Goal: Answer question/provide support: Share knowledge or assist other users

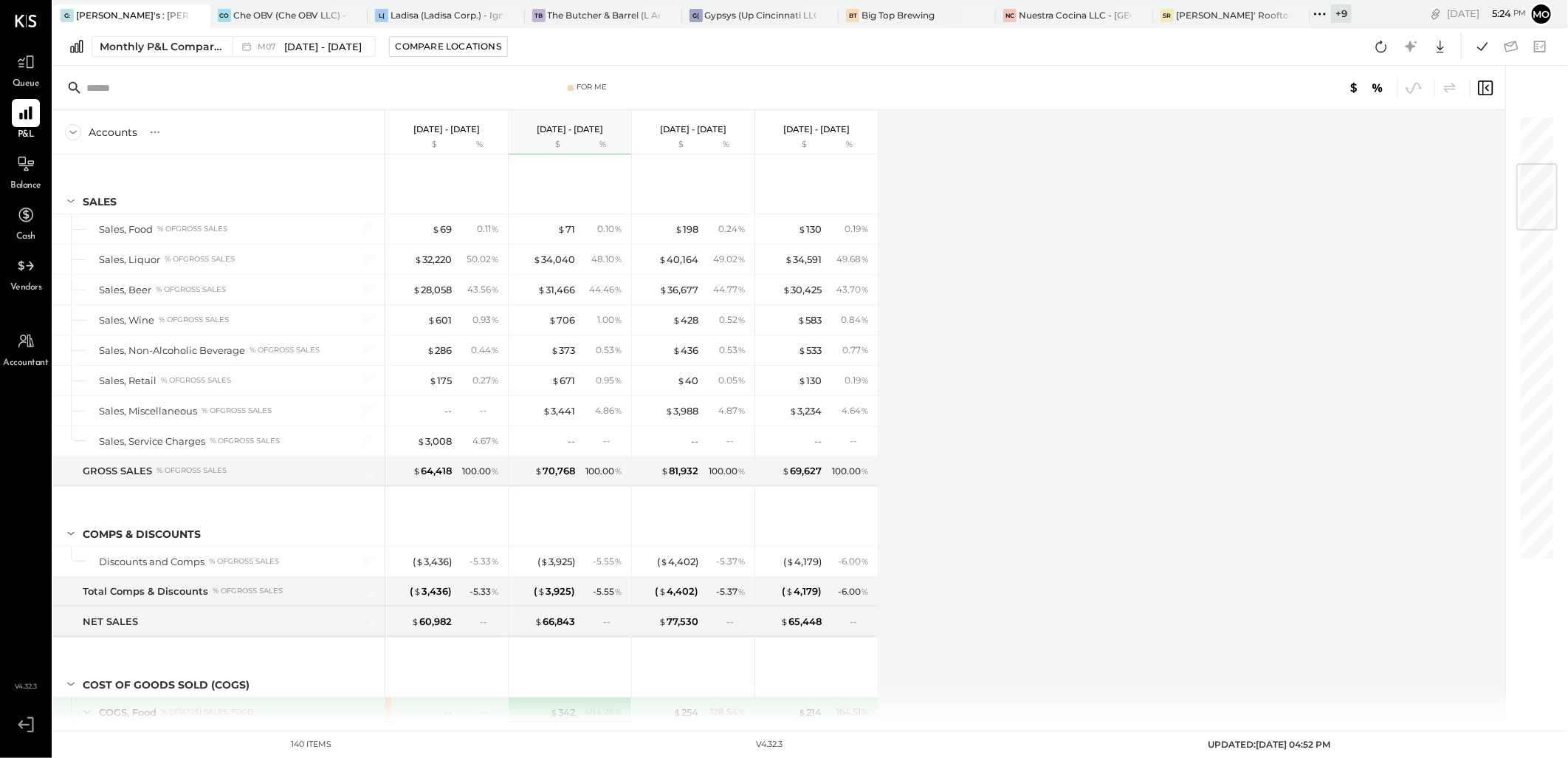
scroll to position [409, 0]
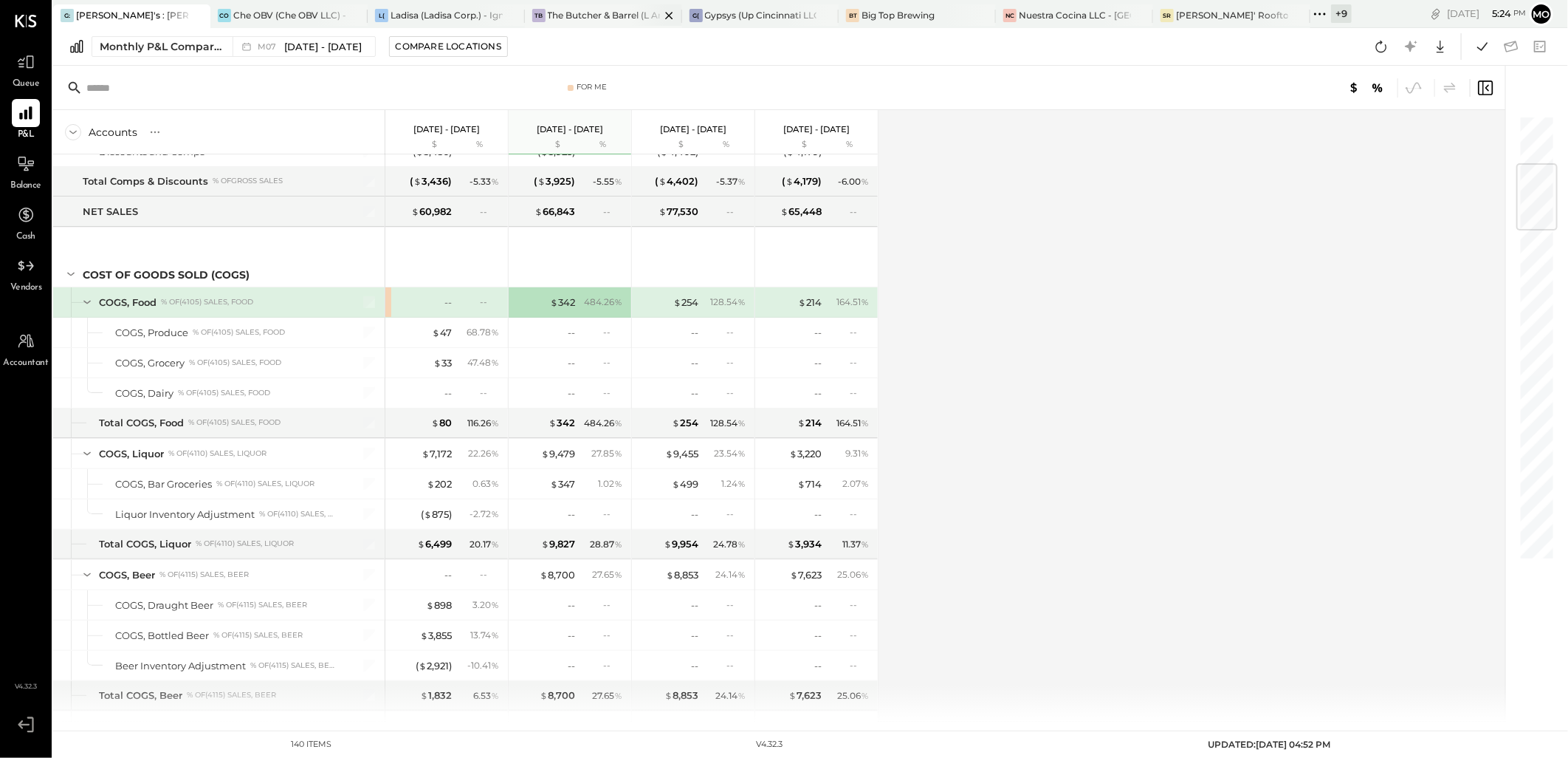
click at [582, 19] on div "The Butcher & Barrel (L Argento LLC) - [GEOGRAPHIC_DATA]" at bounding box center [604, 14] width 112 height 13
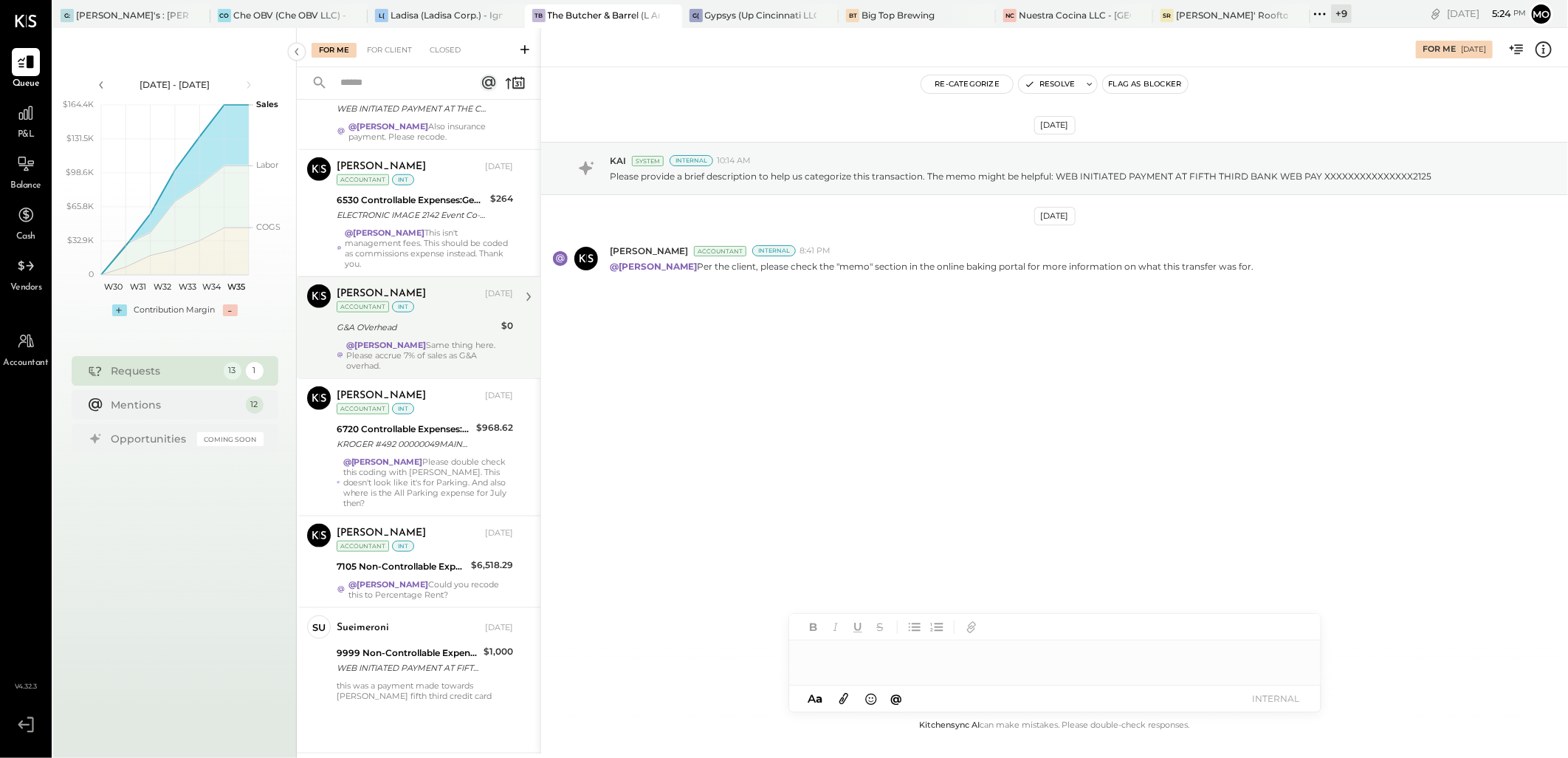
scroll to position [953, 0]
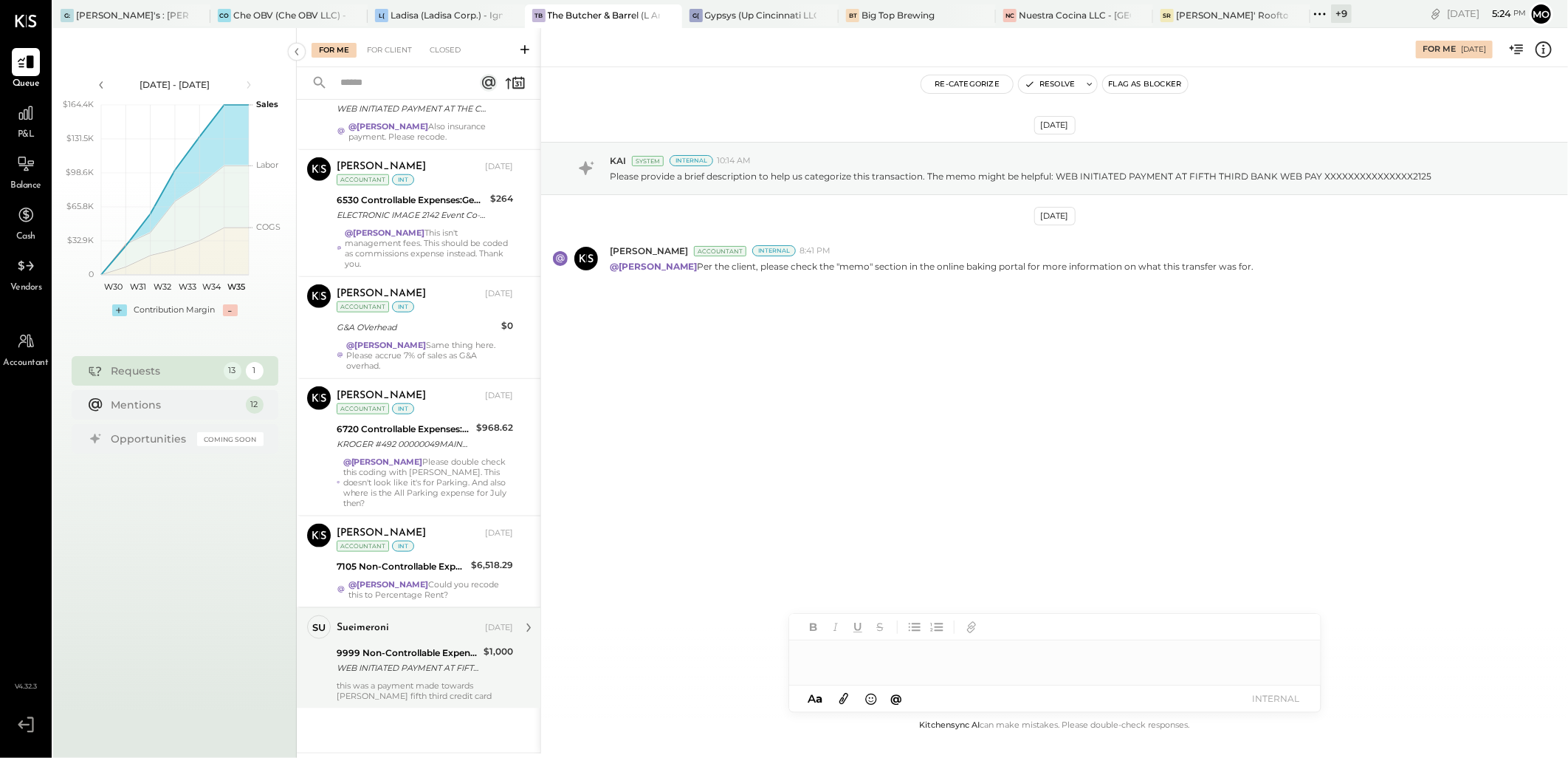
click at [458, 652] on div "9999 Non-Controllable Expenses:Other Income and Expenses:To Be Classified P&L" at bounding box center [408, 652] width 142 height 14
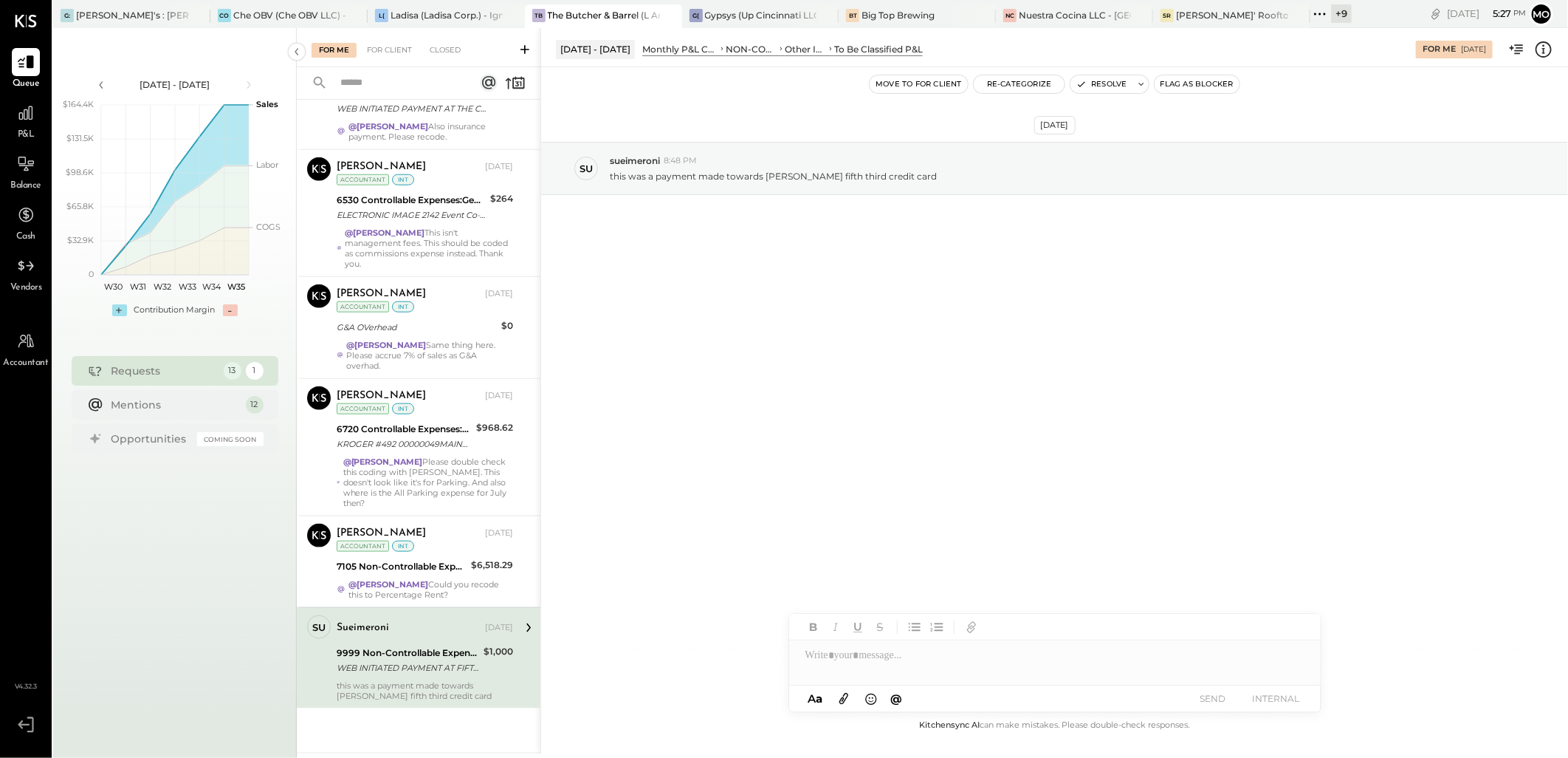
click at [835, 659] on div at bounding box center [1055, 655] width 531 height 30
click at [1198, 701] on button "SEND" at bounding box center [1213, 698] width 59 height 20
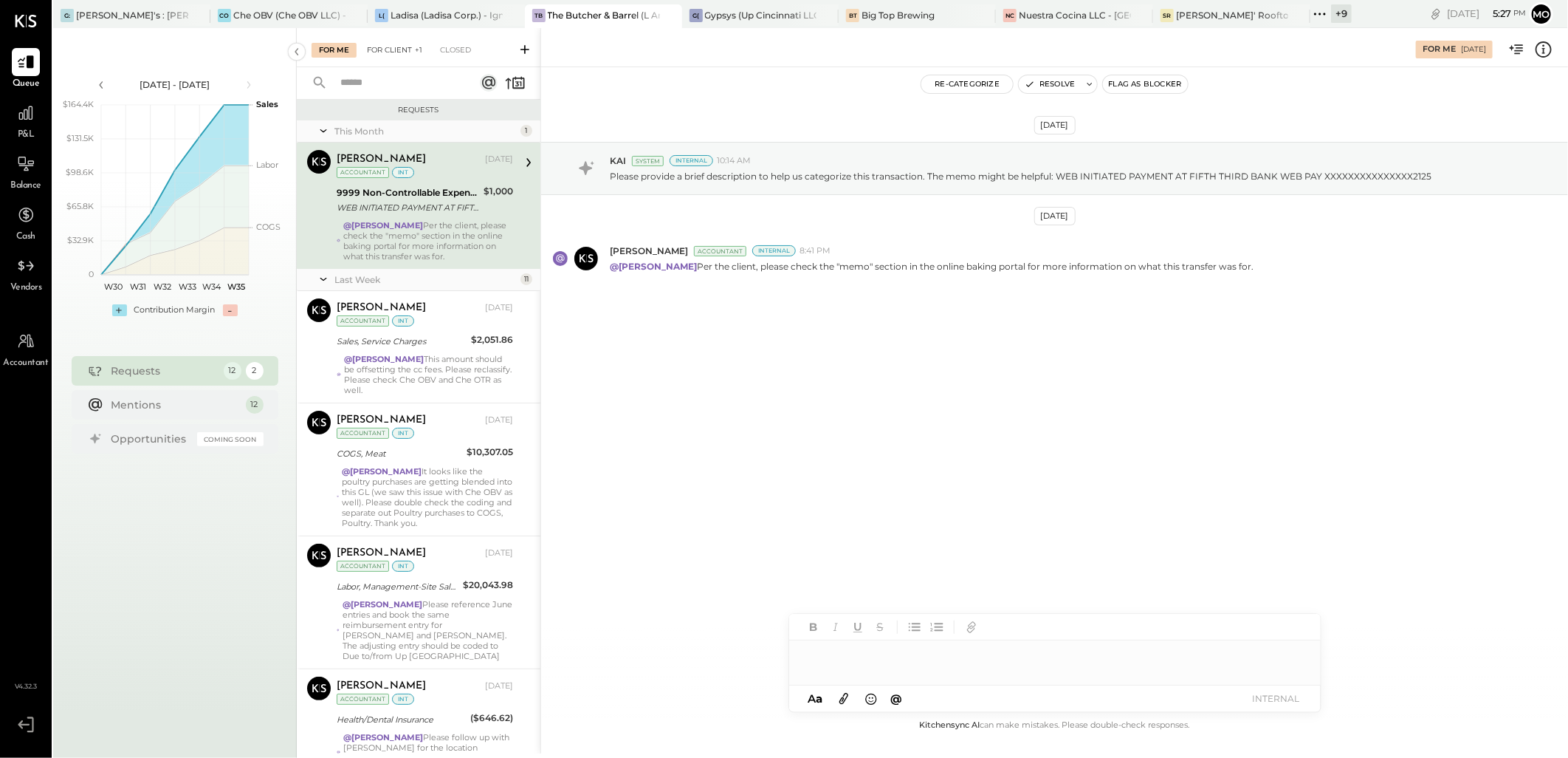
click at [422, 52] on div "For Client +1" at bounding box center [394, 50] width 70 height 14
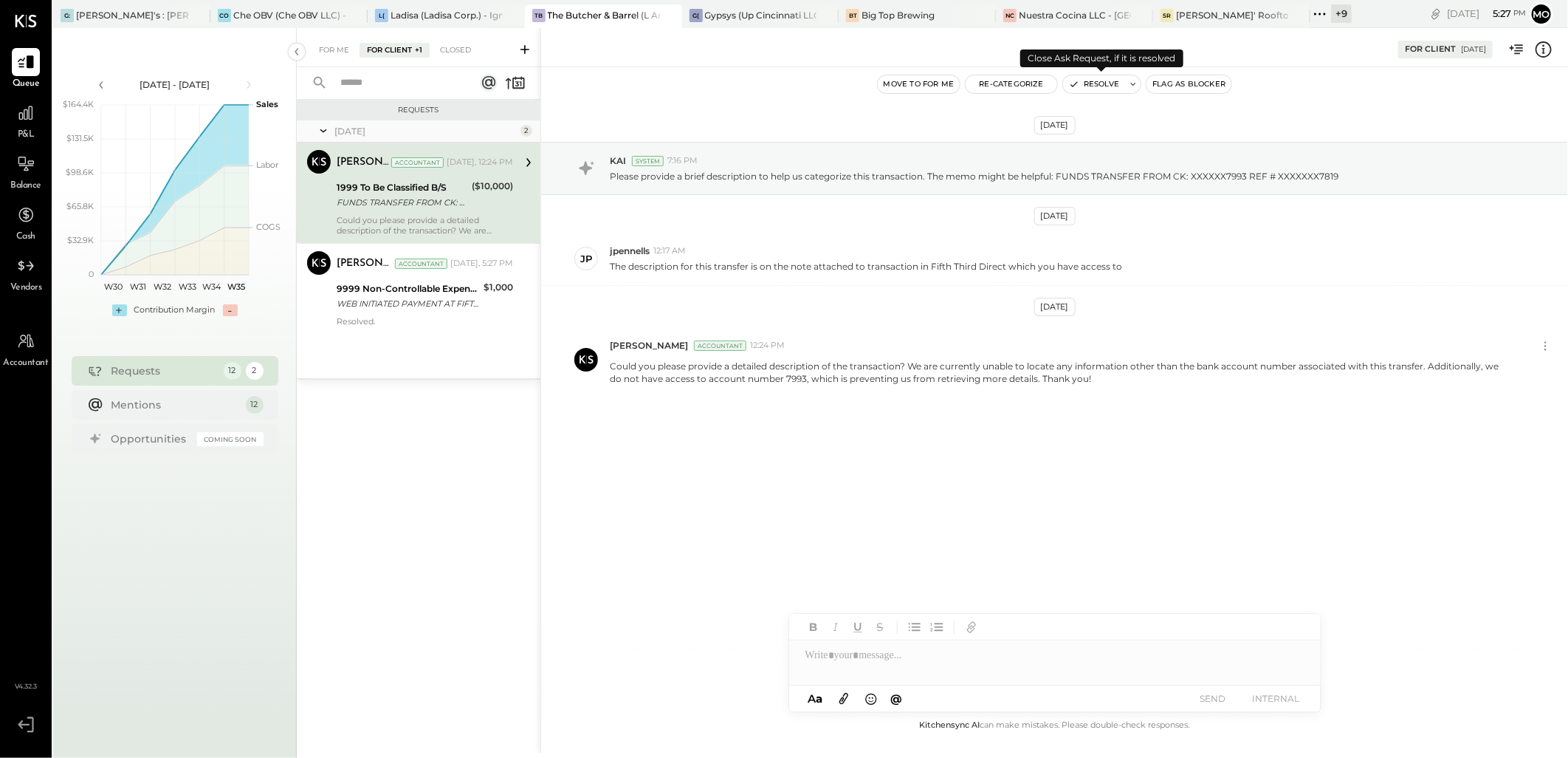
click at [1107, 85] on button "Resolve" at bounding box center [1094, 84] width 62 height 18
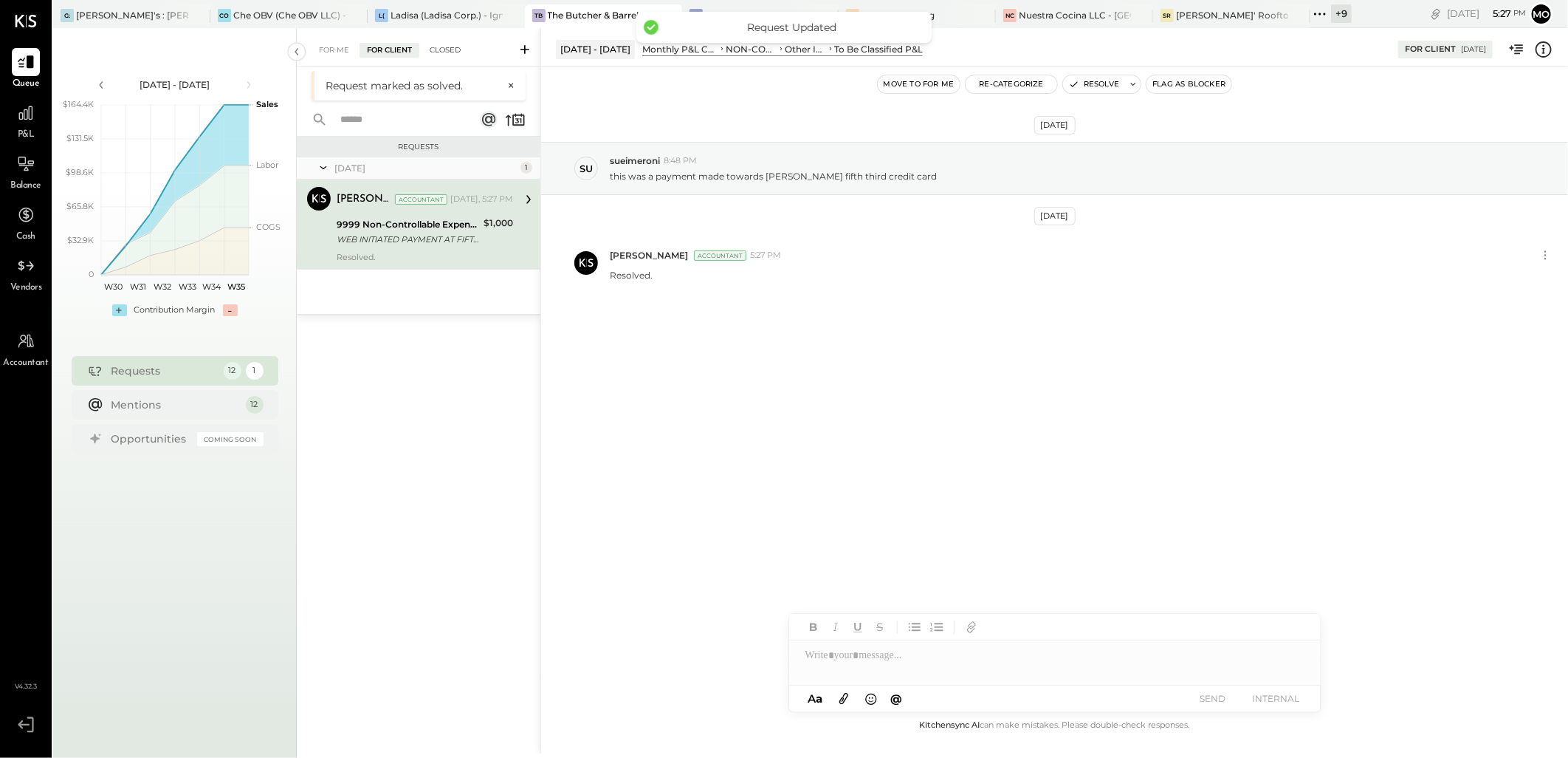
click at [452, 49] on div "Closed" at bounding box center [445, 50] width 46 height 14
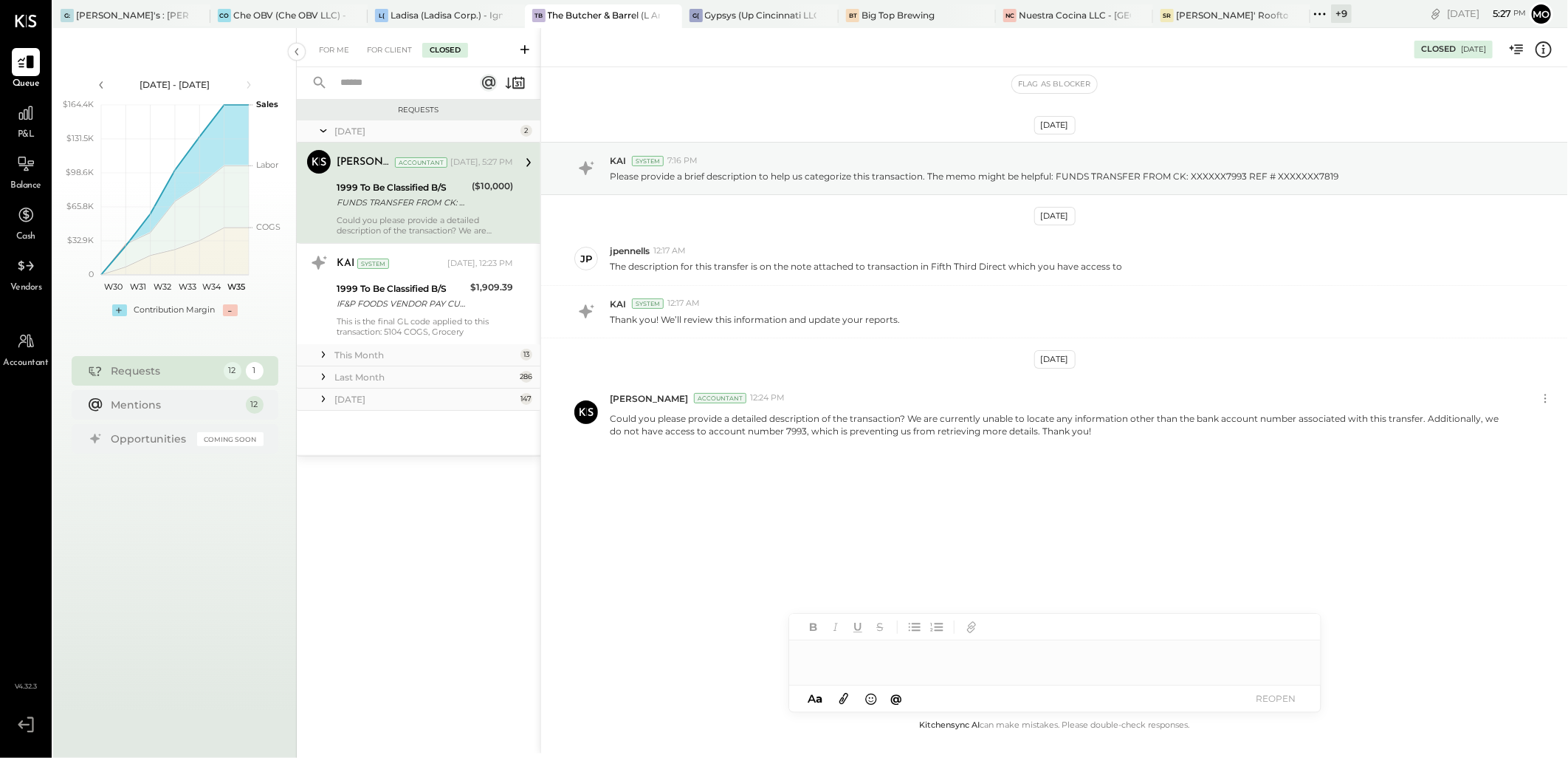
click at [863, 647] on div at bounding box center [1055, 655] width 531 height 30
click at [1282, 699] on button "REOPEN" at bounding box center [1276, 698] width 59 height 20
click at [829, 657] on div at bounding box center [1055, 655] width 531 height 30
click at [385, 48] on div "For Client" at bounding box center [389, 50] width 60 height 14
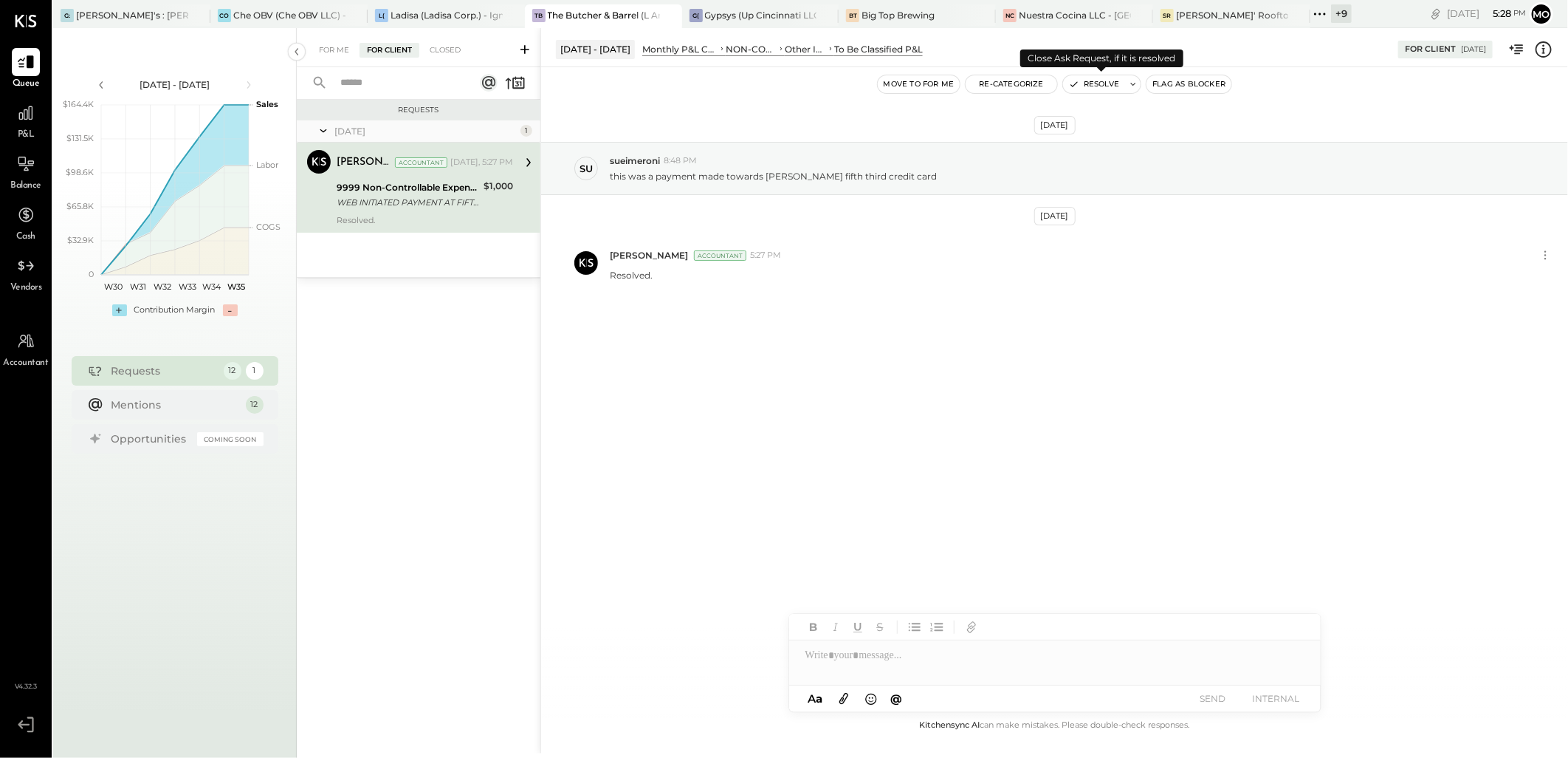
click at [1093, 85] on button "Resolve" at bounding box center [1094, 84] width 62 height 18
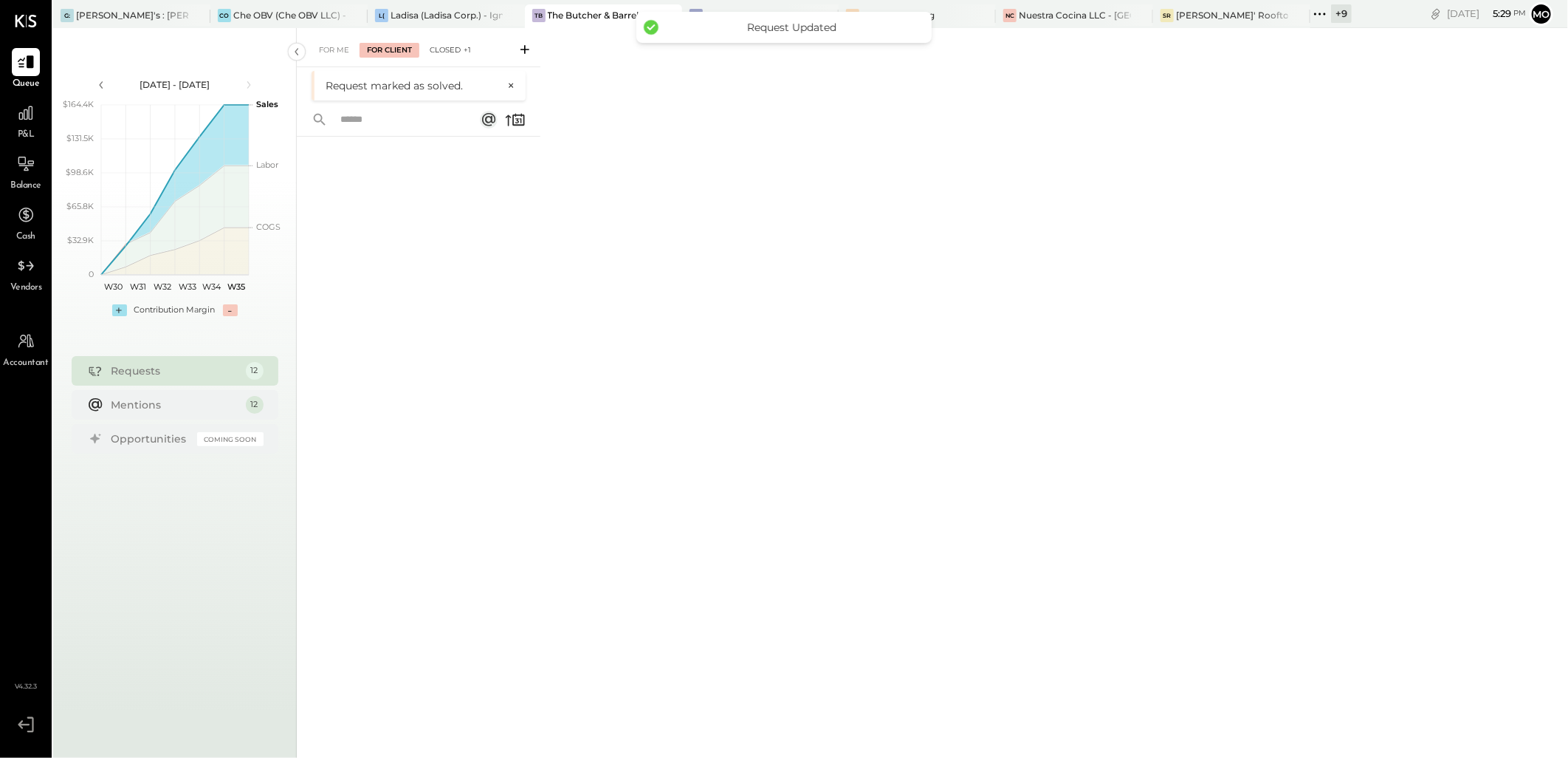
click at [443, 49] on div "Closed +1" at bounding box center [450, 50] width 56 height 14
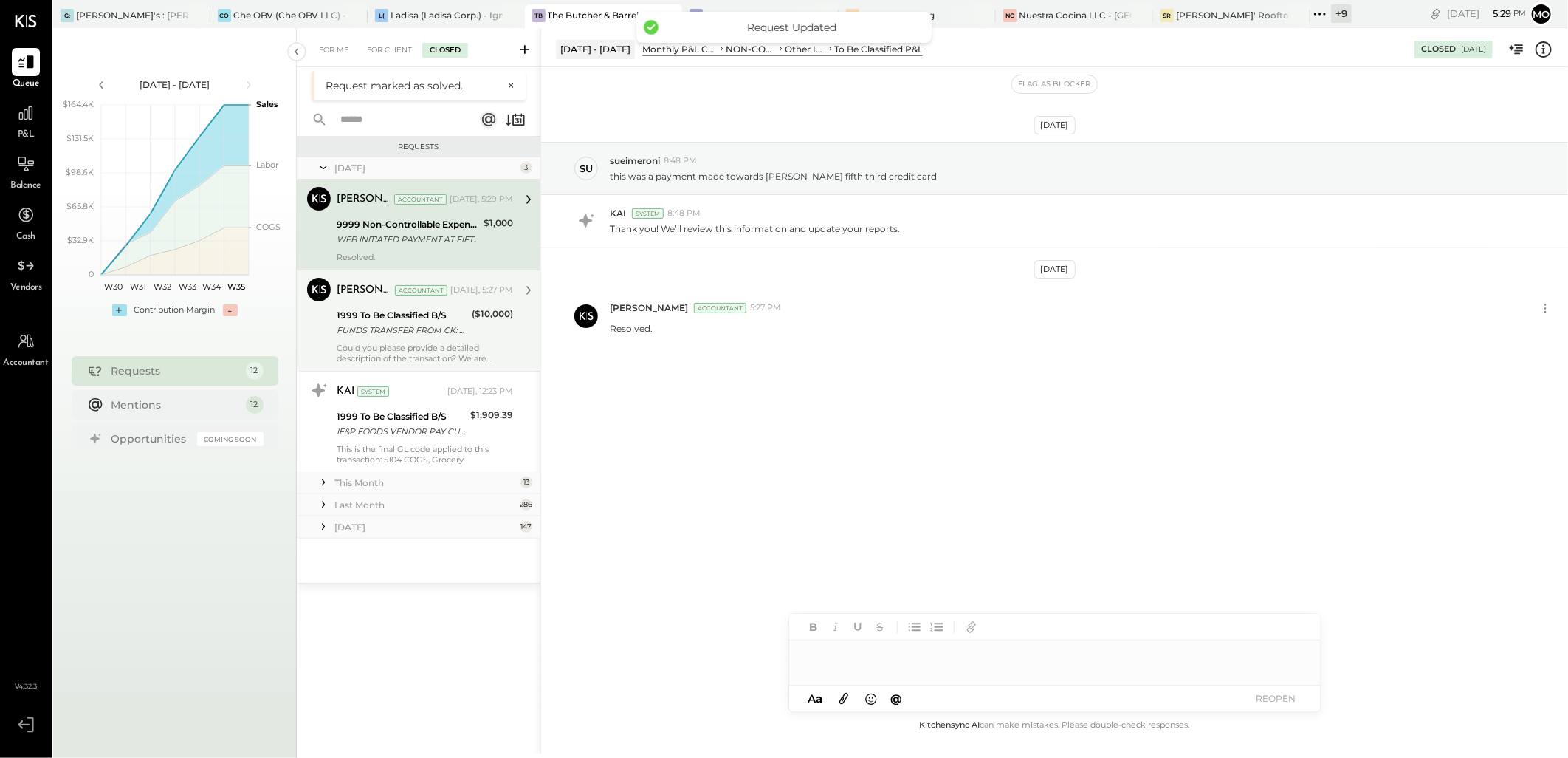
click at [421, 333] on div "FUNDS TRANSFER FROM CK: XXXXXX7993 REF # XXXXXXX7819" at bounding box center [402, 329] width 130 height 14
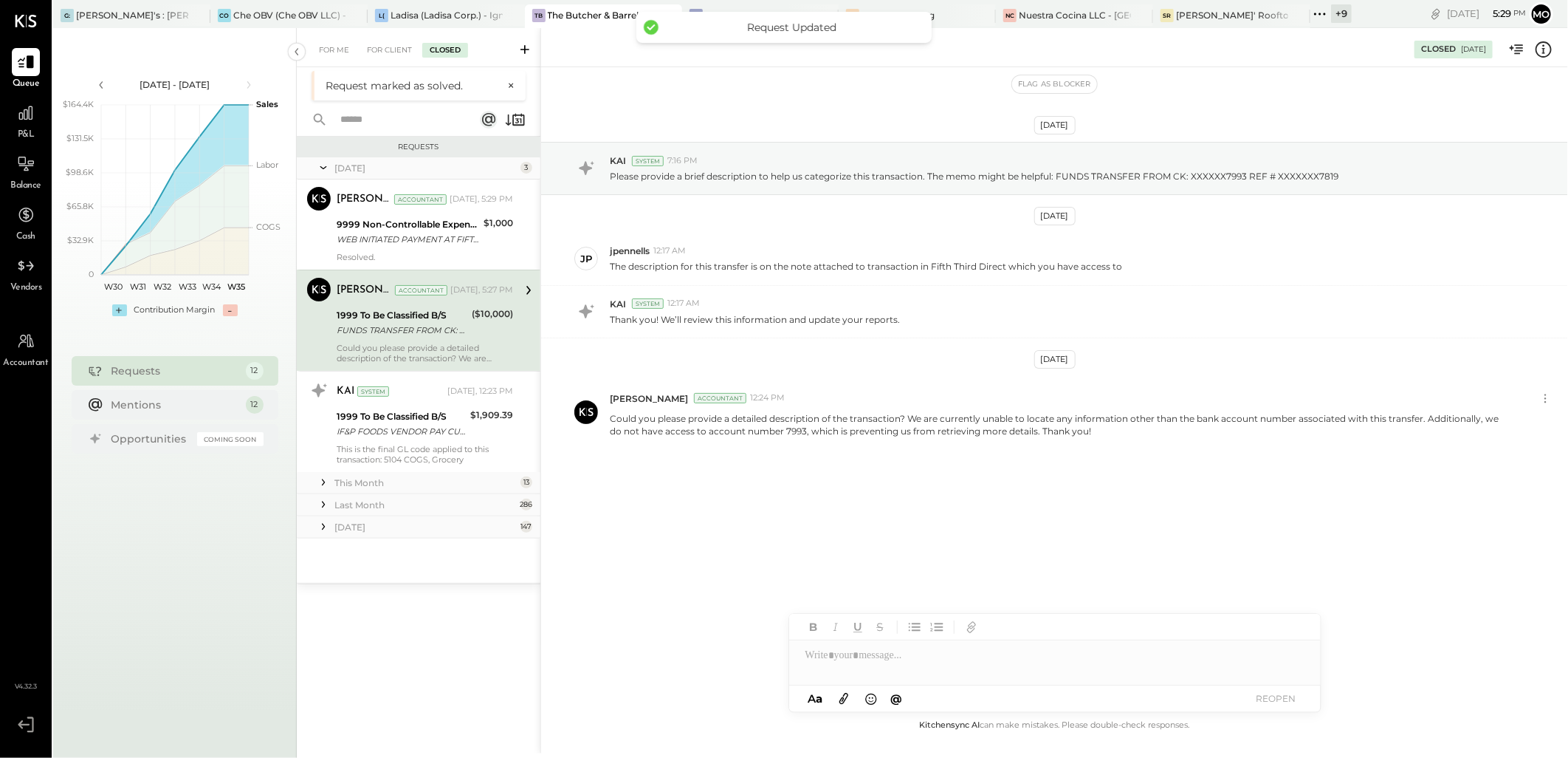
click at [851, 667] on div at bounding box center [1055, 655] width 531 height 30
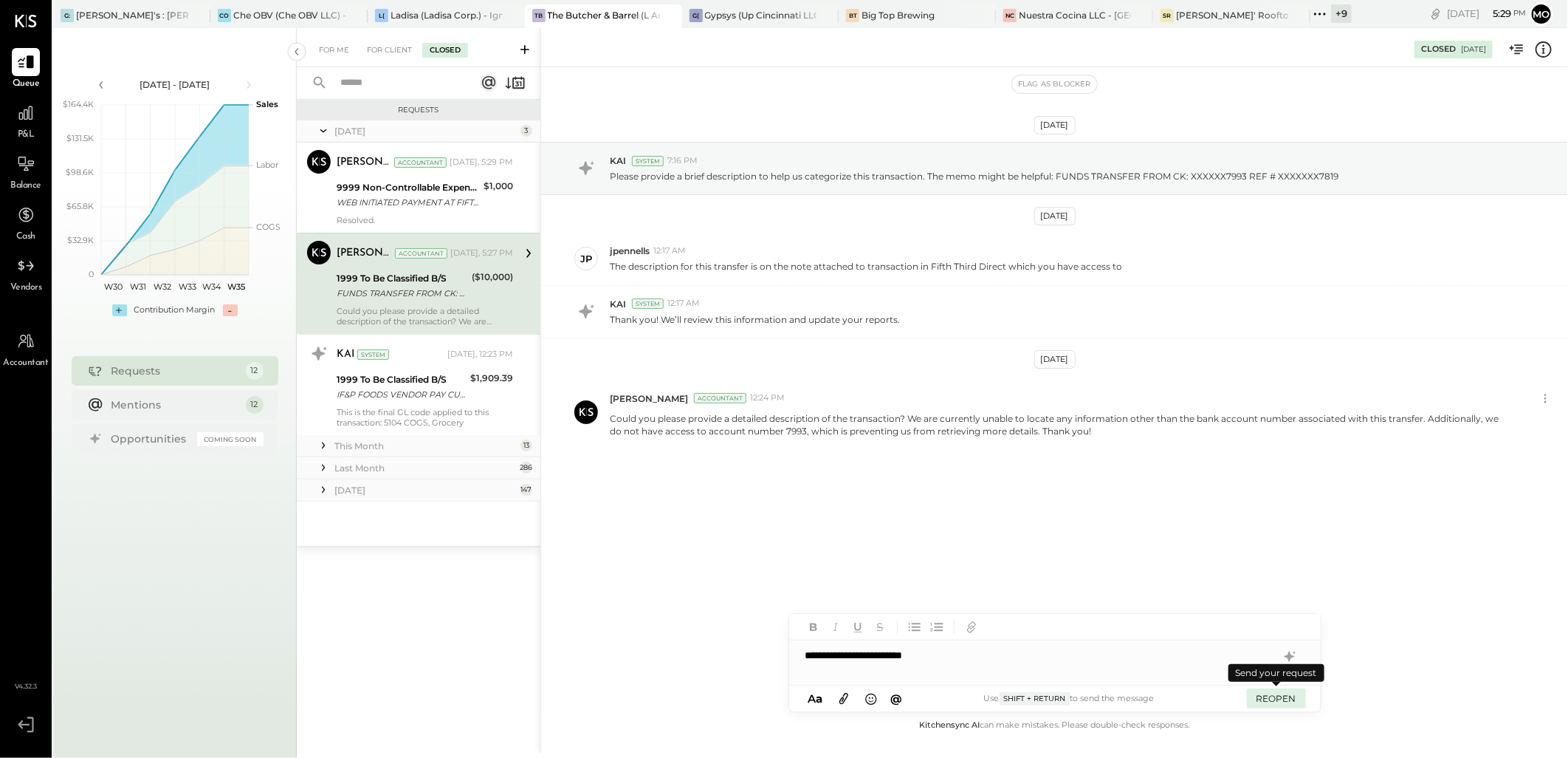
click at [1271, 703] on button "REOPEN" at bounding box center [1276, 698] width 59 height 20
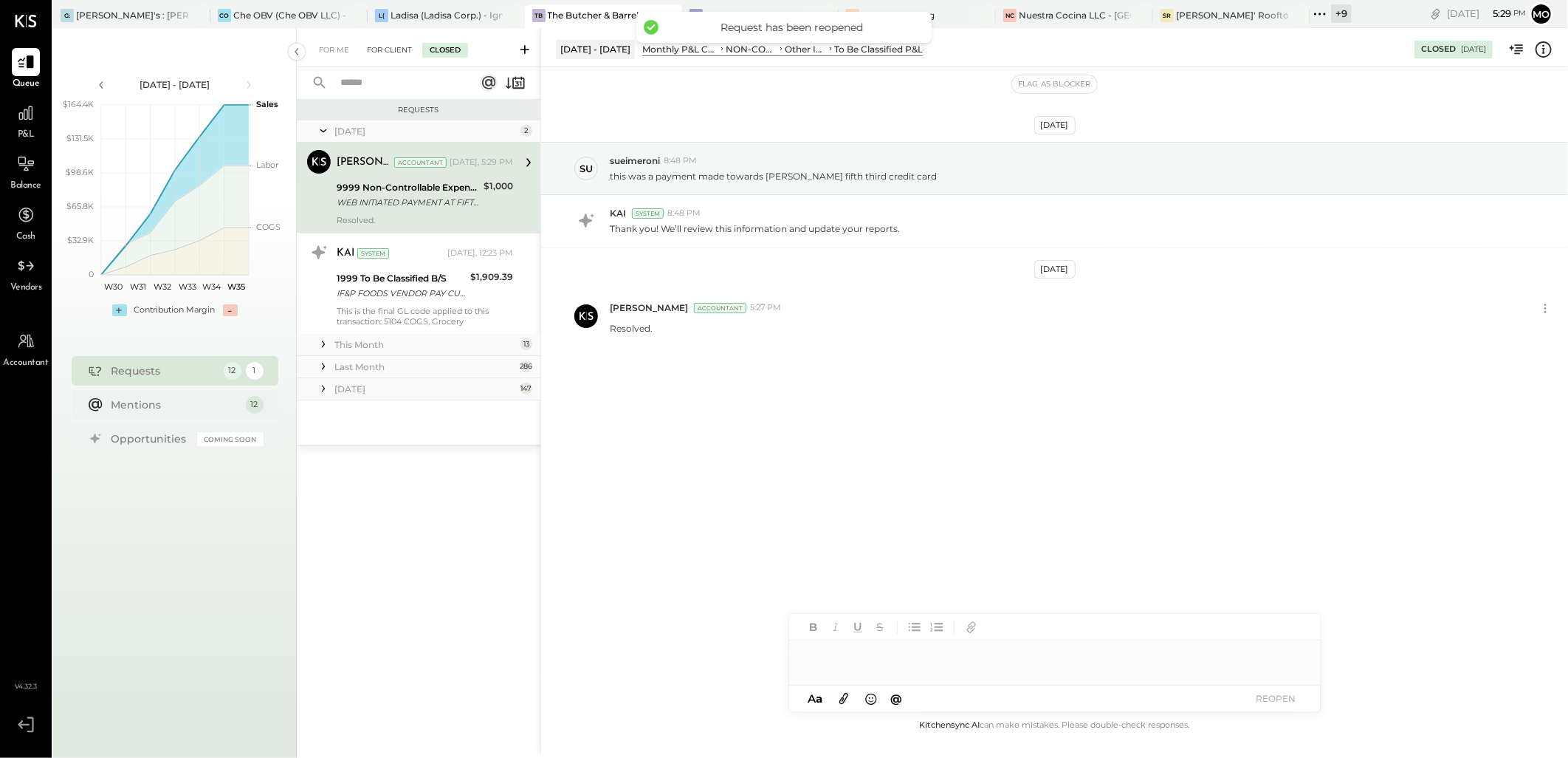
click at [388, 55] on div "For Client" at bounding box center [389, 50] width 60 height 14
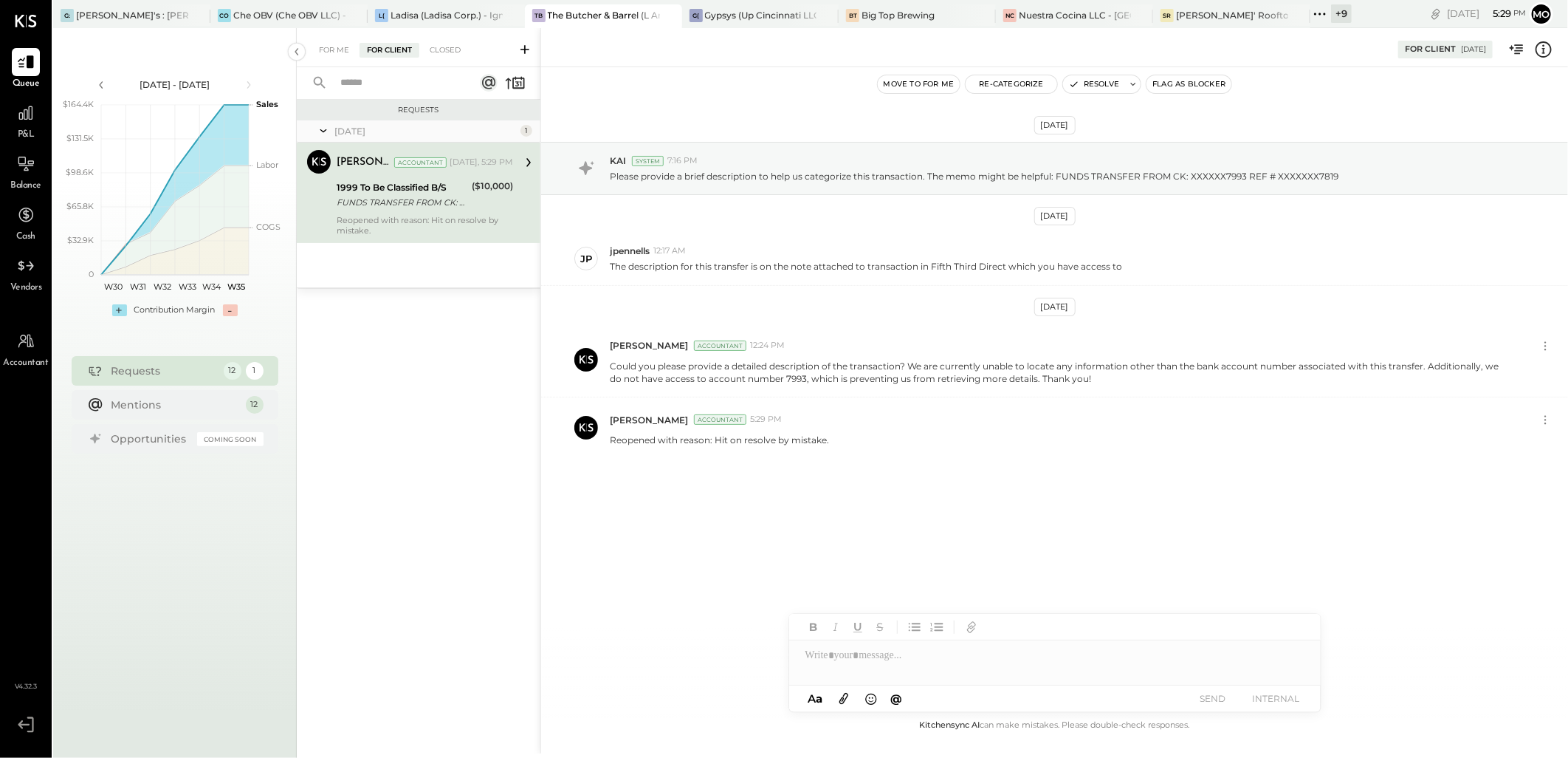
click at [338, 43] on div "For Me" at bounding box center [333, 50] width 45 height 14
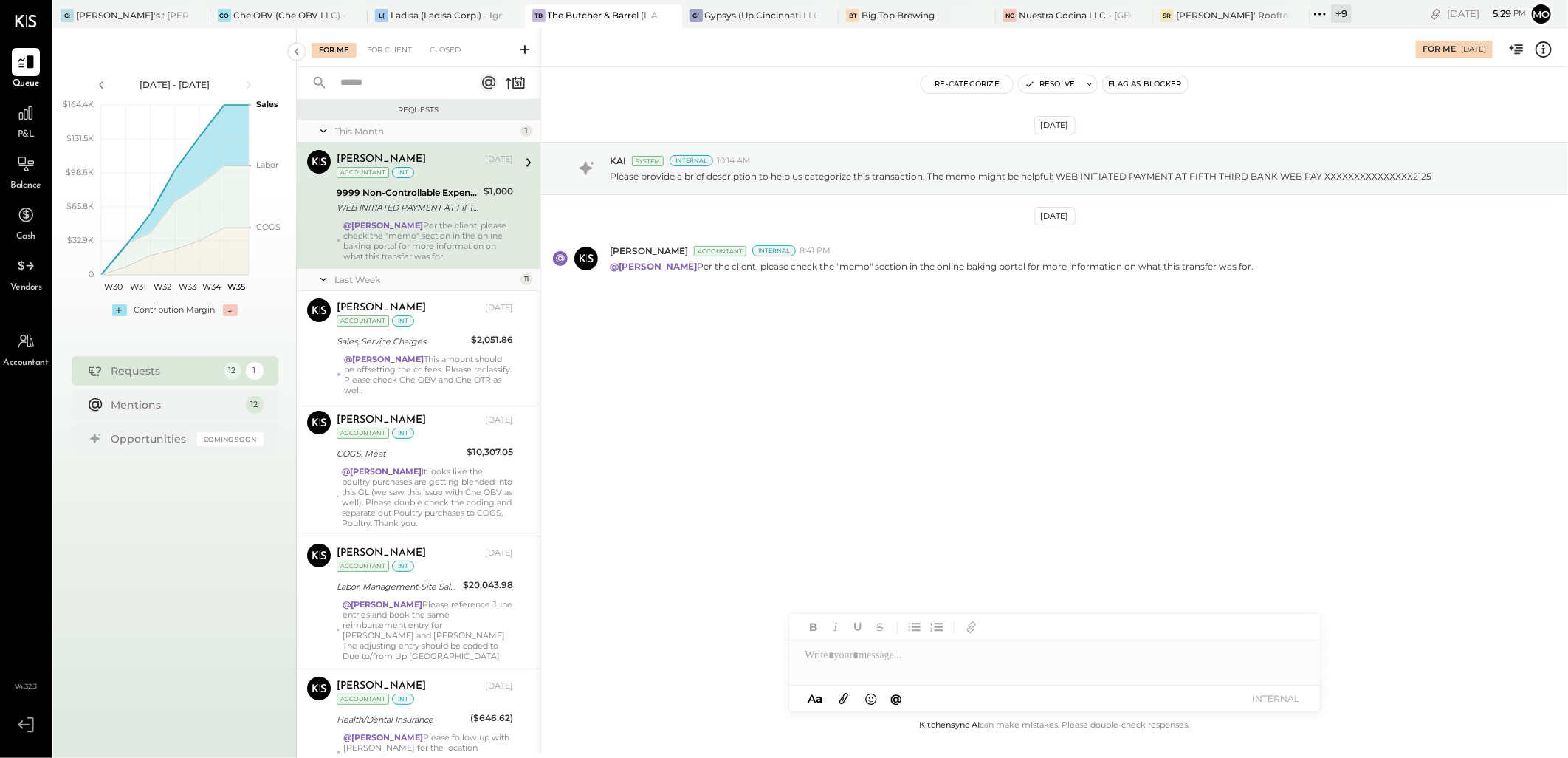
click at [423, 223] on strong "@[PERSON_NAME]" at bounding box center [383, 225] width 79 height 10
click at [832, 654] on div at bounding box center [1055, 655] width 531 height 30
drag, startPoint x: 879, startPoint y: 636, endPoint x: 968, endPoint y: 632, distance: 89.1
click at [880, 636] on div "JS [PERSON_NAME]" at bounding box center [911, 623] width 169 height 30
click at [1280, 694] on button "INTERNAL" at bounding box center [1276, 698] width 59 height 20
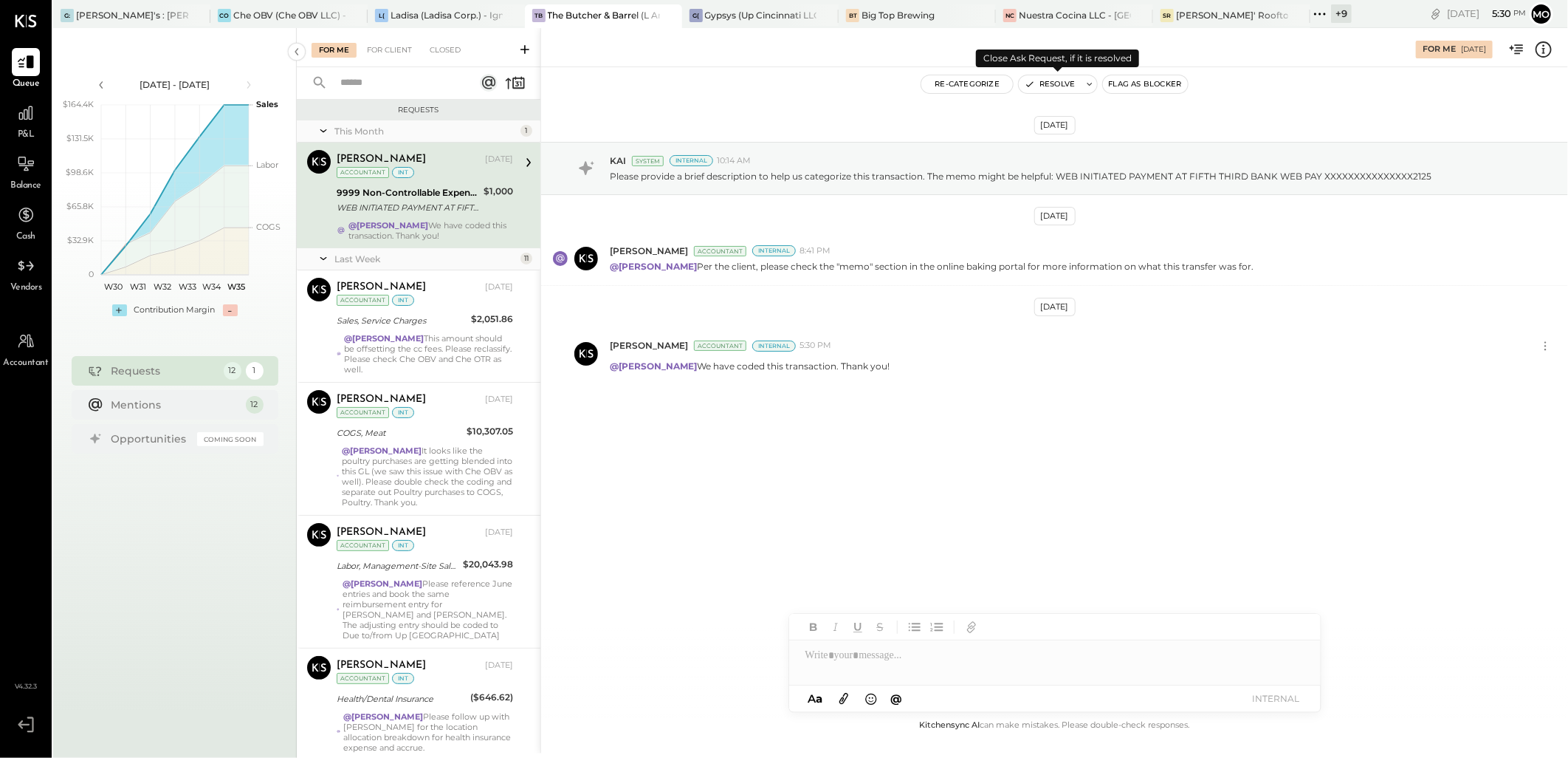
click at [1052, 85] on button "Resolve" at bounding box center [1049, 84] width 62 height 18
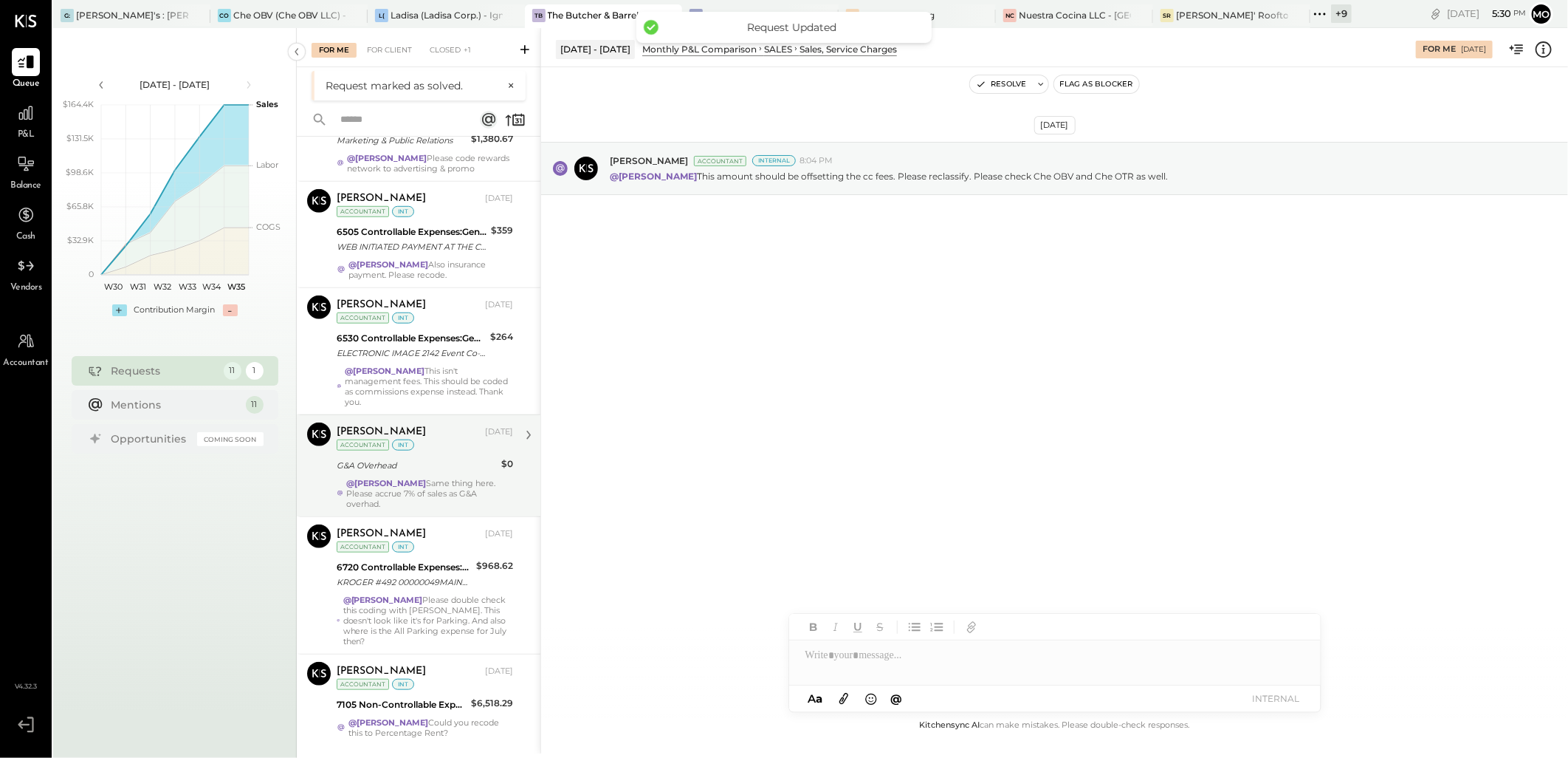
scroll to position [704, 0]
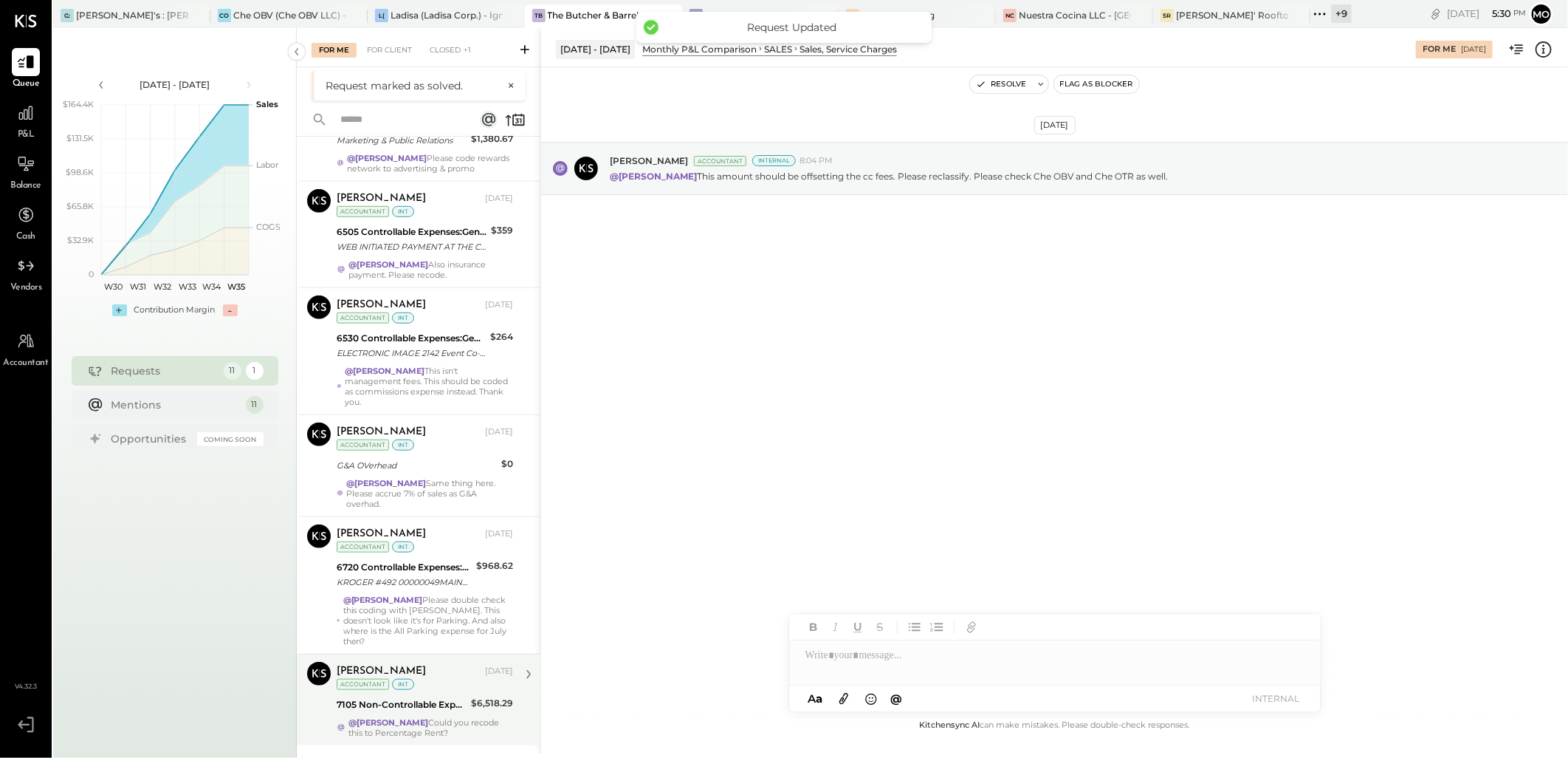
click at [461, 684] on div "[PERSON_NAME] [DATE] Accountant int" at bounding box center [425, 677] width 177 height 30
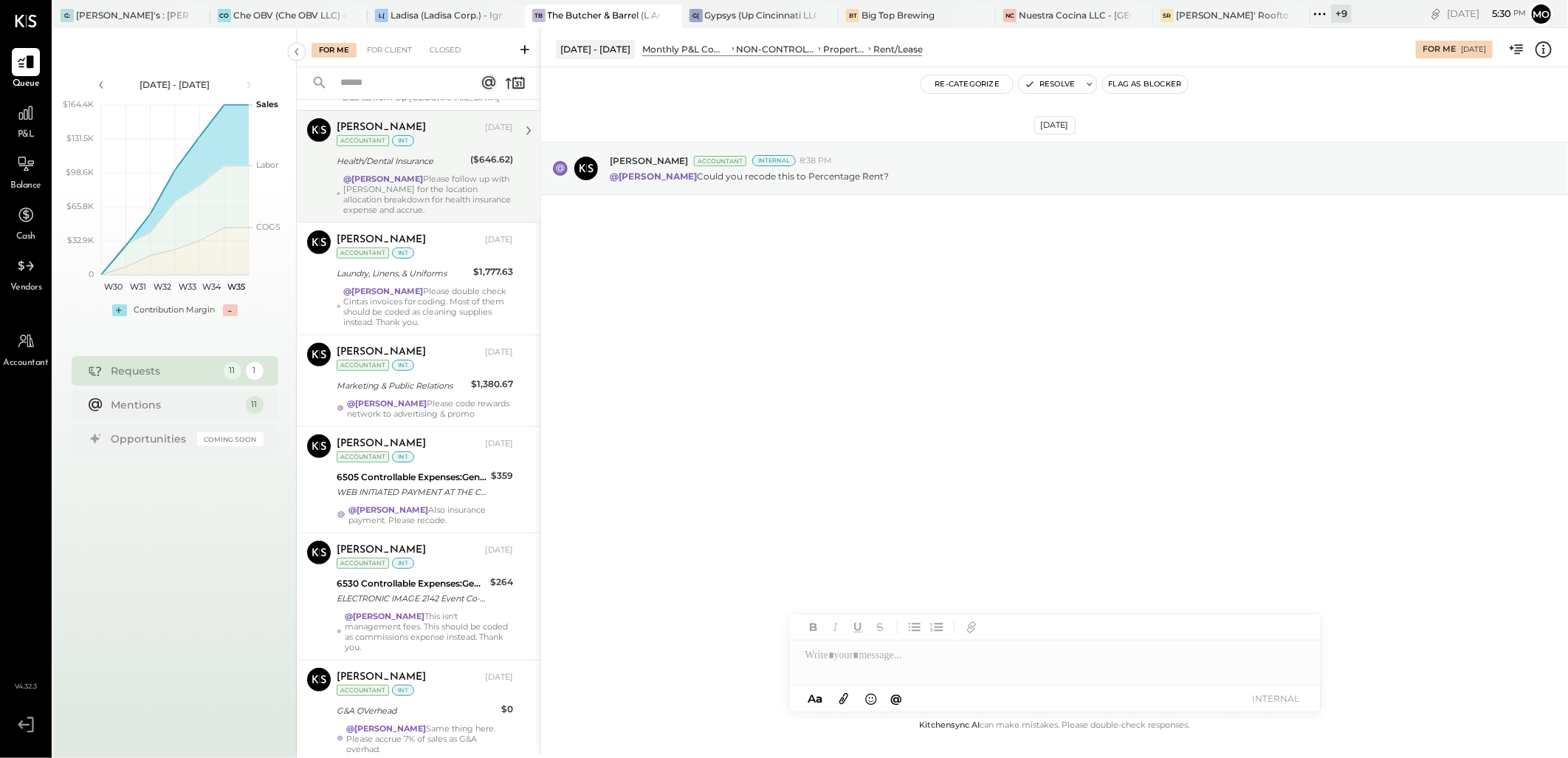
scroll to position [704, 0]
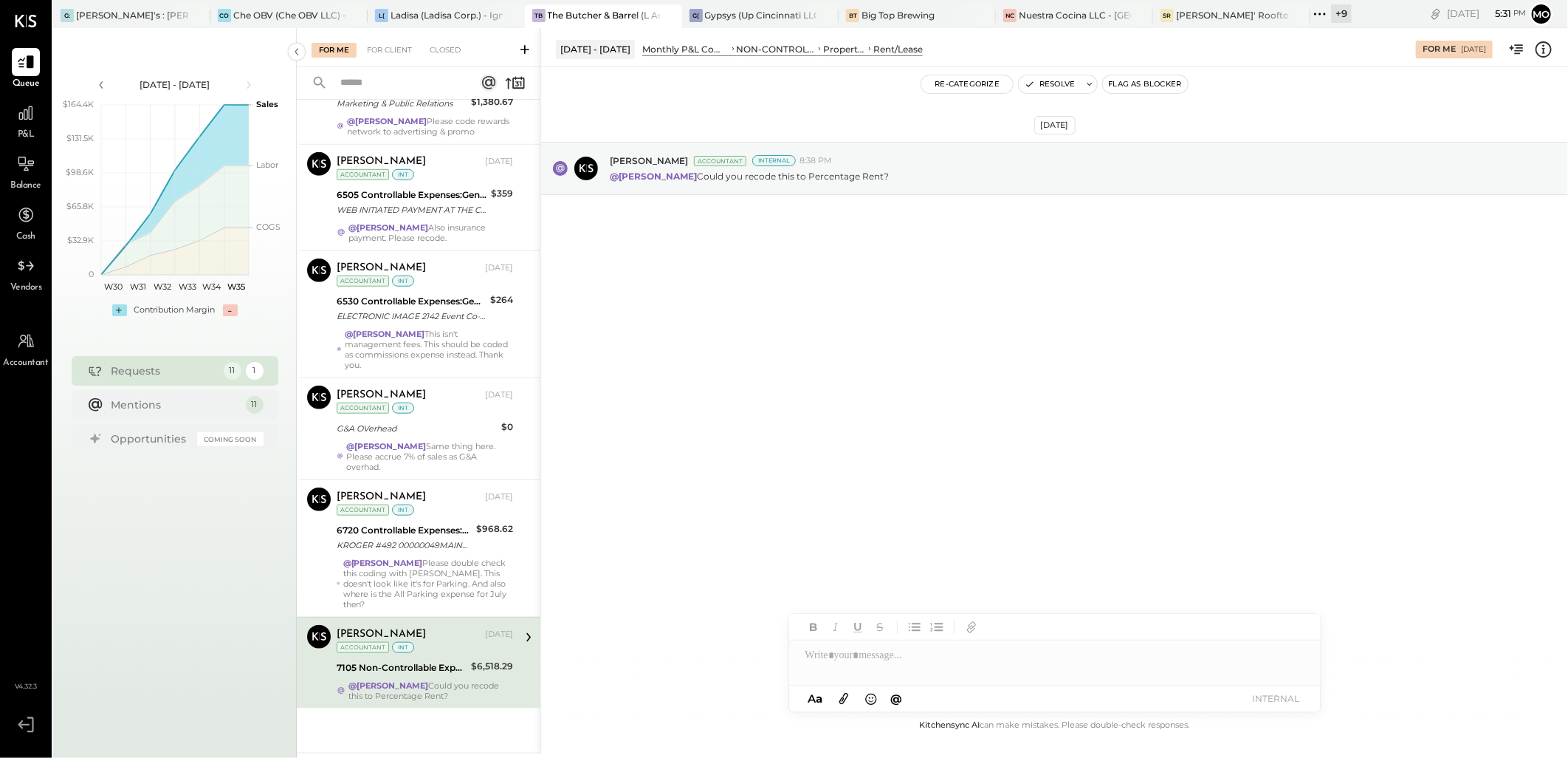
click at [456, 668] on div "7105 Non-Controllable Expenses:Property Expenses:Rent/Lease" at bounding box center [402, 667] width 130 height 14
click at [844, 666] on div at bounding box center [1055, 655] width 531 height 30
type input "****"
drag, startPoint x: 888, startPoint y: 626, endPoint x: 1054, endPoint y: 655, distance: 168.5
click at [896, 630] on div "JS [PERSON_NAME]" at bounding box center [911, 623] width 169 height 30
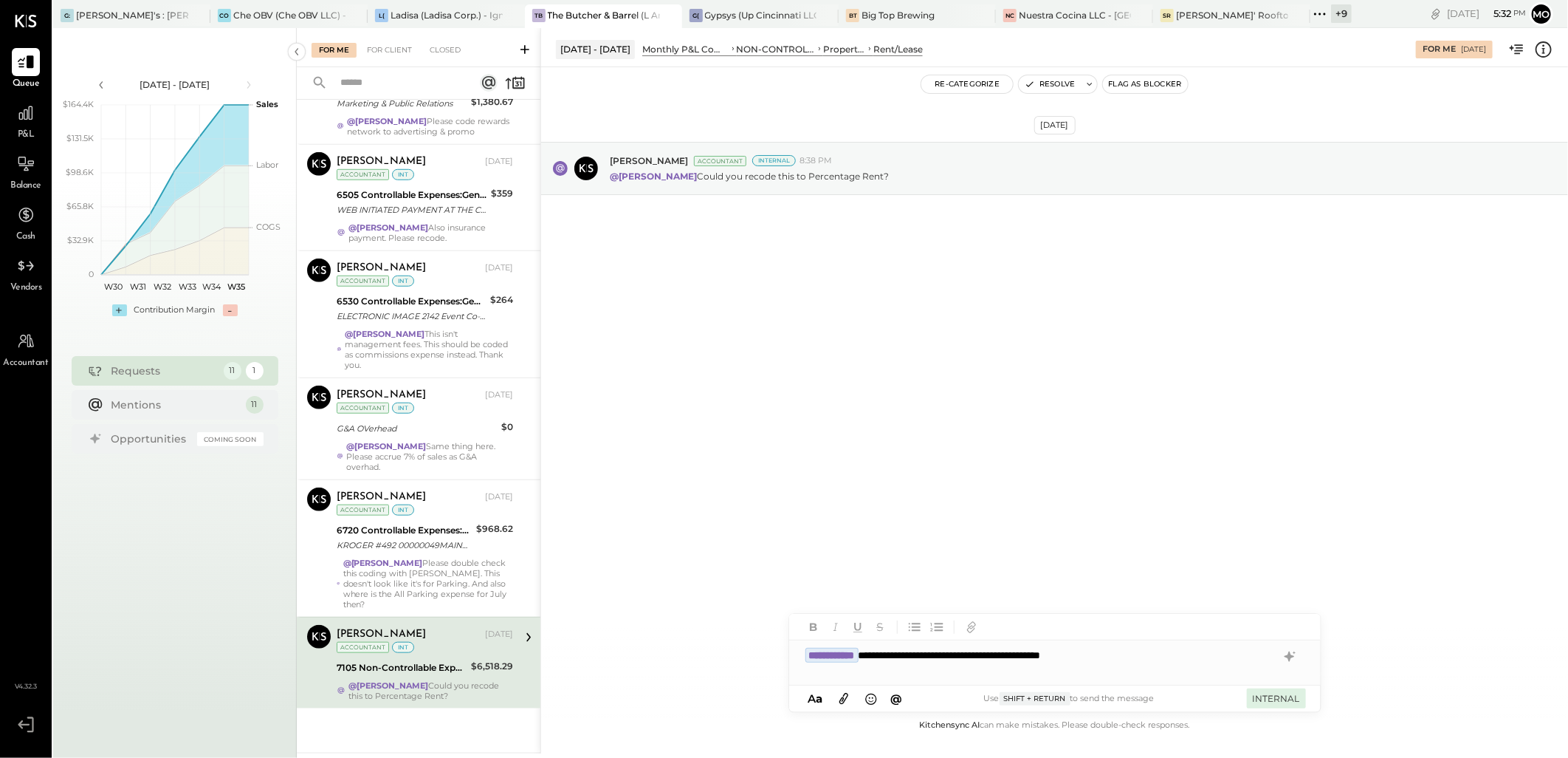
click at [1293, 706] on button "INTERNAL" at bounding box center [1276, 698] width 59 height 20
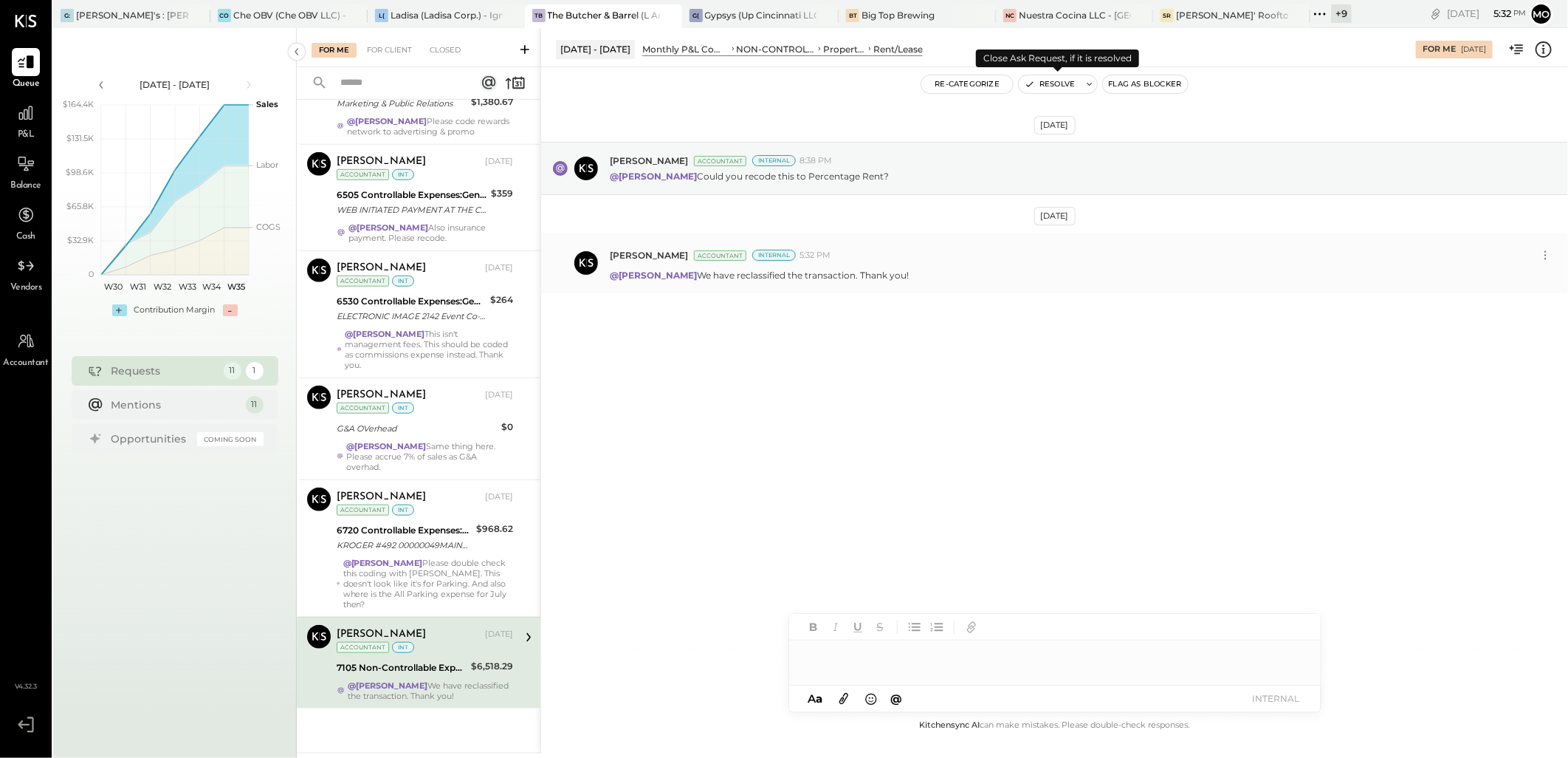
drag, startPoint x: 1042, startPoint y: 75, endPoint x: 1075, endPoint y: 255, distance: 183.0
click at [1043, 75] on button "Resolve" at bounding box center [1049, 84] width 62 height 18
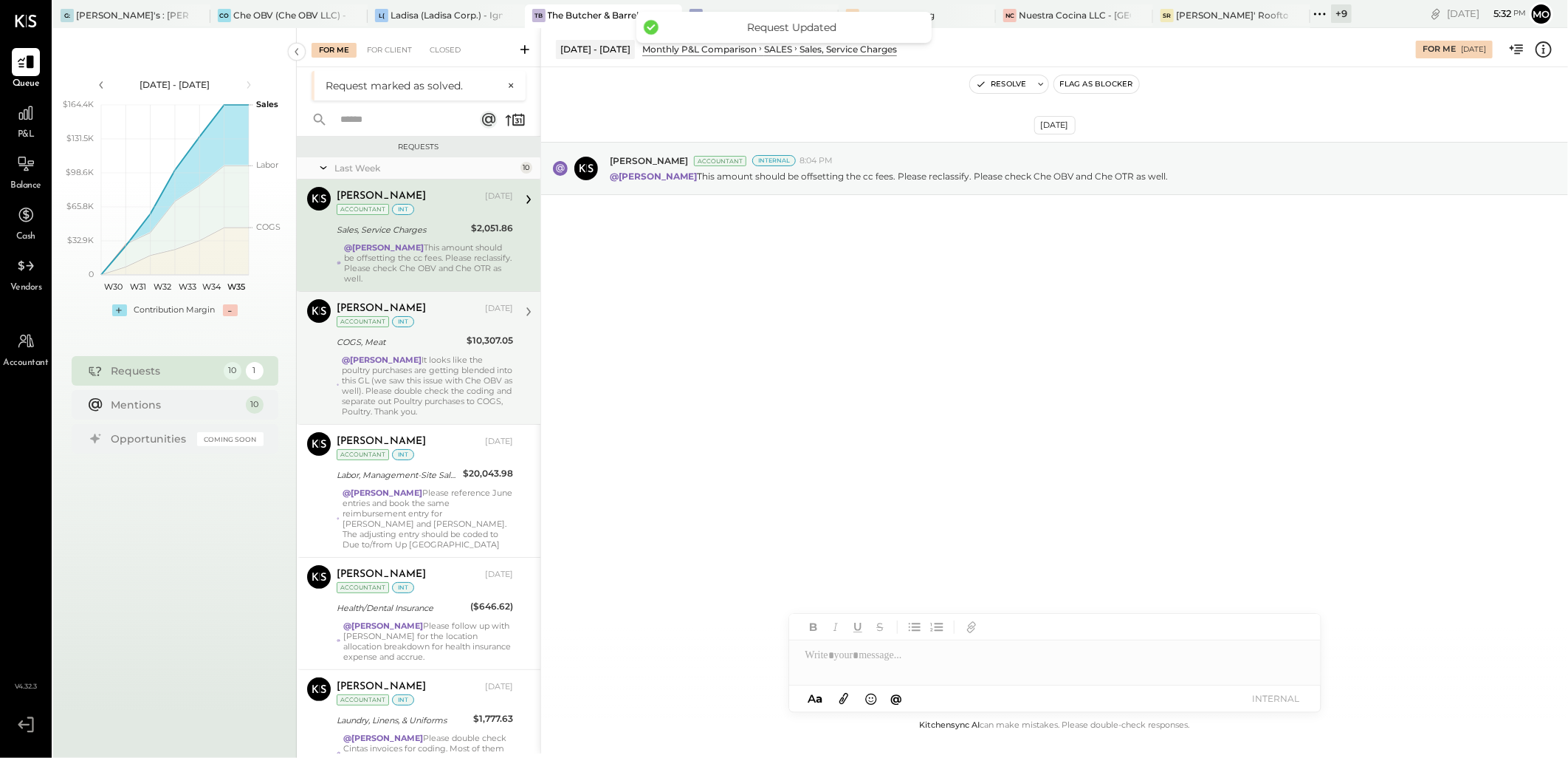
click at [400, 388] on div "@Mohammadsalkin Ansari It looks like the poultry purchases are getting blended …" at bounding box center [427, 385] width 171 height 62
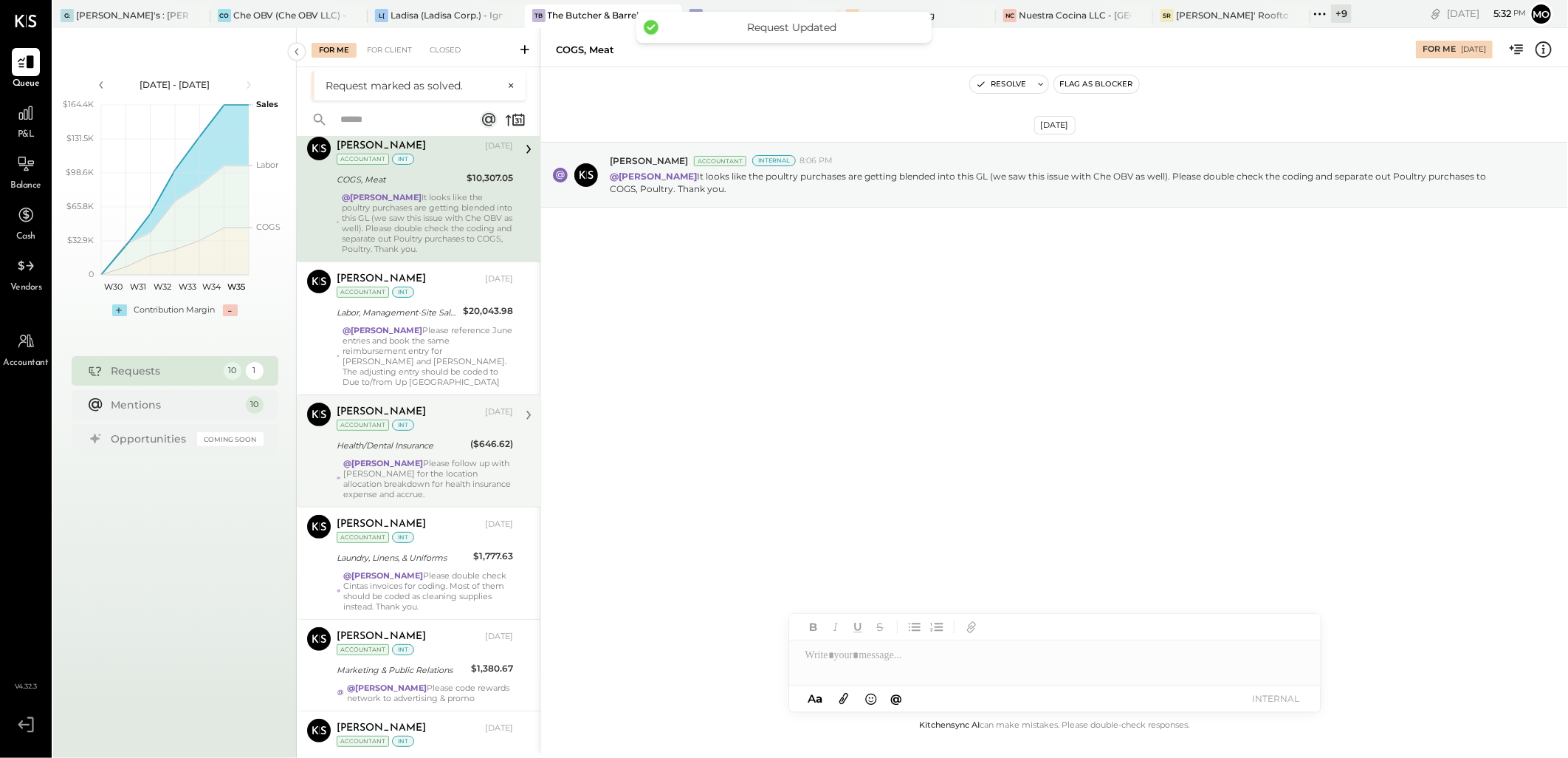
scroll to position [164, 0]
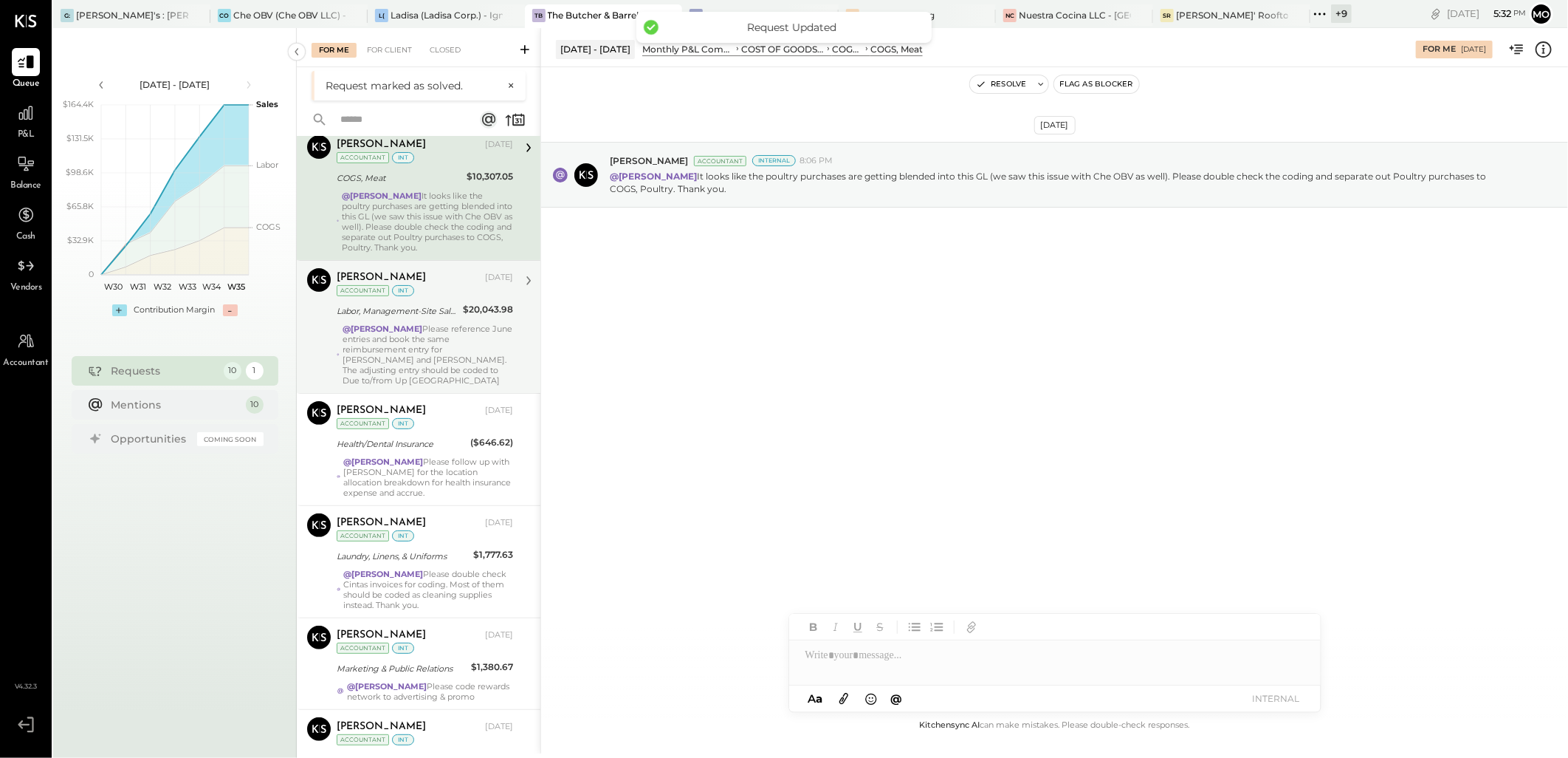
click at [443, 343] on div "@[PERSON_NAME] Please reference June entries and book the same reimbursement en…" at bounding box center [428, 354] width 171 height 62
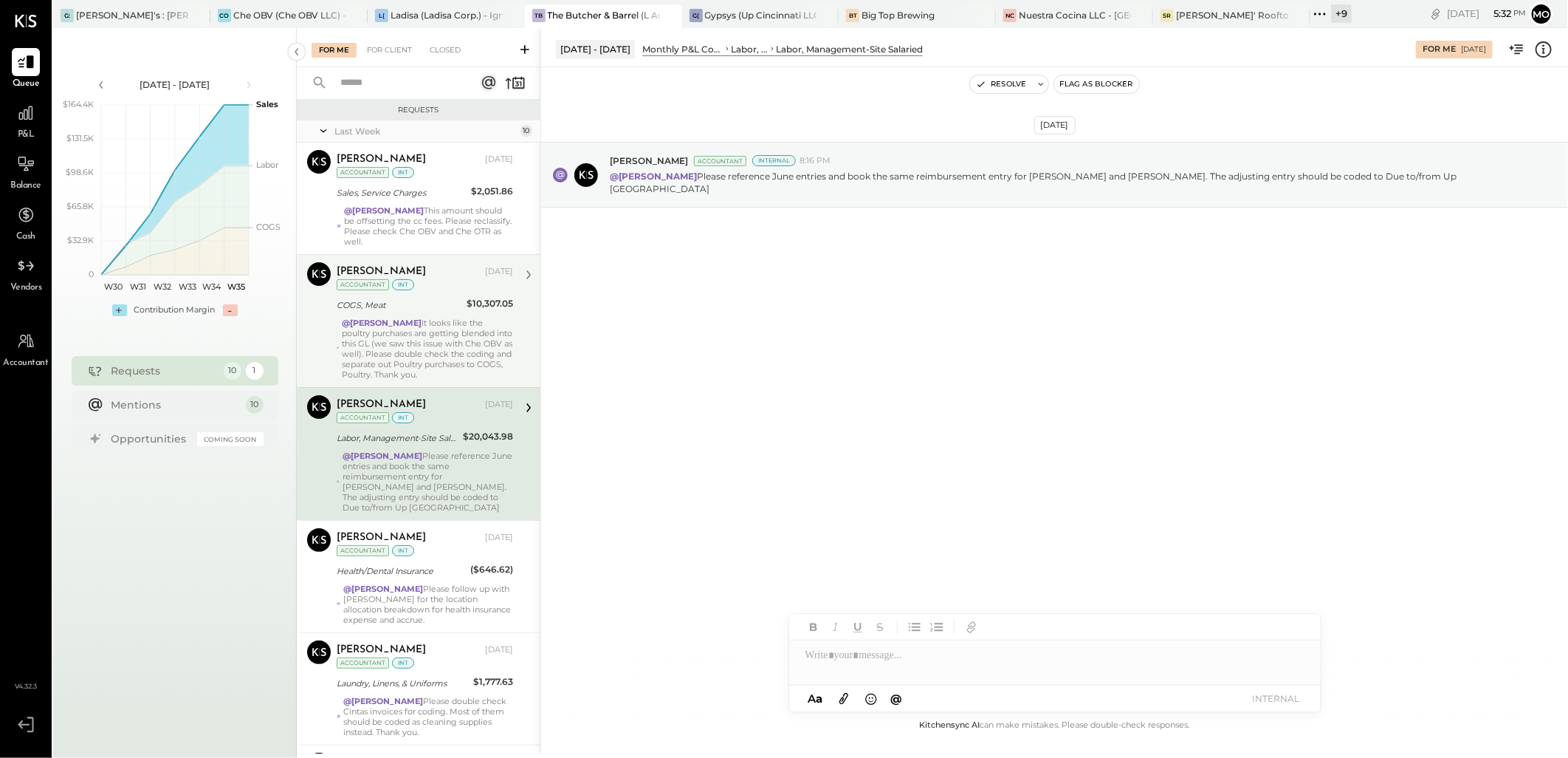
click at [443, 365] on div "@Mohammadsalkin Ansari It looks like the poultry purchases are getting blended …" at bounding box center [427, 348] width 171 height 62
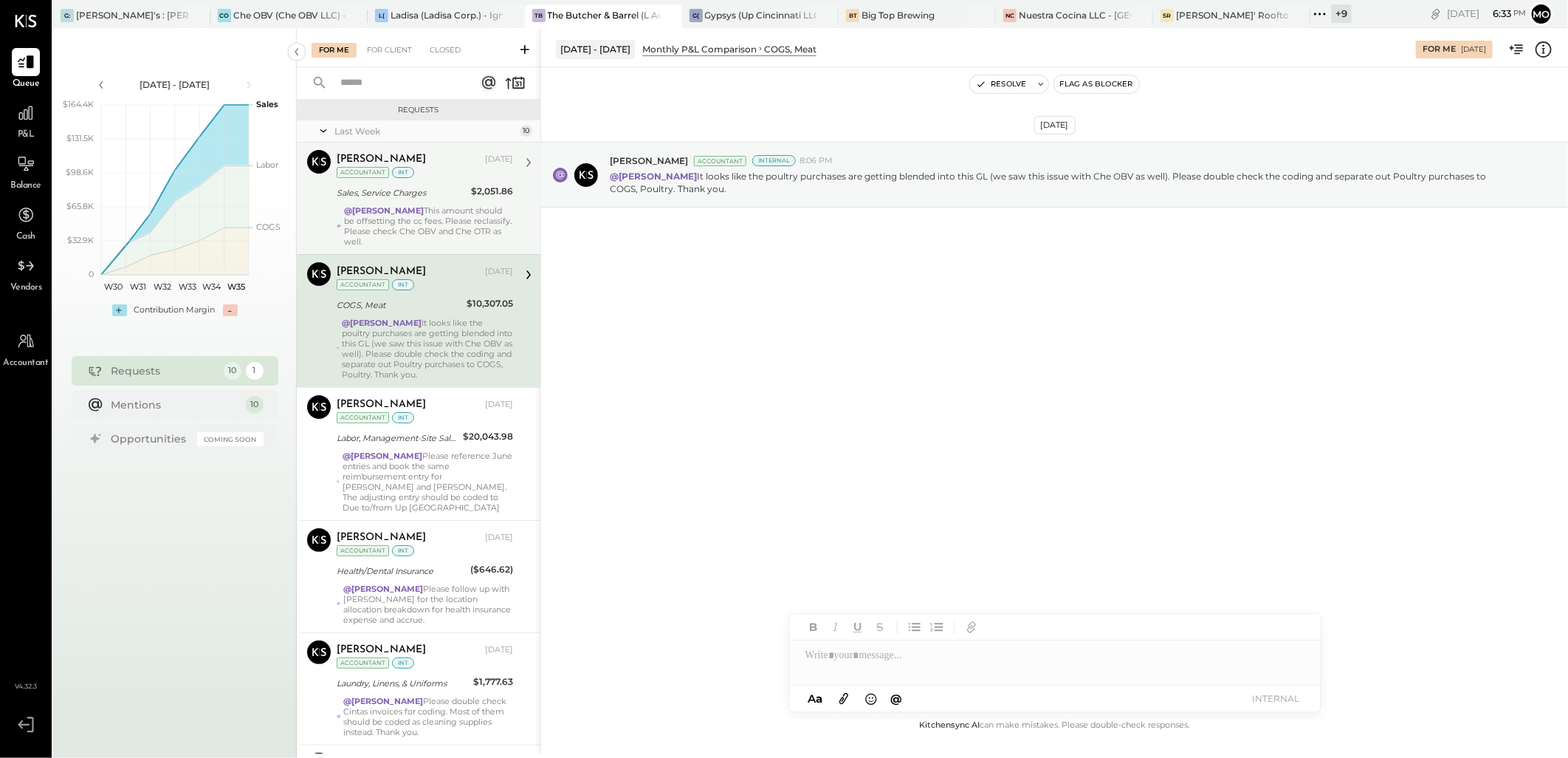
click at [400, 222] on div "@Mohammadsalkin Ansari This amount should be offsetting the cc fees. Please rec…" at bounding box center [429, 226] width 169 height 41
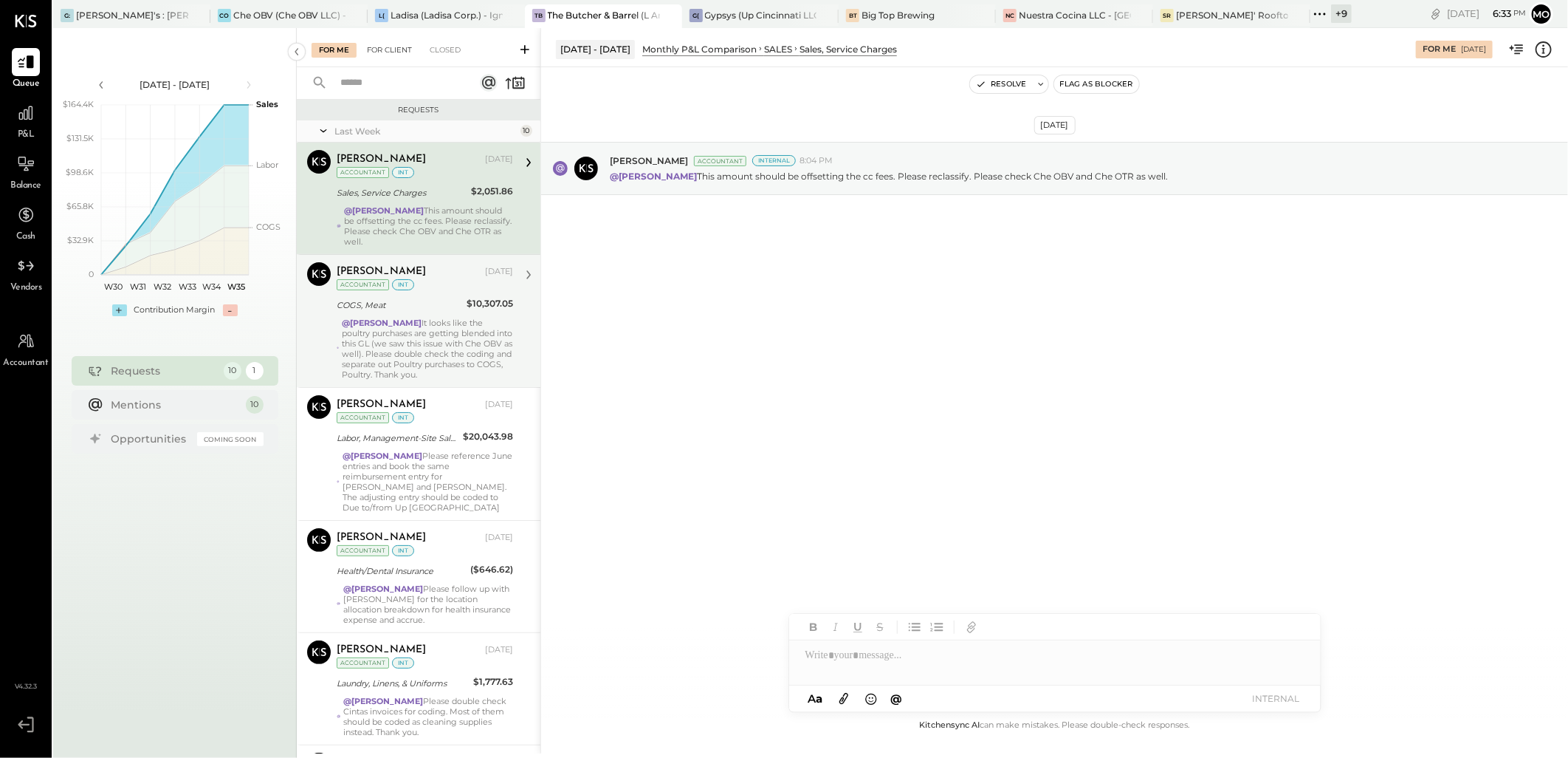
click at [384, 55] on div "For Client" at bounding box center [389, 50] width 60 height 14
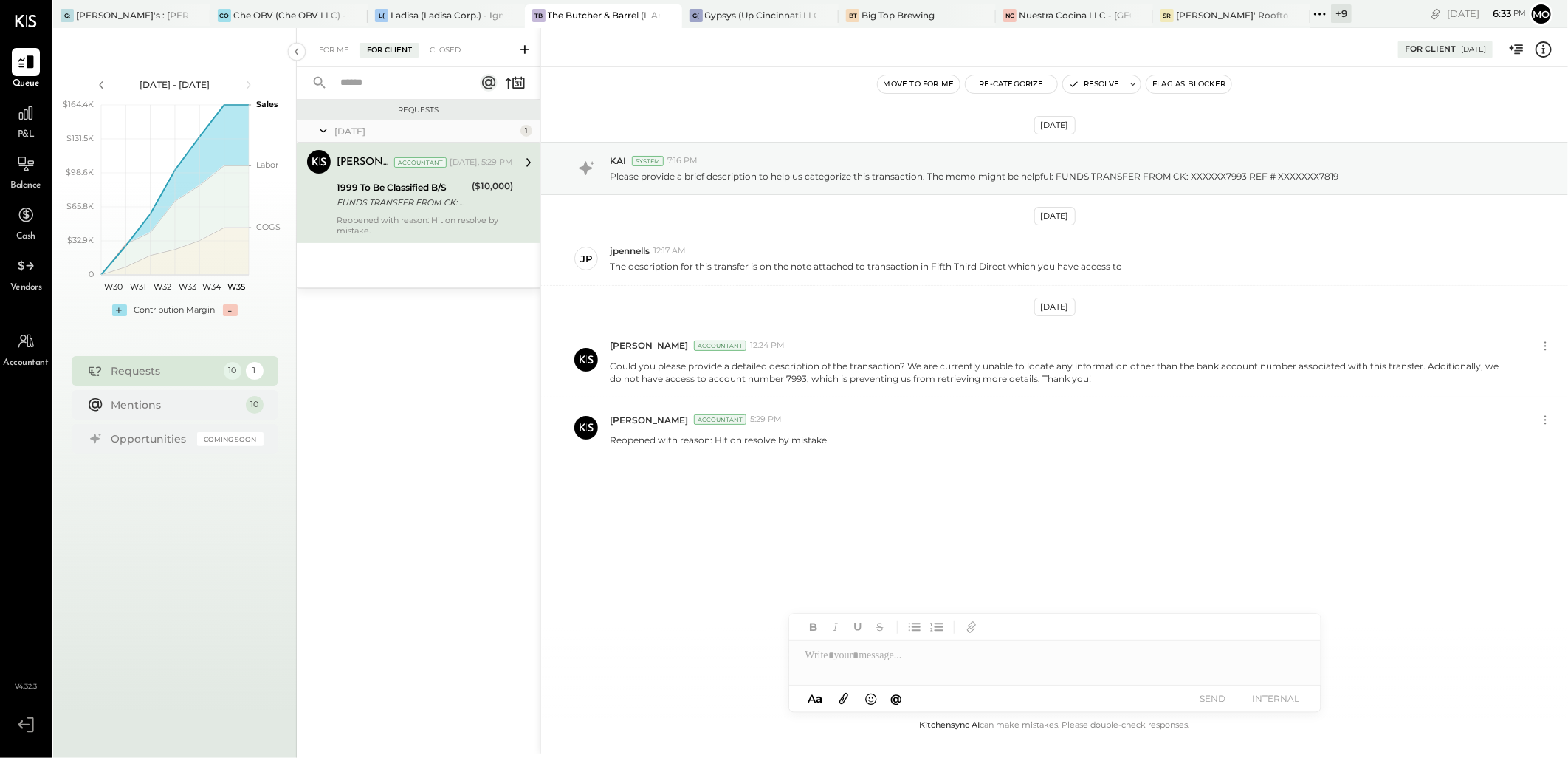
click at [334, 41] on div "For Me For Client Closed" at bounding box center [419, 47] width 244 height 39
click at [448, 47] on div "Closed" at bounding box center [445, 50] width 46 height 14
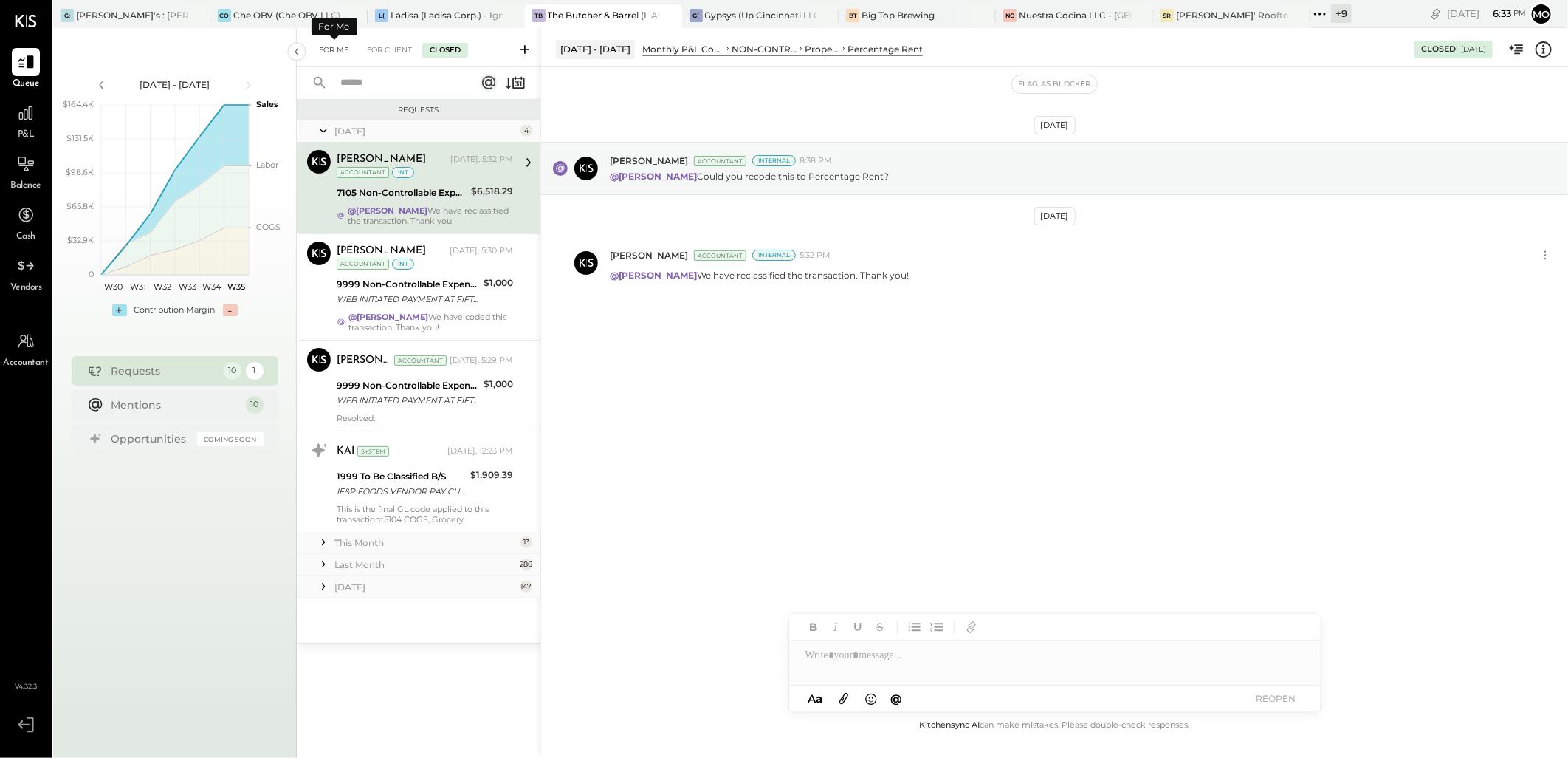
click at [328, 50] on div "For Me" at bounding box center [333, 50] width 45 height 14
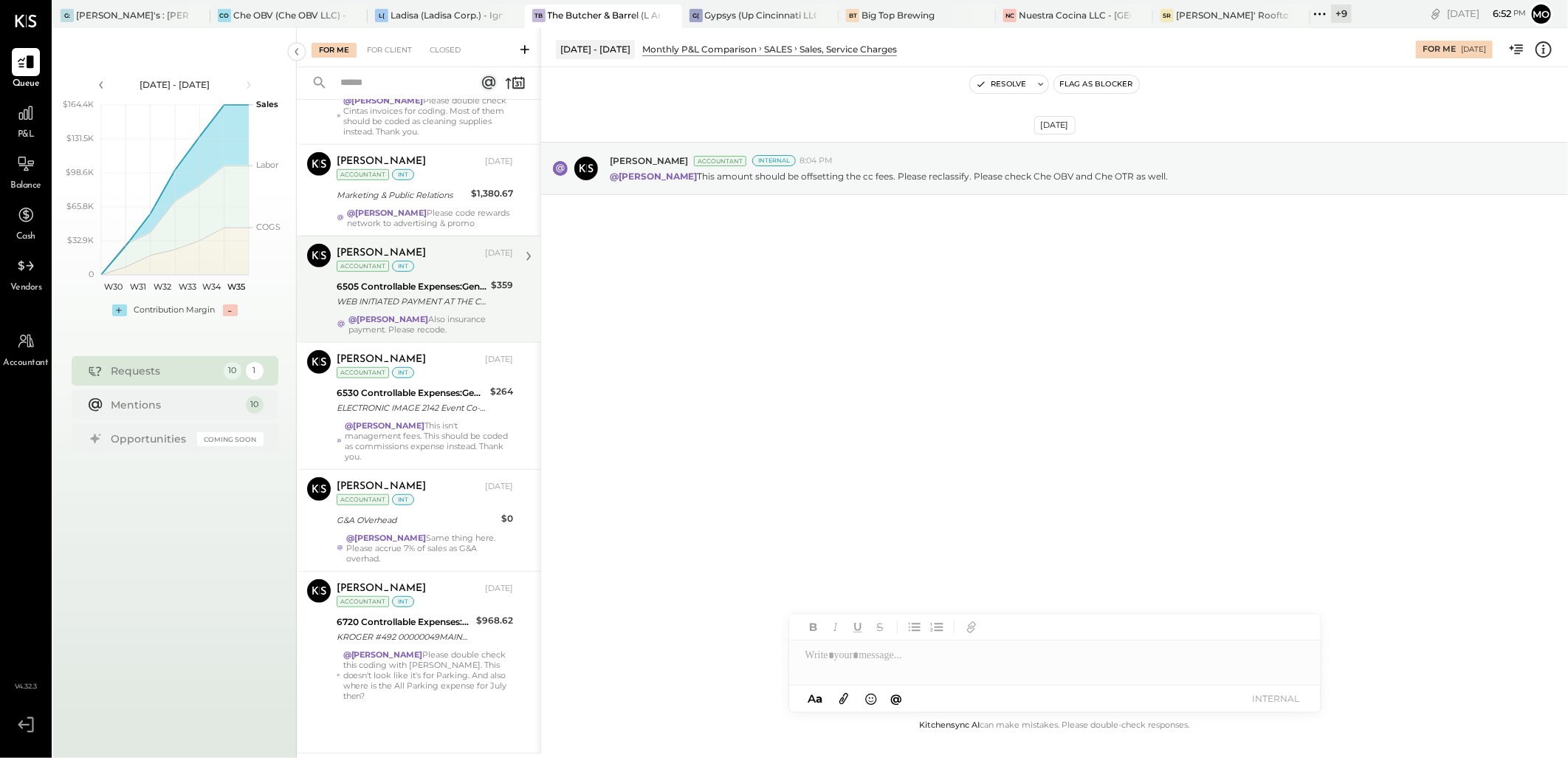
scroll to position [612, 0]
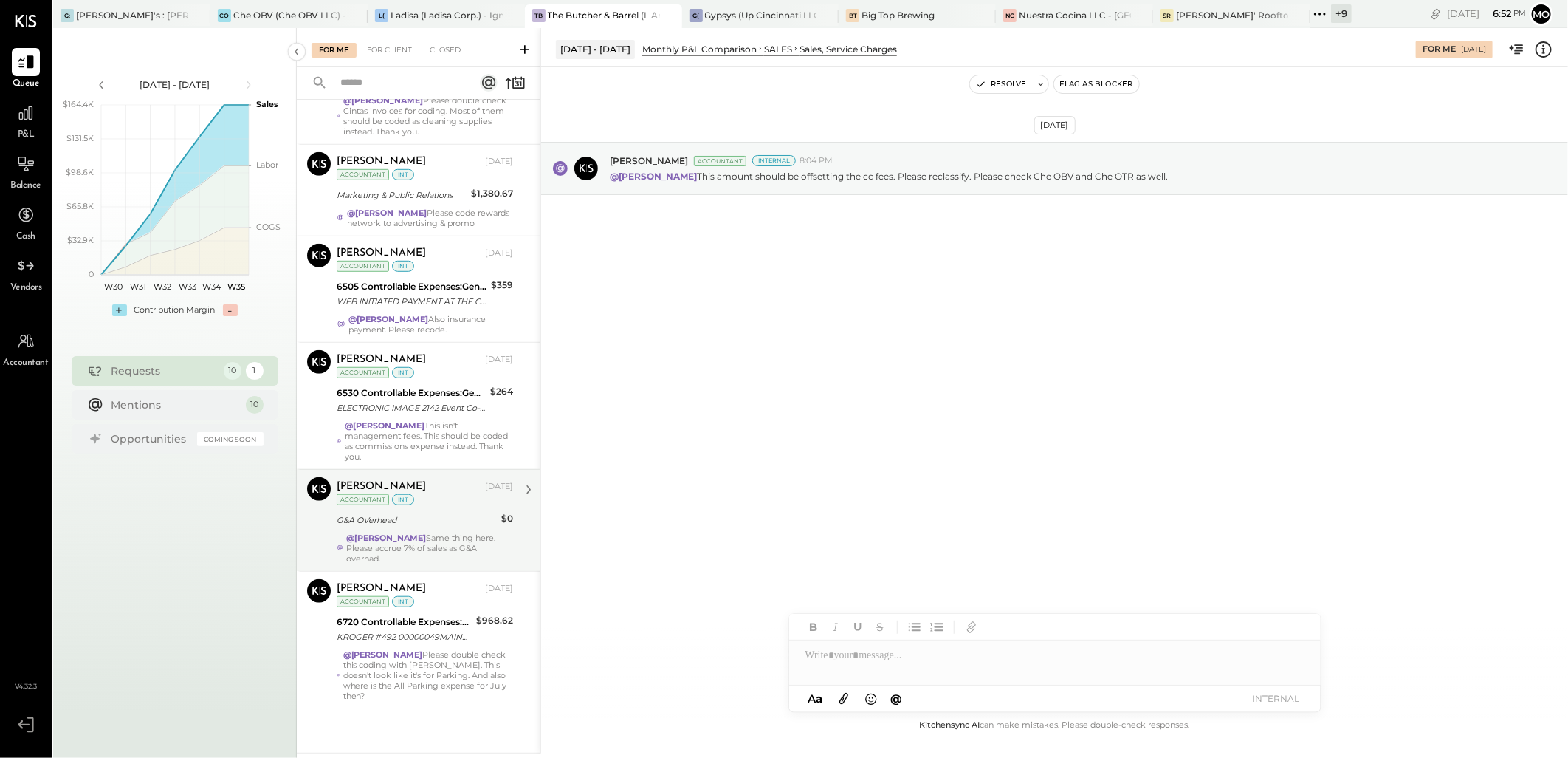
click at [426, 541] on strong "@[PERSON_NAME]" at bounding box center [386, 537] width 79 height 10
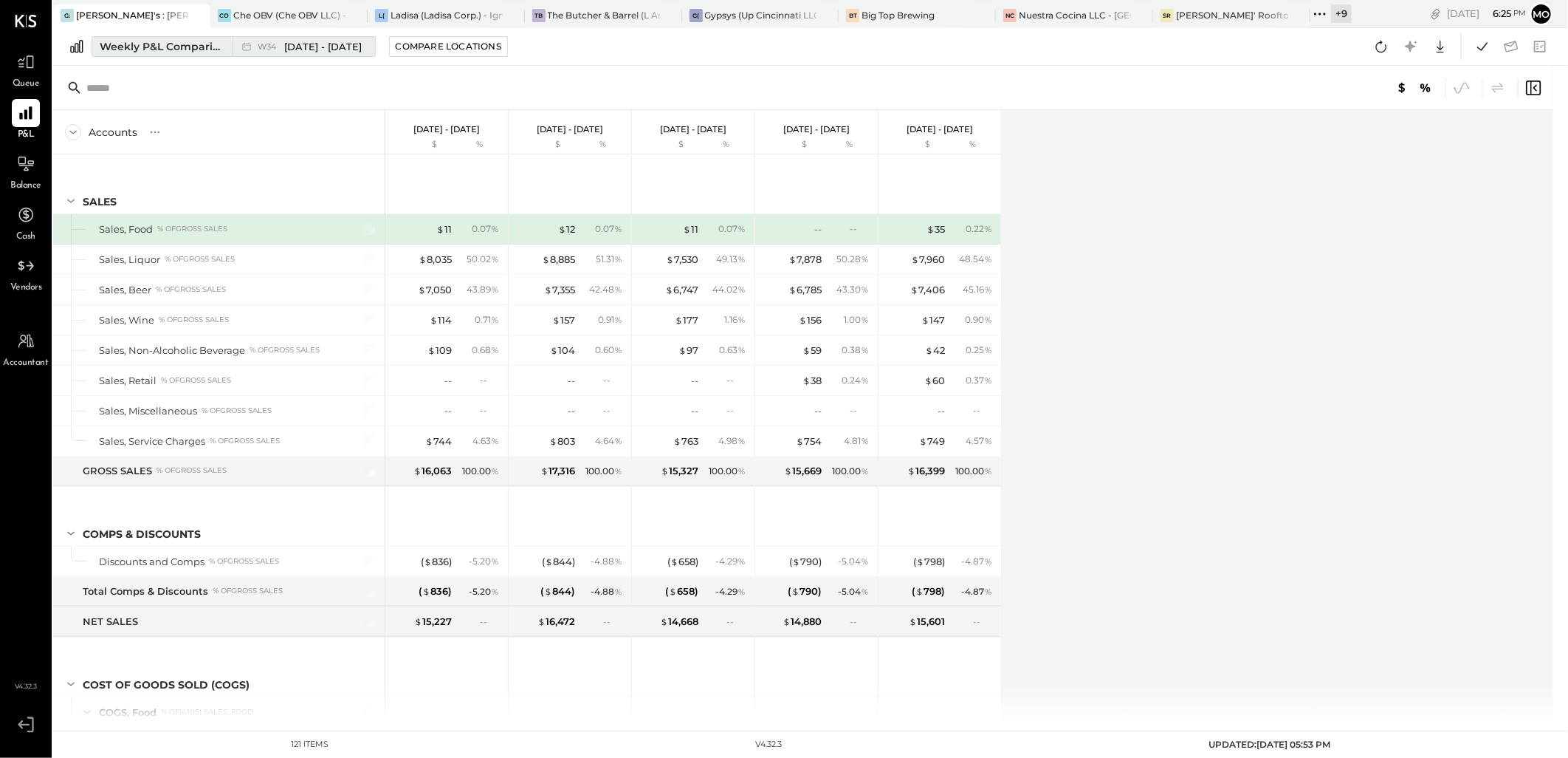
click at [186, 53] on div "Weekly P&L Comparison" at bounding box center [162, 46] width 124 height 14
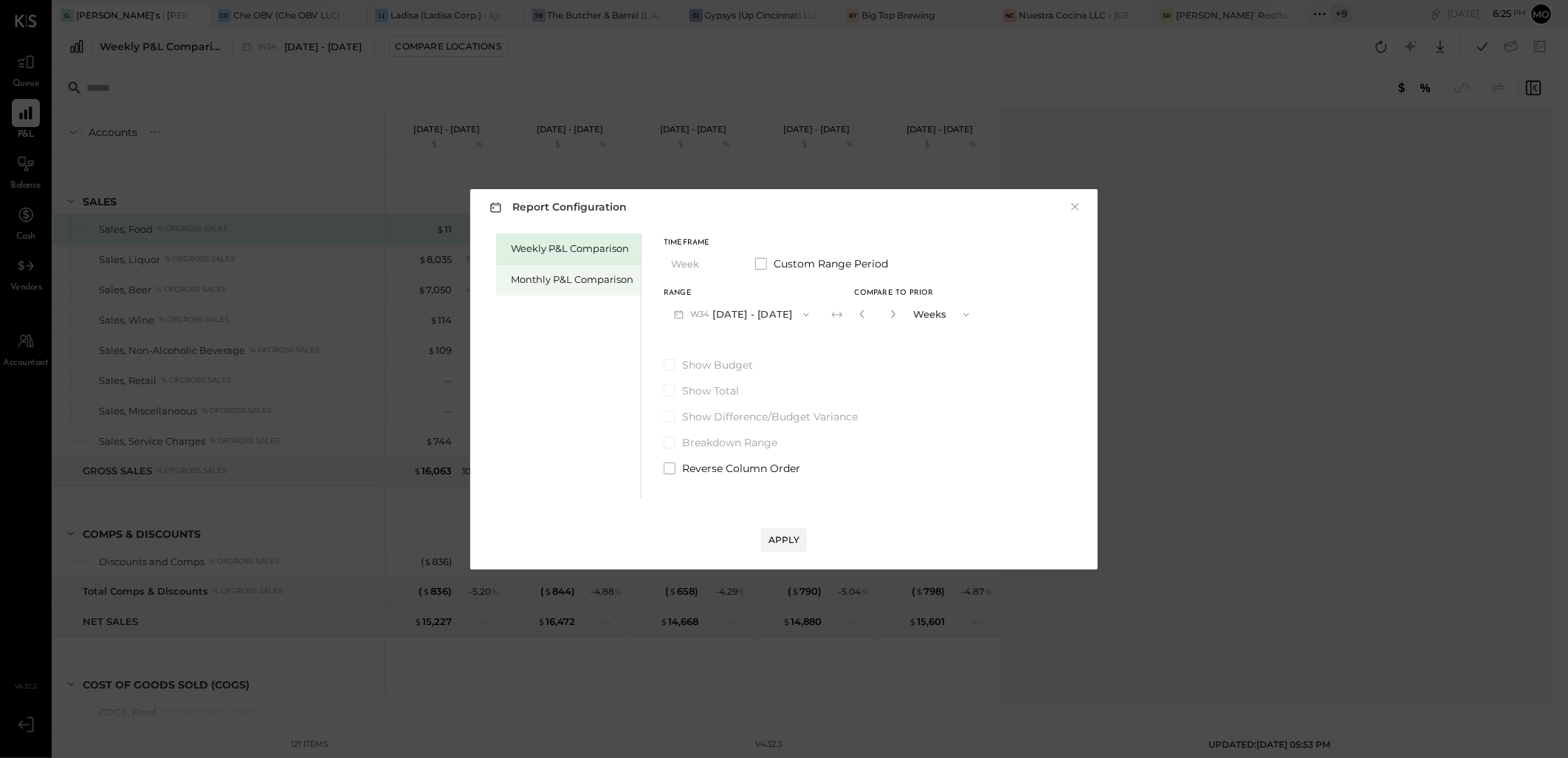
click at [557, 272] on div "Monthly P&L Comparison" at bounding box center [572, 279] width 123 height 14
click at [746, 309] on button "M08 Aug 1 - 31, 2025" at bounding box center [742, 314] width 156 height 27
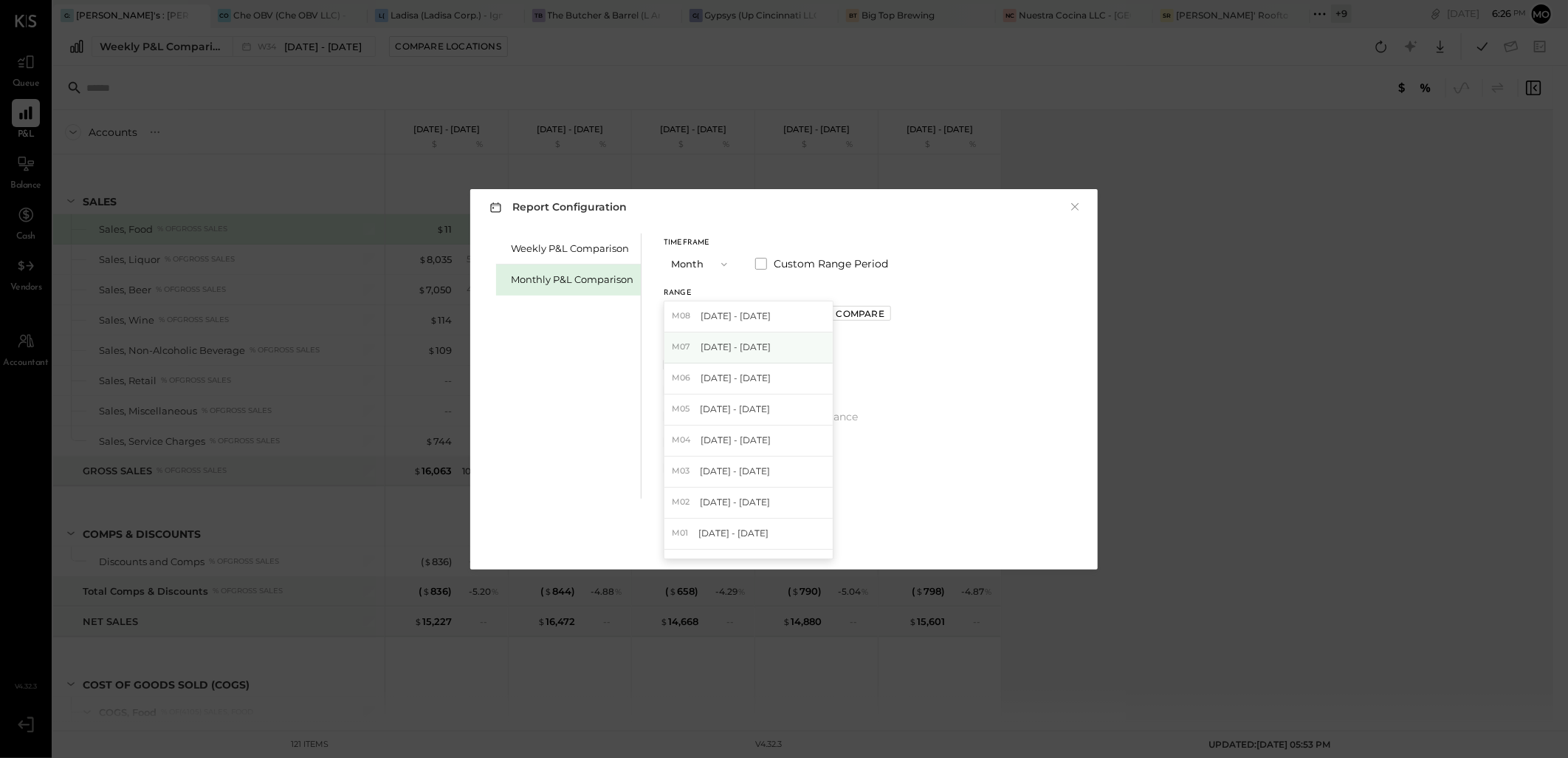
click at [731, 343] on span "[DATE] - [DATE]" at bounding box center [735, 346] width 70 height 13
click at [792, 542] on div "Apply" at bounding box center [784, 539] width 31 height 13
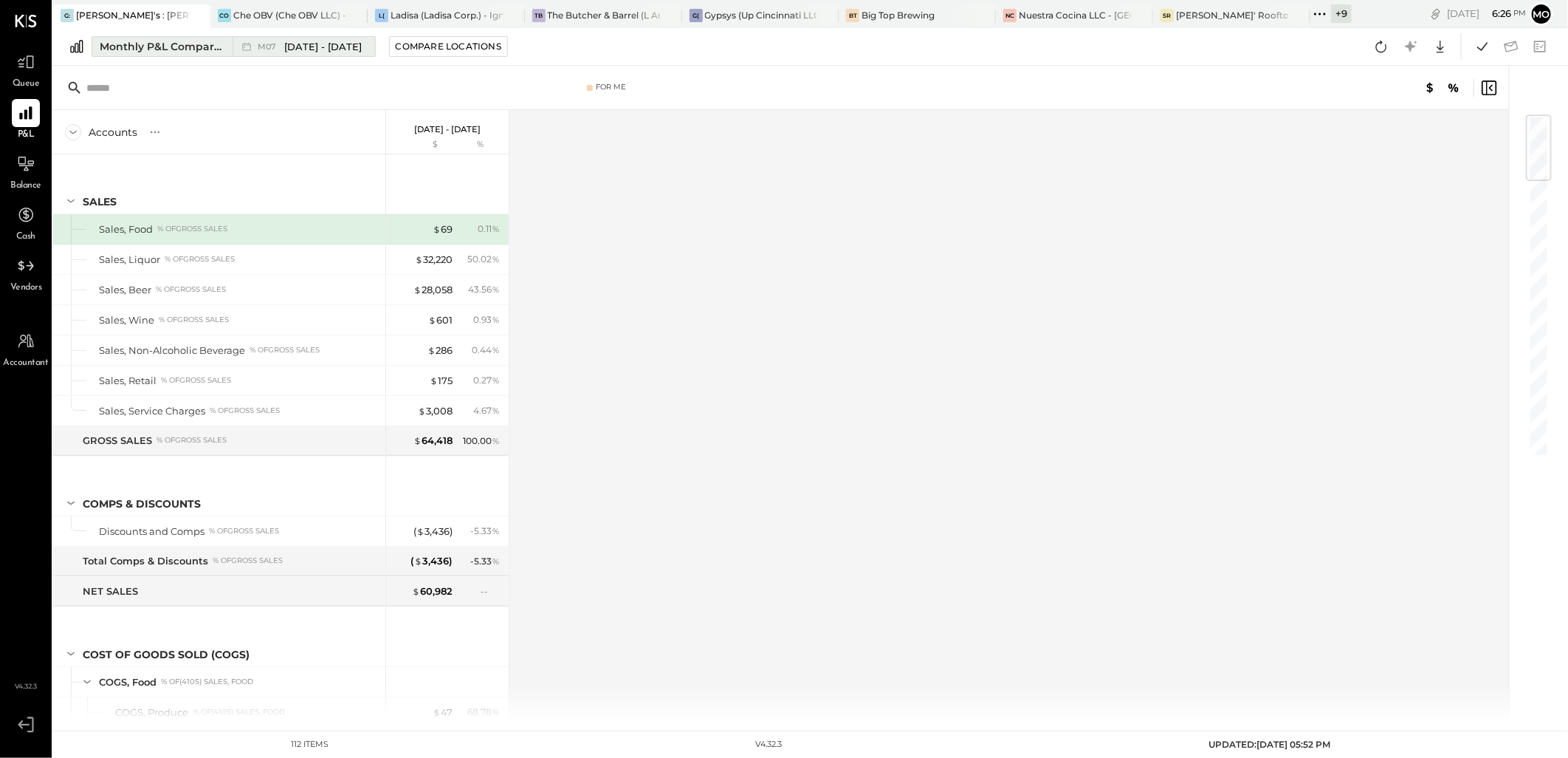
click at [158, 43] on div "Monthly P&L Comparison" at bounding box center [162, 46] width 124 height 14
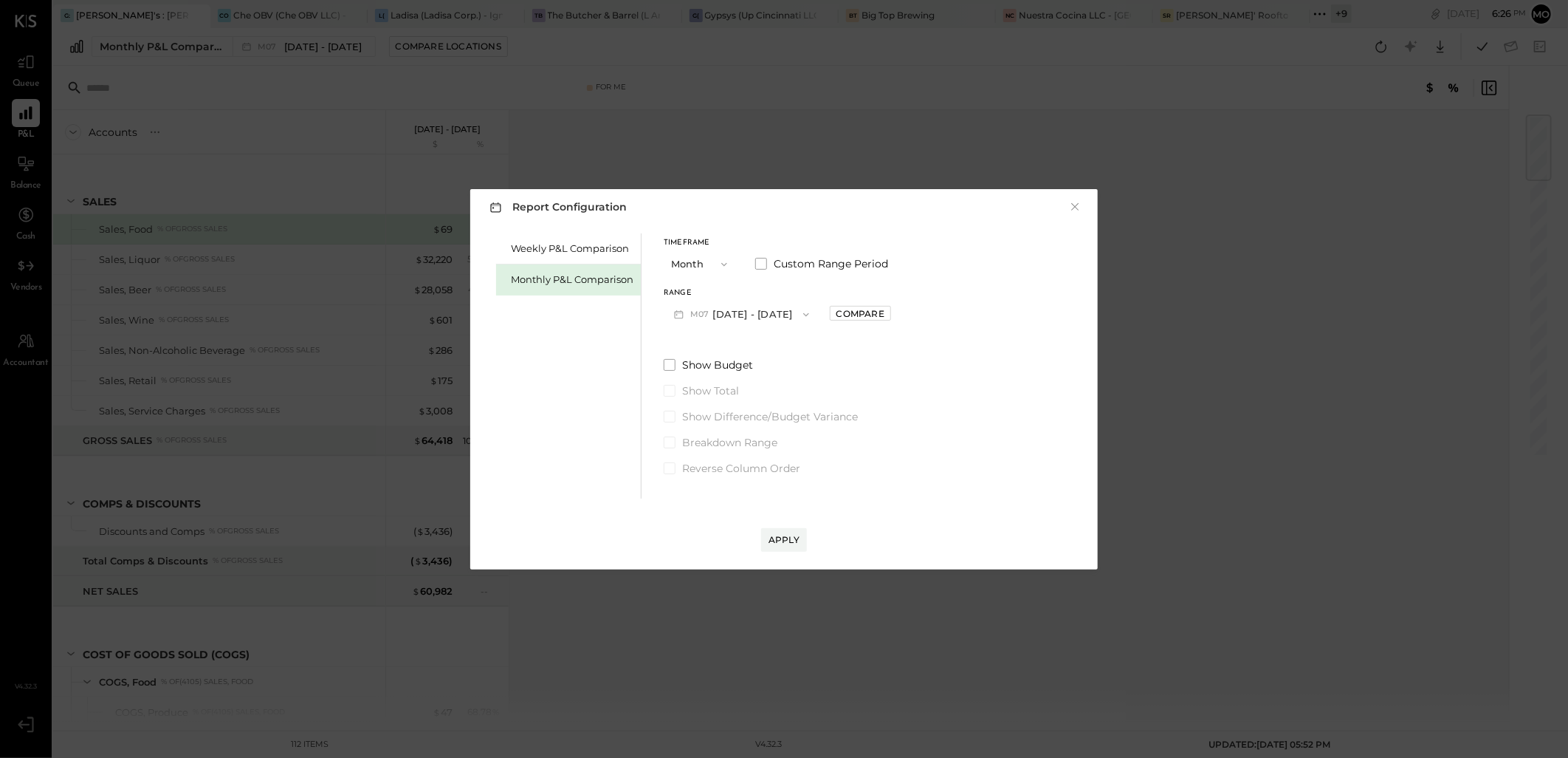
click at [800, 310] on icon "button" at bounding box center [806, 315] width 12 height 12
click at [854, 318] on div "Compare" at bounding box center [860, 313] width 48 height 13
click at [889, 316] on icon "button" at bounding box center [893, 314] width 8 height 8
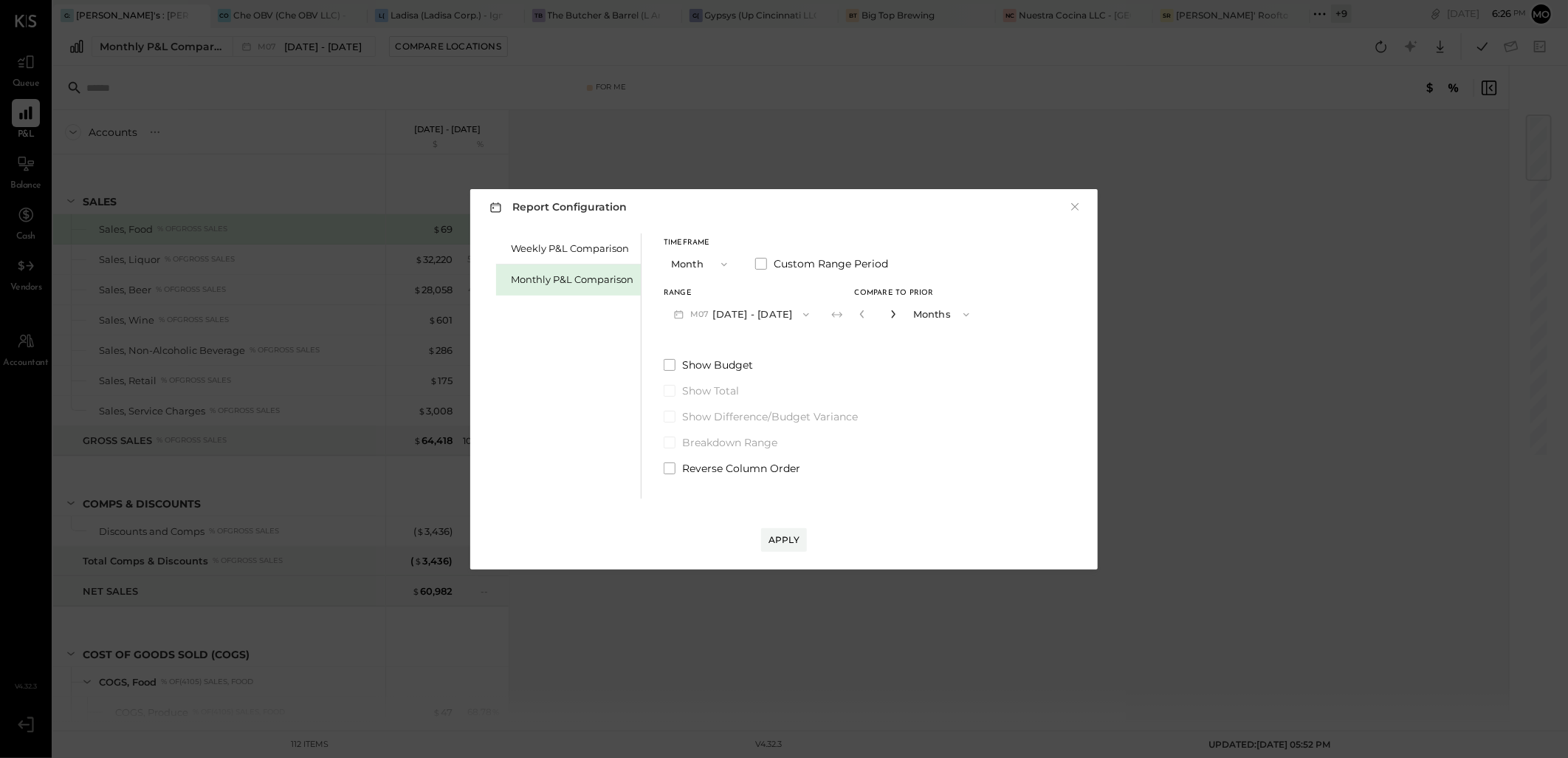
type input "*"
click at [784, 537] on div "Apply" at bounding box center [784, 539] width 31 height 13
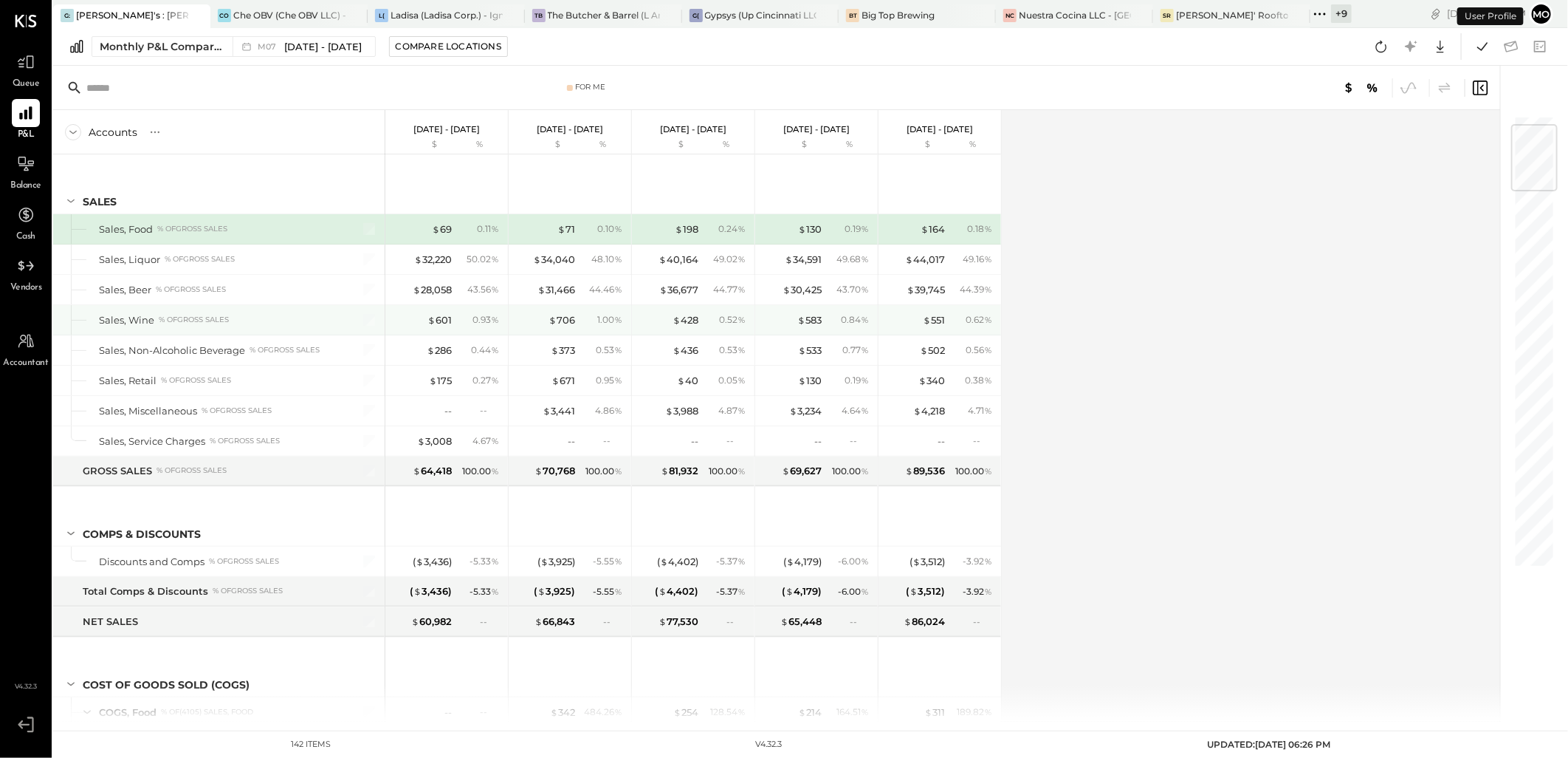
scroll to position [164, 0]
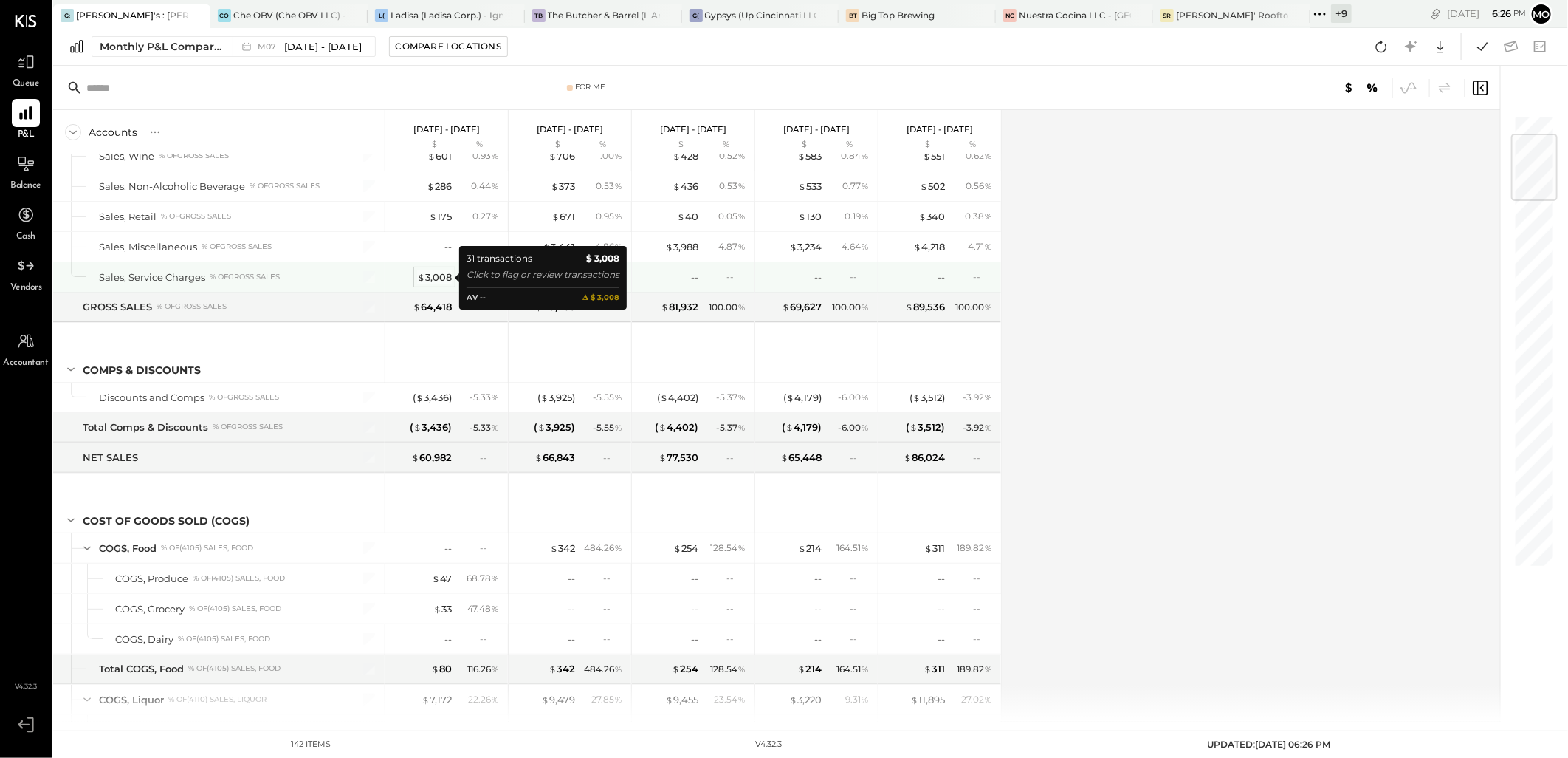
click at [437, 275] on div "$ 3,008" at bounding box center [434, 277] width 35 height 14
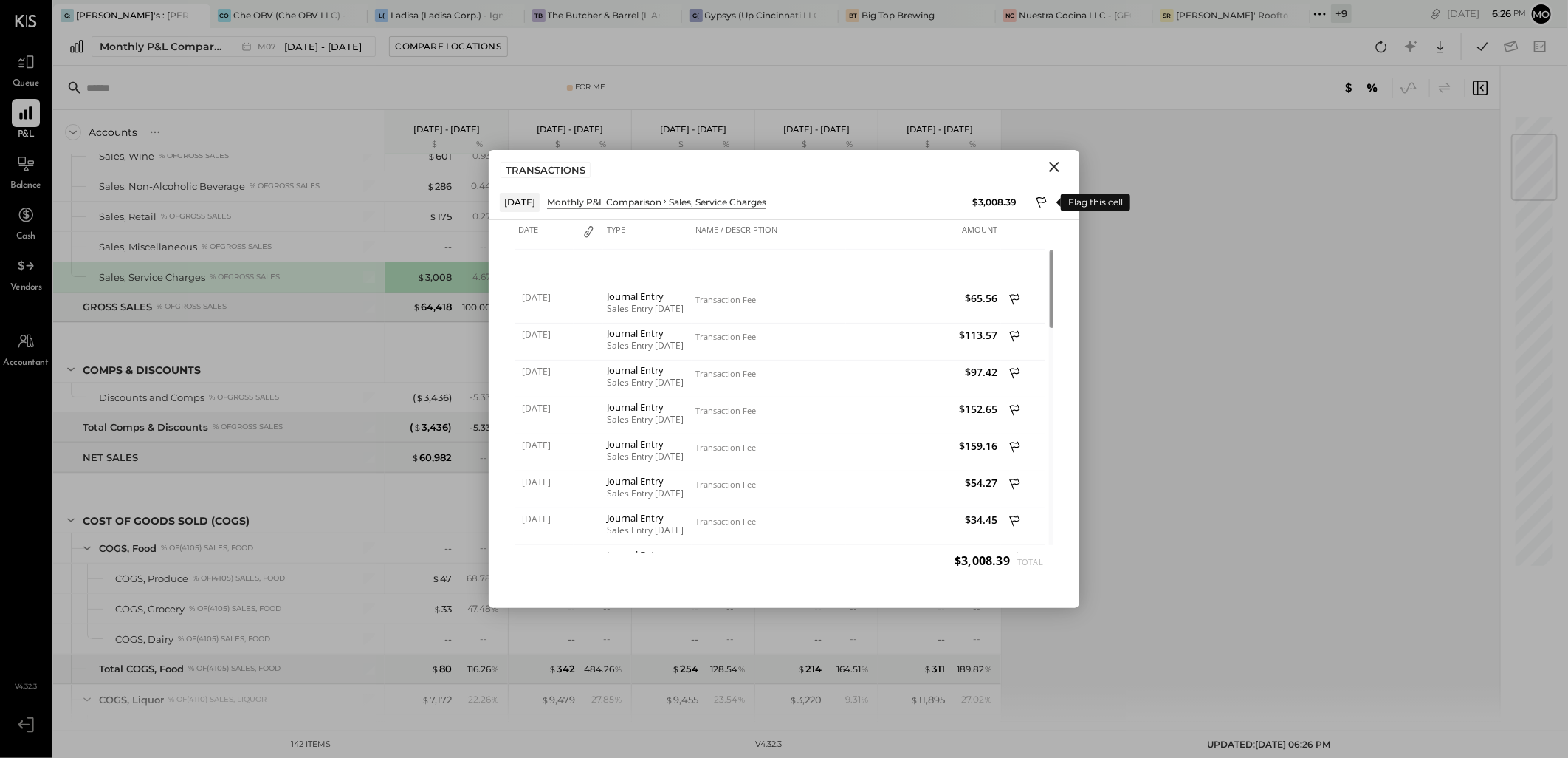
click at [1039, 200] on icon at bounding box center [1043, 203] width 14 height 18
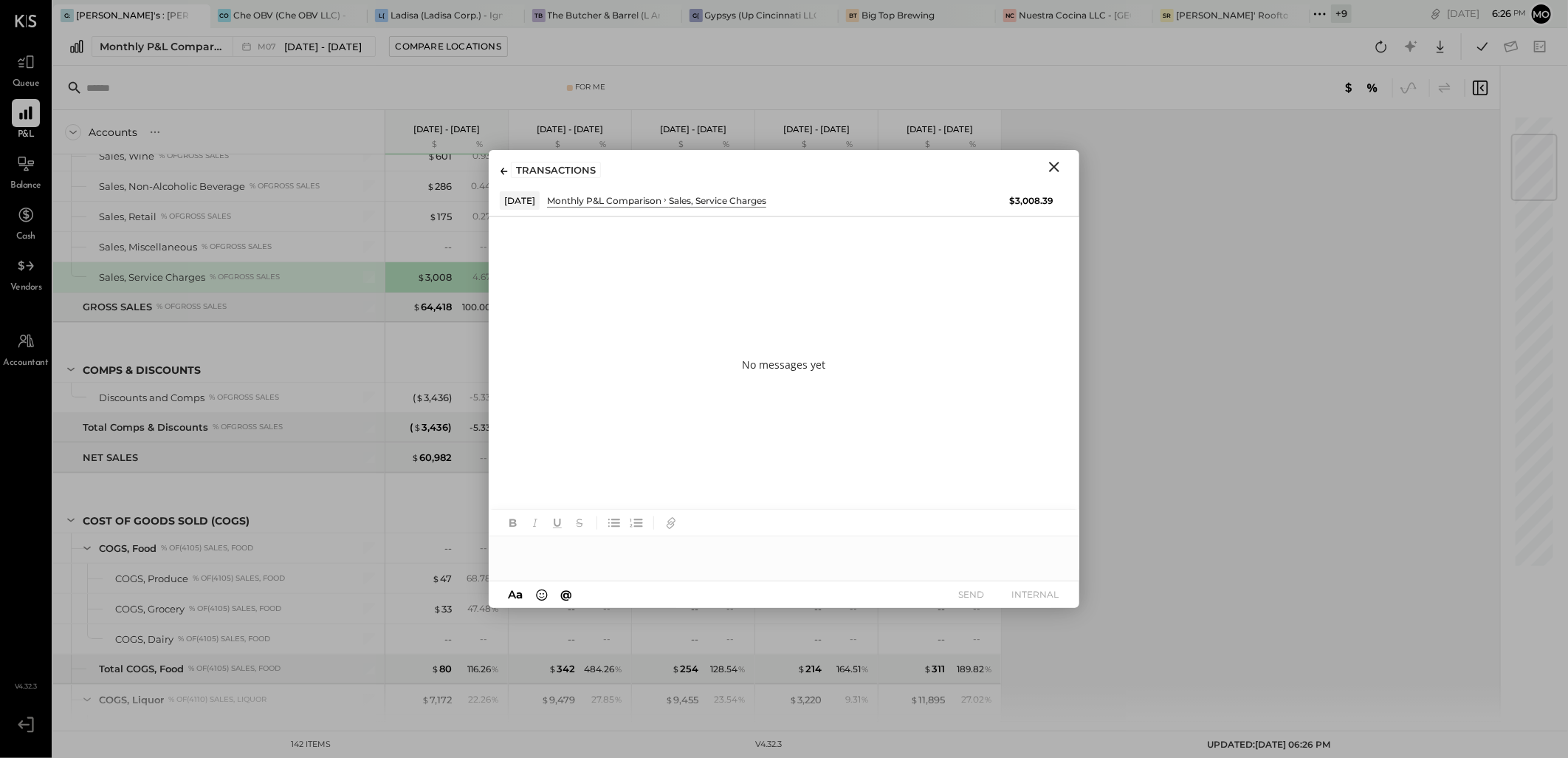
click at [543, 552] on div at bounding box center [784, 551] width 590 height 30
type input "**"
click at [611, 506] on span "[PERSON_NAME]" at bounding box center [630, 505] width 116 height 14
click at [636, 550] on div "**********" at bounding box center [784, 551] width 590 height 30
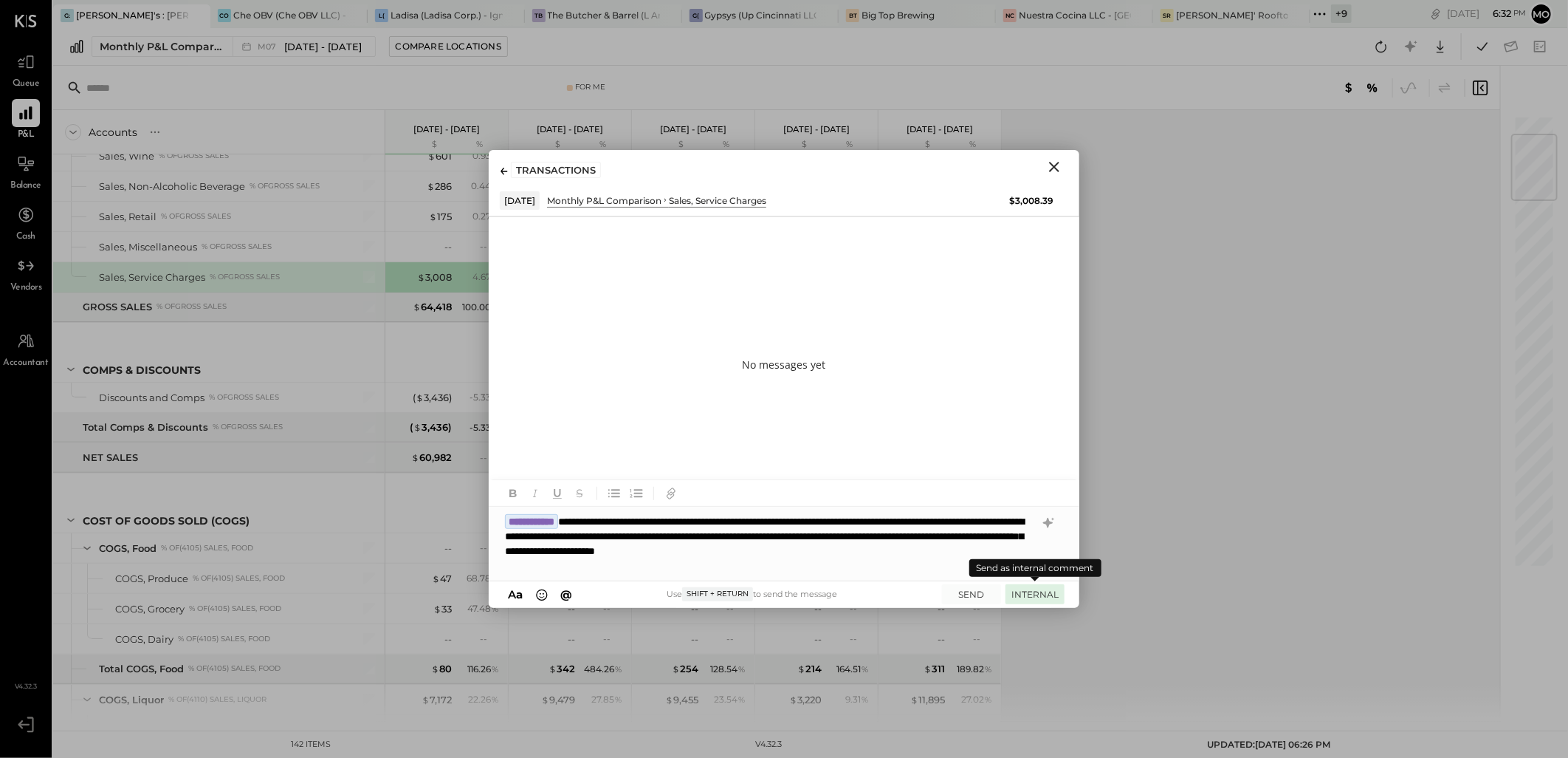
click at [1036, 593] on button "INTERNAL" at bounding box center [1035, 594] width 59 height 20
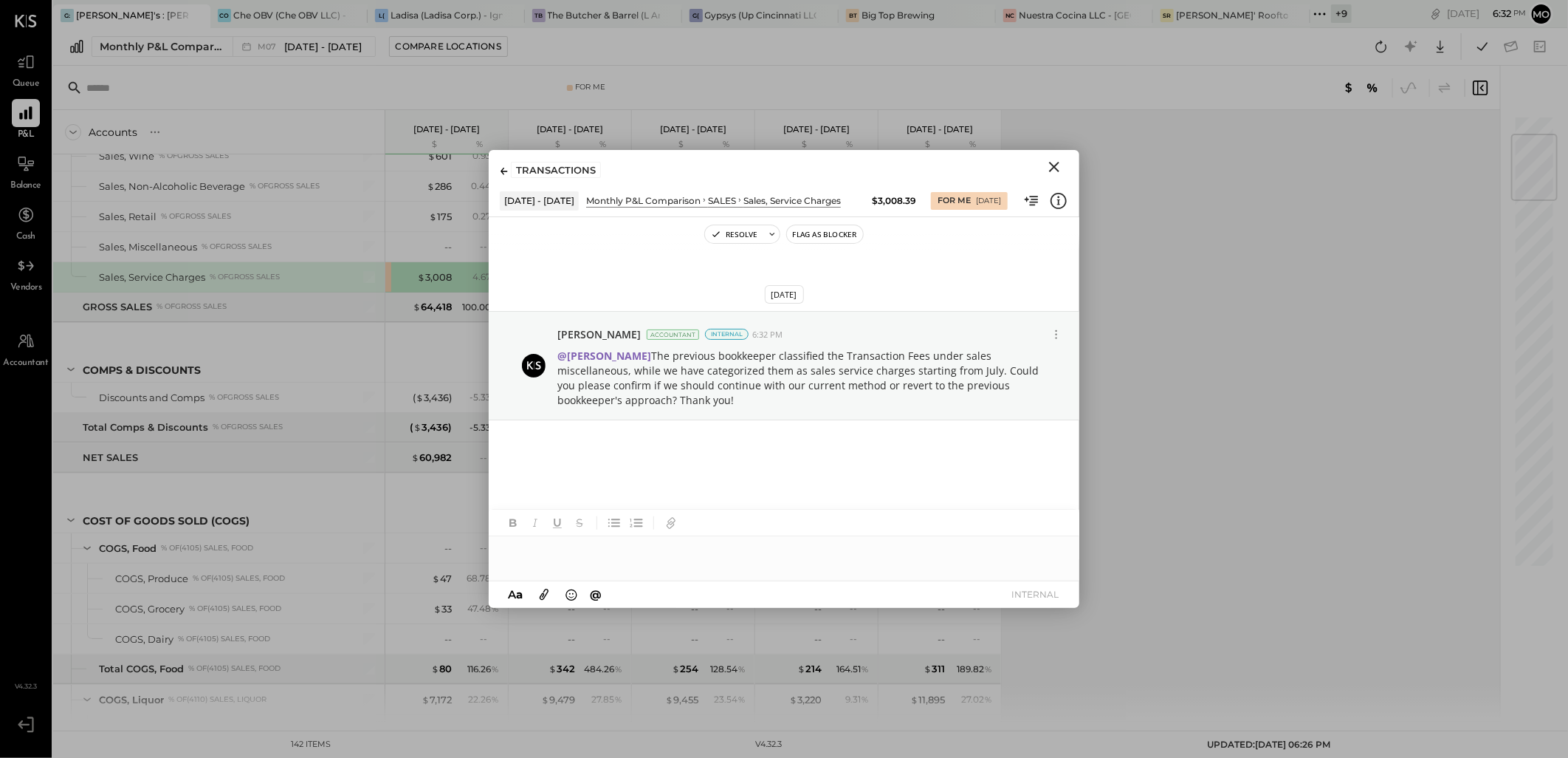
click at [1054, 163] on icon "Close" at bounding box center [1054, 167] width 18 height 18
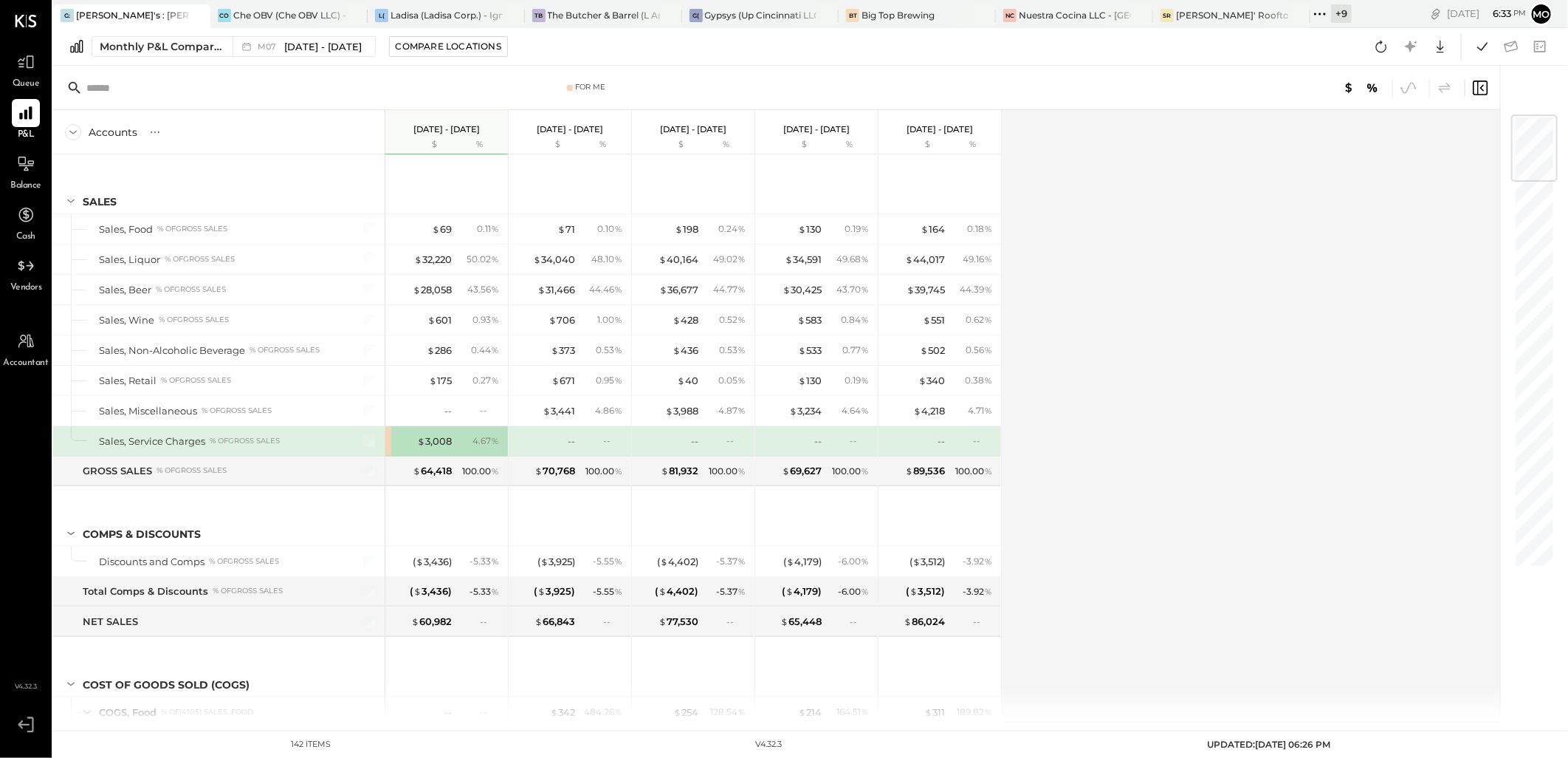
click at [386, 437] on div "$ 3,008 4.67 %" at bounding box center [447, 441] width 123 height 30
click at [426, 438] on div "$ 3,008" at bounding box center [434, 441] width 35 height 14
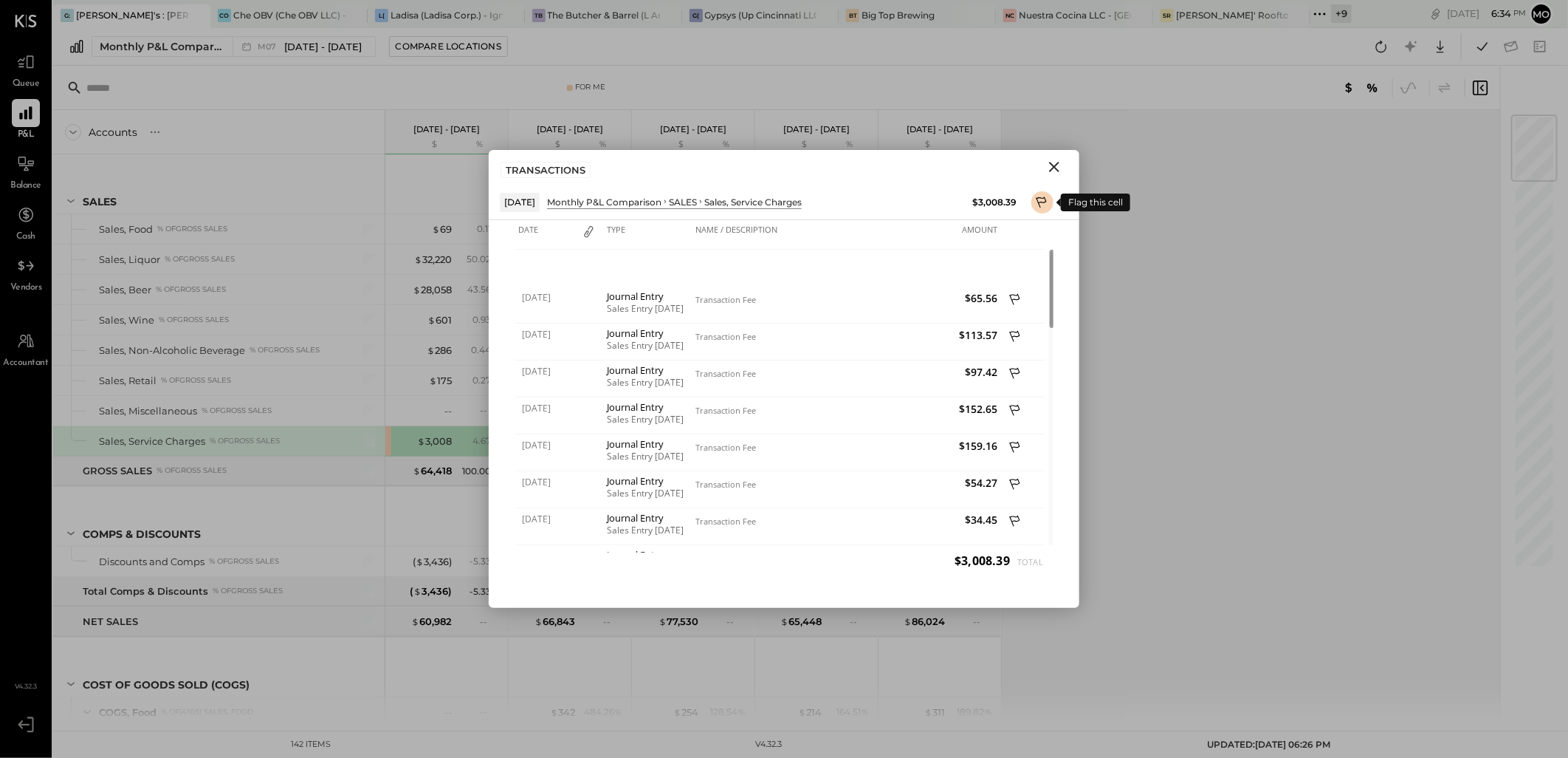
click at [1036, 197] on icon at bounding box center [1041, 201] width 10 height 11
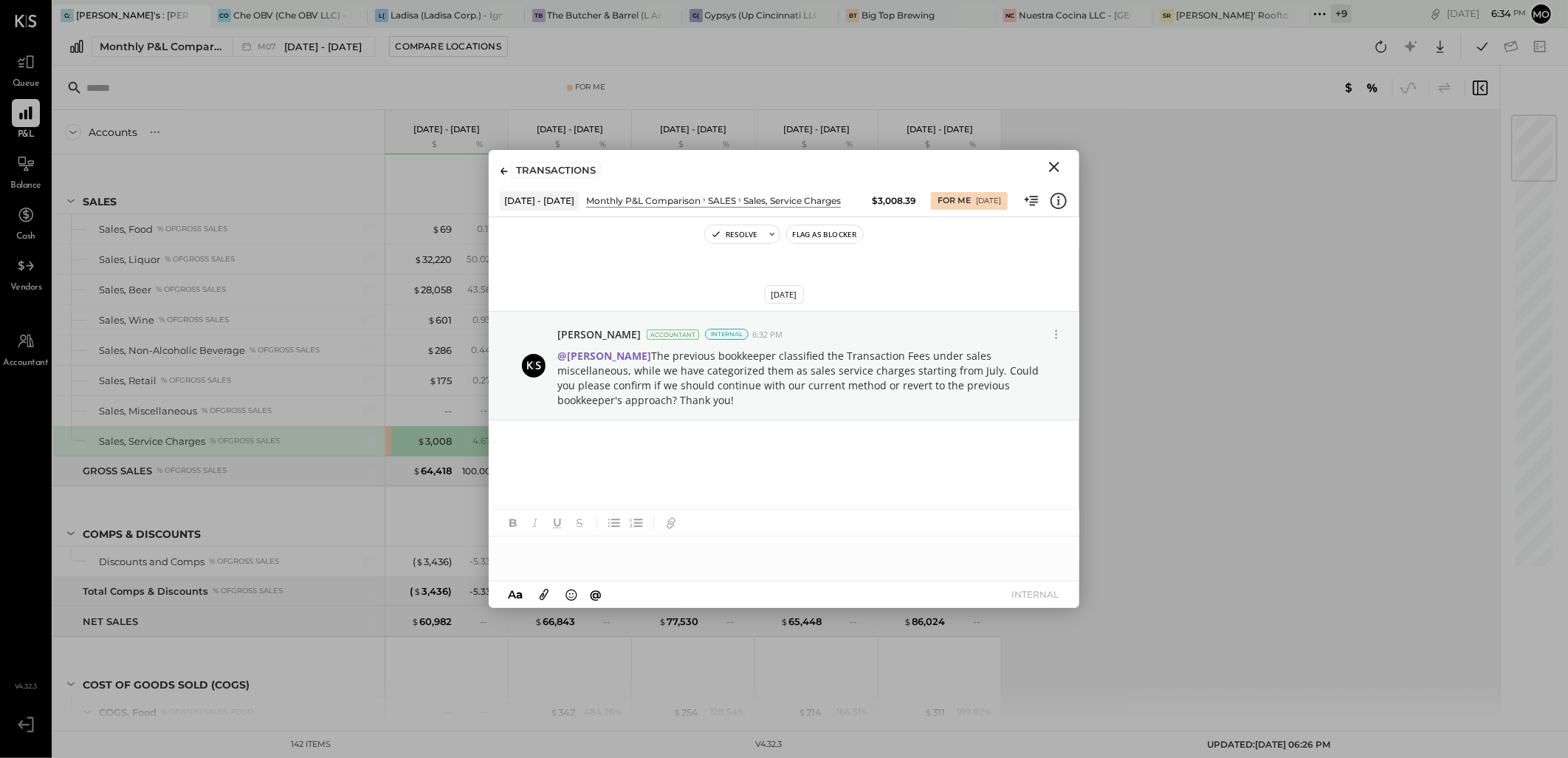
click at [541, 590] on icon at bounding box center [544, 594] width 16 height 17
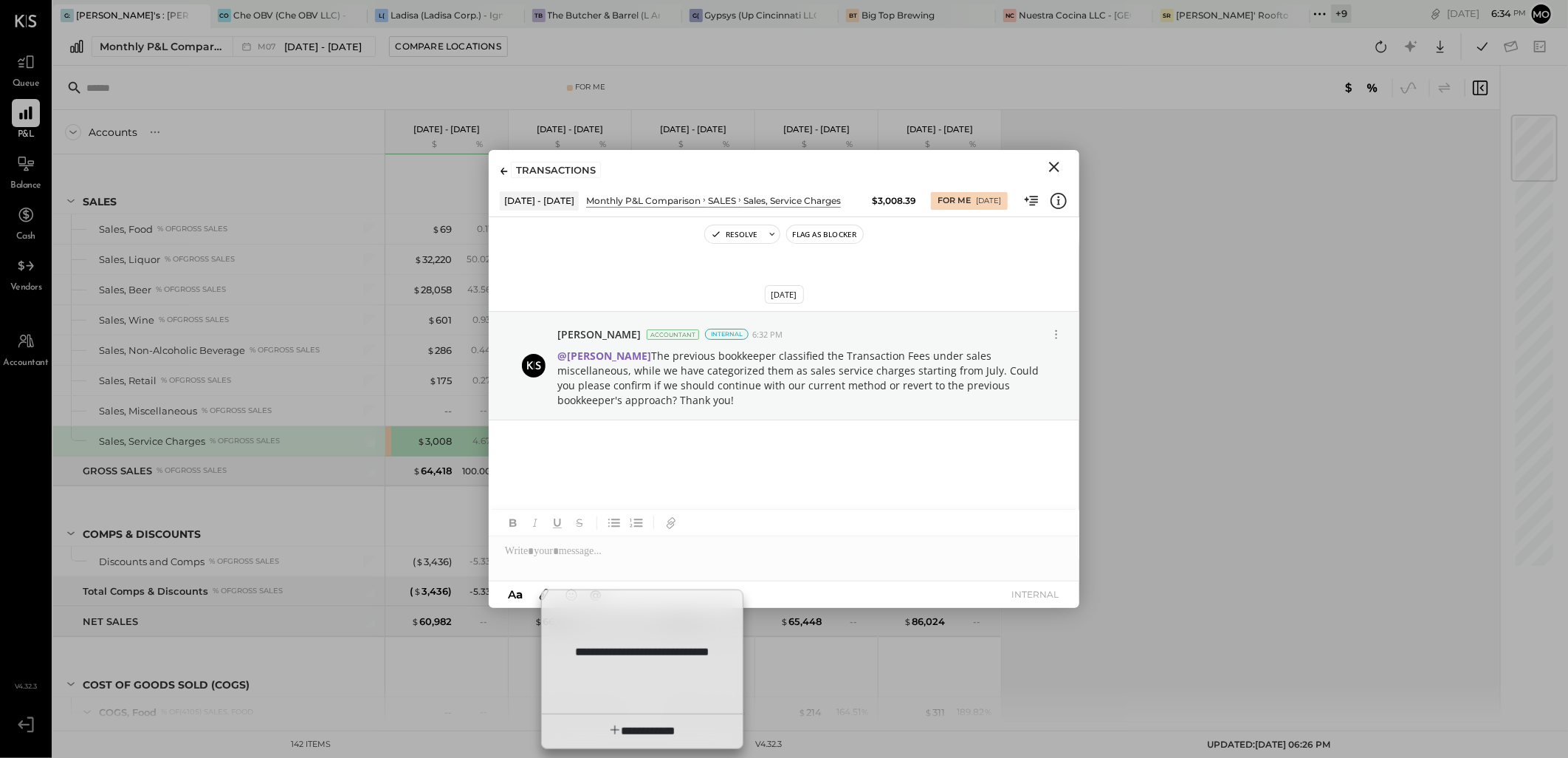
click at [633, 660] on div "**********" at bounding box center [642, 669] width 202 height 160
click at [630, 725] on span "**********" at bounding box center [652, 730] width 45 height 11
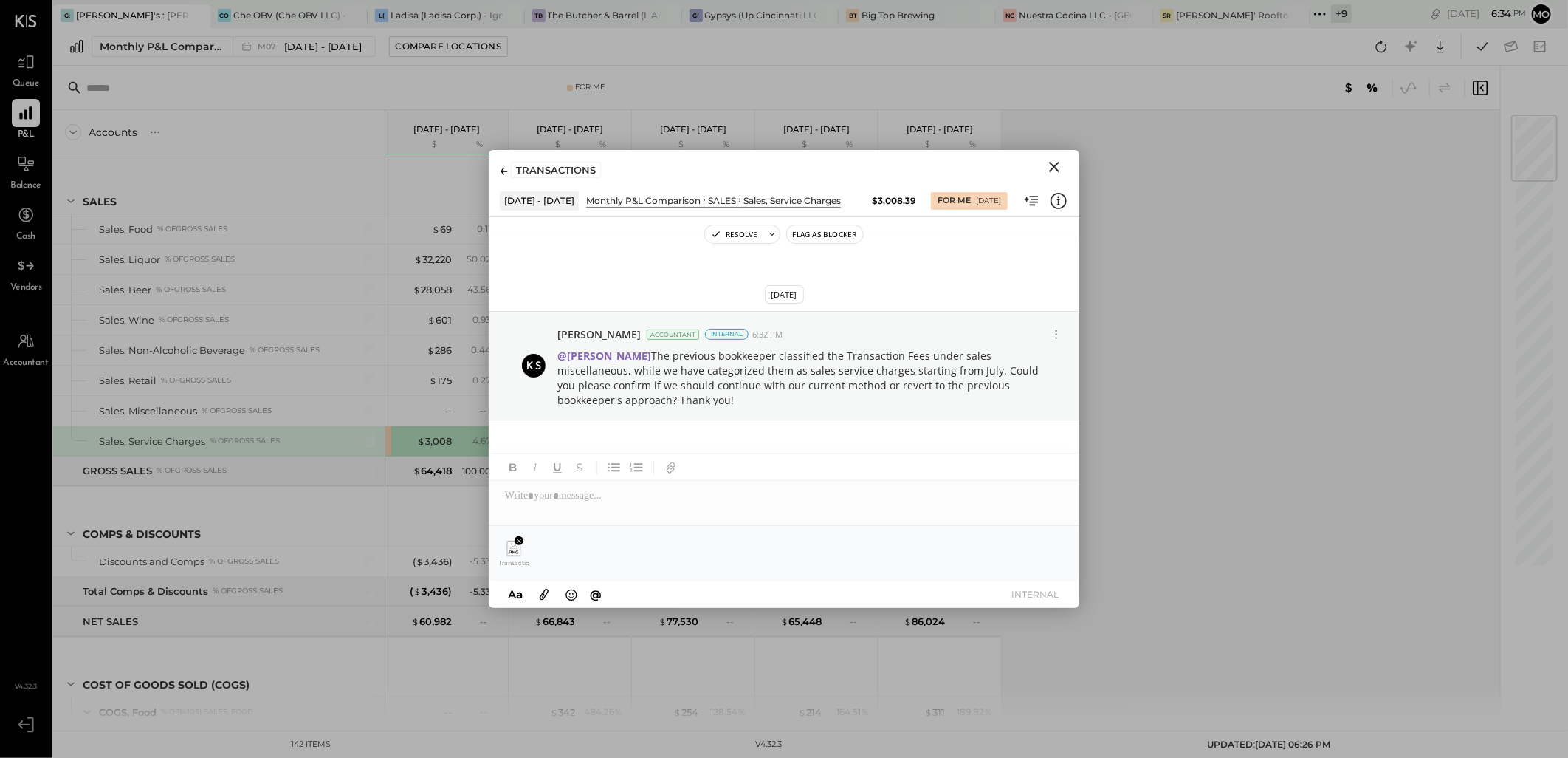
click at [1048, 167] on icon "Close" at bounding box center [1054, 167] width 18 height 18
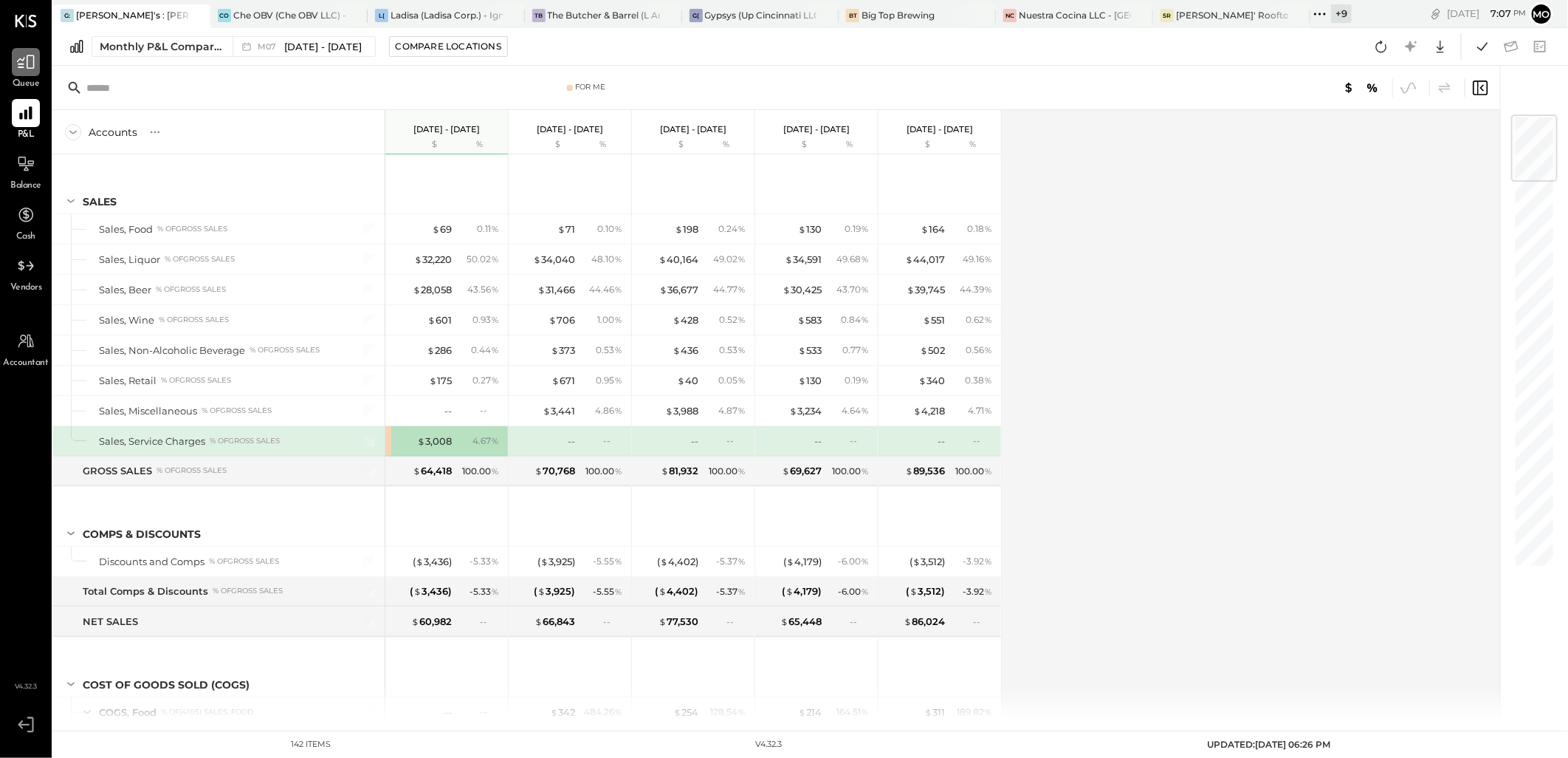
click at [26, 68] on icon at bounding box center [25, 62] width 19 height 19
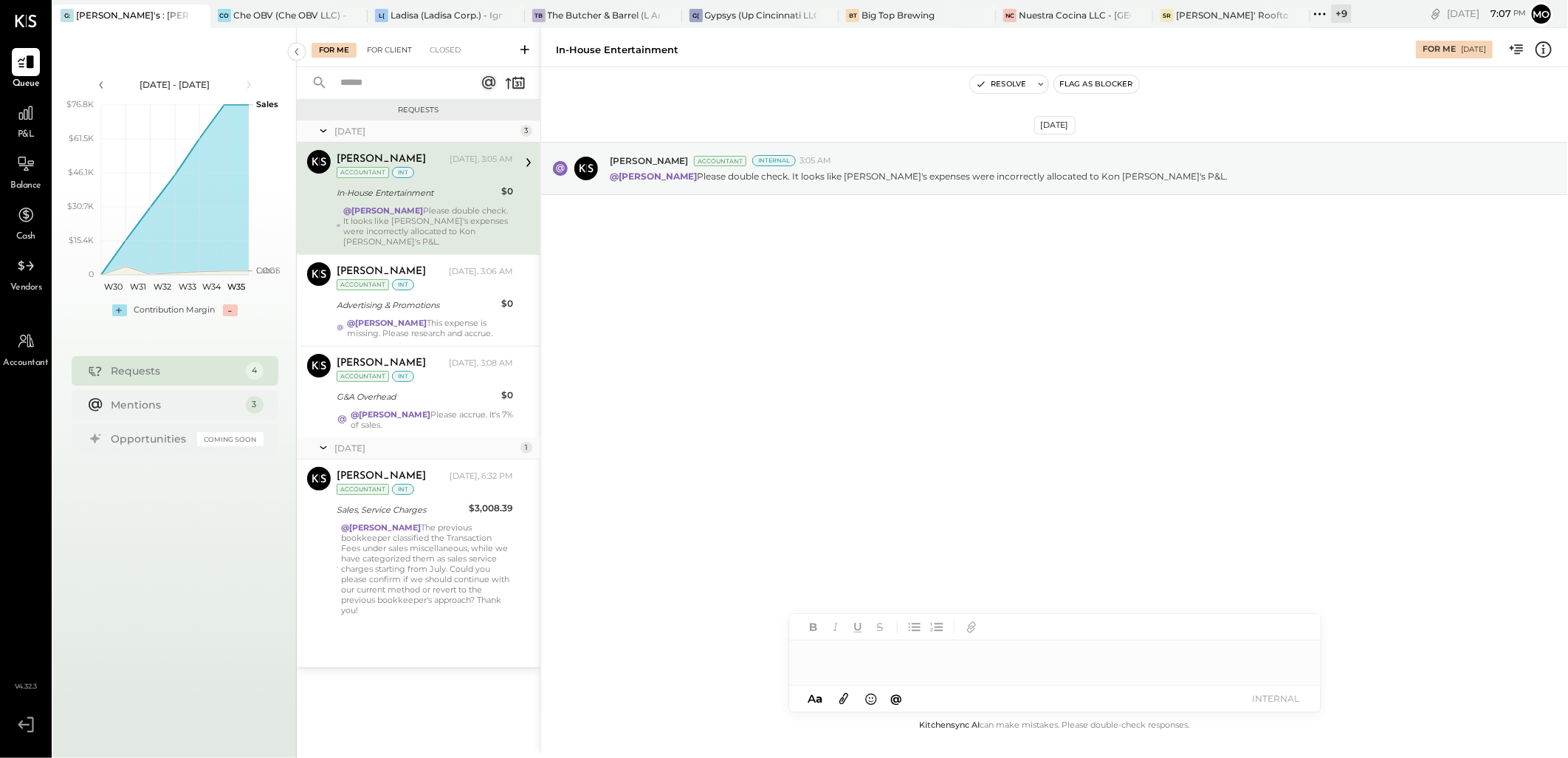
click at [392, 53] on div "For Client" at bounding box center [389, 50] width 60 height 14
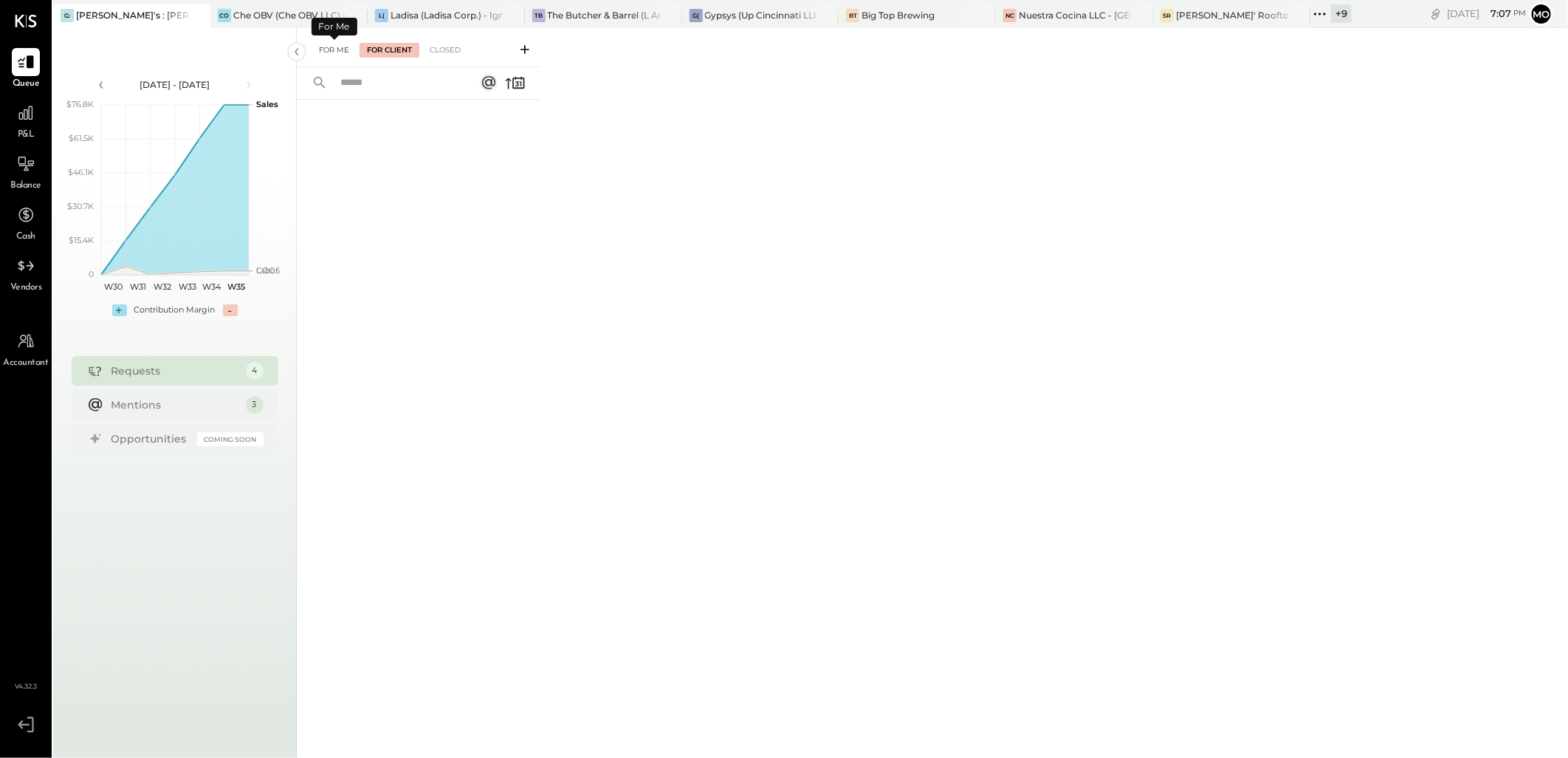
click at [323, 49] on div "For Me" at bounding box center [333, 50] width 45 height 14
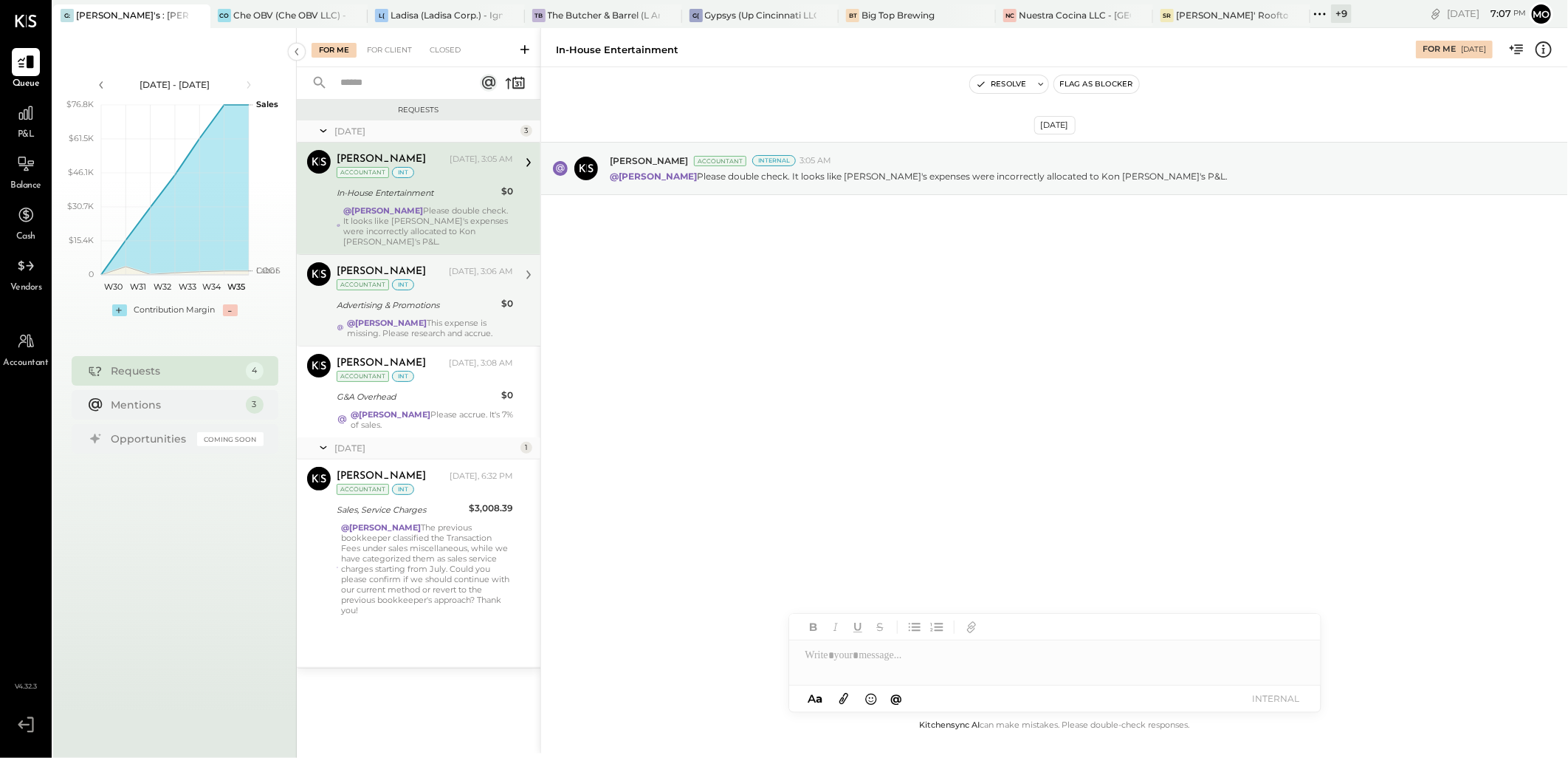
click at [412, 296] on div "Advertising & Promotions" at bounding box center [416, 305] width 160 height 18
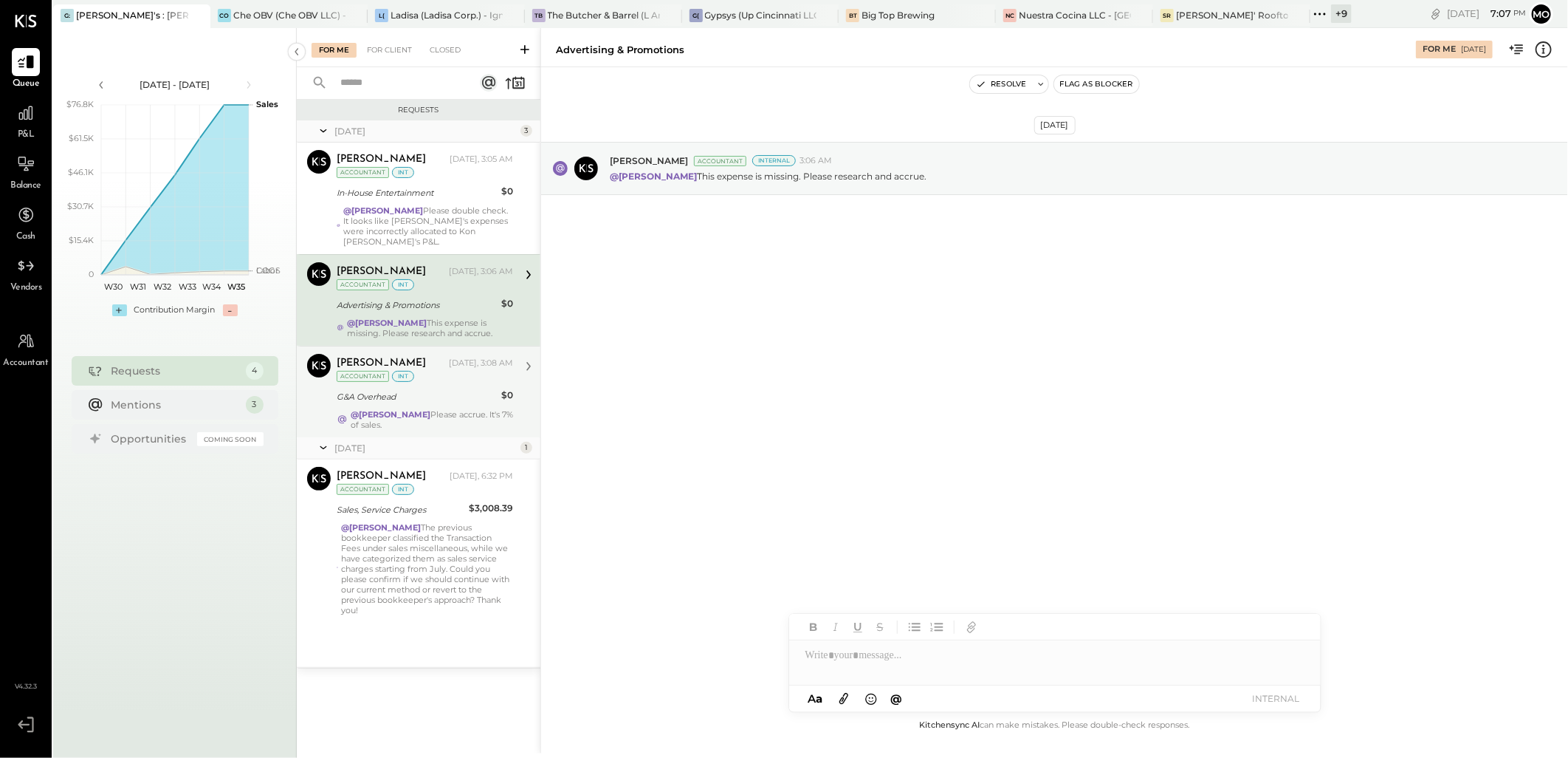
click at [429, 404] on div "G&A Overhead" at bounding box center [416, 396] width 160 height 14
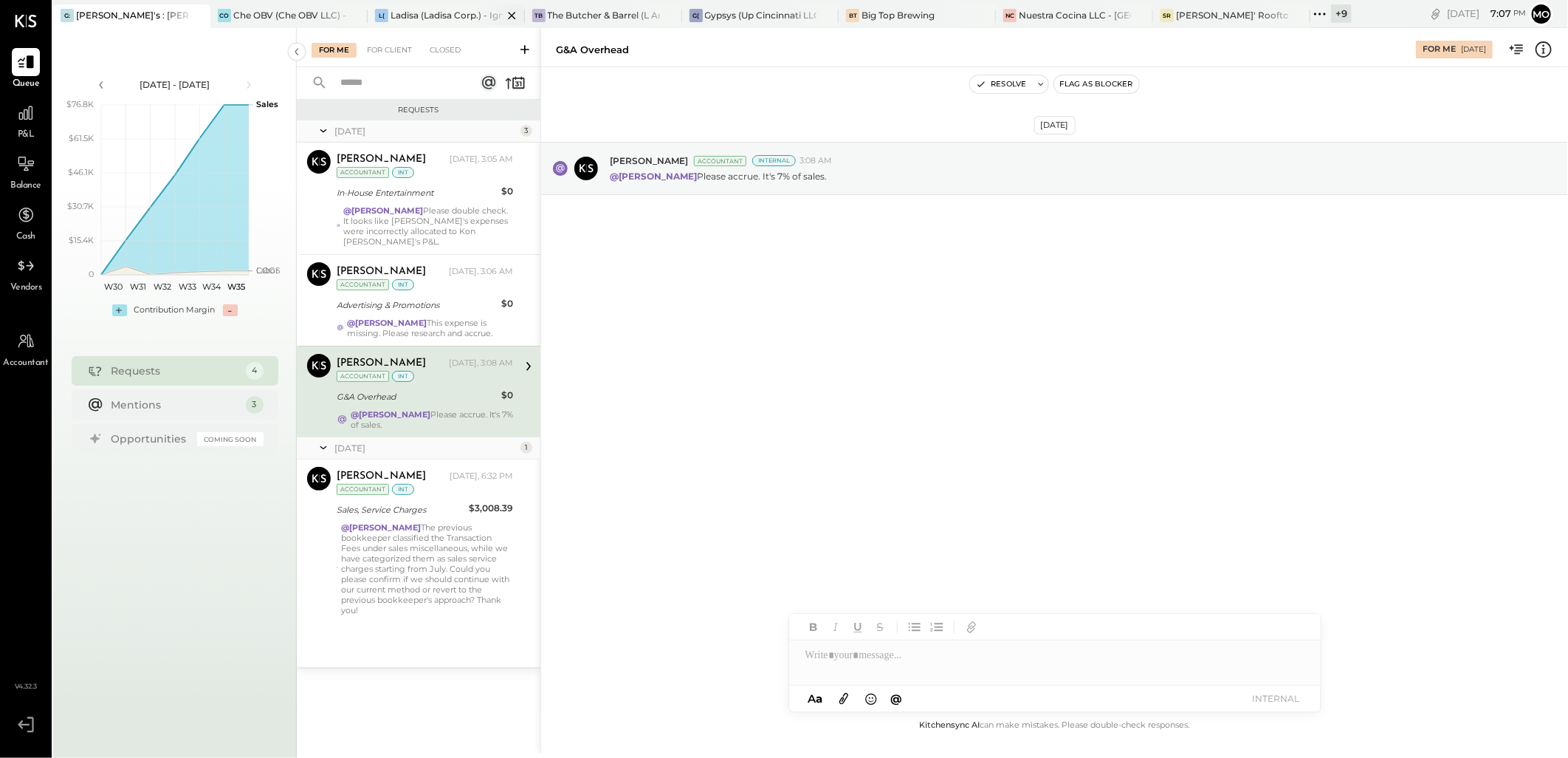
click at [389, 14] on div "L( Ladisa (Ladisa Corp.) - Ignite" at bounding box center [436, 15] width 135 height 14
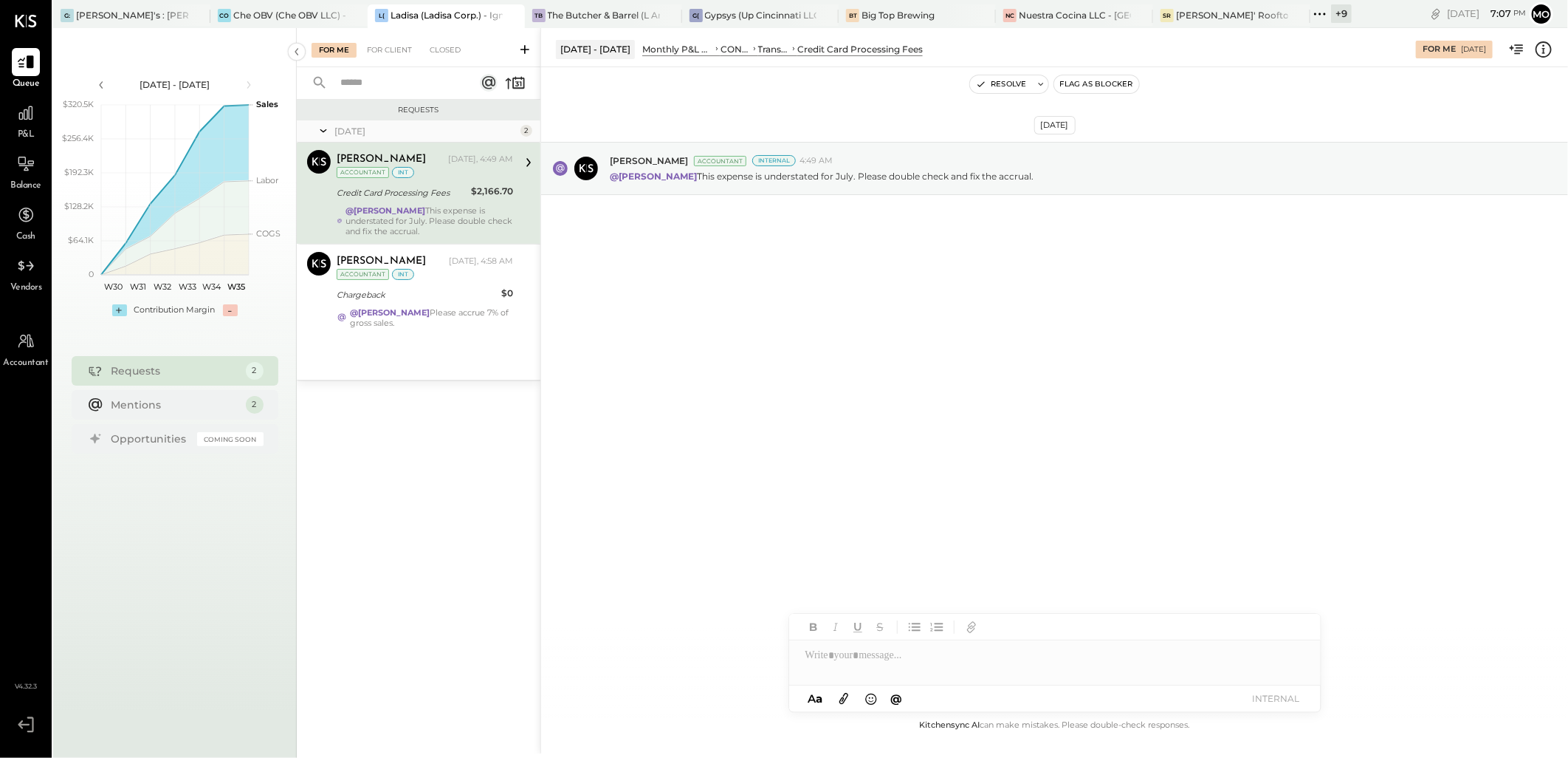
click at [868, 660] on div at bounding box center [1055, 655] width 531 height 30
click at [927, 623] on span "[PERSON_NAME]" at bounding box center [931, 623] width 116 height 14
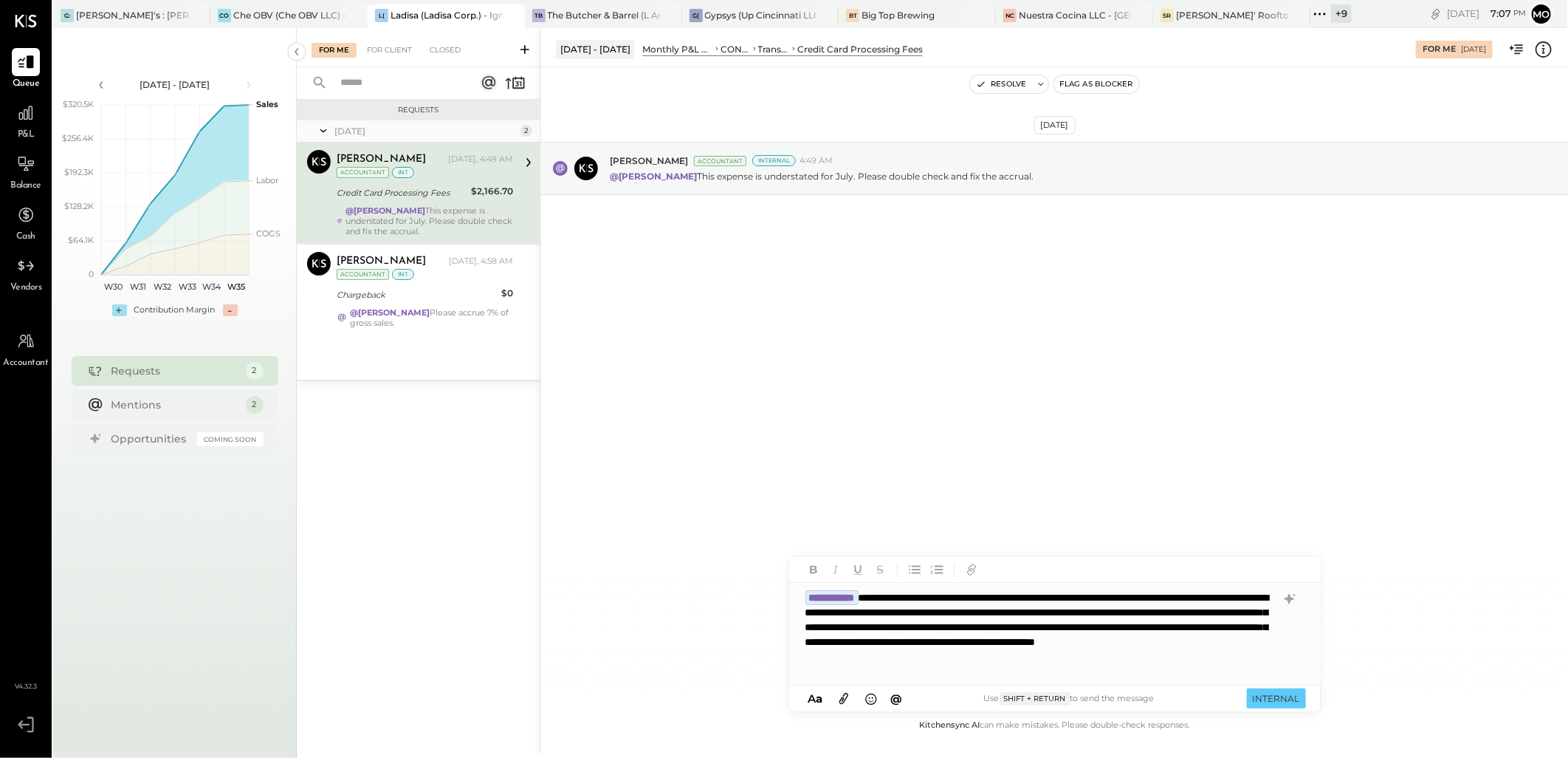
click at [907, 653] on div "**********" at bounding box center [1055, 634] width 531 height 102
click at [1265, 703] on button "INTERNAL" at bounding box center [1276, 698] width 59 height 20
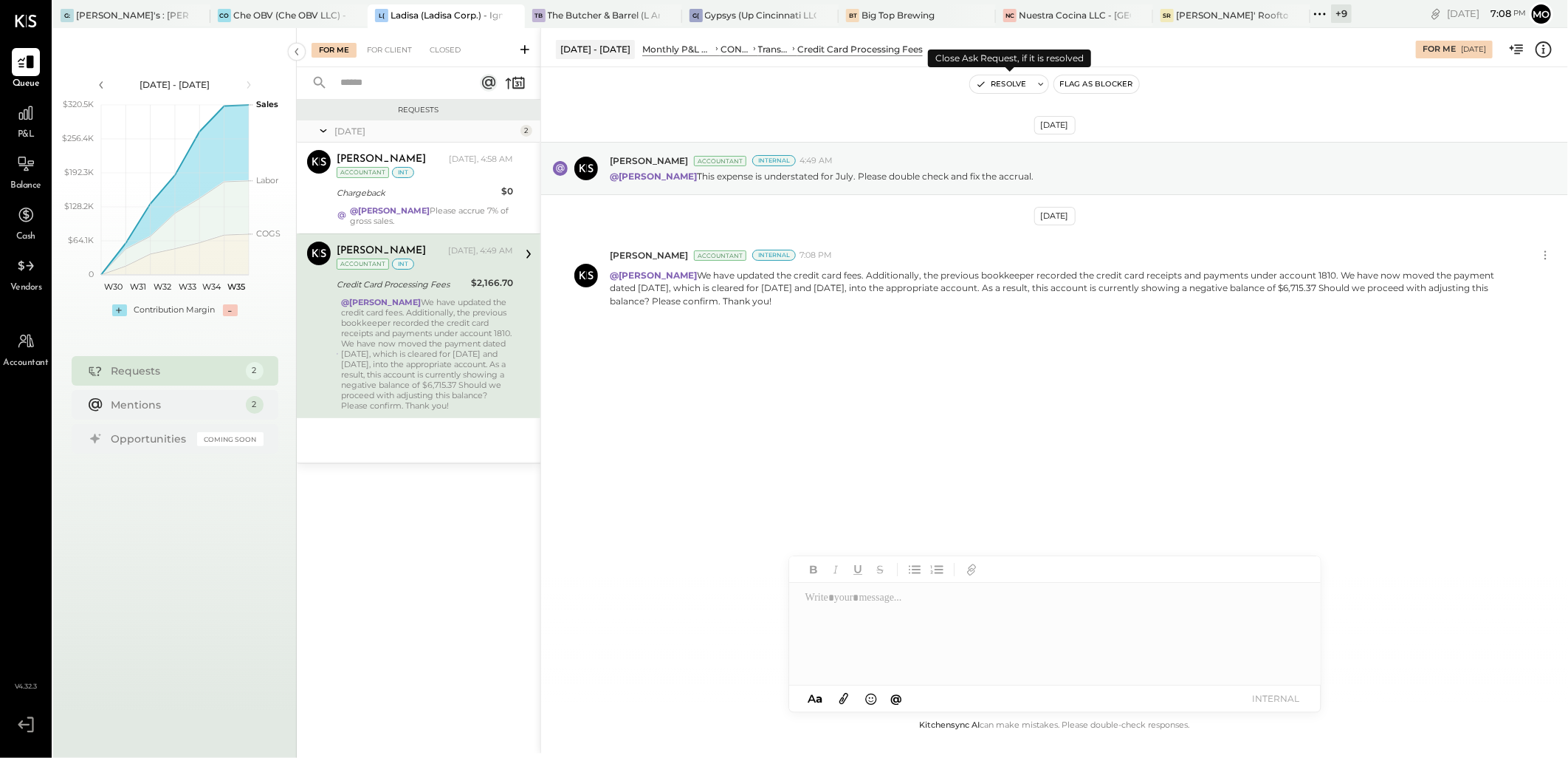
click at [994, 85] on button "Resolve" at bounding box center [1001, 84] width 62 height 18
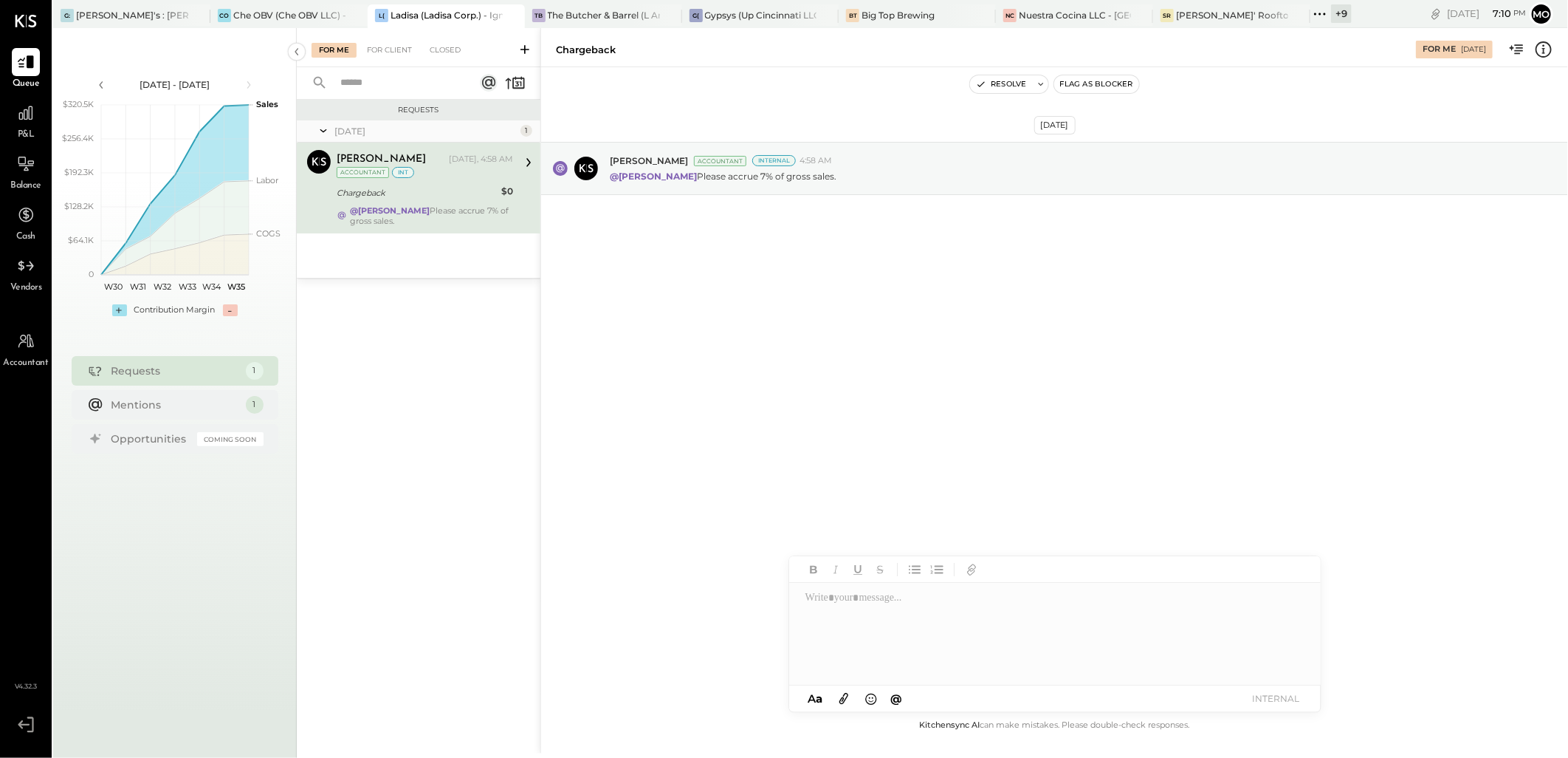
click at [838, 596] on div at bounding box center [1055, 634] width 531 height 102
type input "****"
drag, startPoint x: 911, startPoint y: 625, endPoint x: 984, endPoint y: 607, distance: 75.2
click at [912, 626] on span "[PERSON_NAME]" at bounding box center [931, 623] width 116 height 14
drag, startPoint x: 1274, startPoint y: 704, endPoint x: 1275, endPoint y: 622, distance: 82.0
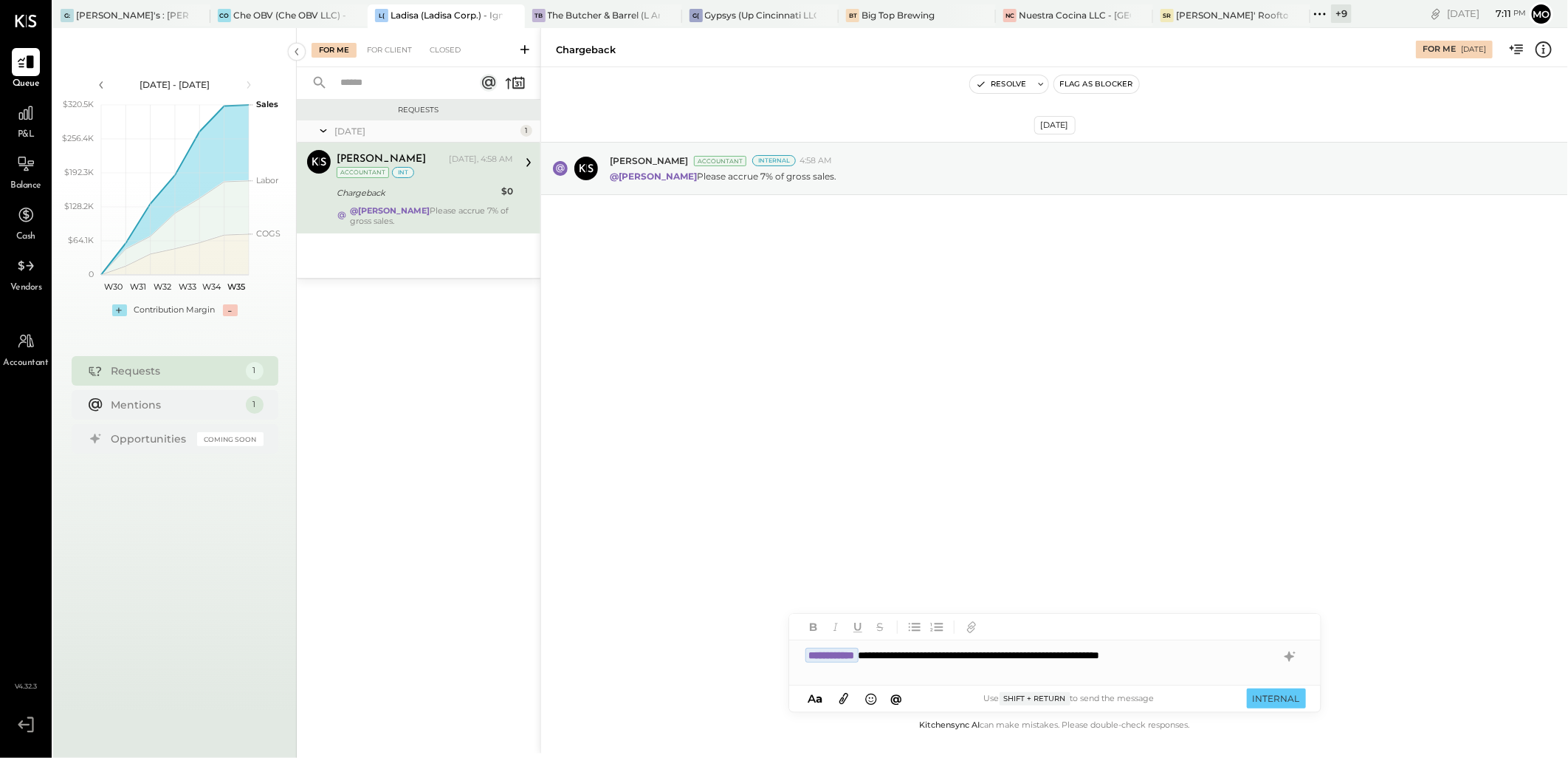
click at [1274, 704] on button "INTERNAL" at bounding box center [1276, 698] width 59 height 20
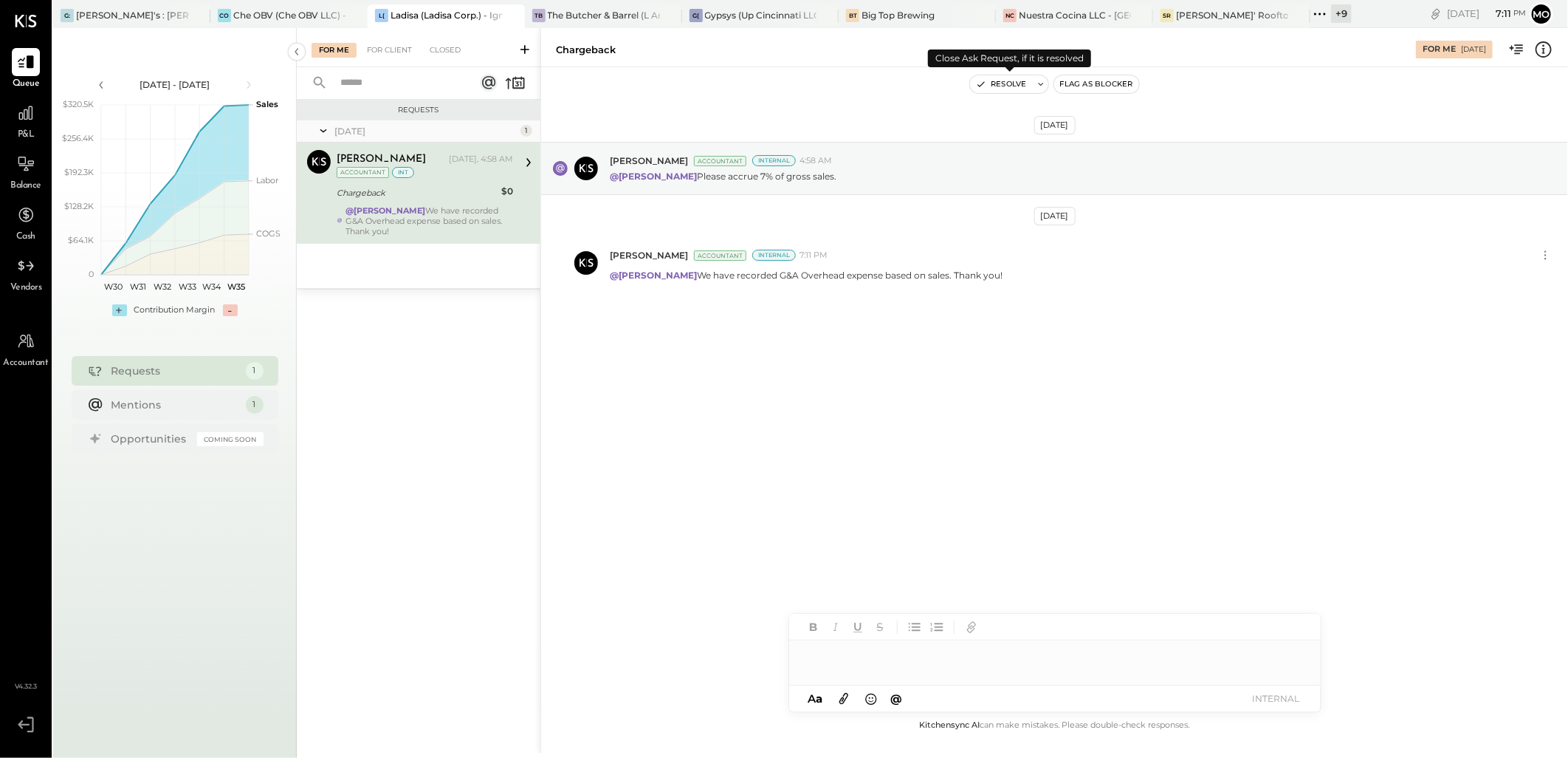
click at [996, 81] on button "Resolve" at bounding box center [1001, 84] width 62 height 18
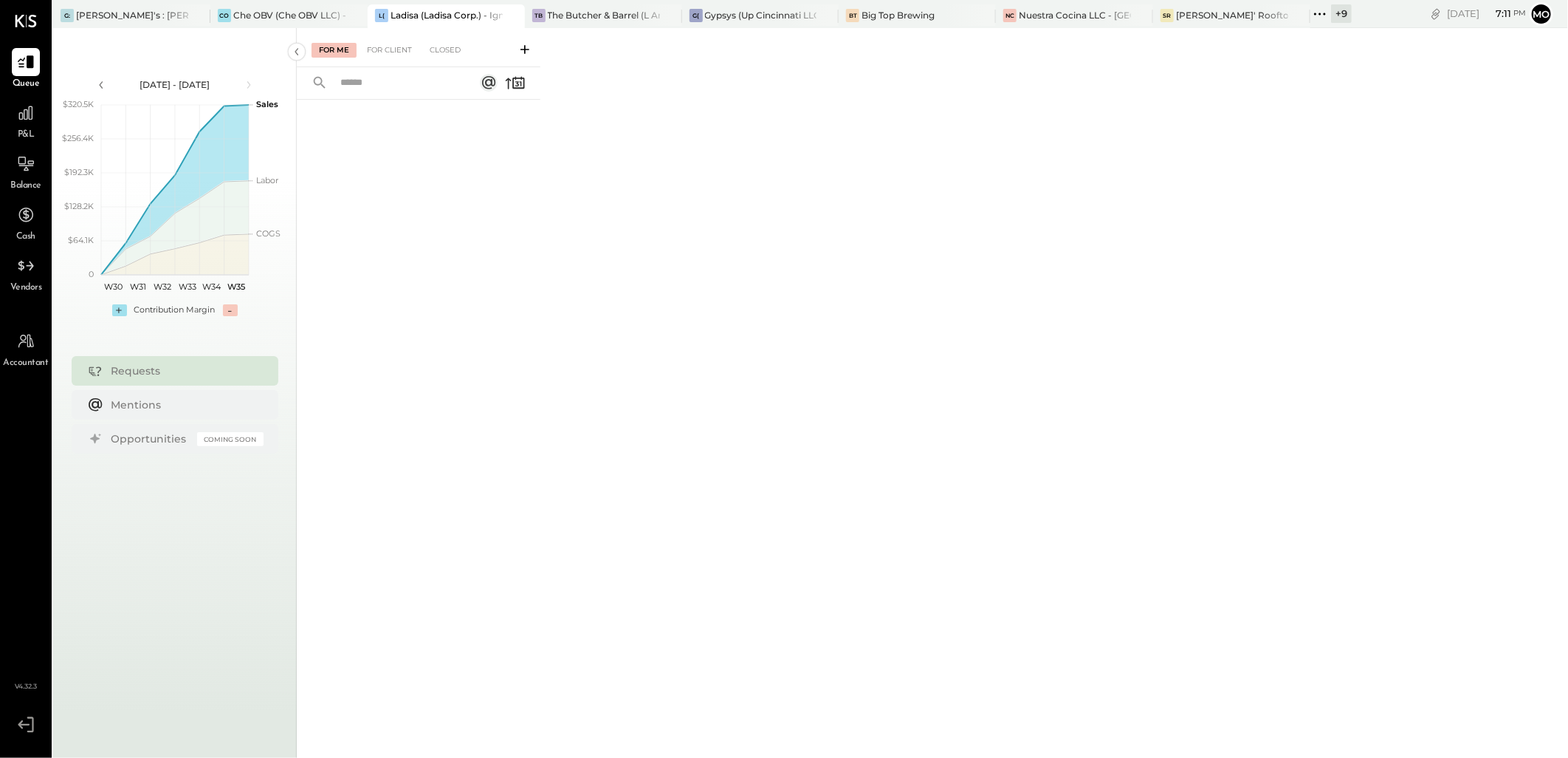
click at [1061, 239] on div "For Me For Client Closed" at bounding box center [932, 390] width 1271 height 725
click at [1315, 14] on icon at bounding box center [1319, 14] width 19 height 19
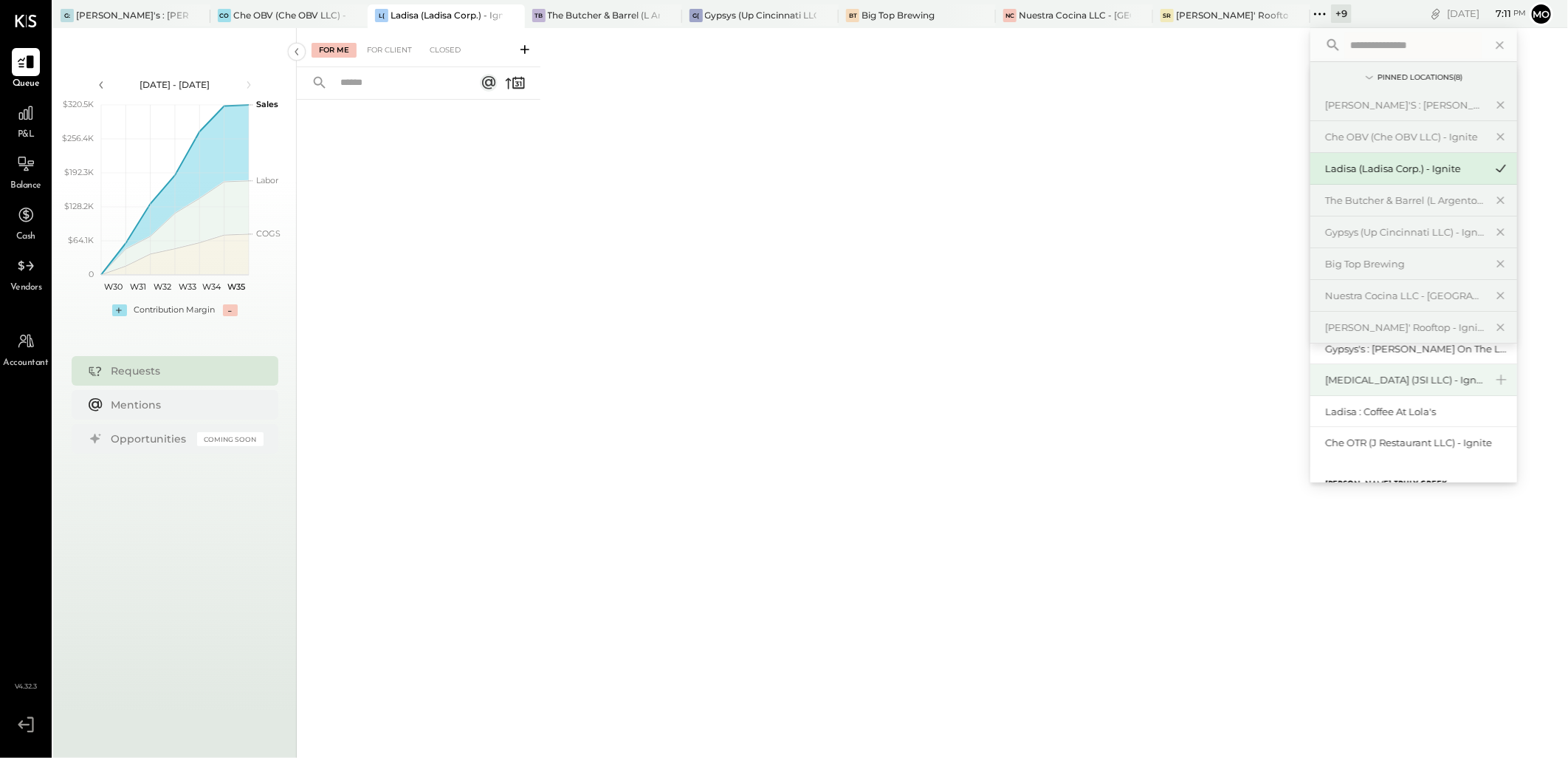
scroll to position [81, 0]
click at [1399, 375] on div "Gypsys's : [PERSON_NAME] on the levee" at bounding box center [1405, 376] width 160 height 14
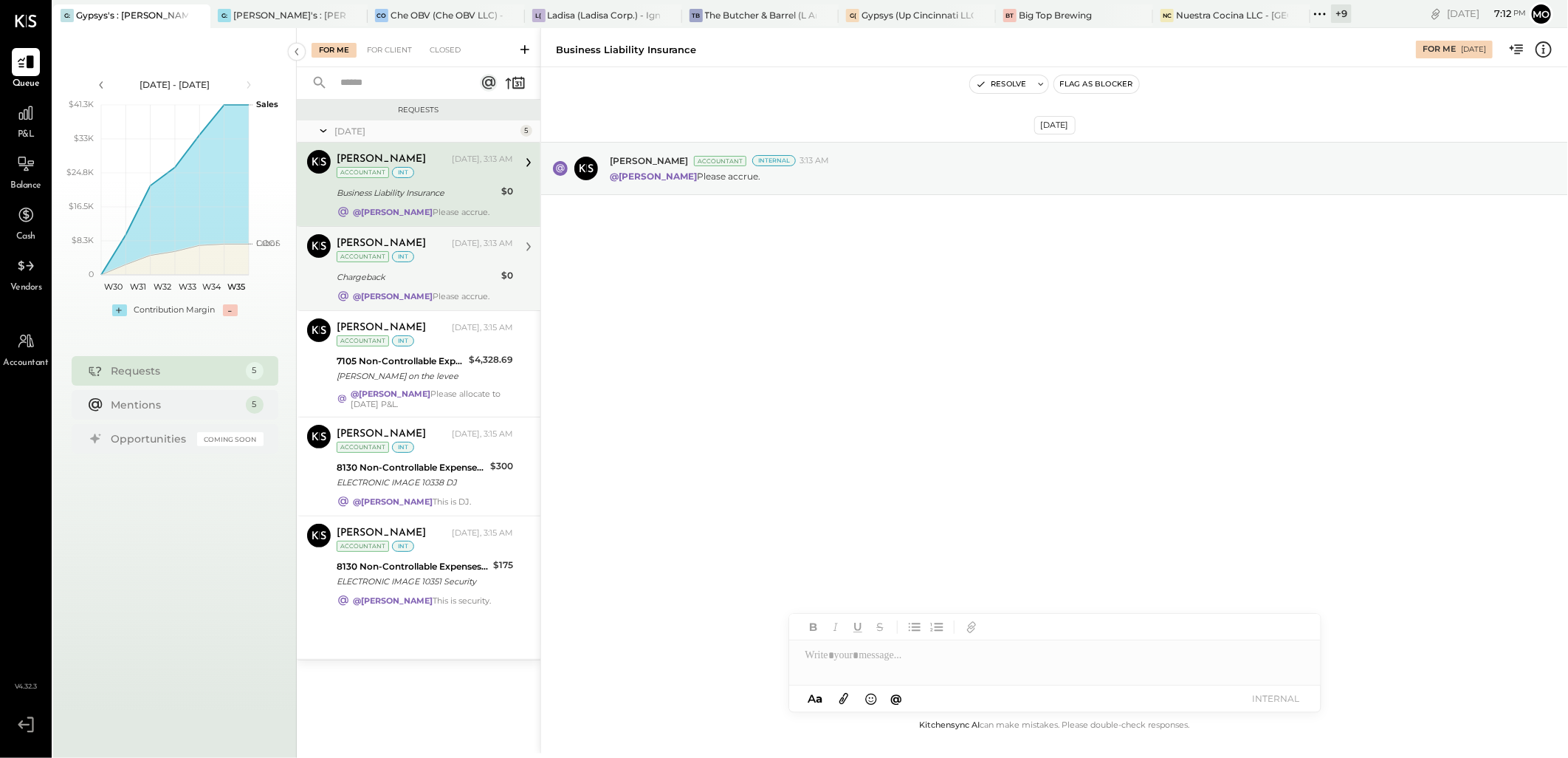
click at [473, 284] on div "Chargeback" at bounding box center [416, 277] width 160 height 14
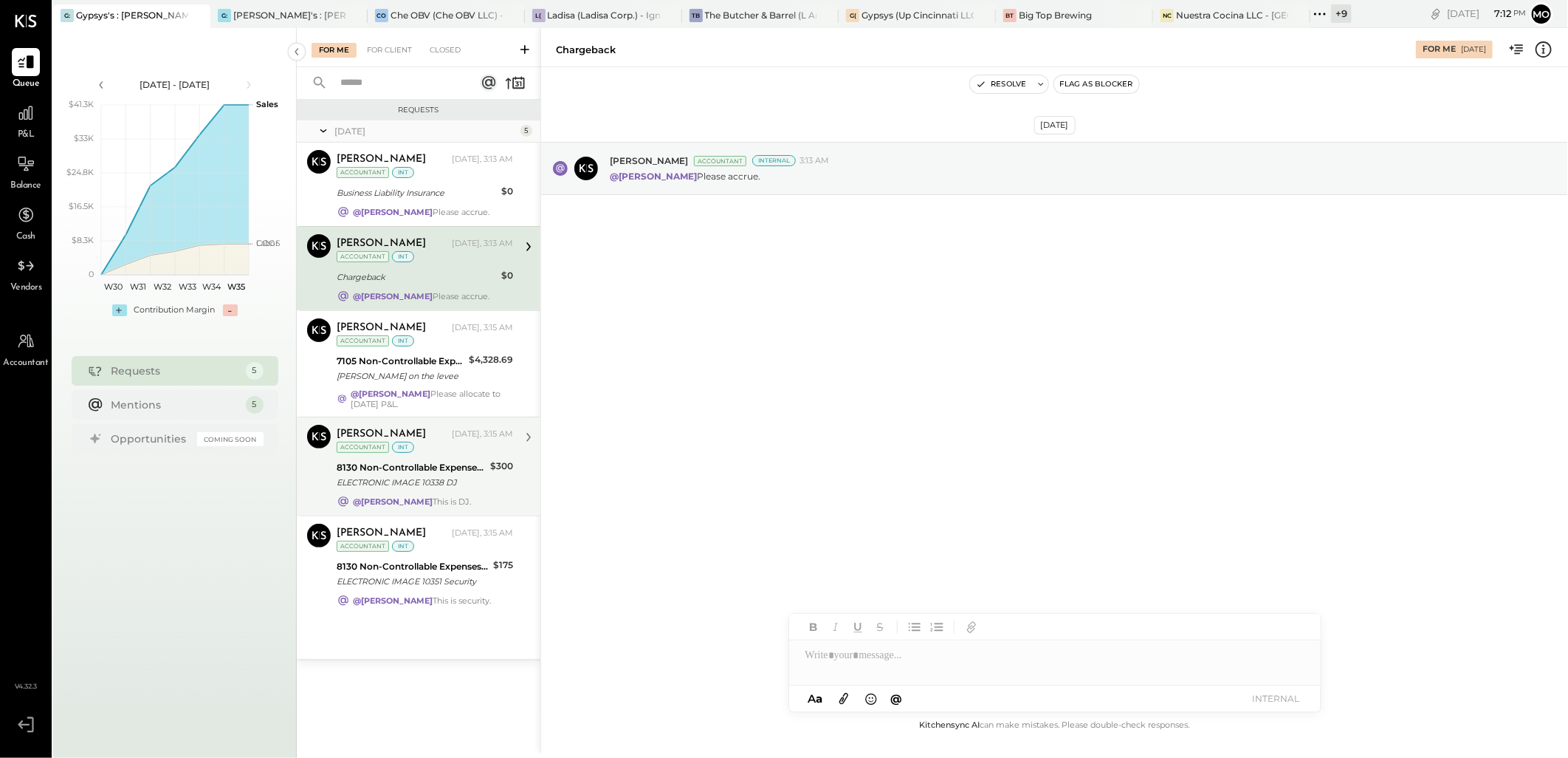
click at [393, 475] on div "8130 Non-Controllable Expenses:Other Income and Expenses:Other Income/Expenses" at bounding box center [411, 467] width 149 height 14
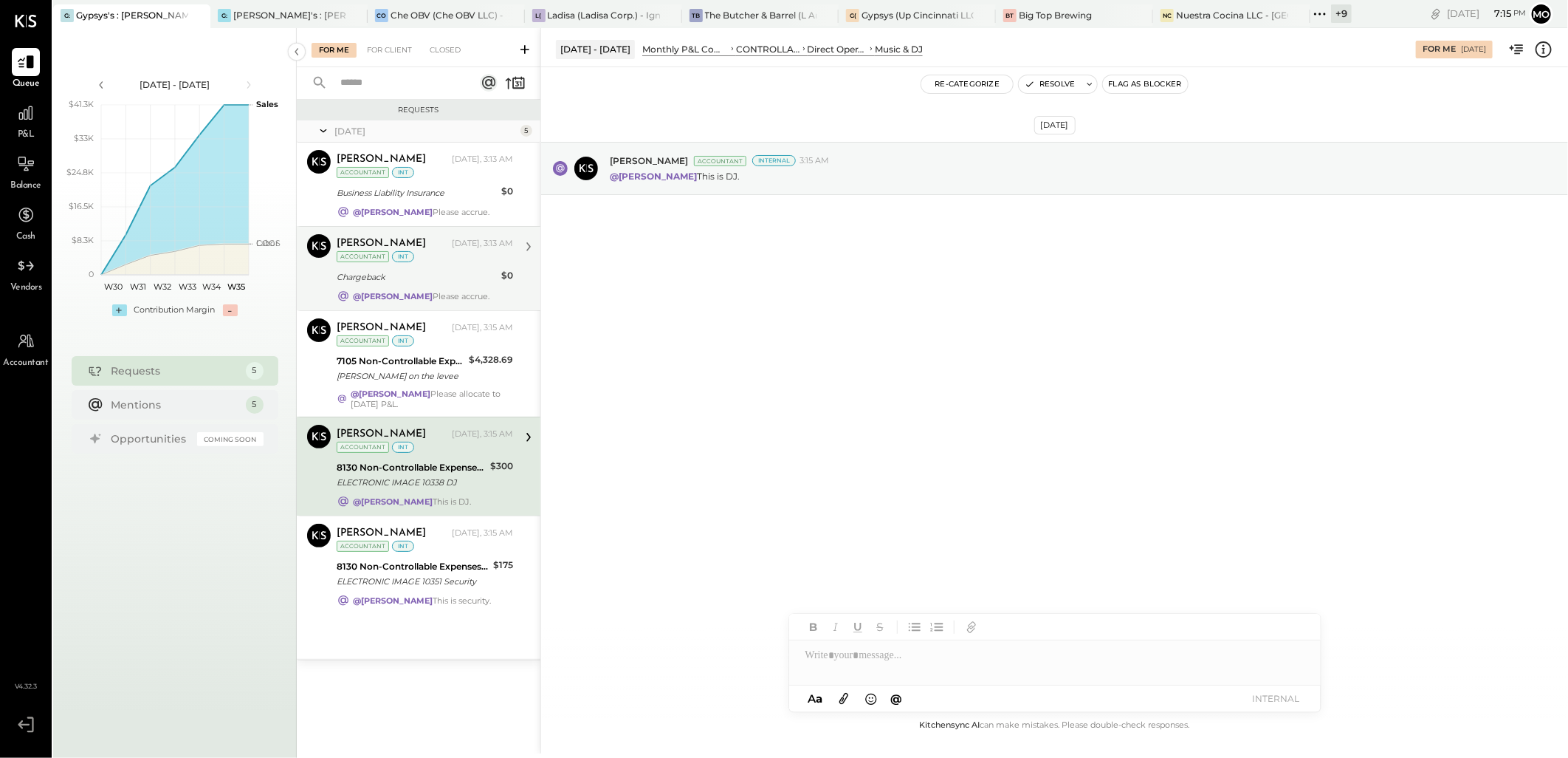
click at [445, 264] on div "Joseph Shin Yesterday, 3:13 AM Accountant int" at bounding box center [425, 250] width 177 height 30
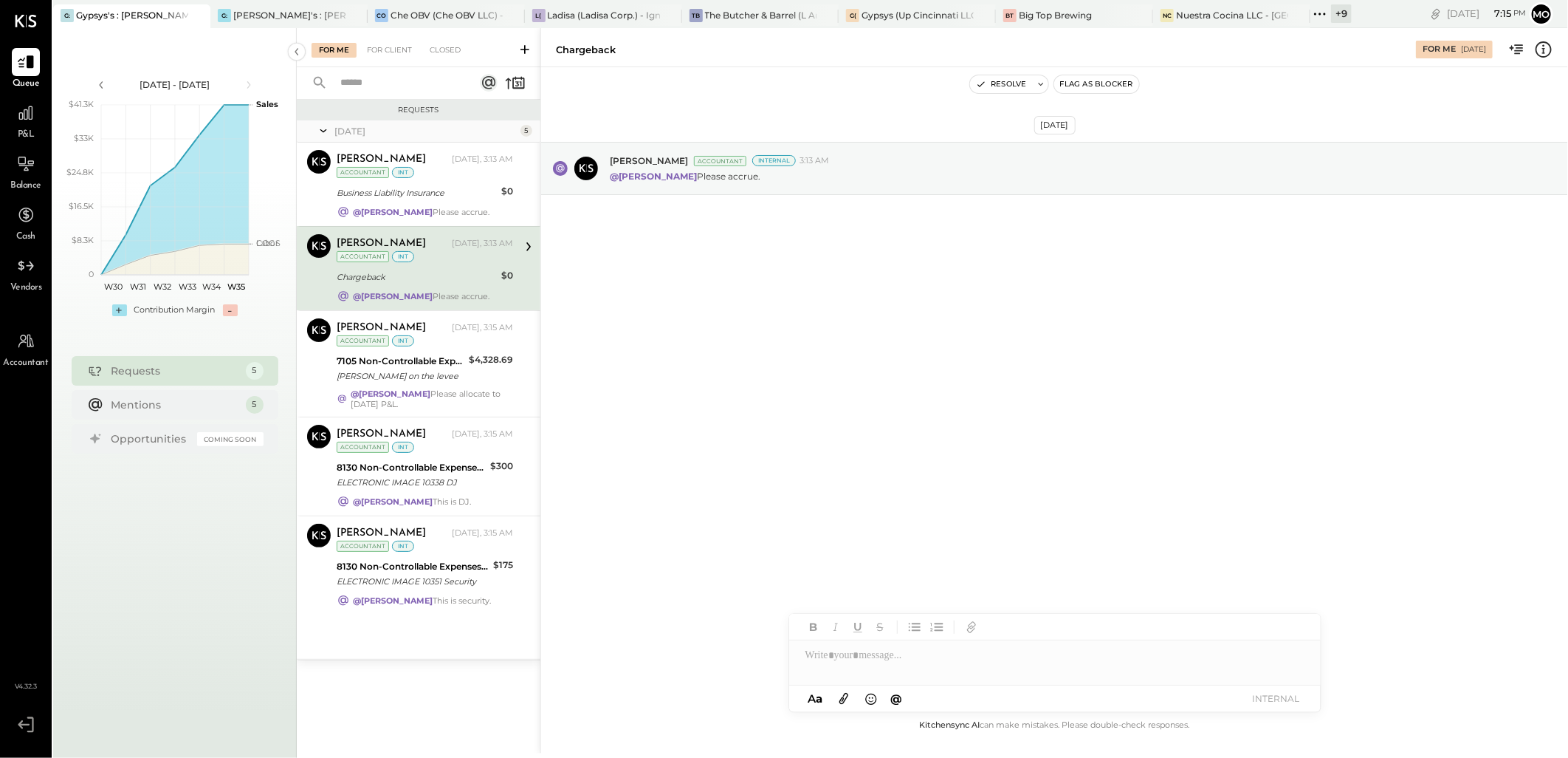
click at [843, 652] on div at bounding box center [1055, 655] width 531 height 30
click at [924, 623] on span "[PERSON_NAME]" at bounding box center [931, 623] width 116 height 14
click at [1071, 648] on div "**********" at bounding box center [1055, 655] width 531 height 30
drag, startPoint x: 1168, startPoint y: 653, endPoint x: 1181, endPoint y: 653, distance: 13.0
click at [1170, 653] on div "**********" at bounding box center [1055, 655] width 531 height 30
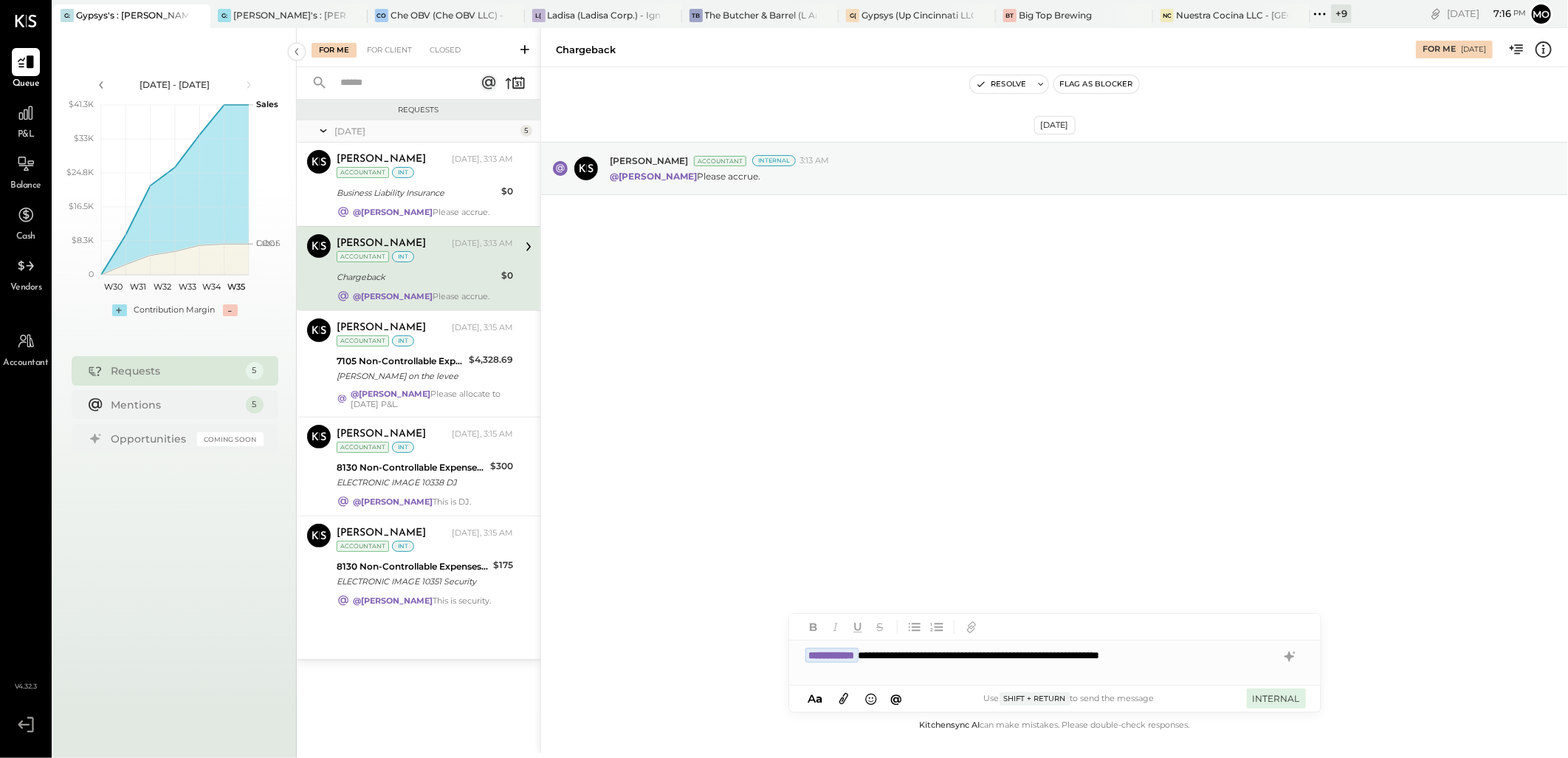
click at [1271, 704] on button "INTERNAL" at bounding box center [1276, 698] width 59 height 20
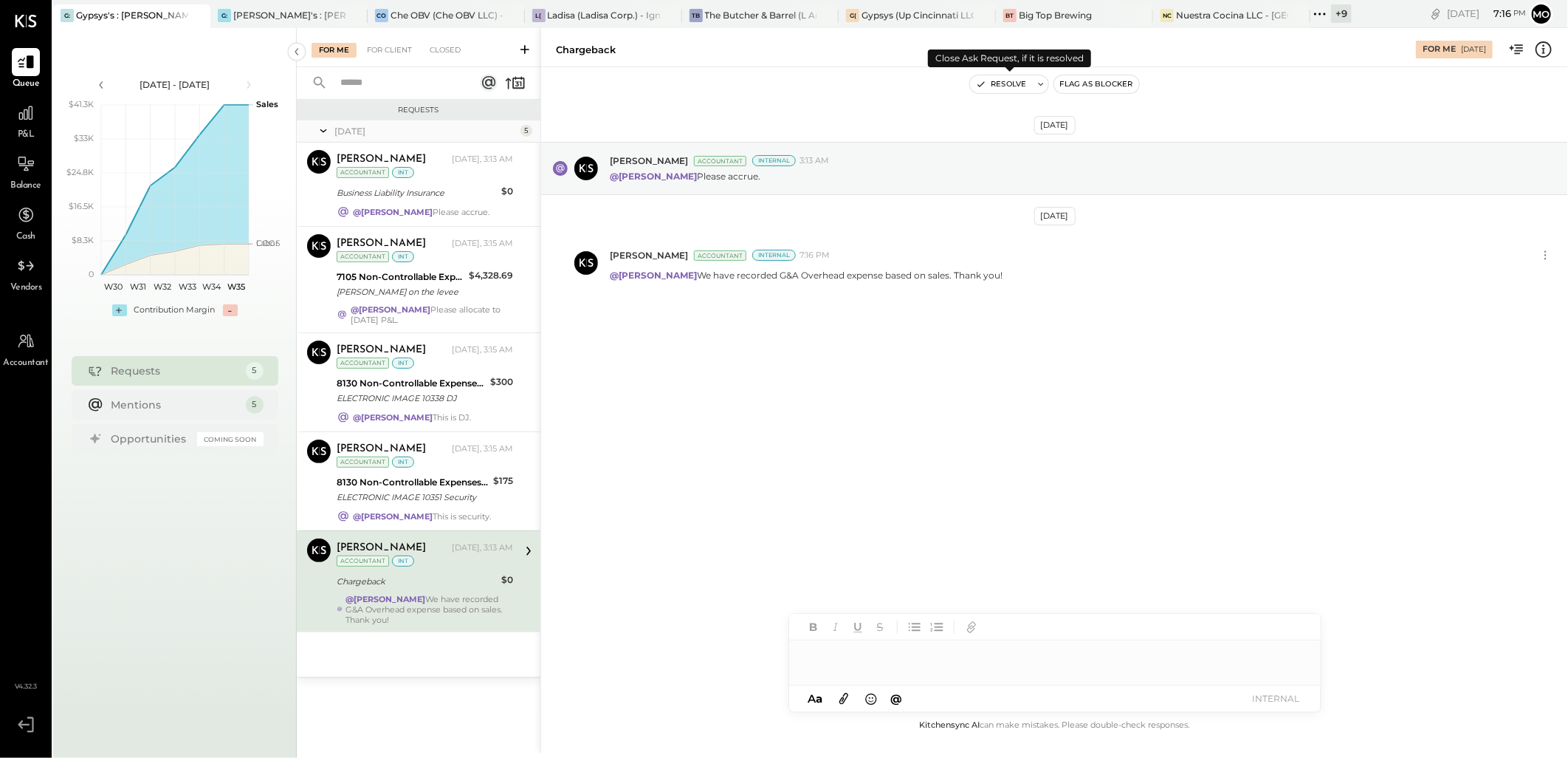
click at [992, 85] on button "Resolve" at bounding box center [1001, 84] width 62 height 18
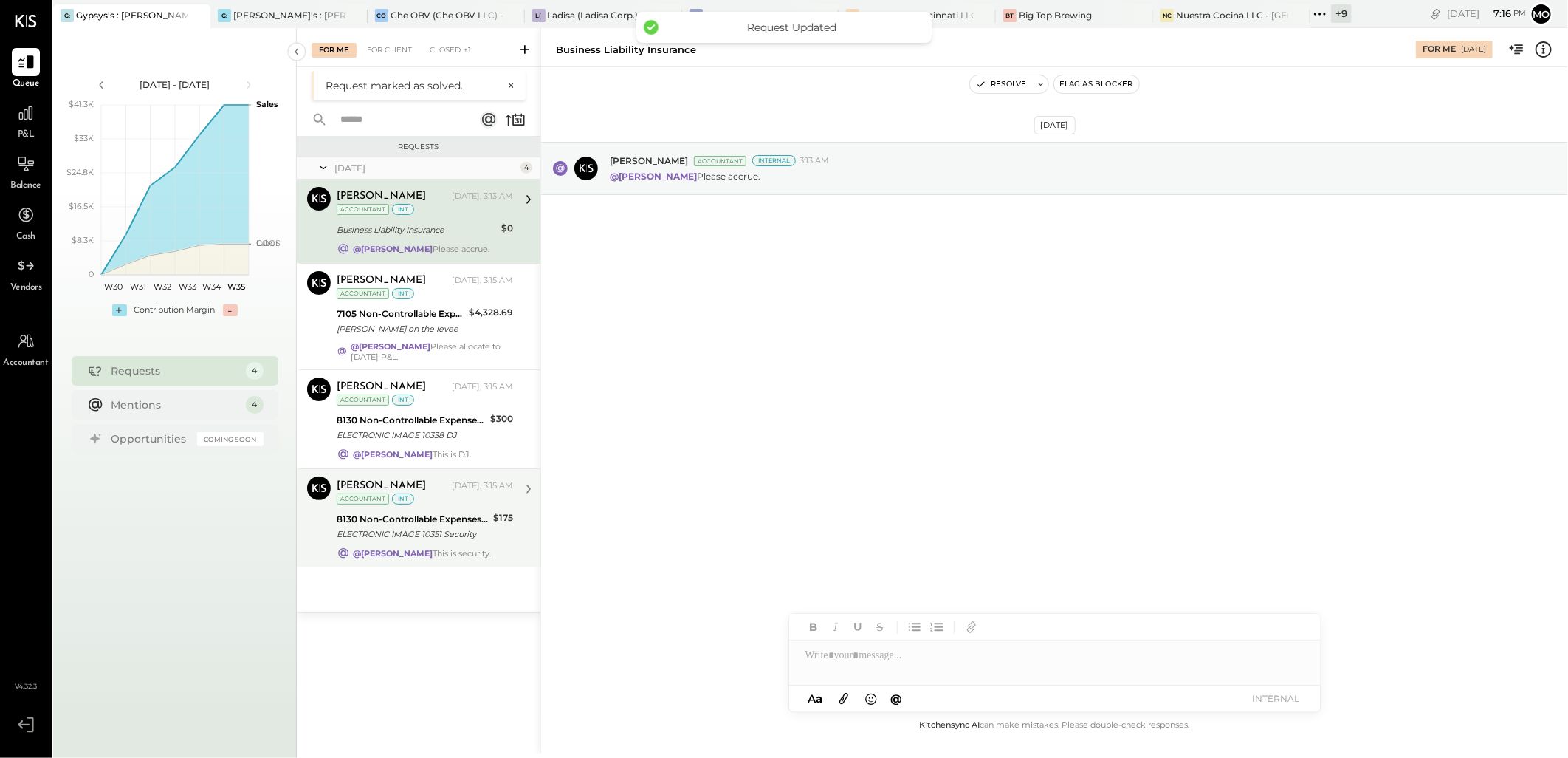
drag, startPoint x: 467, startPoint y: 517, endPoint x: 537, endPoint y: 497, distance: 72.8
click at [469, 517] on div "Joseph Shin Yesterday, 3:15 AM Accountant int 8130 Non-Controllable Expenses:Ot…" at bounding box center [425, 518] width 177 height 84
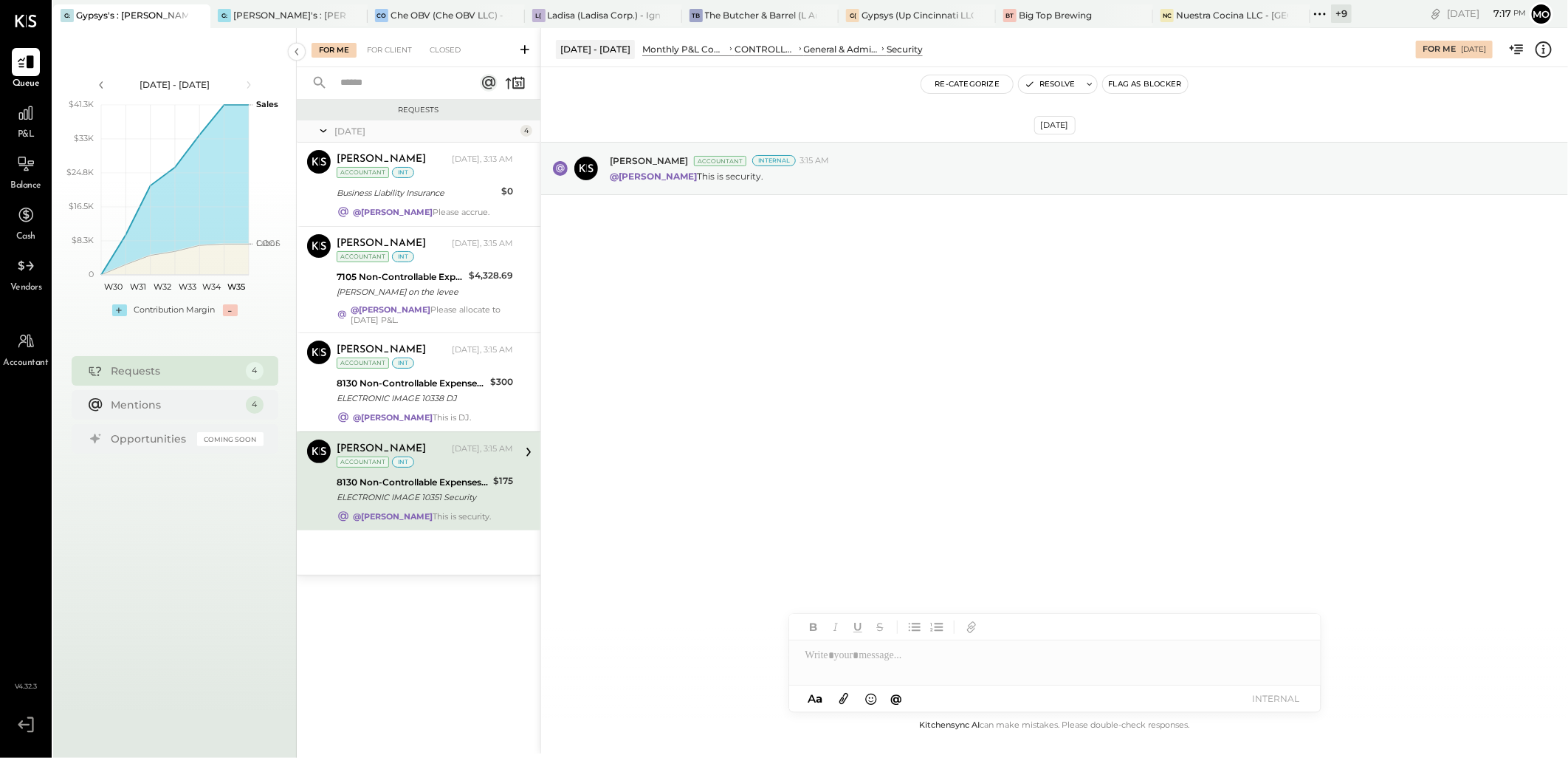
drag, startPoint x: 445, startPoint y: 511, endPoint x: 470, endPoint y: 514, distance: 25.2
click at [444, 504] on div "ELECTRONIC IMAGE 10351 Security" at bounding box center [413, 497] width 152 height 14
click at [862, 657] on div at bounding box center [1055, 655] width 531 height 30
click at [925, 614] on div "JS [PERSON_NAME]" at bounding box center [911, 623] width 169 height 30
click at [1264, 701] on button "INTERNAL" at bounding box center [1276, 698] width 59 height 20
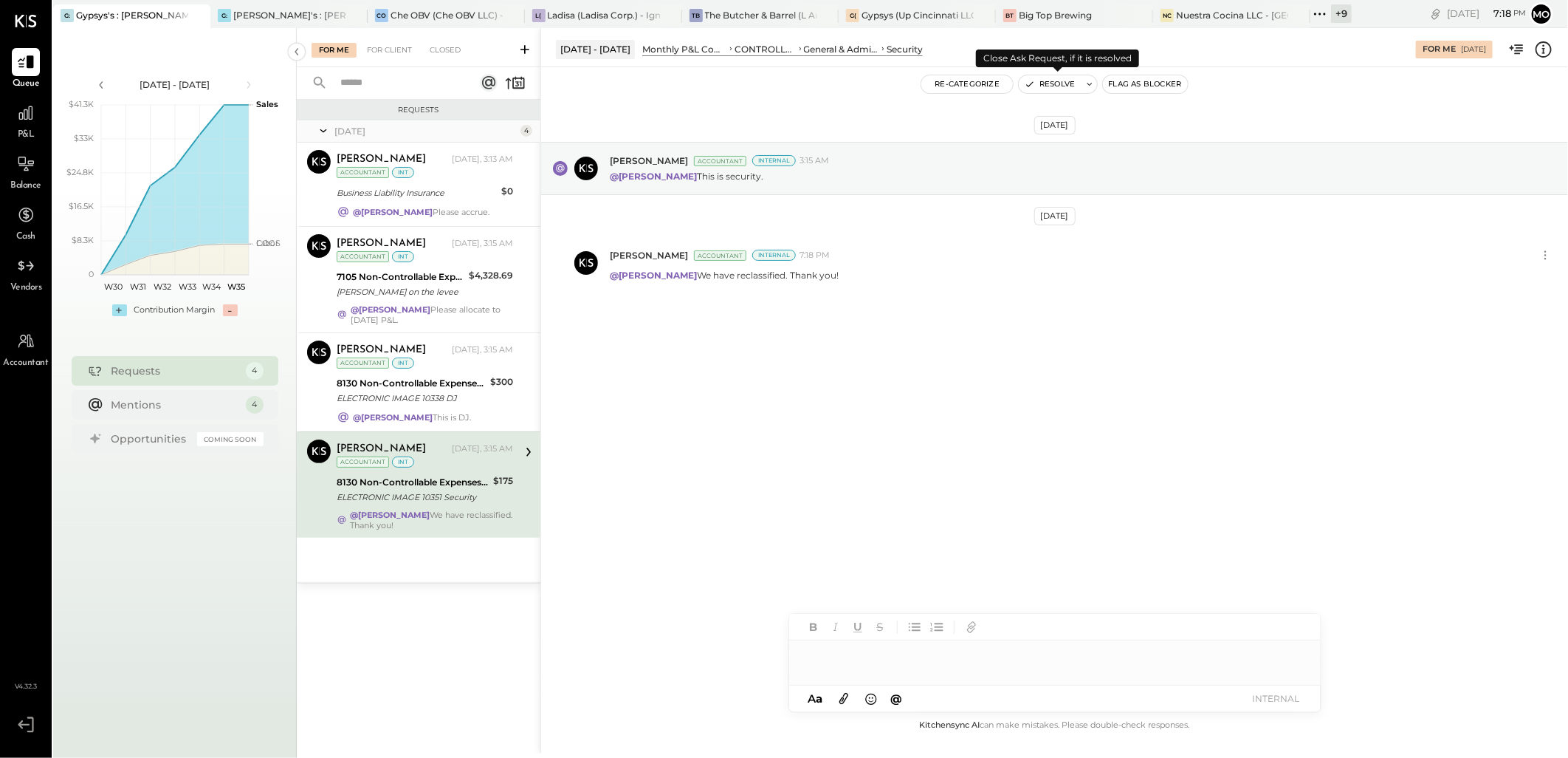
click at [1051, 87] on button "Resolve" at bounding box center [1049, 84] width 62 height 18
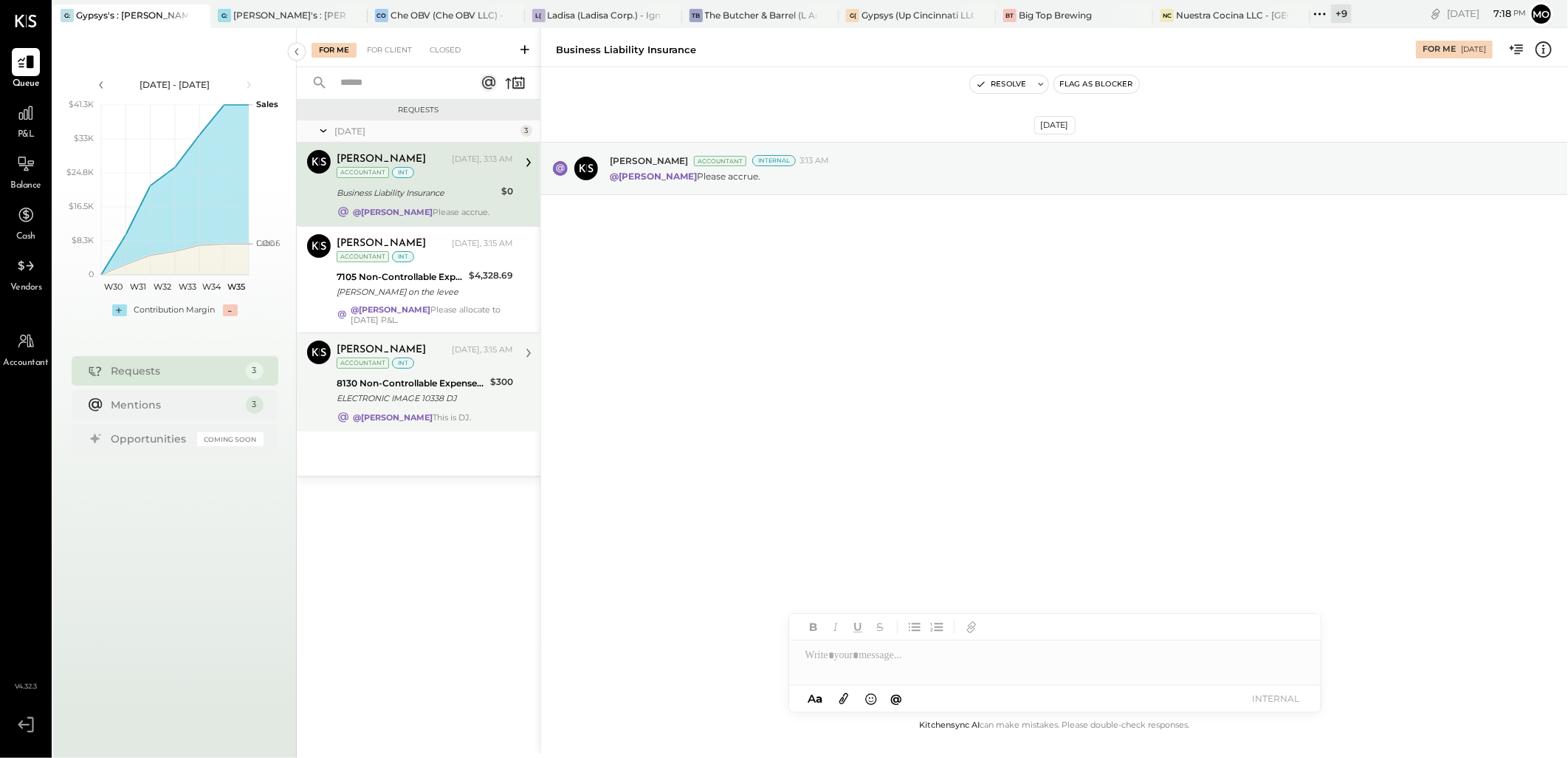
click at [462, 403] on div "ELECTRONIC IMAGE 10338 DJ" at bounding box center [411, 398] width 149 height 14
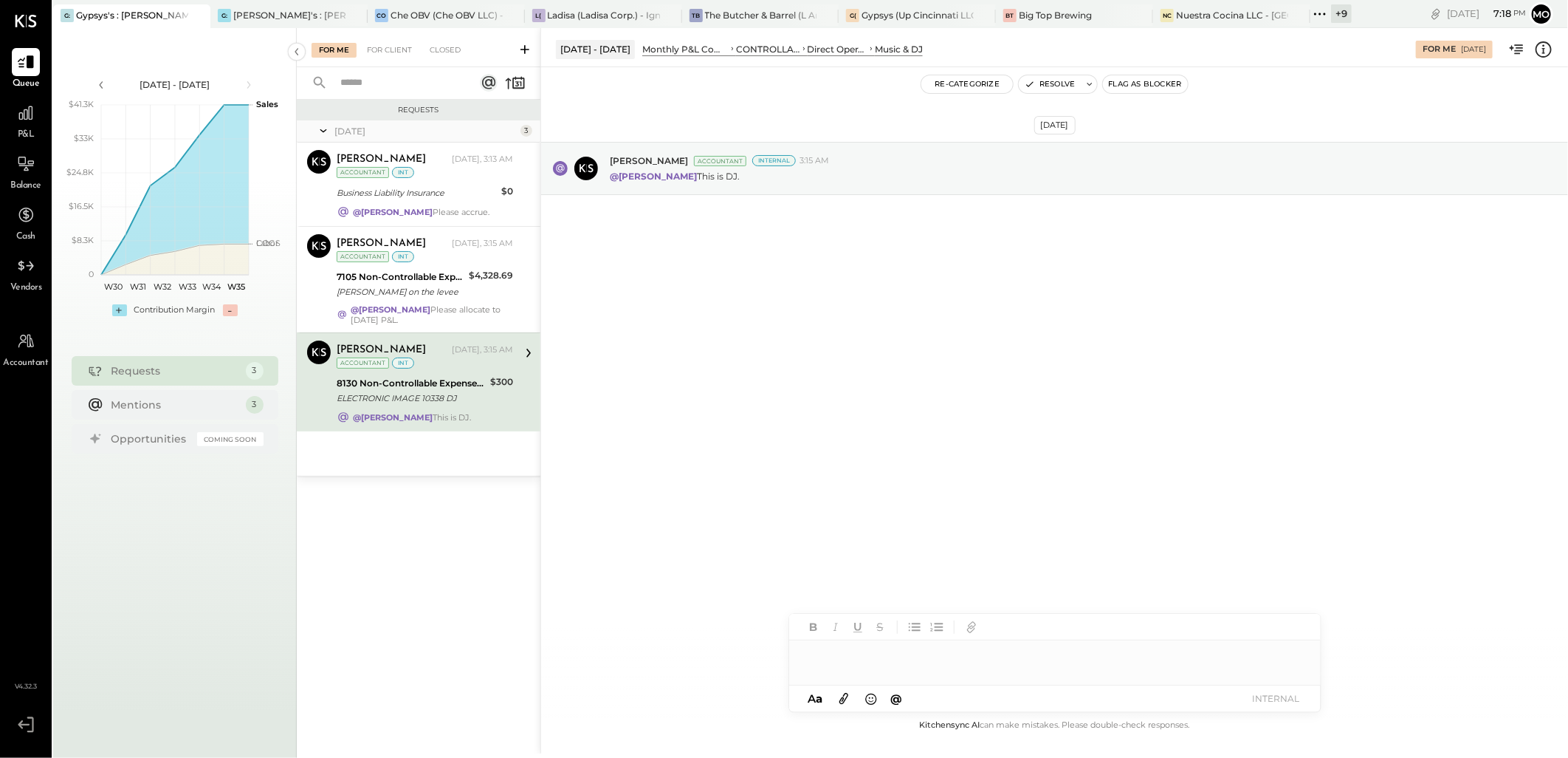
click at [863, 657] on div at bounding box center [1055, 655] width 531 height 30
type input "****"
click at [902, 624] on span "[PERSON_NAME]" at bounding box center [931, 623] width 116 height 14
click at [1274, 704] on button "INTERNAL" at bounding box center [1276, 698] width 59 height 20
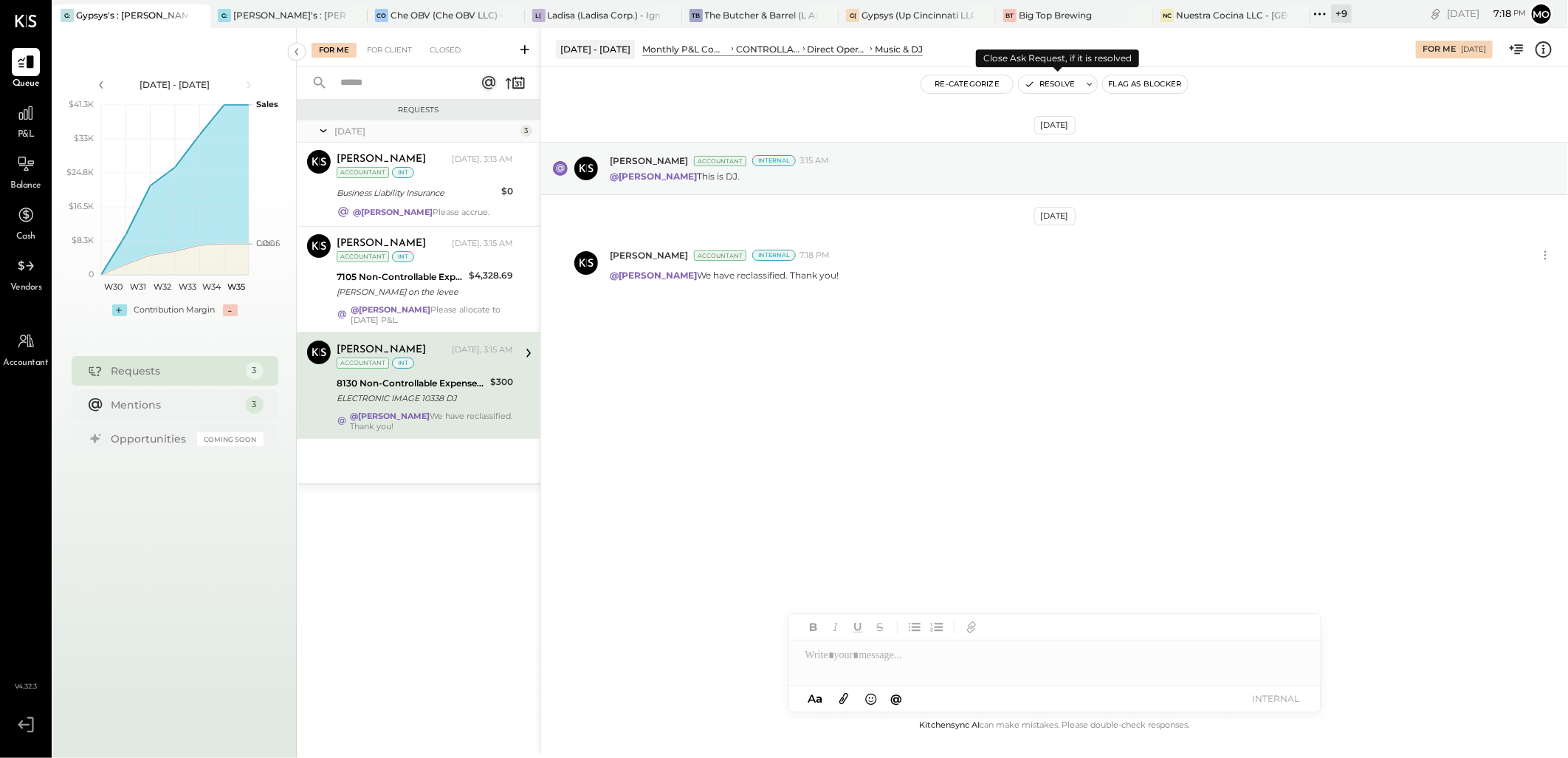
click at [1042, 84] on button "Resolve" at bounding box center [1049, 84] width 62 height 18
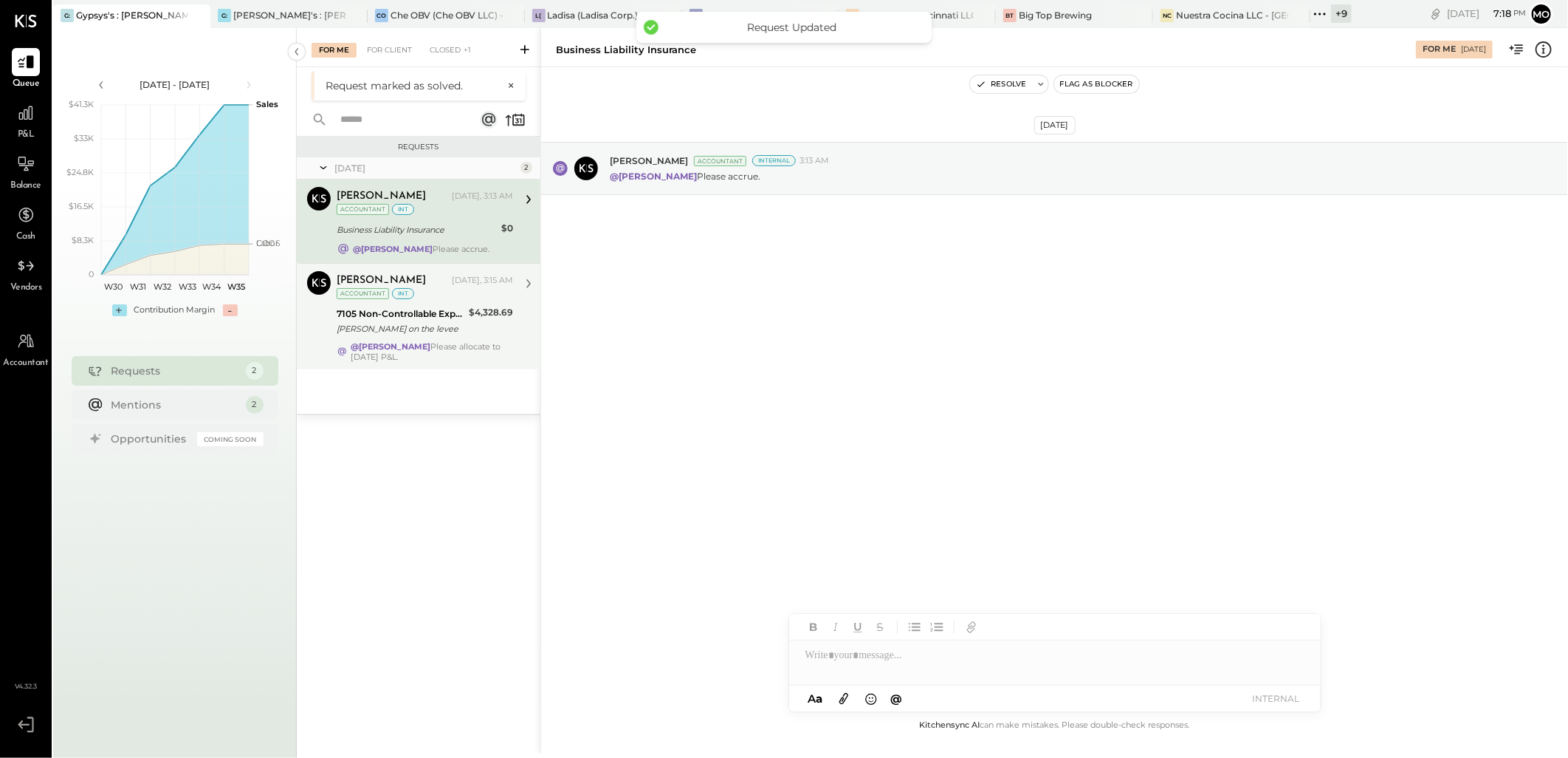
click at [492, 333] on div "$4,328.69" at bounding box center [491, 321] width 44 height 32
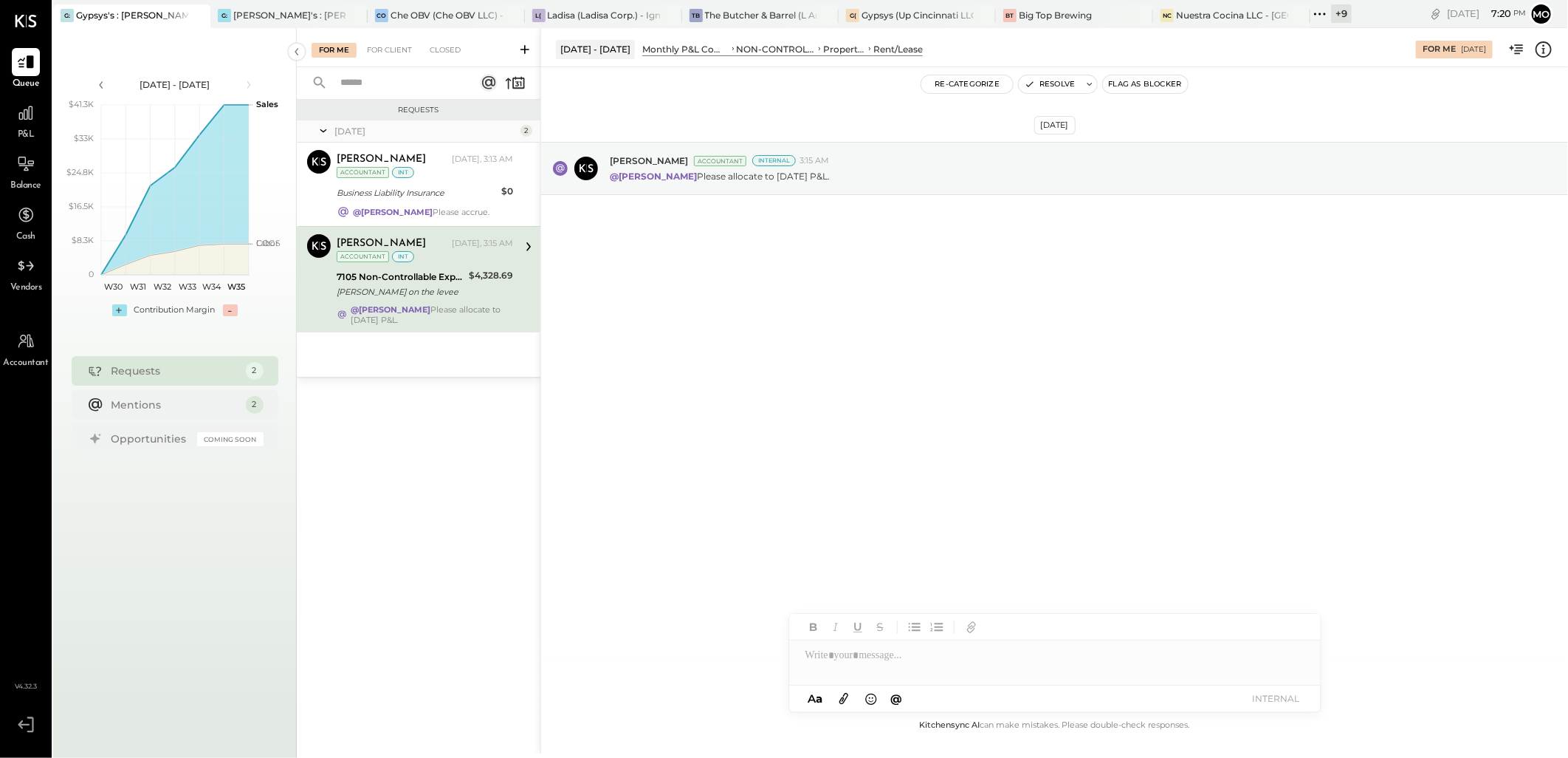
click at [711, 296] on div "Aug 27th, 2025 Joseph Shin Accountant Internal 3:15 AM @Mohammadsalkin Ansari P…" at bounding box center [1055, 205] width 1027 height 201
click at [424, 197] on div "Business Liability Insurance" at bounding box center [416, 192] width 160 height 14
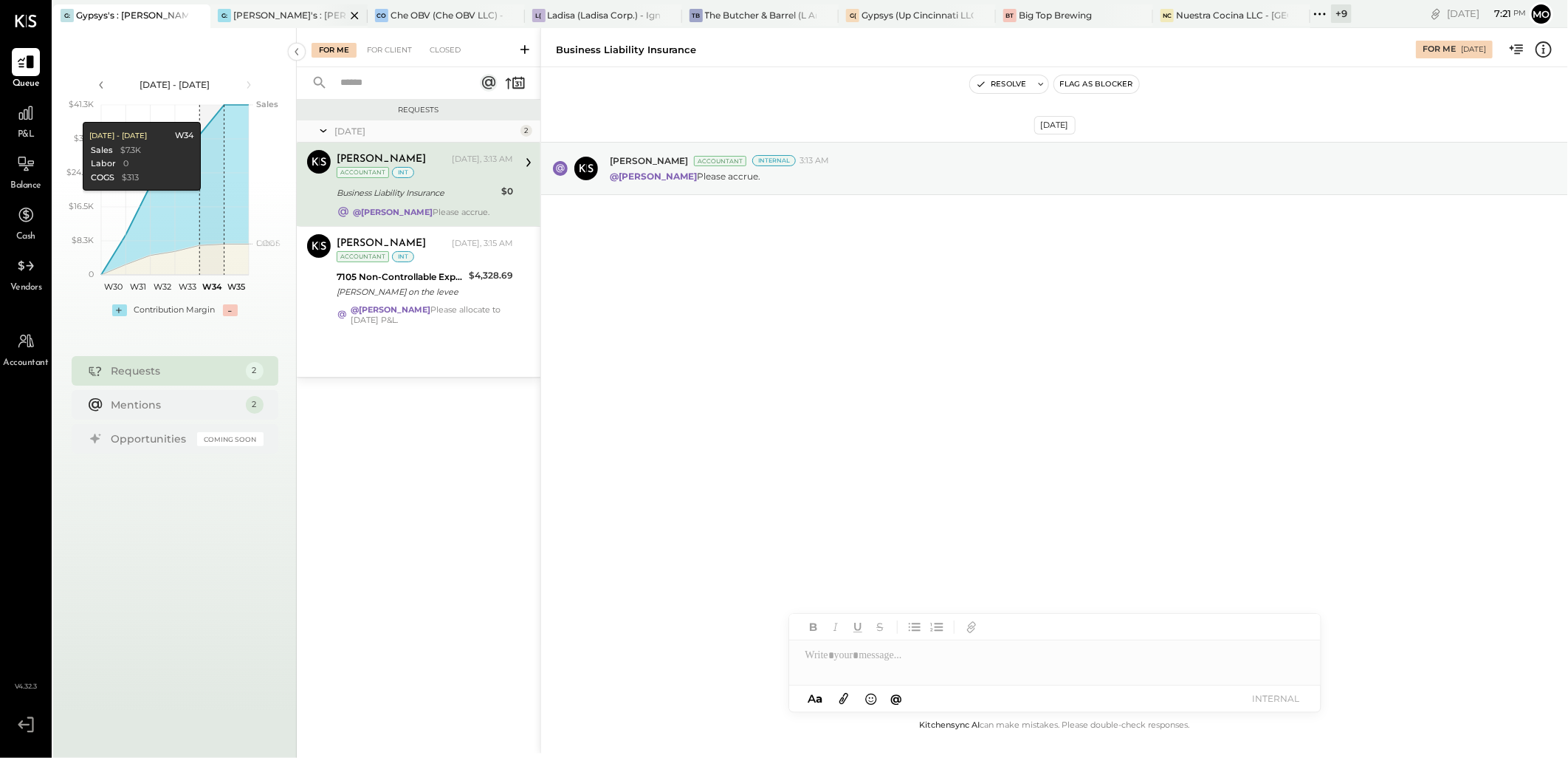
click at [260, 9] on div "[PERSON_NAME]'s : [PERSON_NAME]'s" at bounding box center [289, 14] width 112 height 13
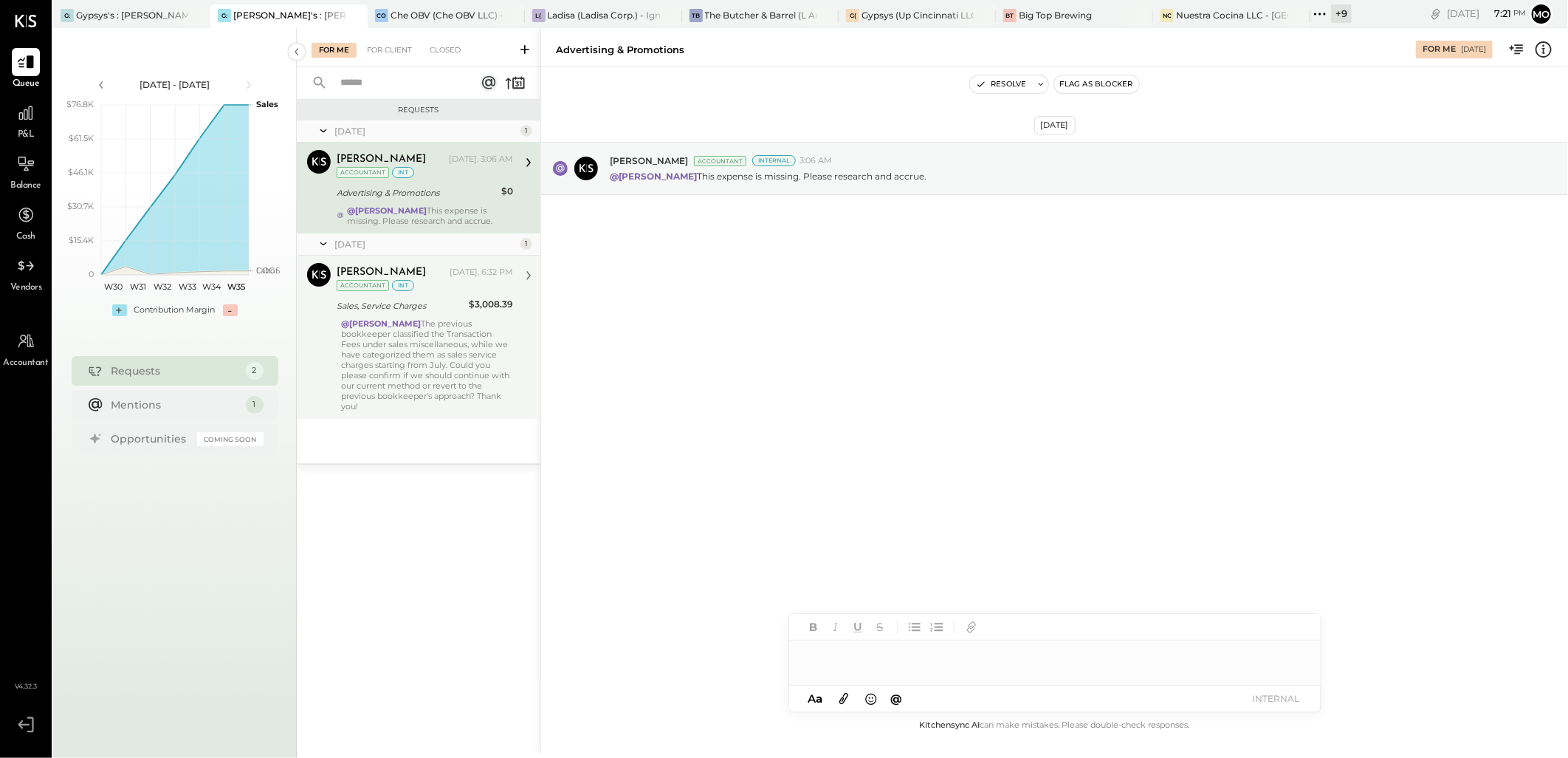
click at [419, 335] on div "@Joseph Shin The previous bookkeeper classified the Transaction Fees under sale…" at bounding box center [426, 365] width 172 height 93
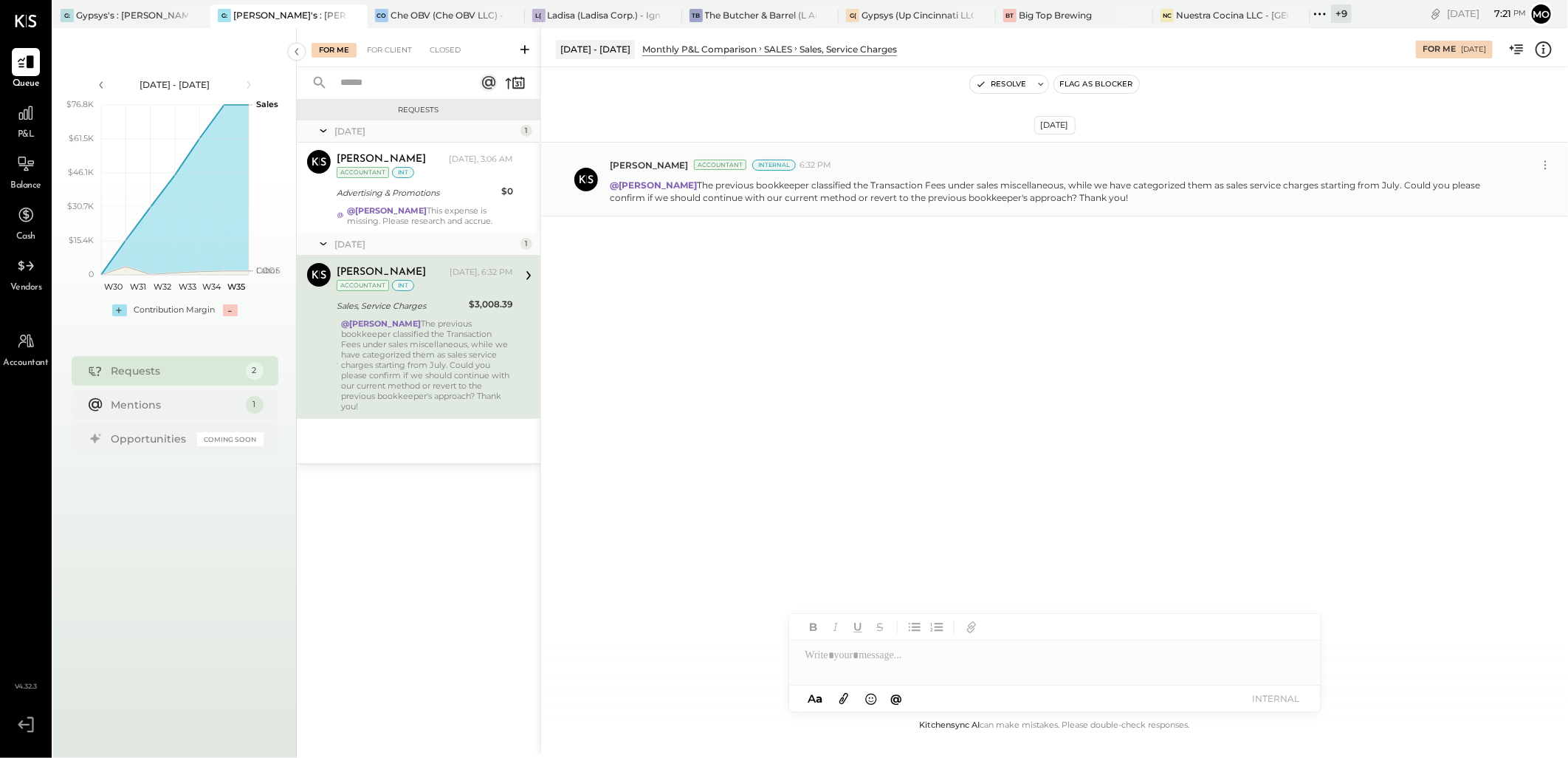
drag, startPoint x: 677, startPoint y: 179, endPoint x: 1082, endPoint y: 209, distance: 406.1
click at [1082, 209] on div "Mohammadsalkin Ansari Accountant Internal 6:32 PM @Joseph Shin The previous boo…" at bounding box center [1055, 179] width 1027 height 74
copy p "The previous bookkeeper classified the Transaction Fees under sales miscellaneo…"
click at [573, 18] on div "Ladisa (Ladisa Corp.) - Ignite" at bounding box center [604, 14] width 112 height 13
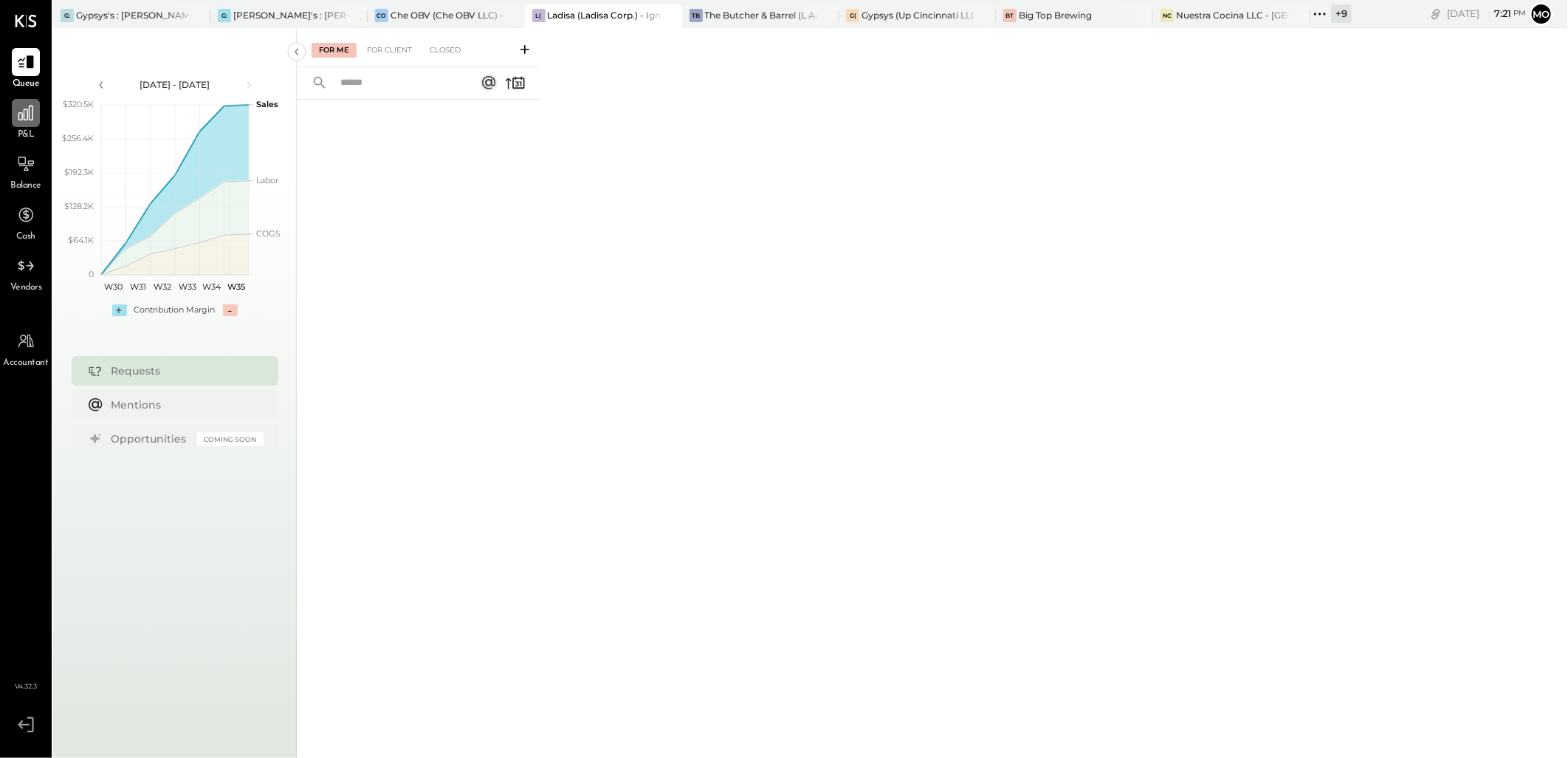
click at [26, 124] on div at bounding box center [25, 113] width 28 height 28
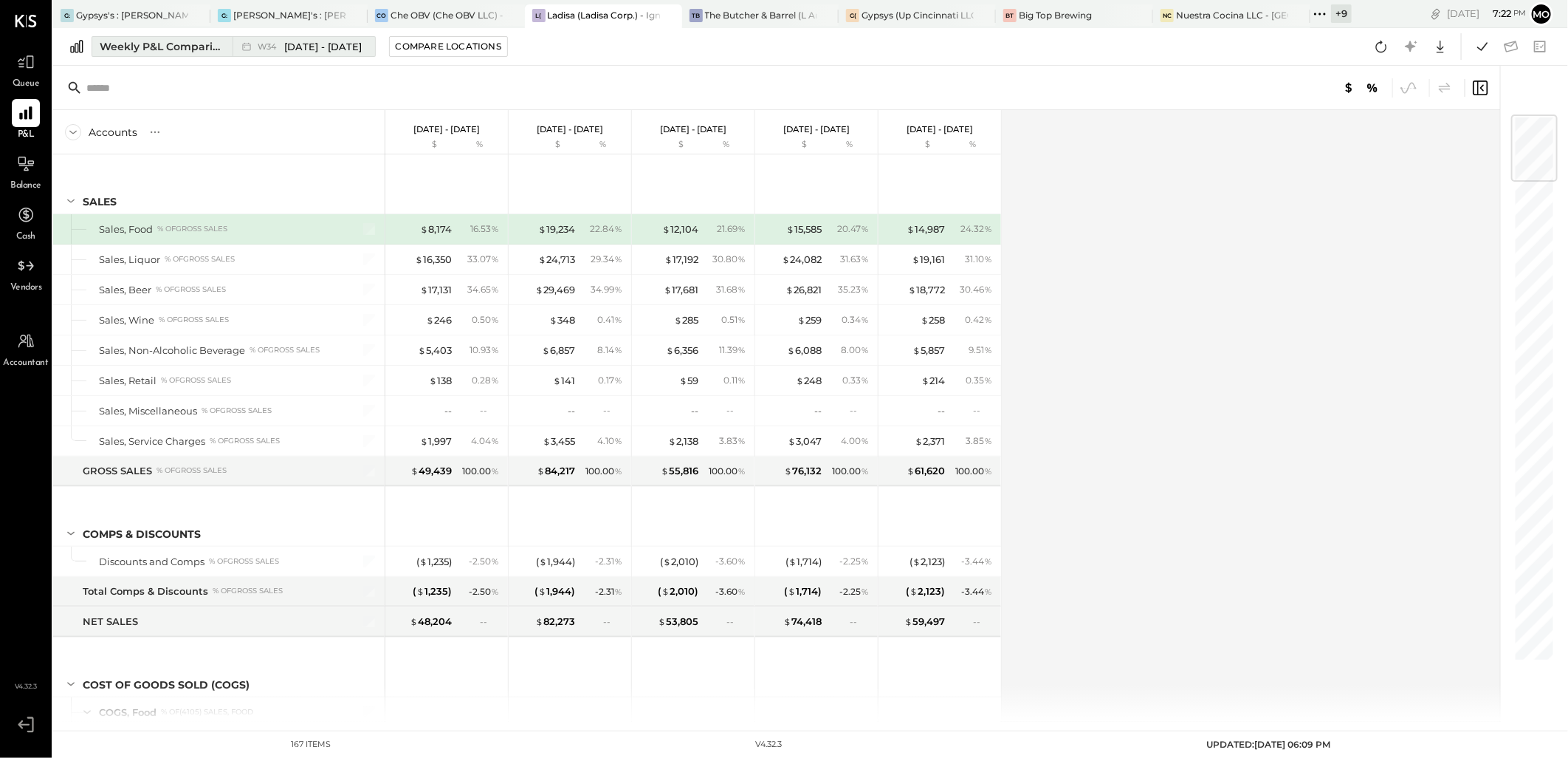
click at [129, 52] on div "Weekly P&L Comparison" at bounding box center [162, 46] width 124 height 14
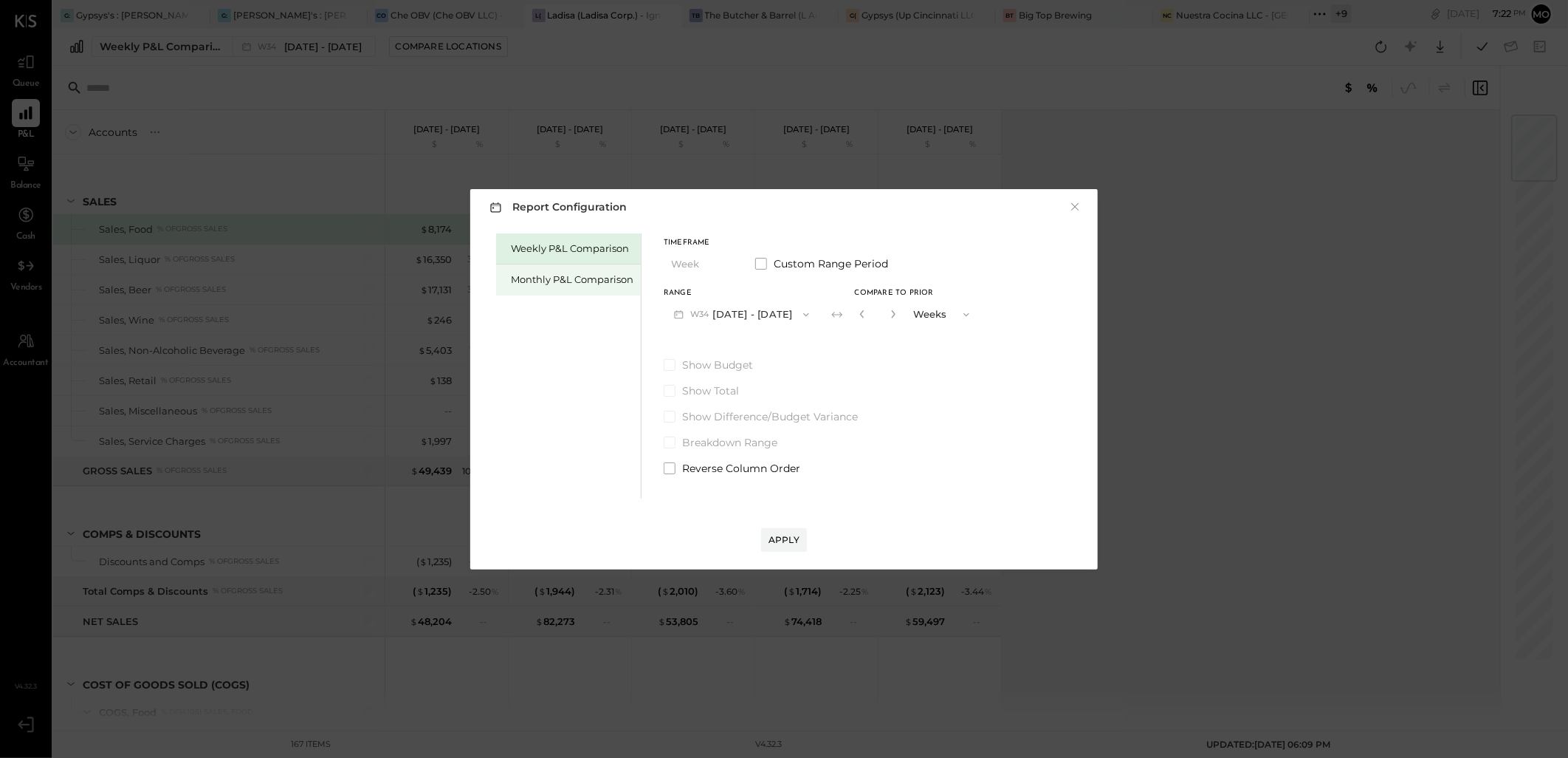
click at [514, 282] on div "Monthly P&L Comparison" at bounding box center [572, 279] width 123 height 14
click at [765, 316] on button "M08 Aug 1 - 31, 2025" at bounding box center [742, 314] width 156 height 27
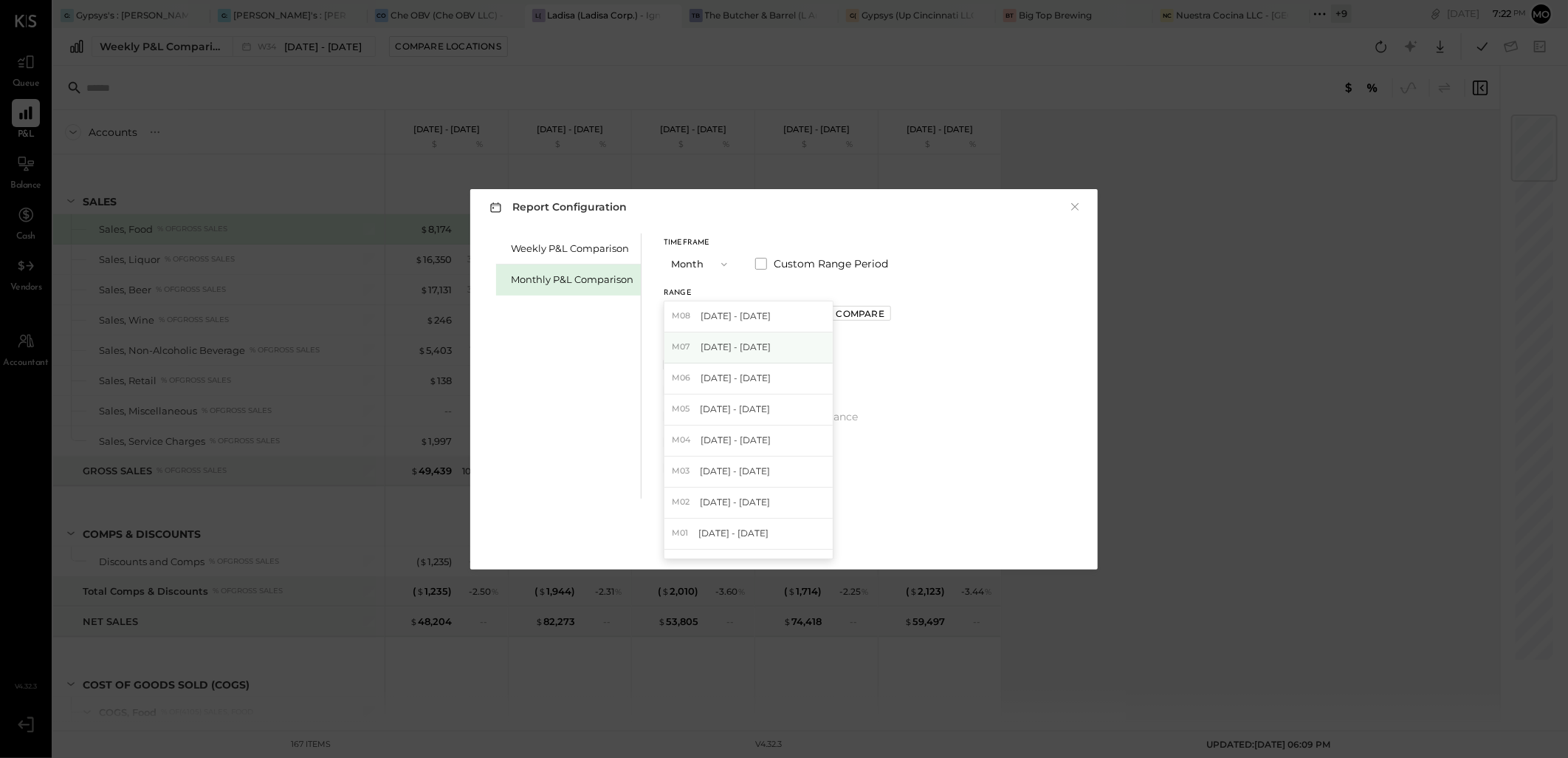
click at [731, 349] on span "[DATE] - [DATE]" at bounding box center [735, 346] width 70 height 13
click at [857, 314] on div "Compare" at bounding box center [860, 313] width 48 height 13
click at [889, 317] on icon "button" at bounding box center [893, 314] width 8 height 8
type input "*"
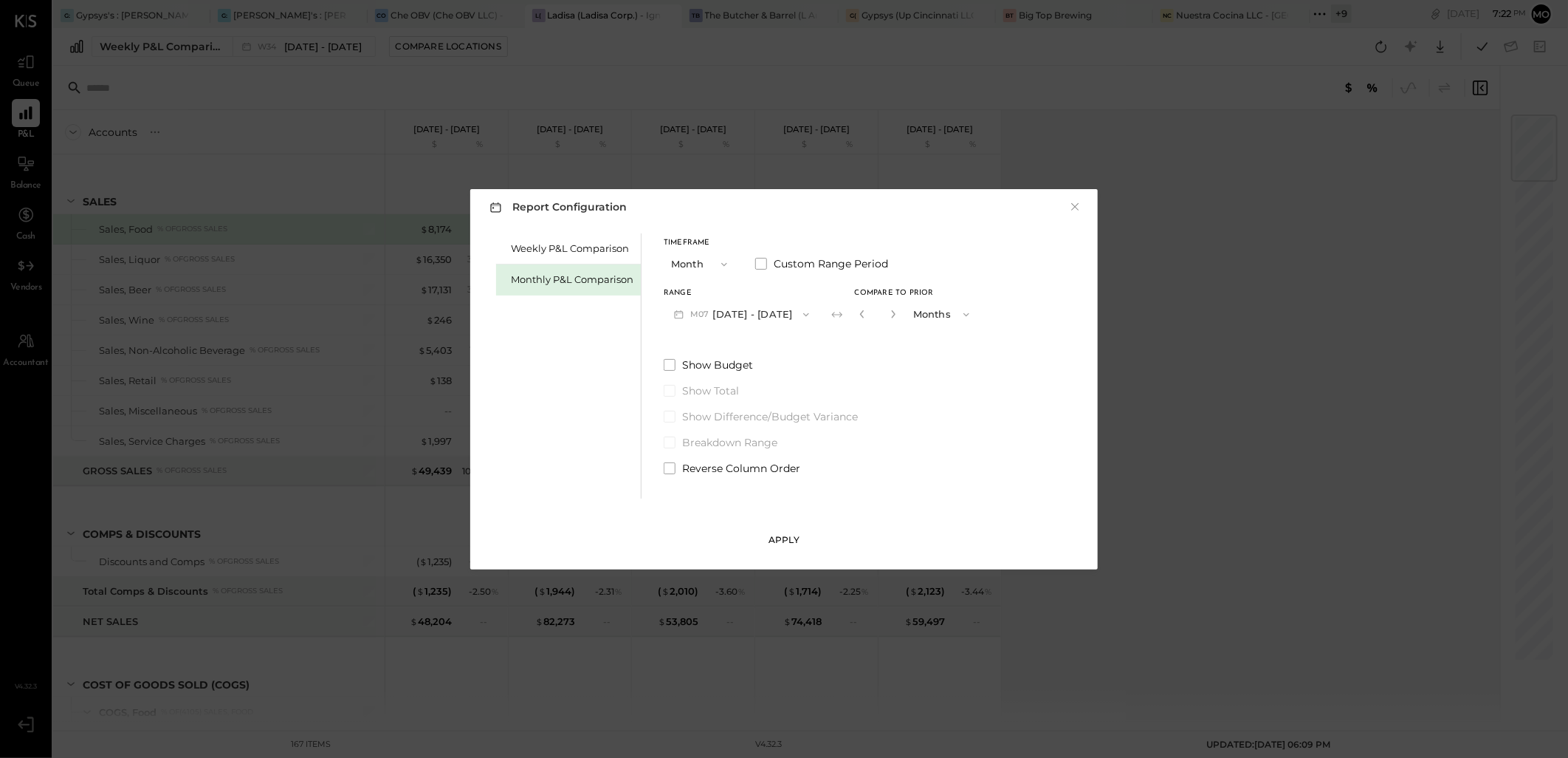
click at [771, 543] on div "Apply" at bounding box center [784, 539] width 31 height 13
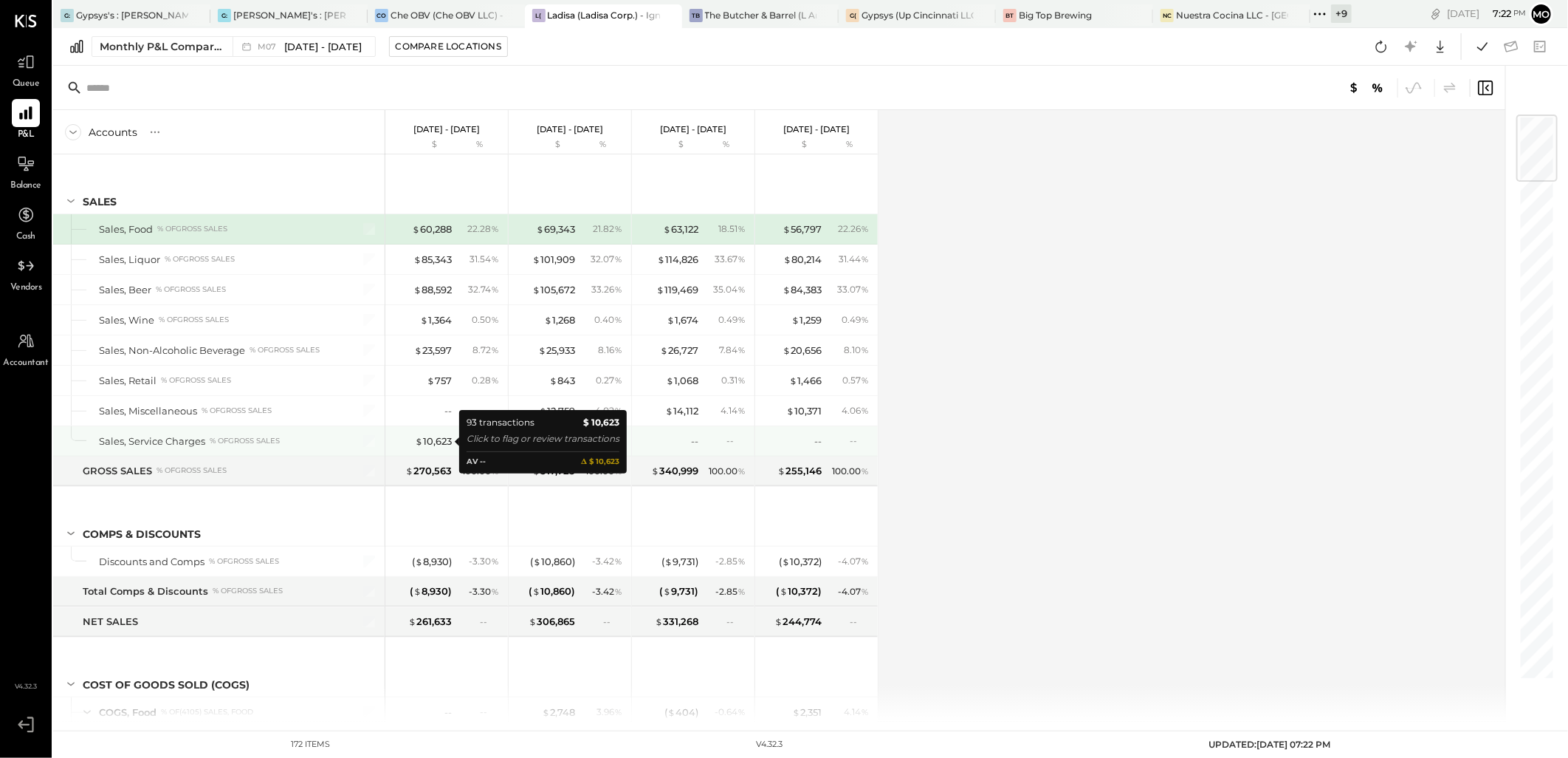
click at [401, 440] on div "$ 10,623" at bounding box center [422, 441] width 59 height 14
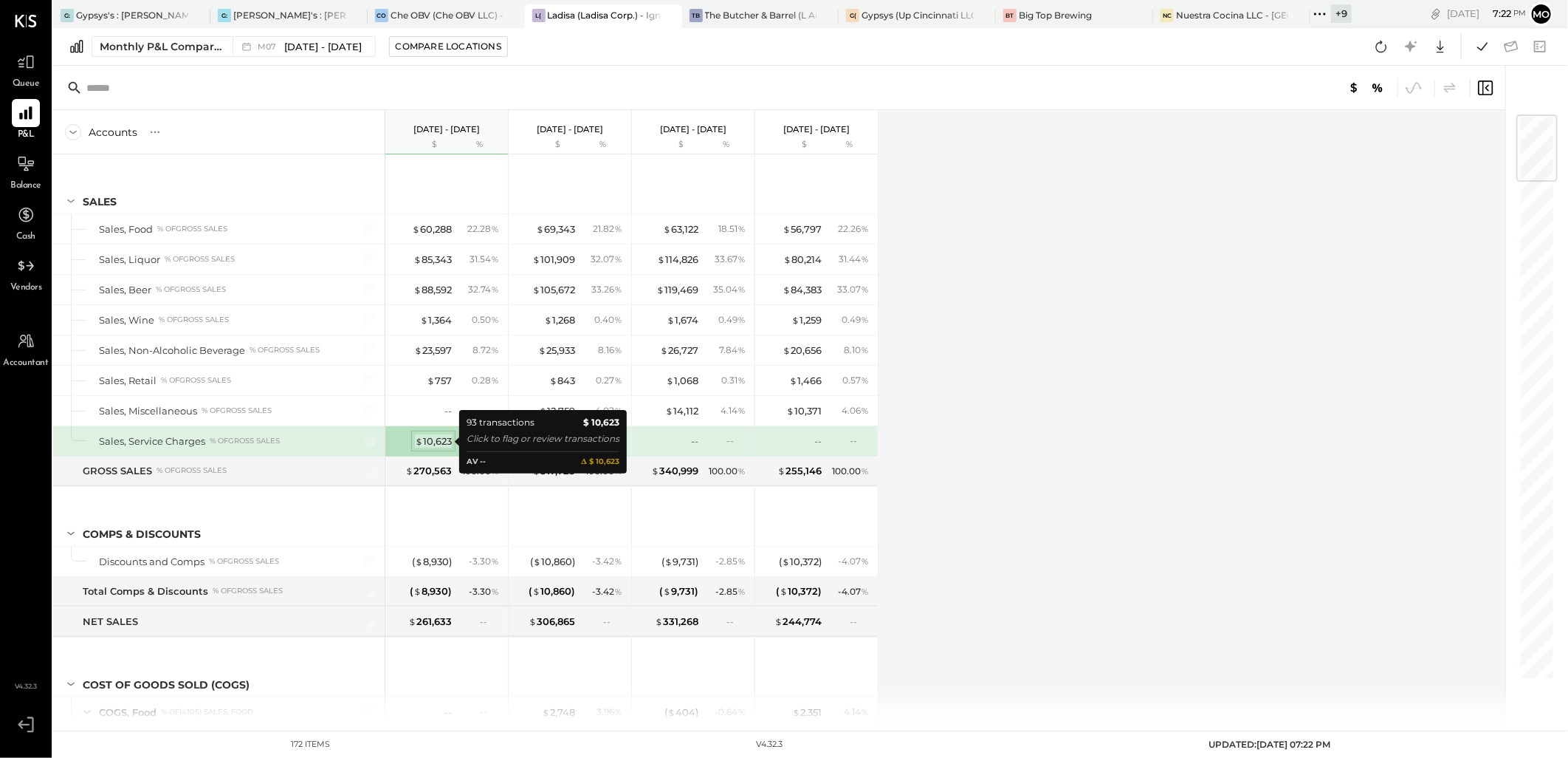
click at [424, 437] on div "$ 10,623" at bounding box center [434, 441] width 37 height 14
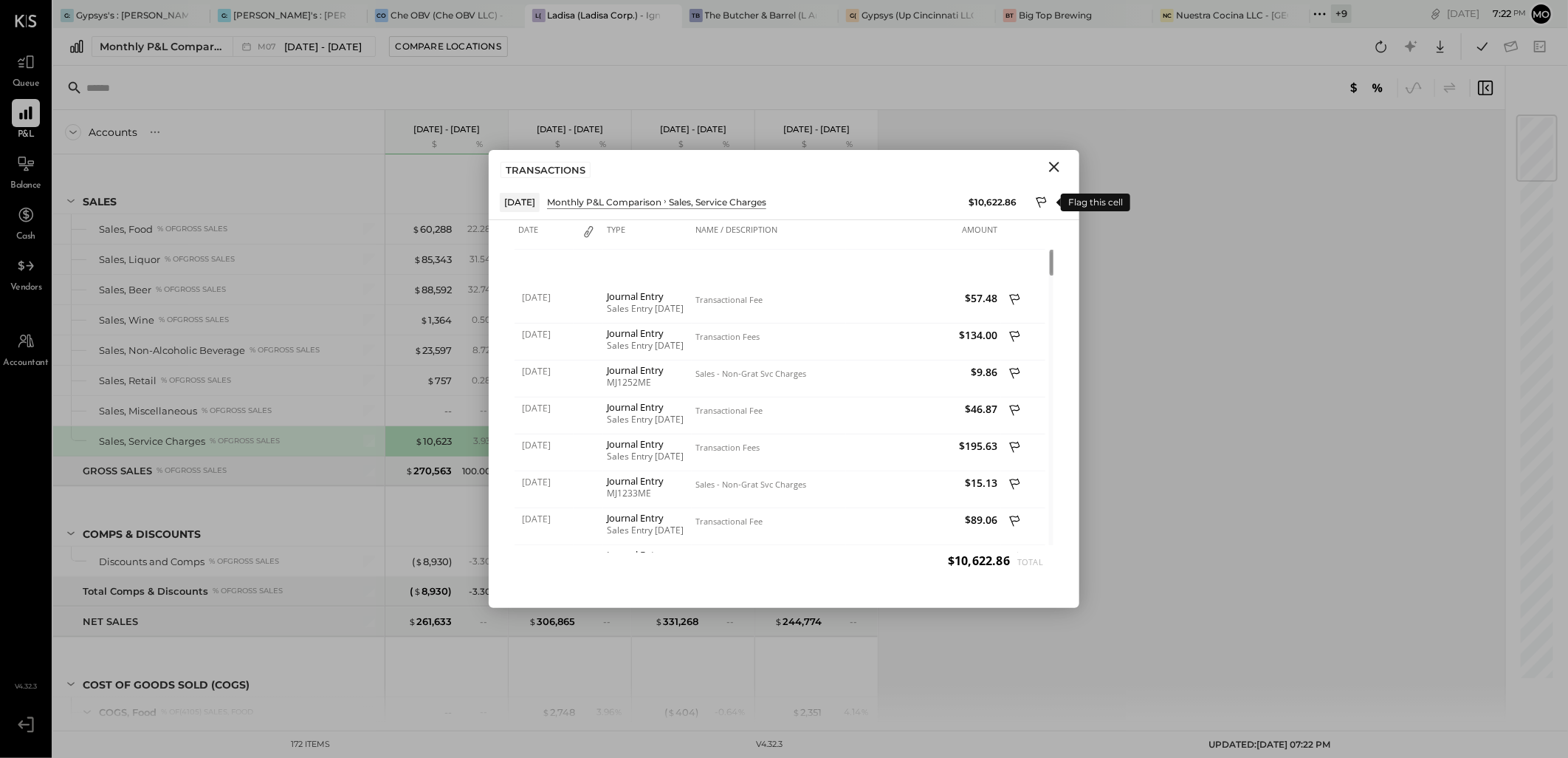
click at [1036, 200] on icon at bounding box center [1043, 203] width 14 height 18
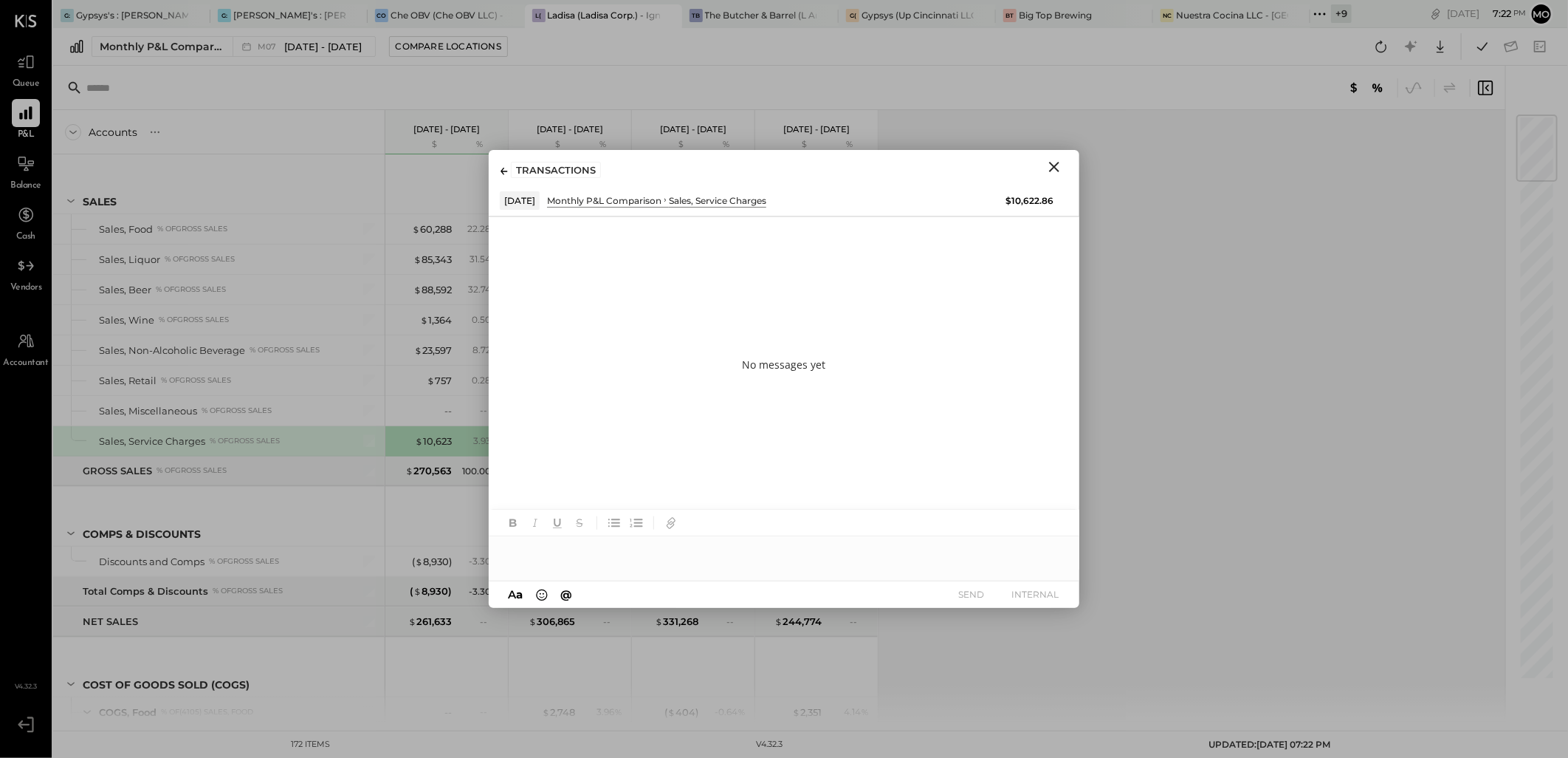
click at [504, 552] on div at bounding box center [784, 551] width 590 height 30
type input "*****"
click at [594, 519] on span "[PERSON_NAME]" at bounding box center [630, 519] width 116 height 14
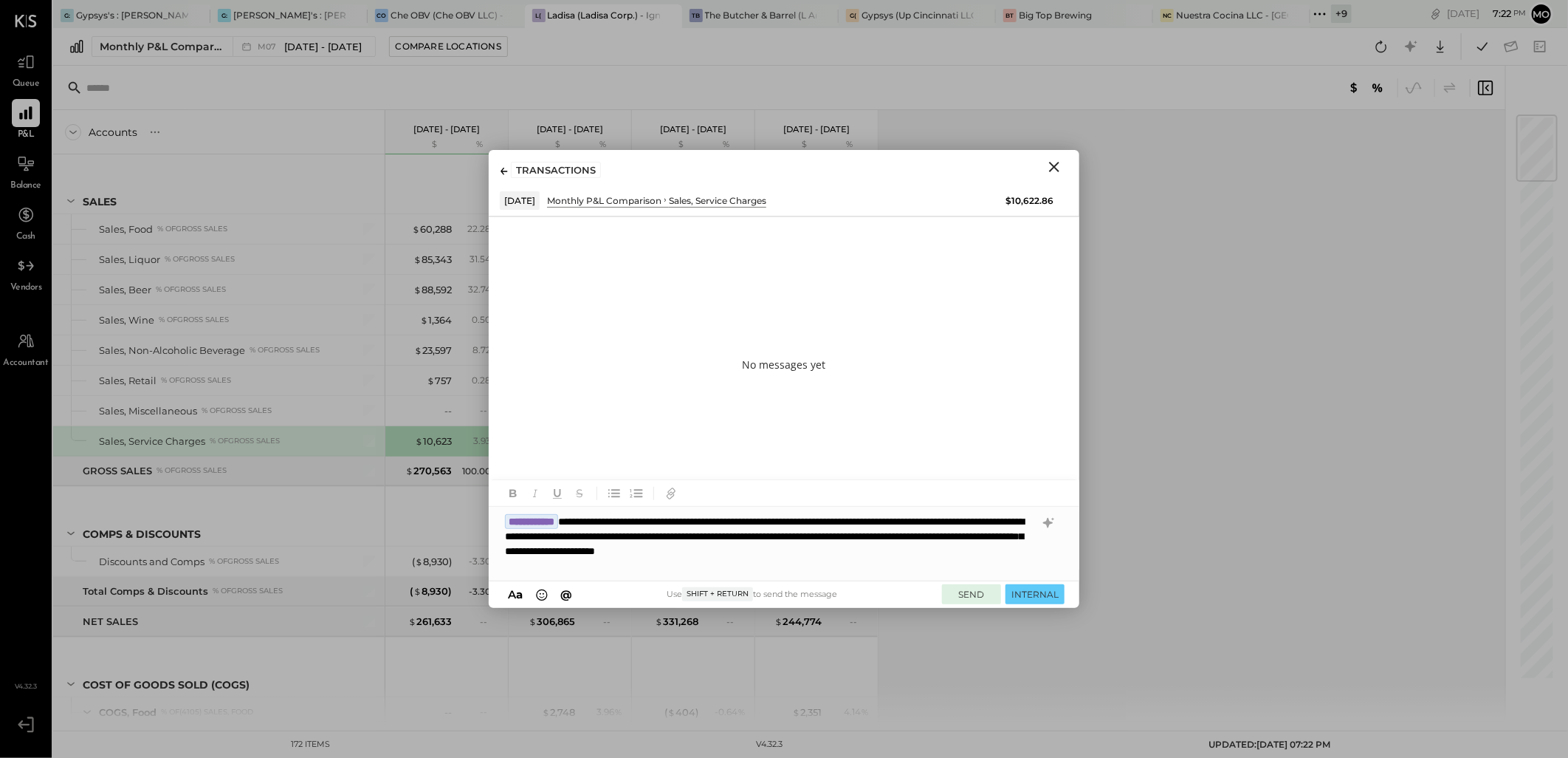
click at [978, 595] on button "SEND" at bounding box center [972, 594] width 59 height 20
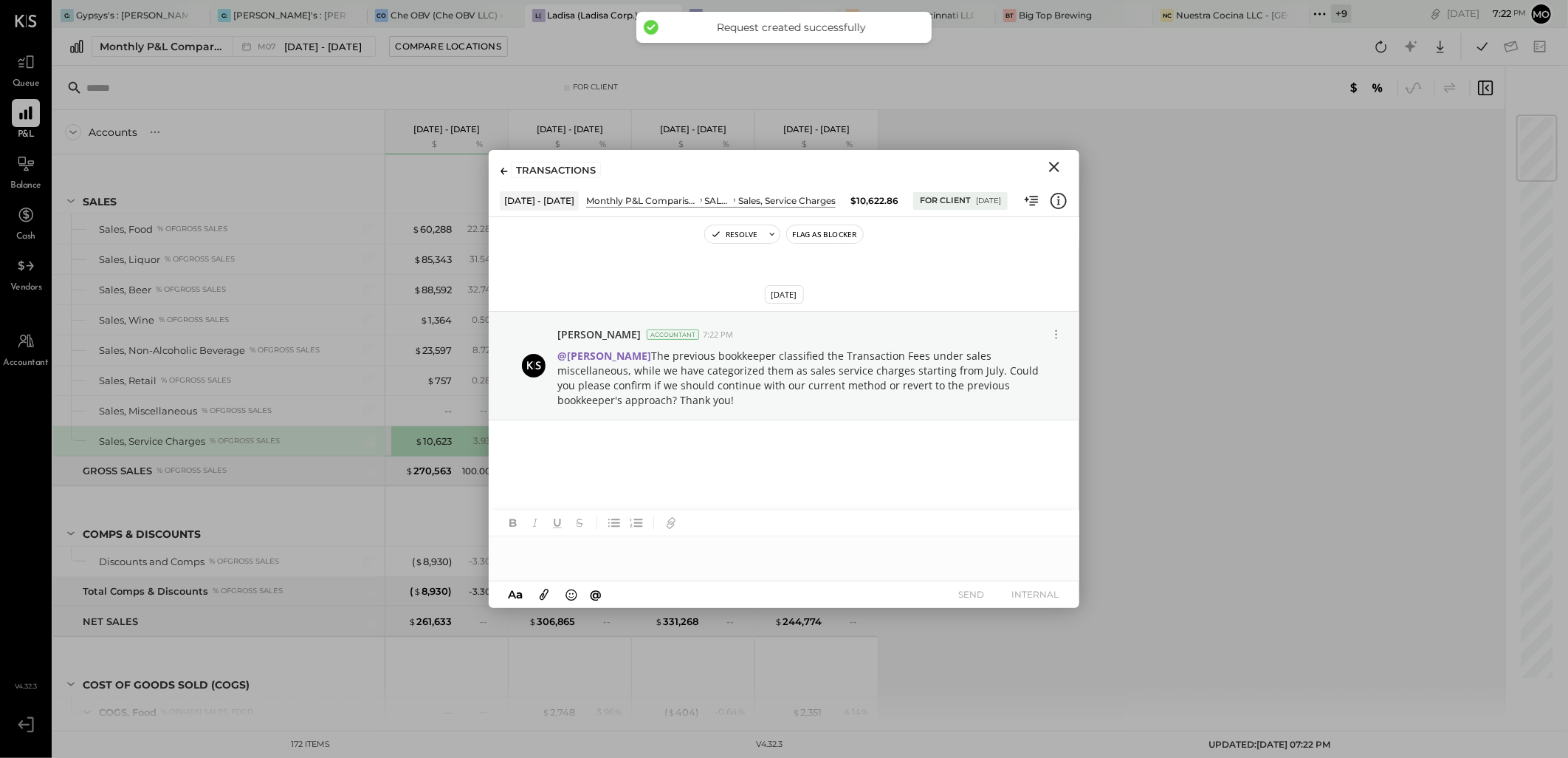
click at [1054, 168] on icon "Close" at bounding box center [1054, 167] width 18 height 18
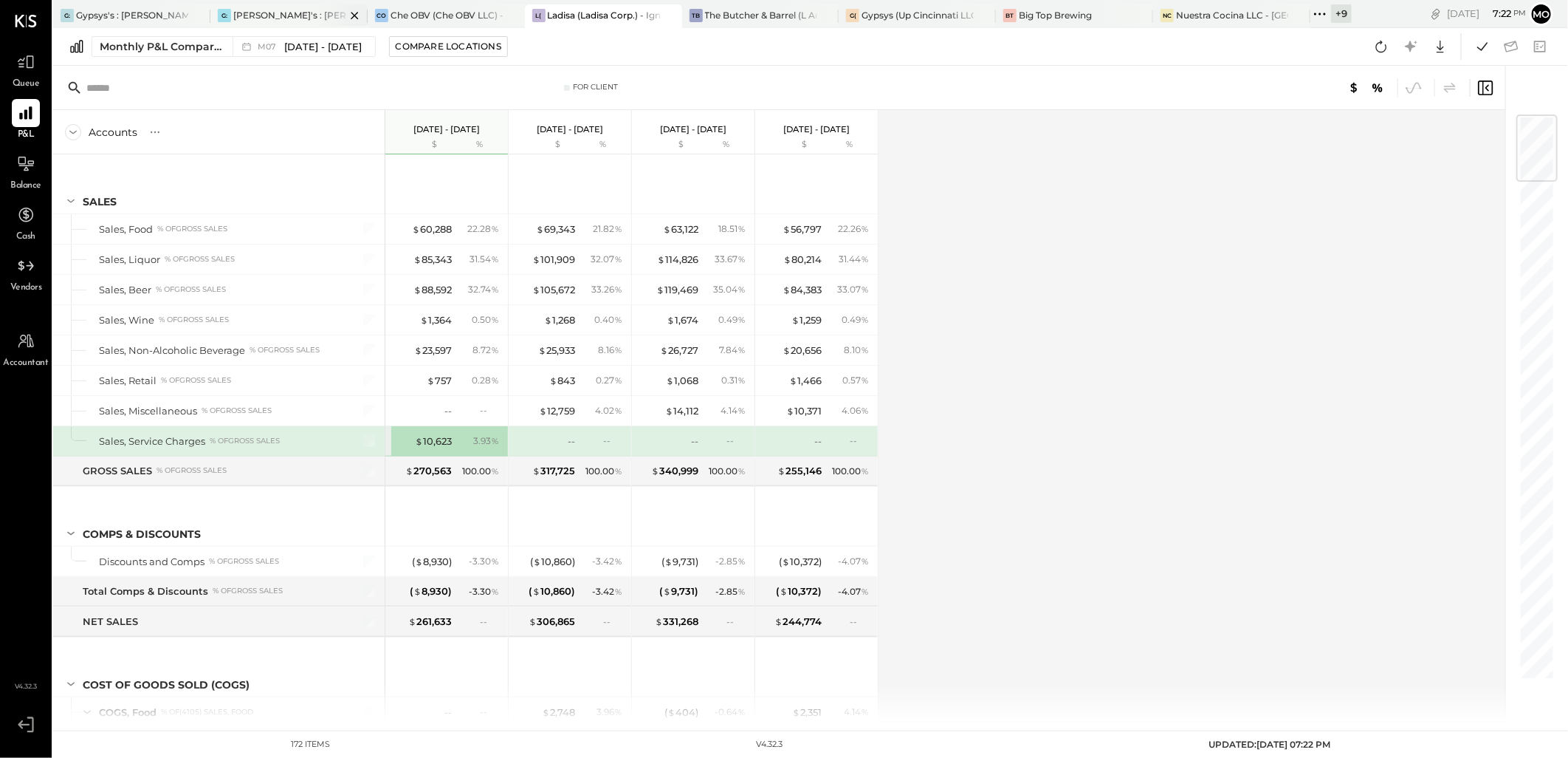
click at [240, 13] on div "[PERSON_NAME]'s : [PERSON_NAME]'s" at bounding box center [289, 14] width 112 height 13
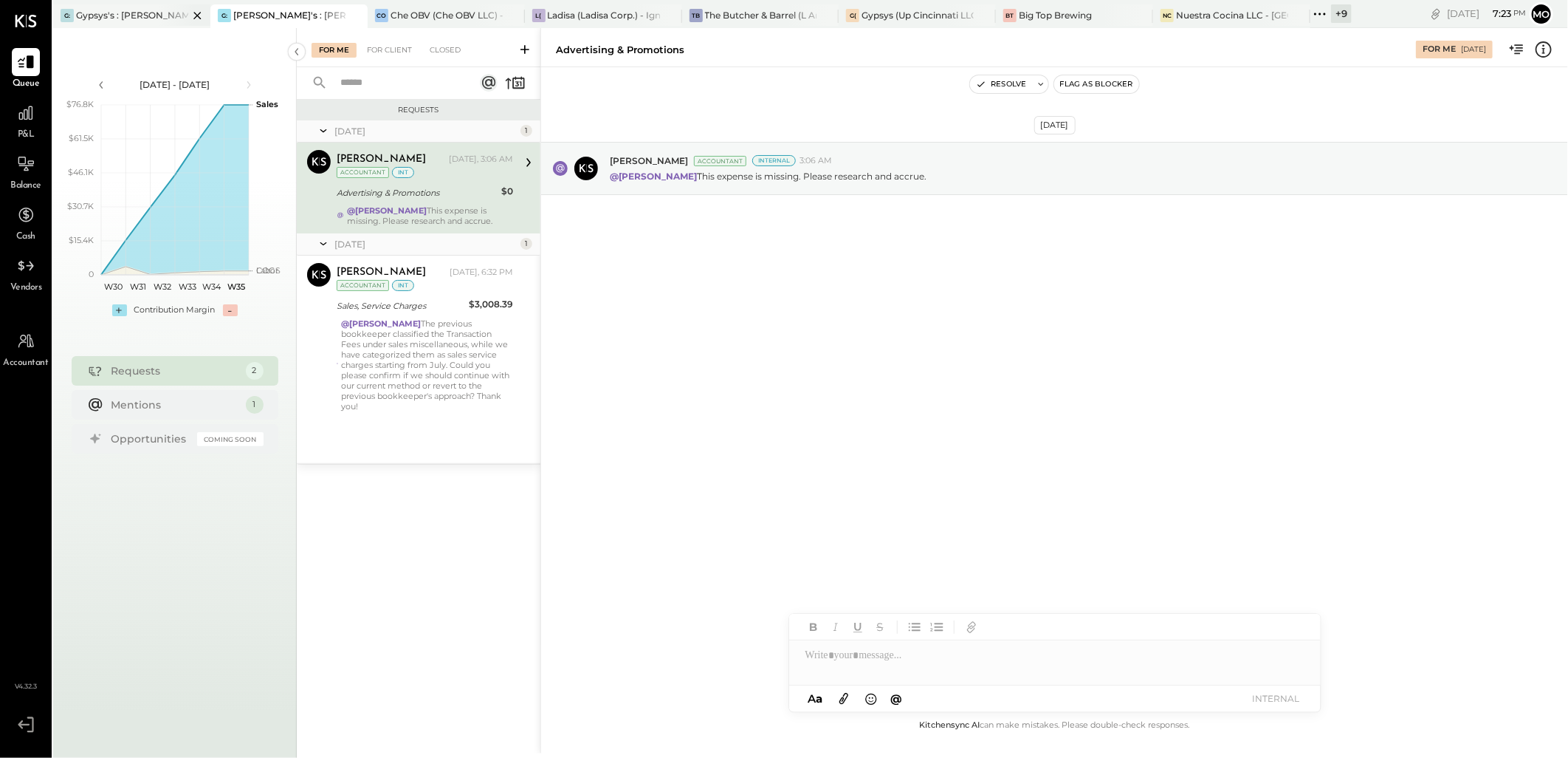
click at [126, 14] on div "Gypsys's : [PERSON_NAME] on the levee" at bounding box center [132, 14] width 112 height 13
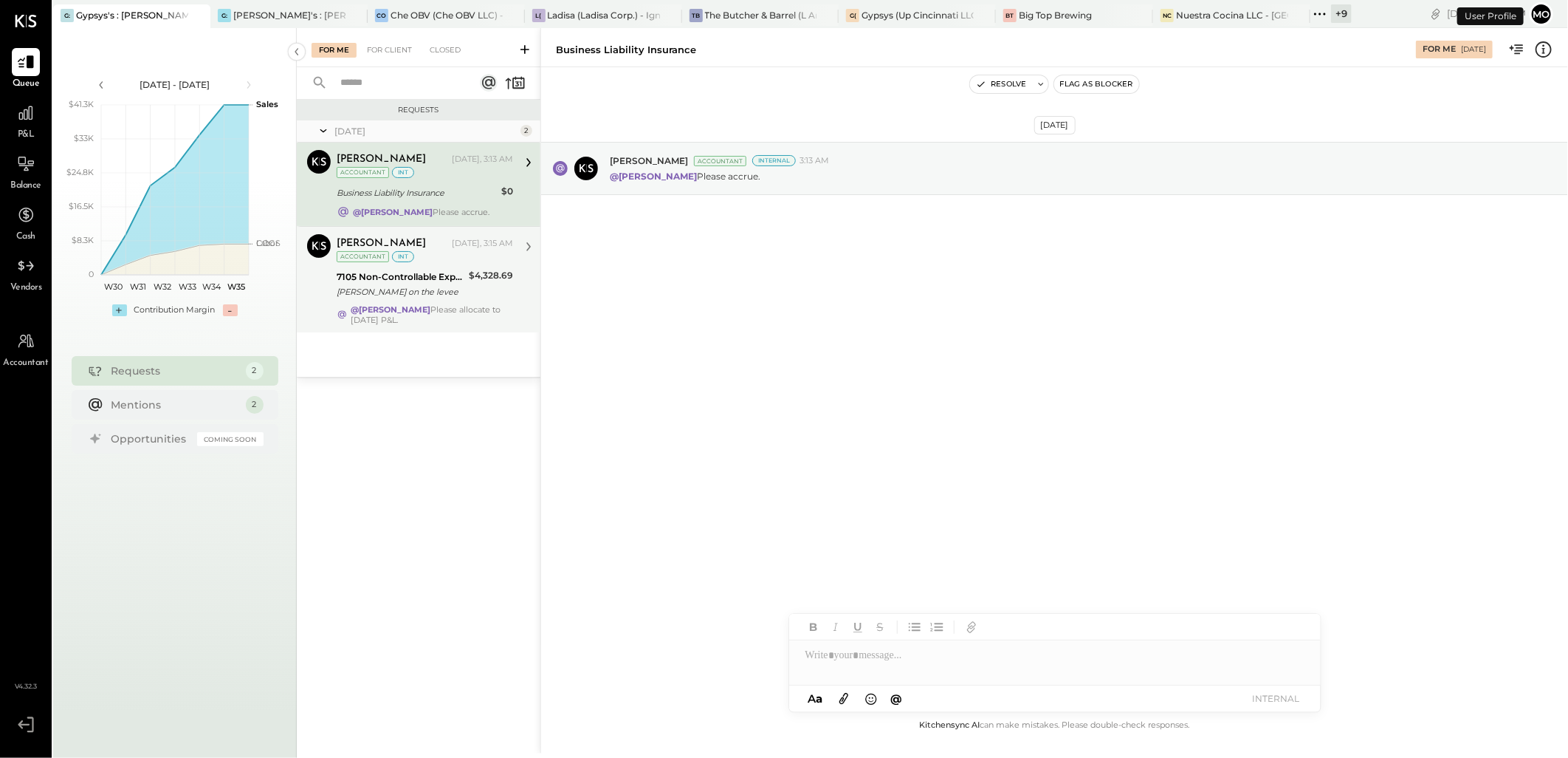
click at [451, 309] on div "Joseph Shin Yesterday, 3:15 AM Accountant int 7105 Non-Controllable Expenses:Pr…" at bounding box center [425, 279] width 177 height 91
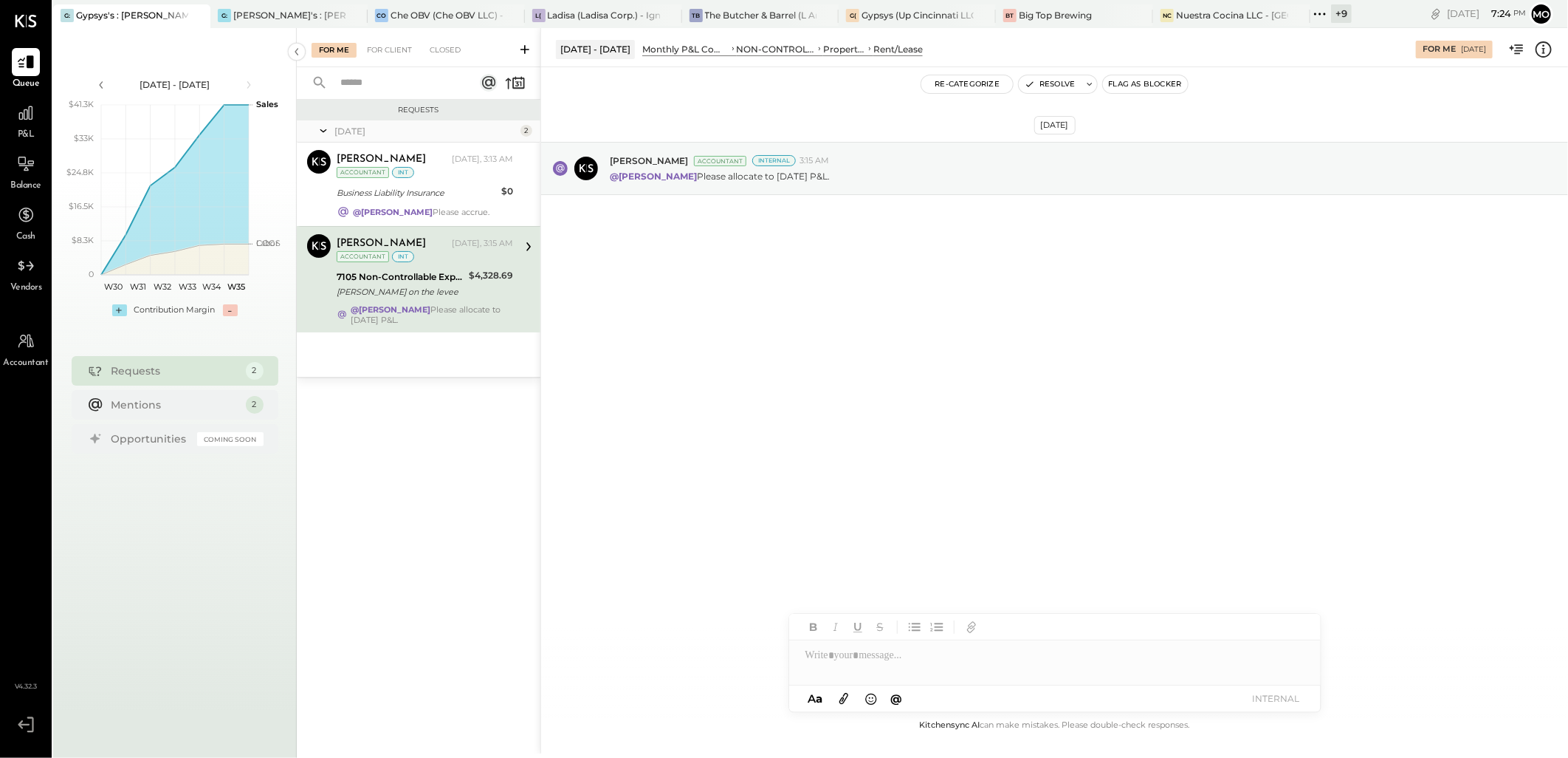
click at [832, 654] on div at bounding box center [1055, 655] width 531 height 30
drag, startPoint x: 885, startPoint y: 631, endPoint x: 995, endPoint y: 656, distance: 112.8
click at [889, 632] on div "JS [PERSON_NAME]" at bounding box center [911, 623] width 169 height 30
click at [1282, 700] on button "INTERNAL" at bounding box center [1276, 698] width 59 height 20
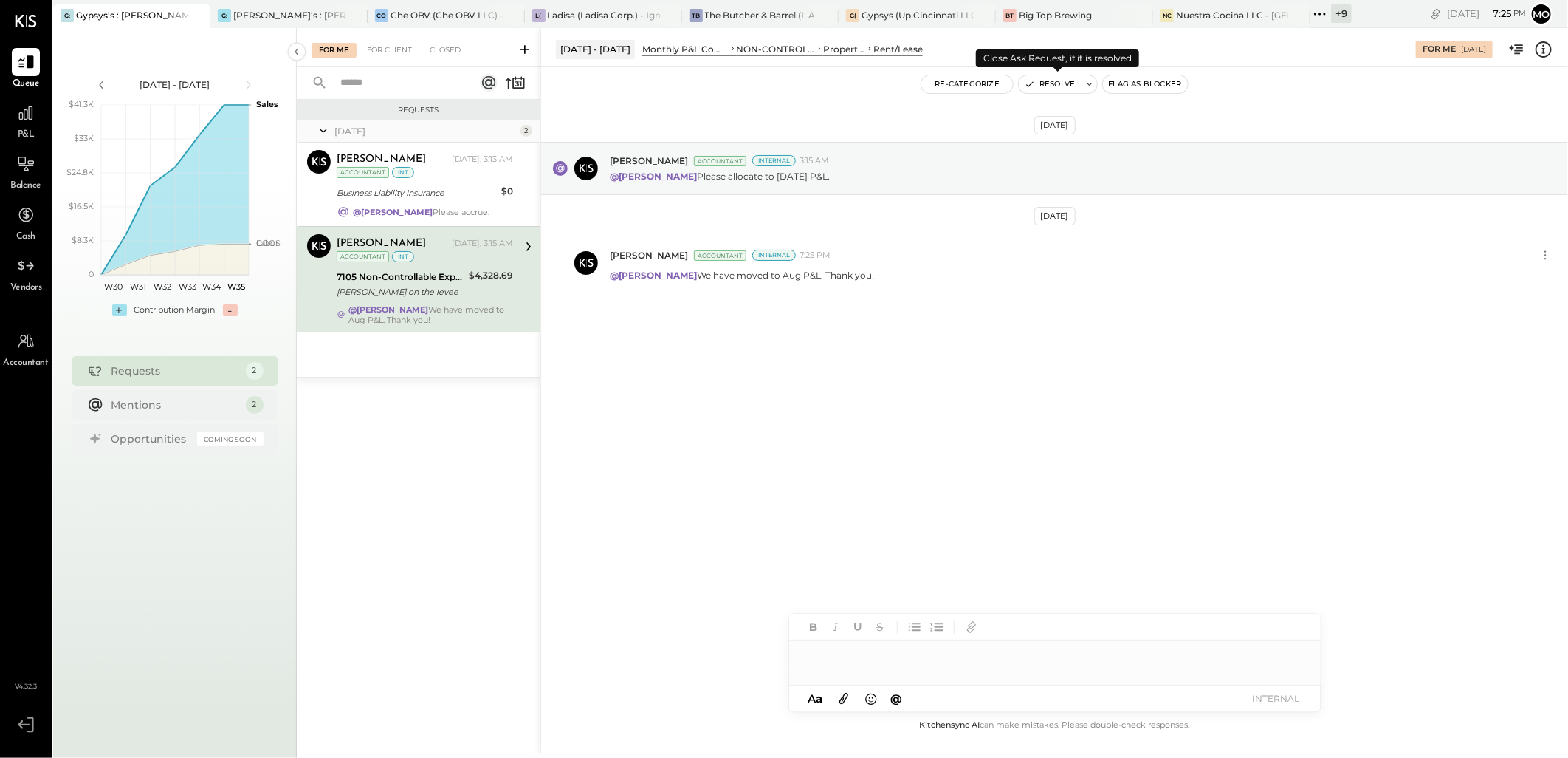
click at [1050, 79] on button "Resolve" at bounding box center [1049, 84] width 62 height 18
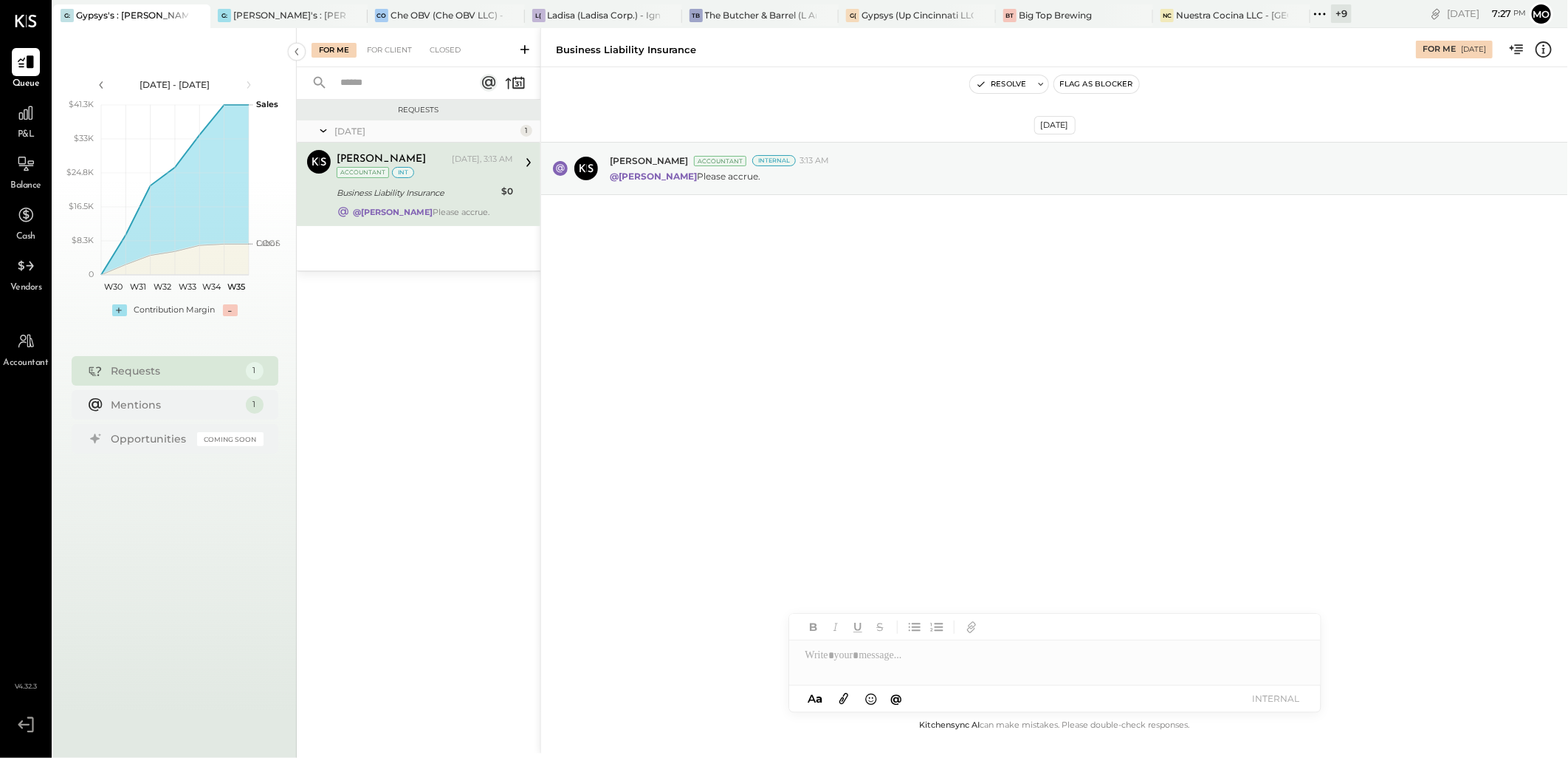
click at [792, 351] on div "Aug 27th, 2025 Joseph Shin Accountant Internal 3:13 AM @Mohammadsalkin Ansari P…" at bounding box center [1055, 391] width 1027 height 649
click at [885, 667] on div at bounding box center [1055, 655] width 531 height 30
type input "**"
type input "*"
type input "****"
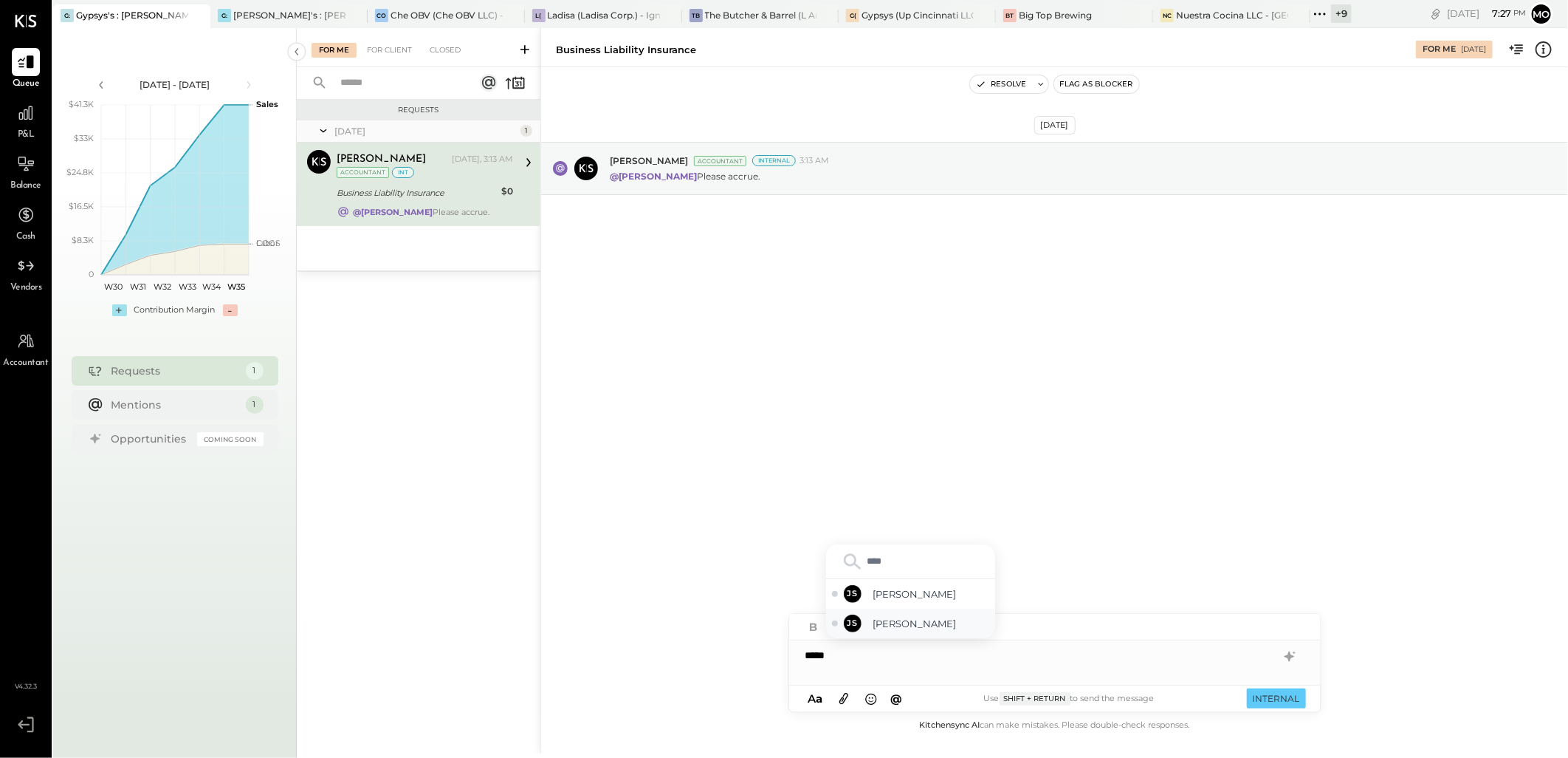
click at [939, 623] on span "[PERSON_NAME]" at bounding box center [931, 623] width 116 height 14
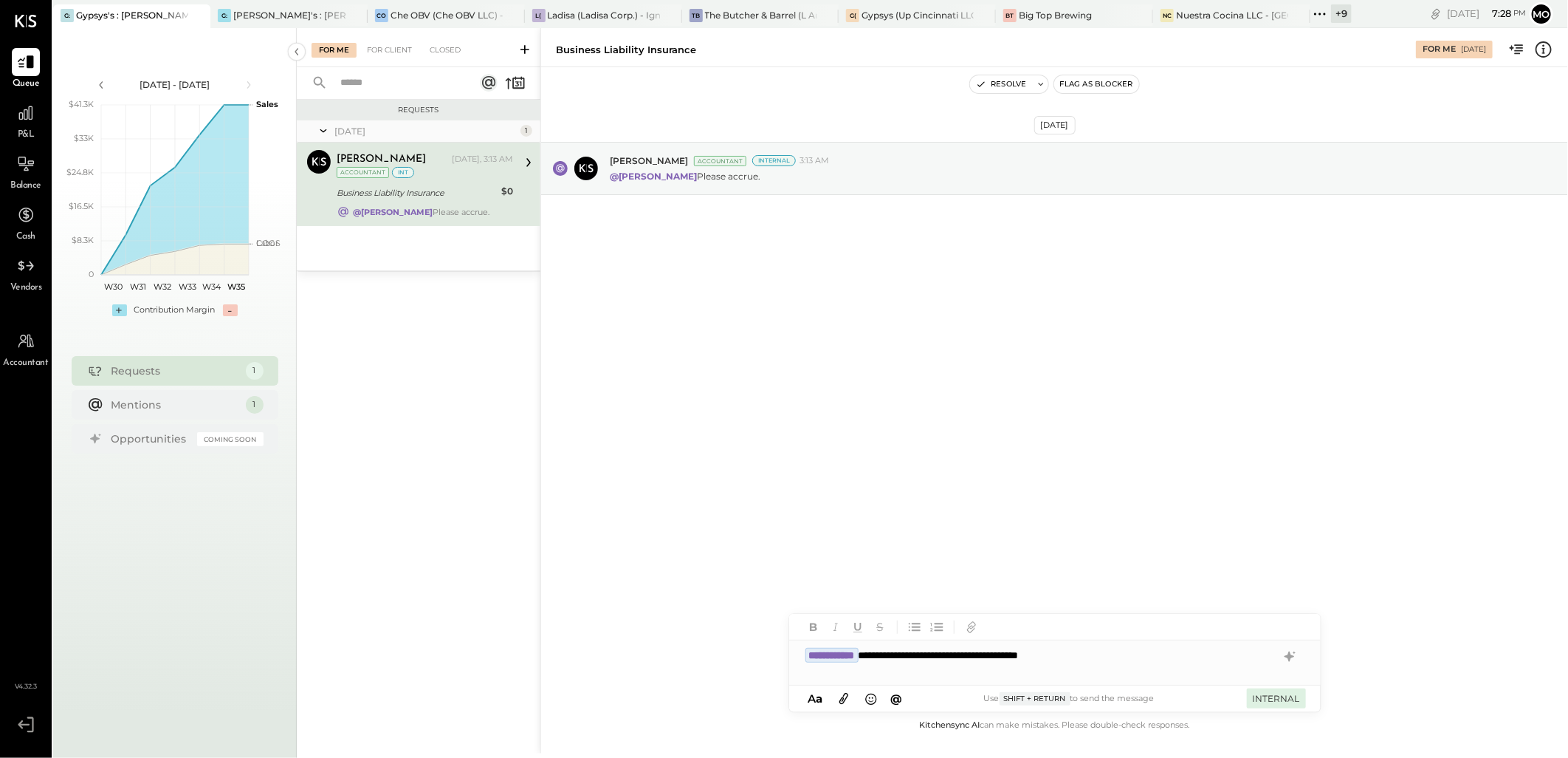
click at [1287, 706] on button "INTERNAL" at bounding box center [1276, 698] width 59 height 20
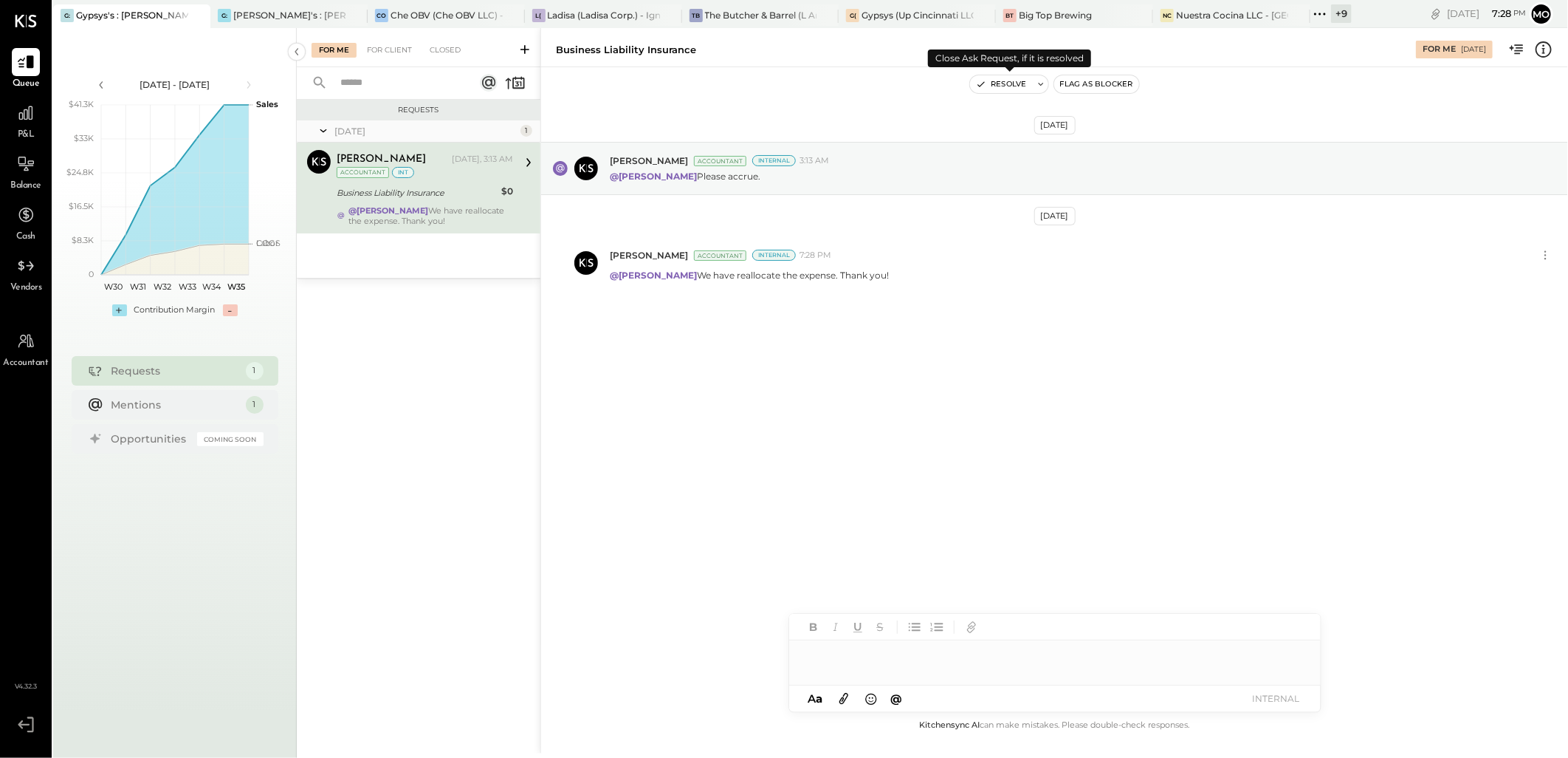
click at [987, 86] on button "Resolve" at bounding box center [1001, 84] width 62 height 18
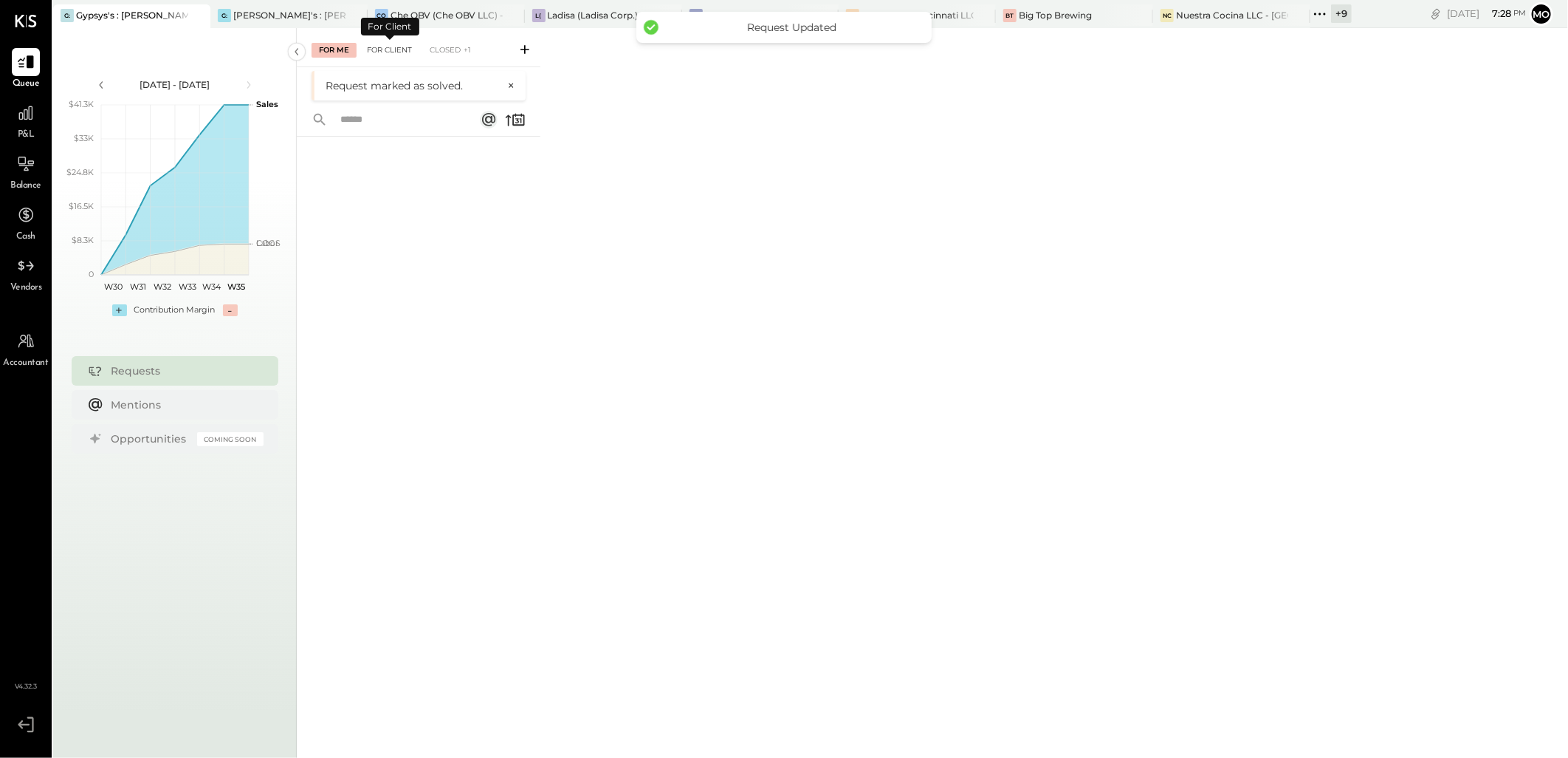
click at [386, 50] on div "For Client" at bounding box center [389, 50] width 60 height 14
click at [329, 48] on div "For Me" at bounding box center [333, 50] width 45 height 14
click at [273, 11] on div "[PERSON_NAME]'s : [PERSON_NAME]'s" at bounding box center [289, 14] width 112 height 13
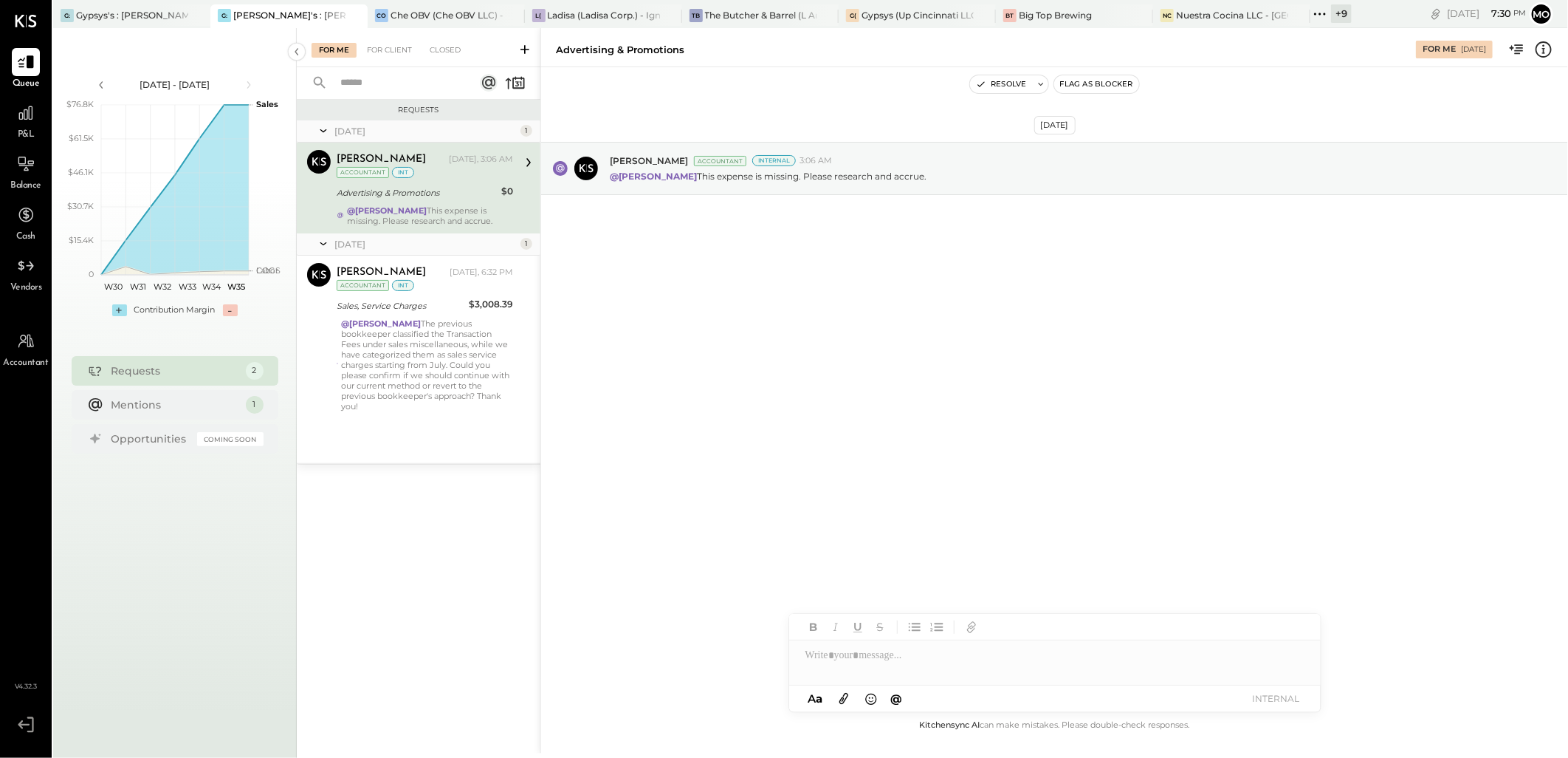
click at [776, 291] on div "Aug 27th, 2025 Joseph Shin Accountant Internal 3:06 AM @Mohammadsalkin Ansari T…" at bounding box center [1055, 205] width 1027 height 201
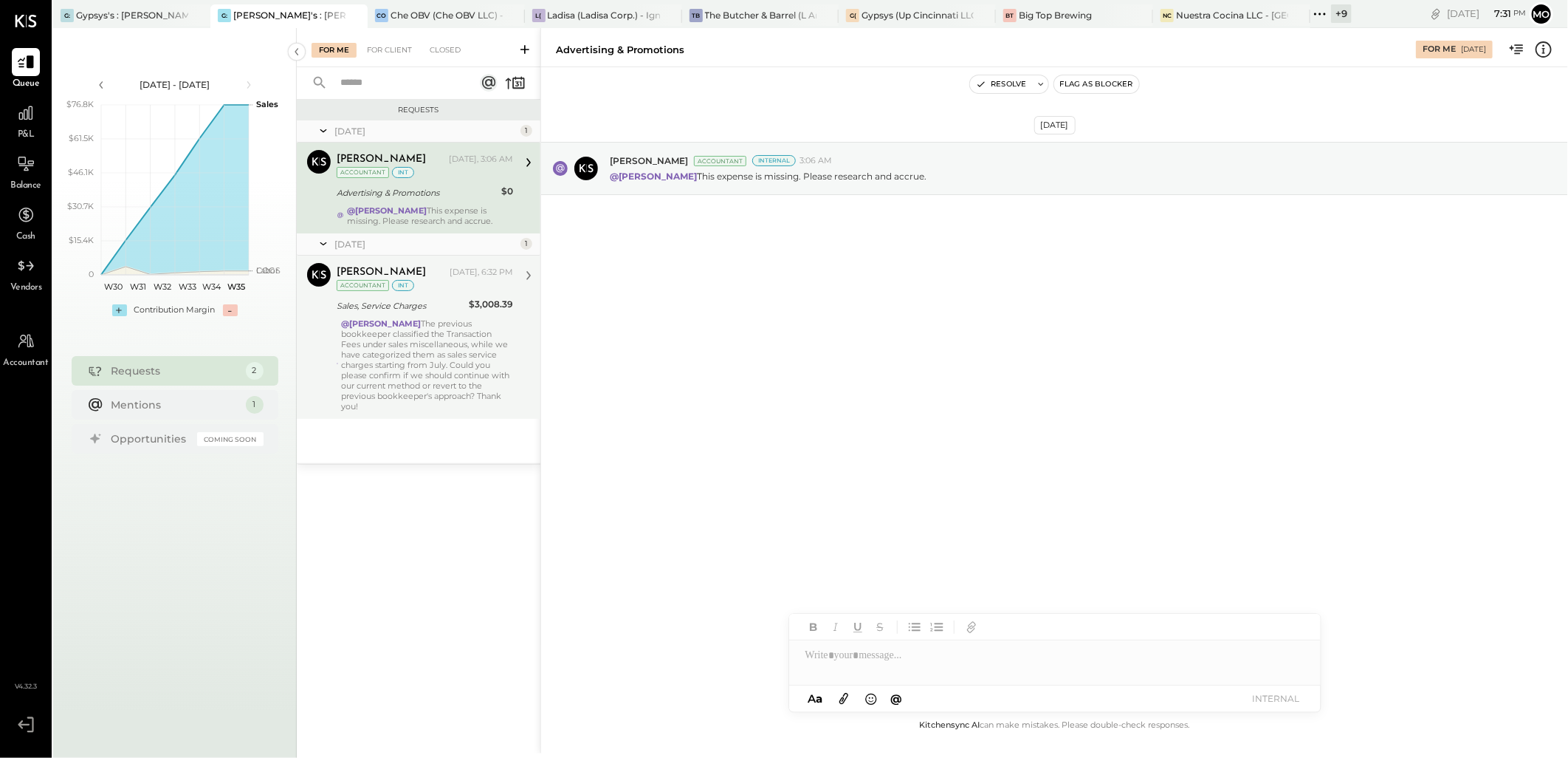
drag, startPoint x: 465, startPoint y: 378, endPoint x: 671, endPoint y: 386, distance: 206.2
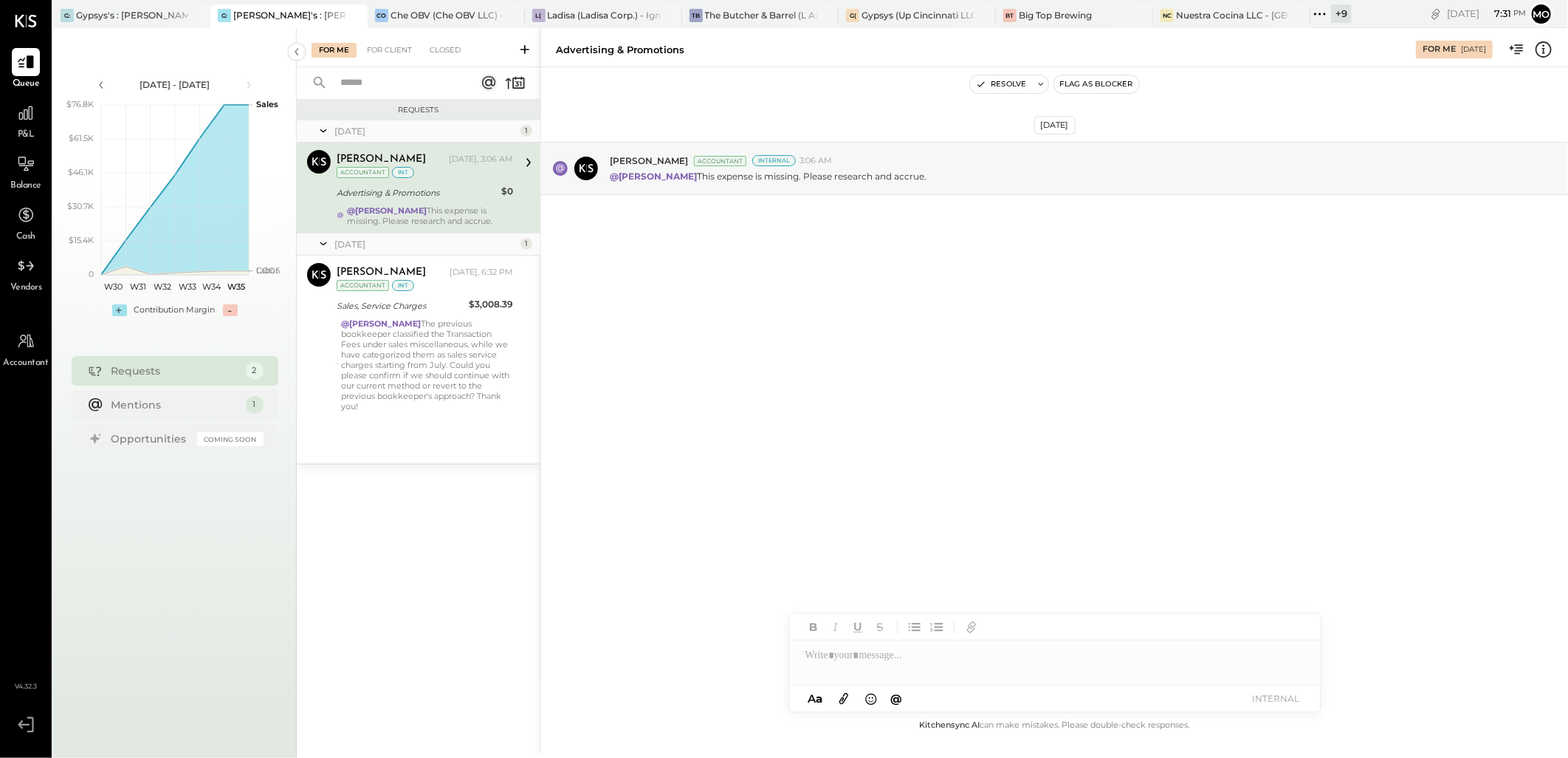
click at [465, 378] on div "@Joseph Shin The previous bookkeeper classified the Transaction Fees under sale…" at bounding box center [426, 365] width 172 height 93
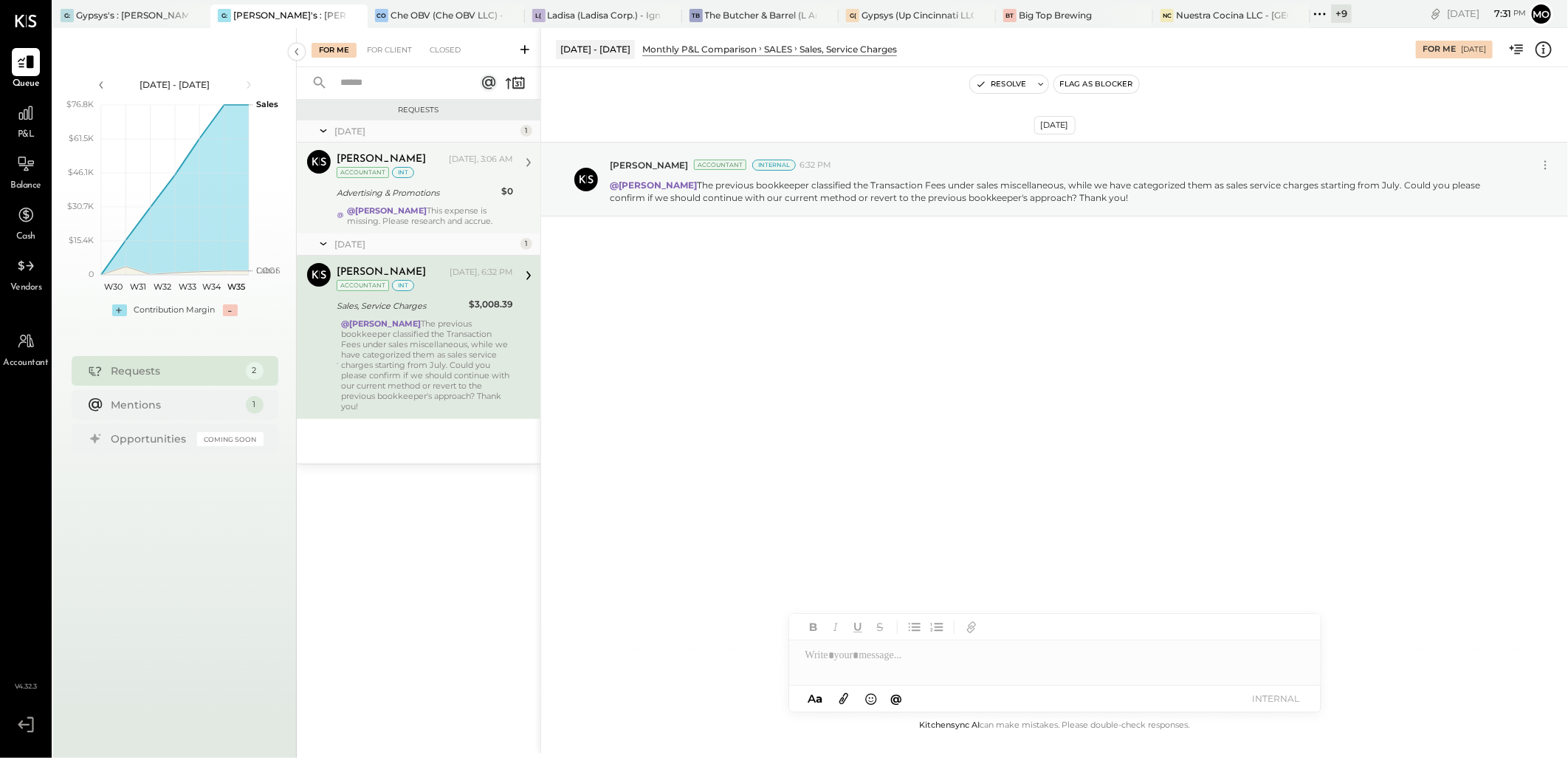
click at [450, 223] on div "@Mohammadsalkin Ansari This expense is missing. Please research and accrue." at bounding box center [430, 216] width 166 height 20
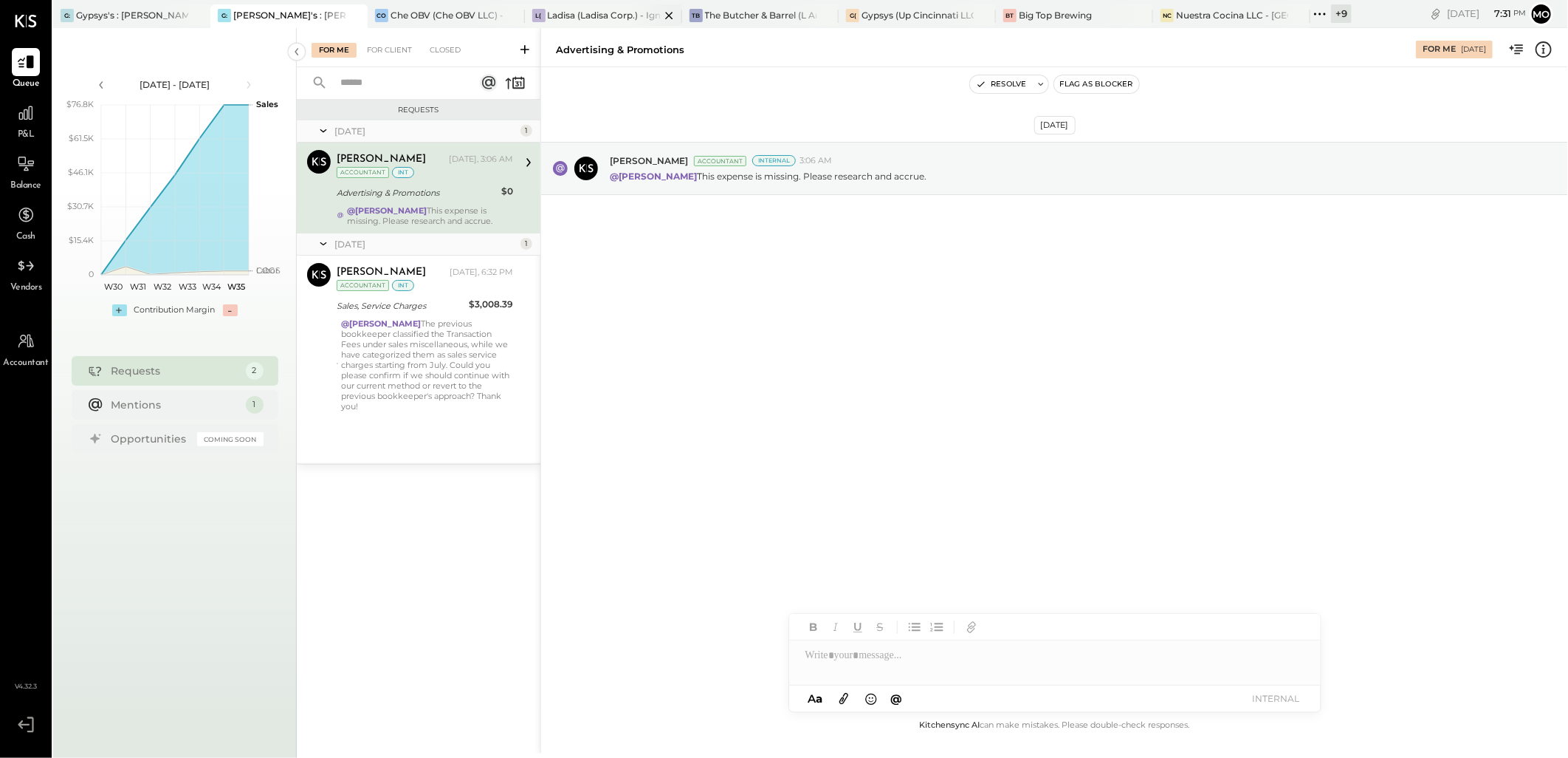
click at [599, 9] on div "Ladisa (Ladisa Corp.) - Ignite" at bounding box center [604, 14] width 112 height 13
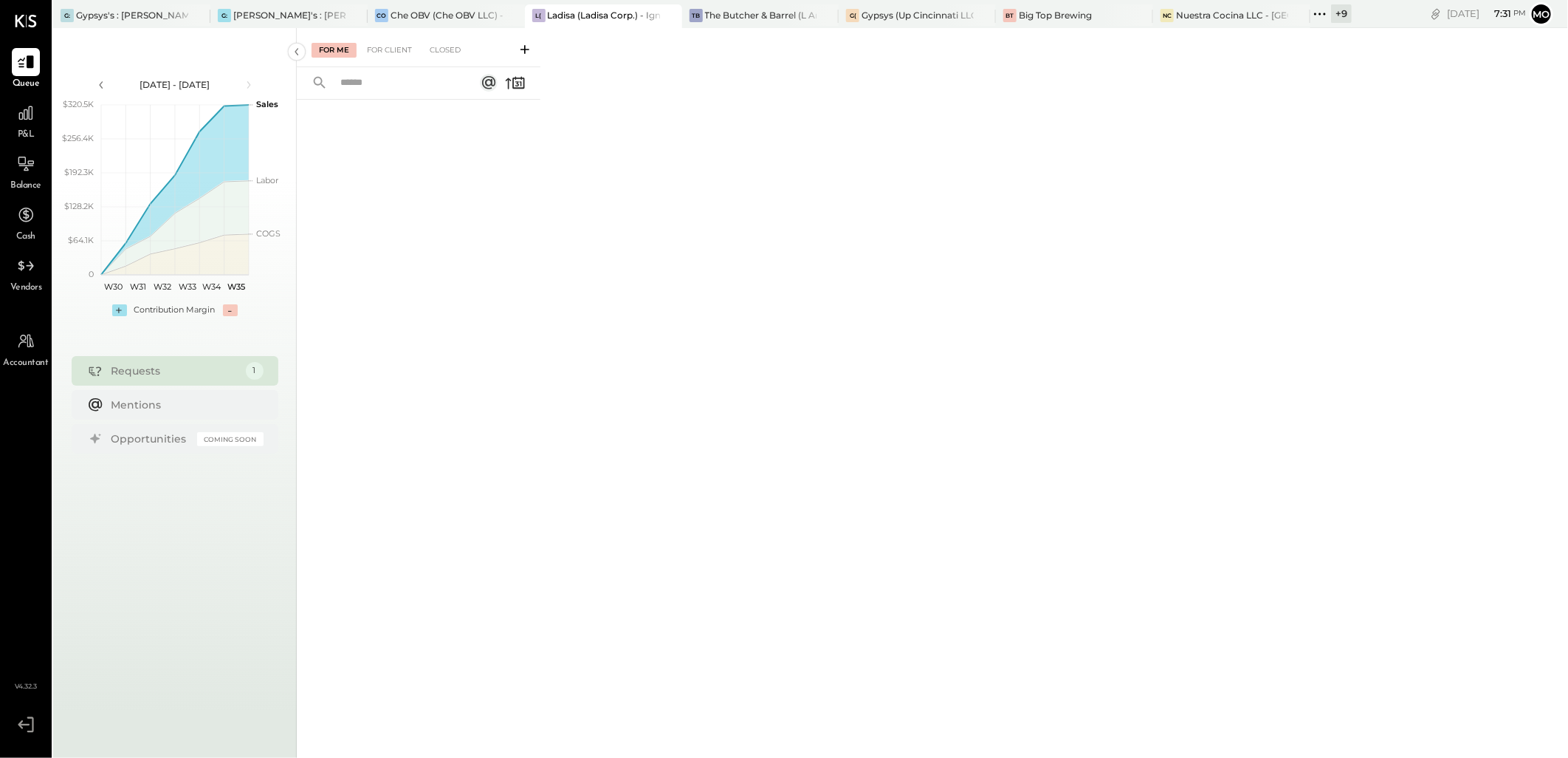
click at [385, 41] on div "For Me For Client Closed" at bounding box center [419, 47] width 244 height 39
click at [395, 57] on div "For Client" at bounding box center [389, 50] width 60 height 14
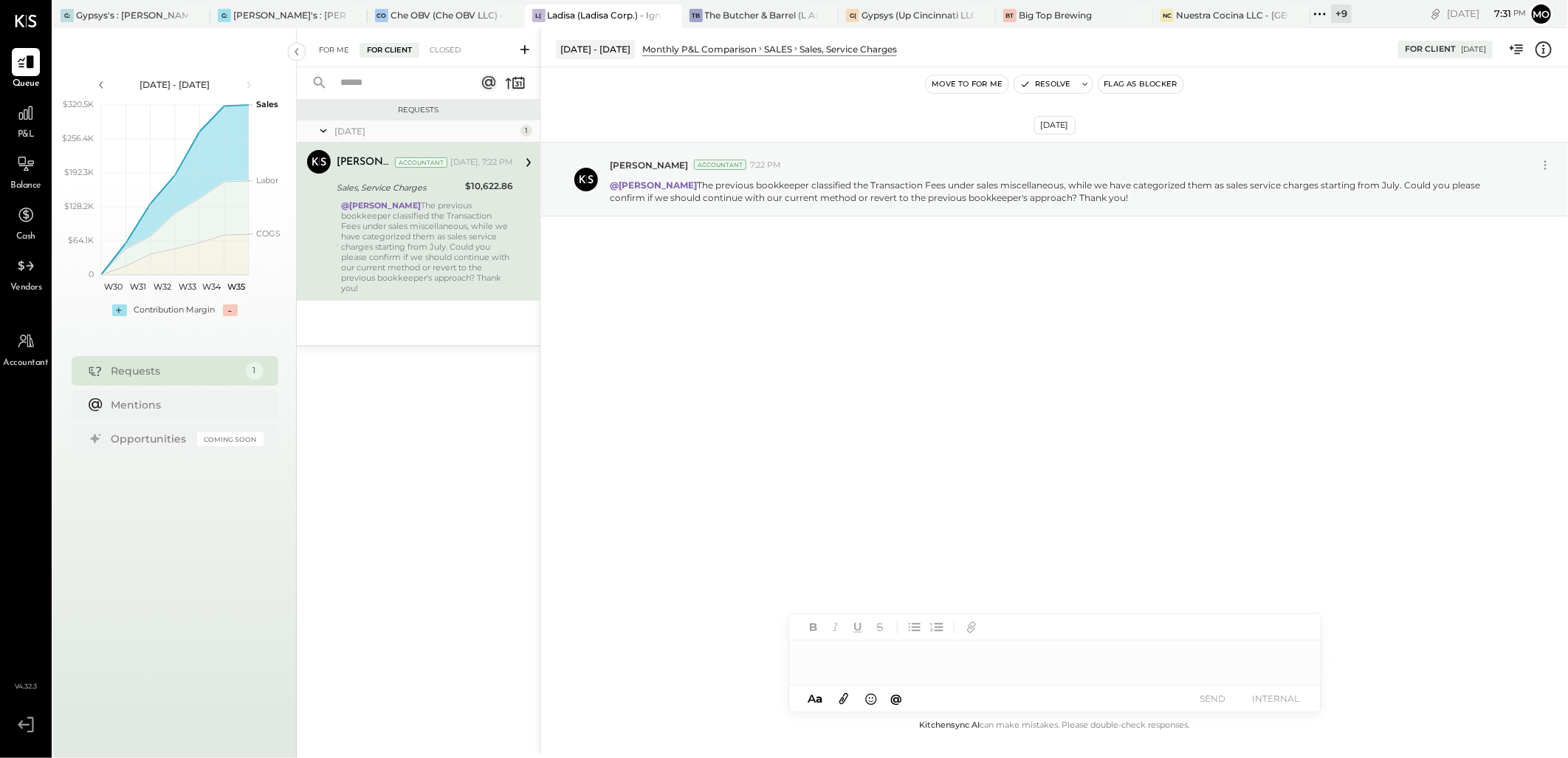
click at [331, 43] on div "For Me" at bounding box center [333, 50] width 45 height 14
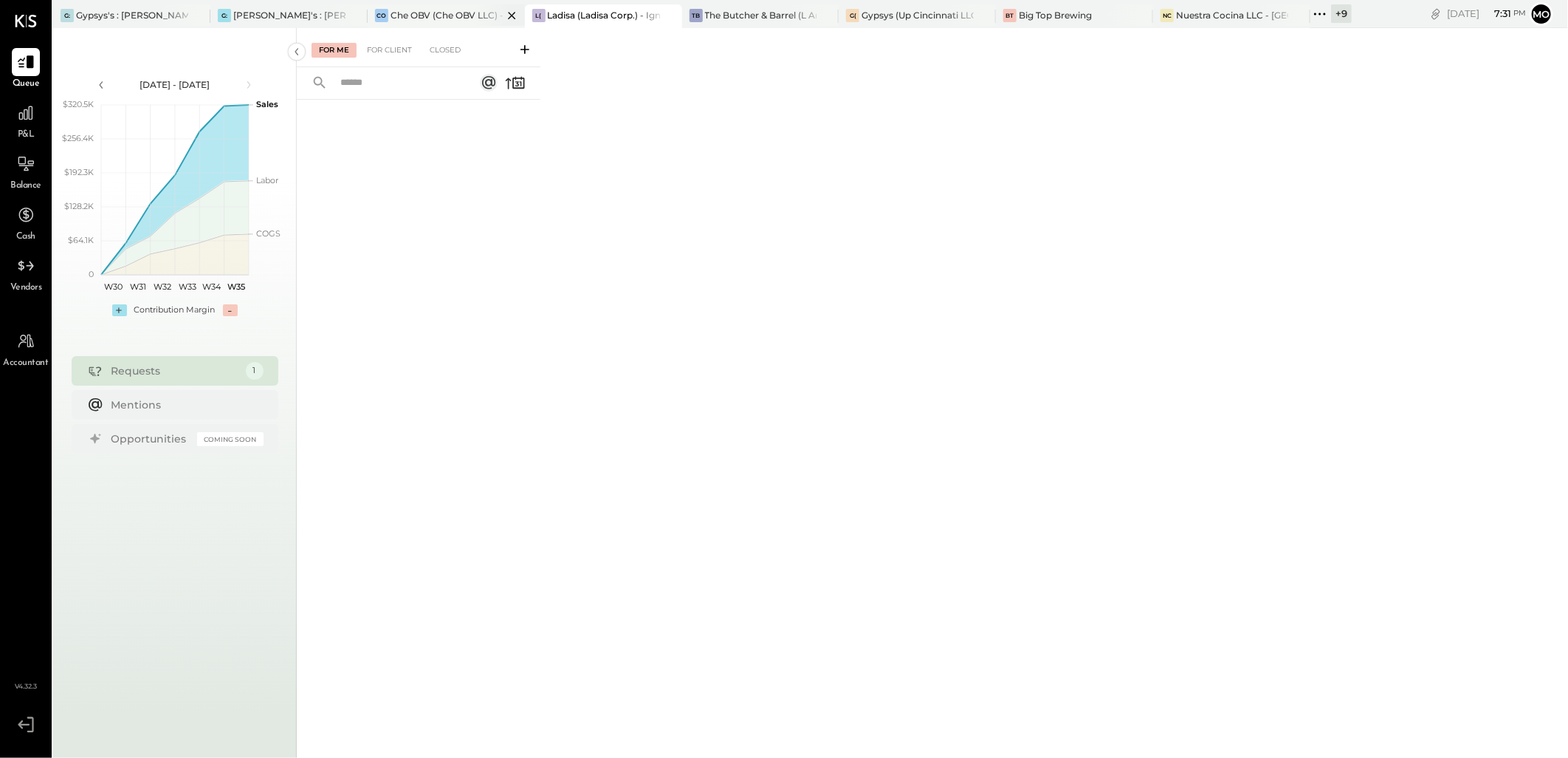
click at [408, 19] on div "Che OBV (Che OBV LLC) - Ignite" at bounding box center [447, 14] width 112 height 13
click at [577, 8] on div "Ladisa (Ladisa Corp.) - Ignite" at bounding box center [604, 14] width 112 height 13
click at [247, 16] on div "[PERSON_NAME]'s : [PERSON_NAME]'s" at bounding box center [289, 14] width 112 height 13
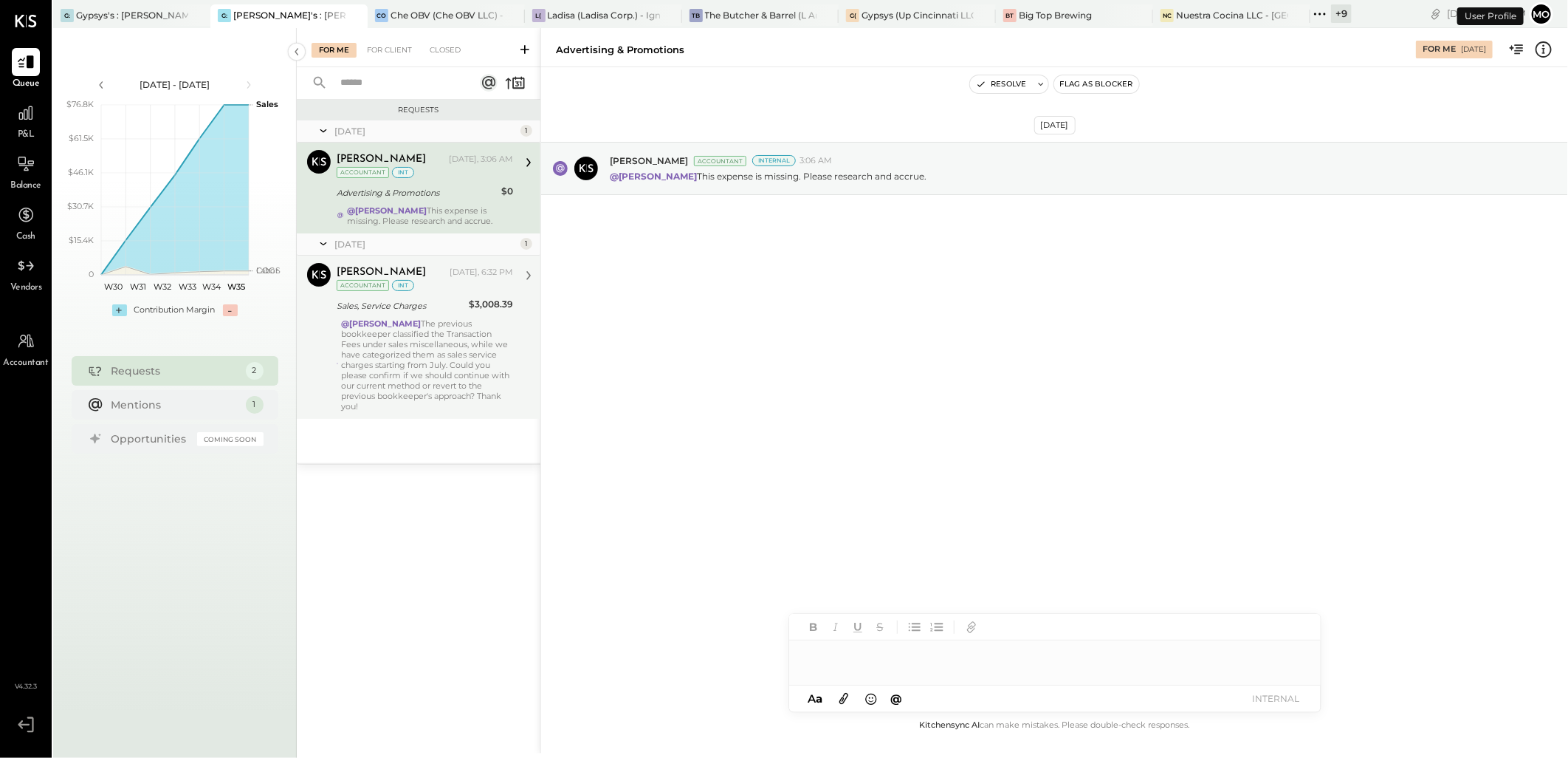
click at [400, 369] on div "@Joseph Shin The previous bookkeeper classified the Transaction Fees under sale…" at bounding box center [426, 365] width 172 height 93
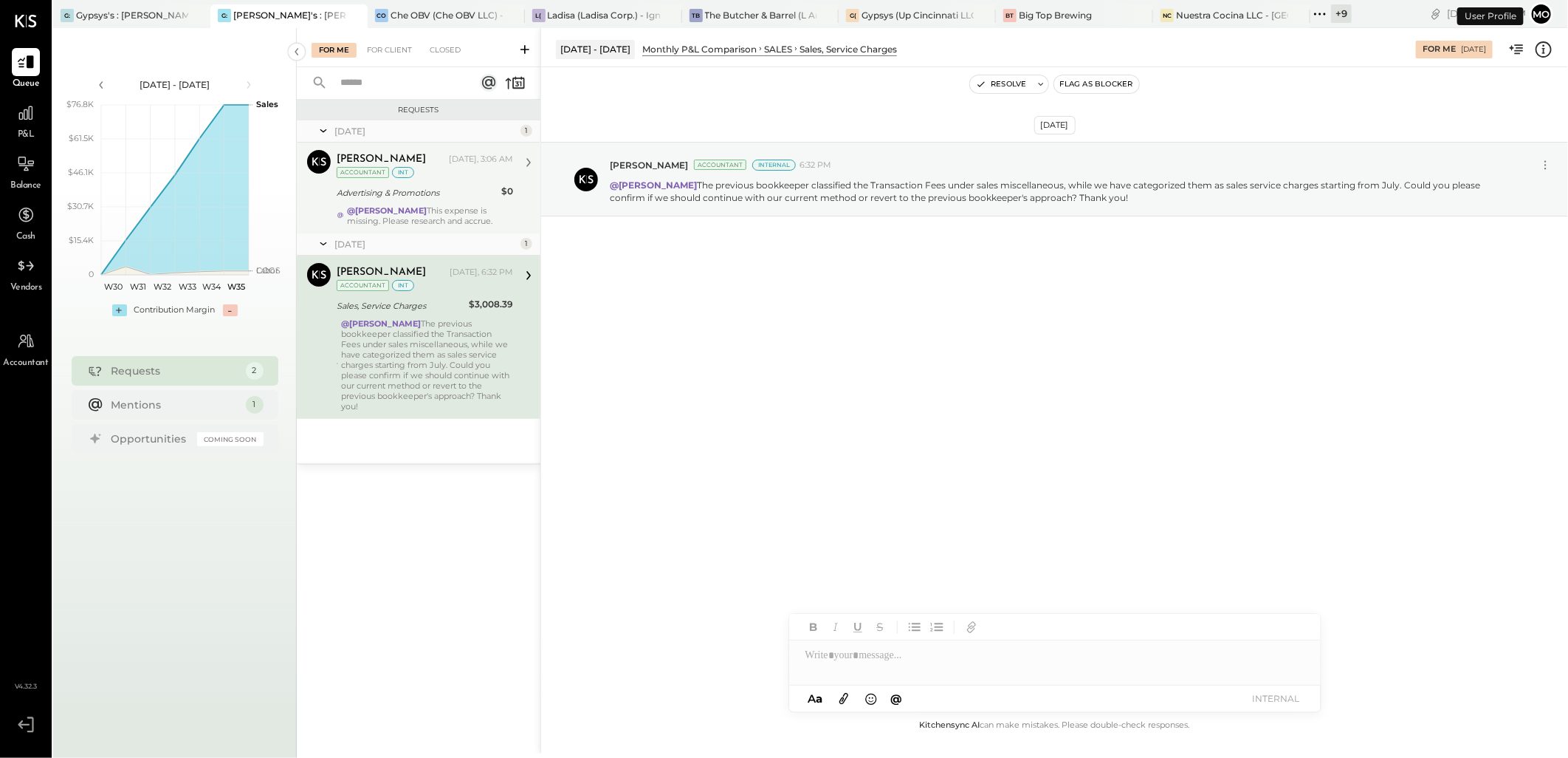
click at [437, 190] on div "Advertising & Promotions" at bounding box center [416, 192] width 160 height 14
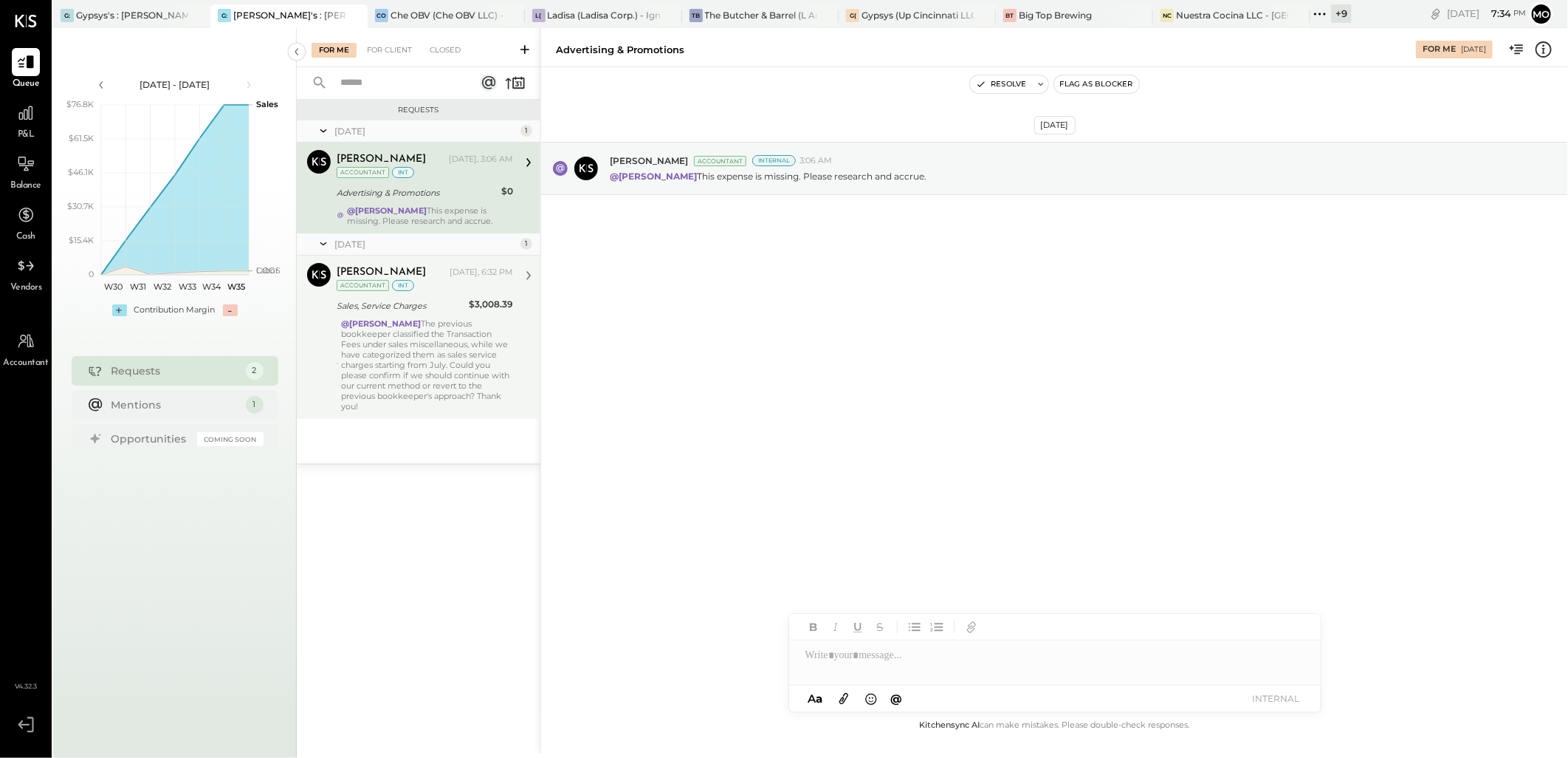
click at [421, 204] on div "Joseph Shin Yesterday, 3:06 AM Accountant int Advertising & Promotions $0 @Moha…" at bounding box center [425, 188] width 177 height 76
click at [867, 653] on div at bounding box center [1055, 655] width 531 height 30
type input "****"
click at [894, 629] on span "[PERSON_NAME]" at bounding box center [931, 623] width 116 height 14
click at [1270, 696] on button "INTERNAL" at bounding box center [1276, 698] width 59 height 20
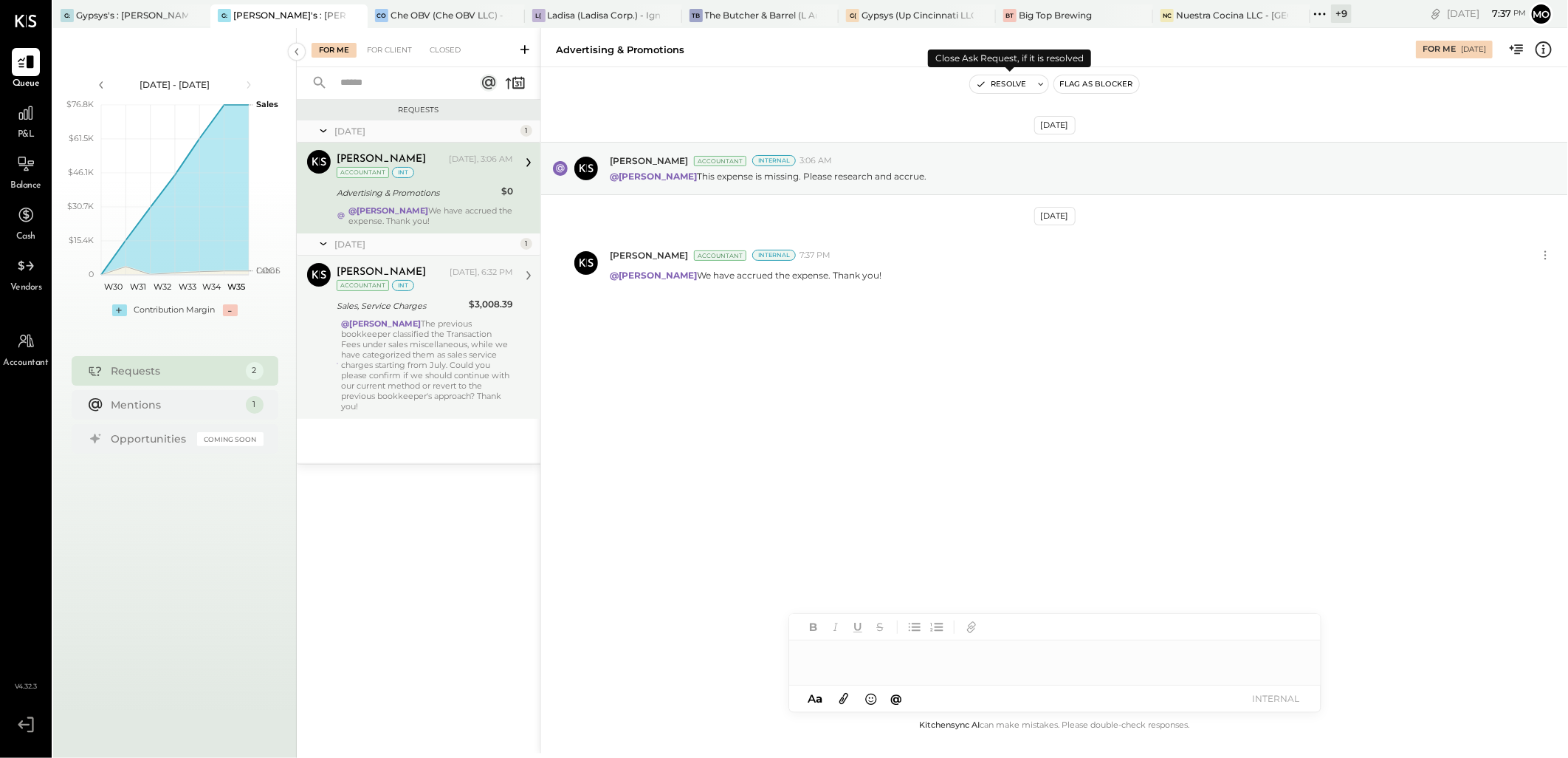
click at [984, 75] on button "Resolve" at bounding box center [1001, 84] width 62 height 18
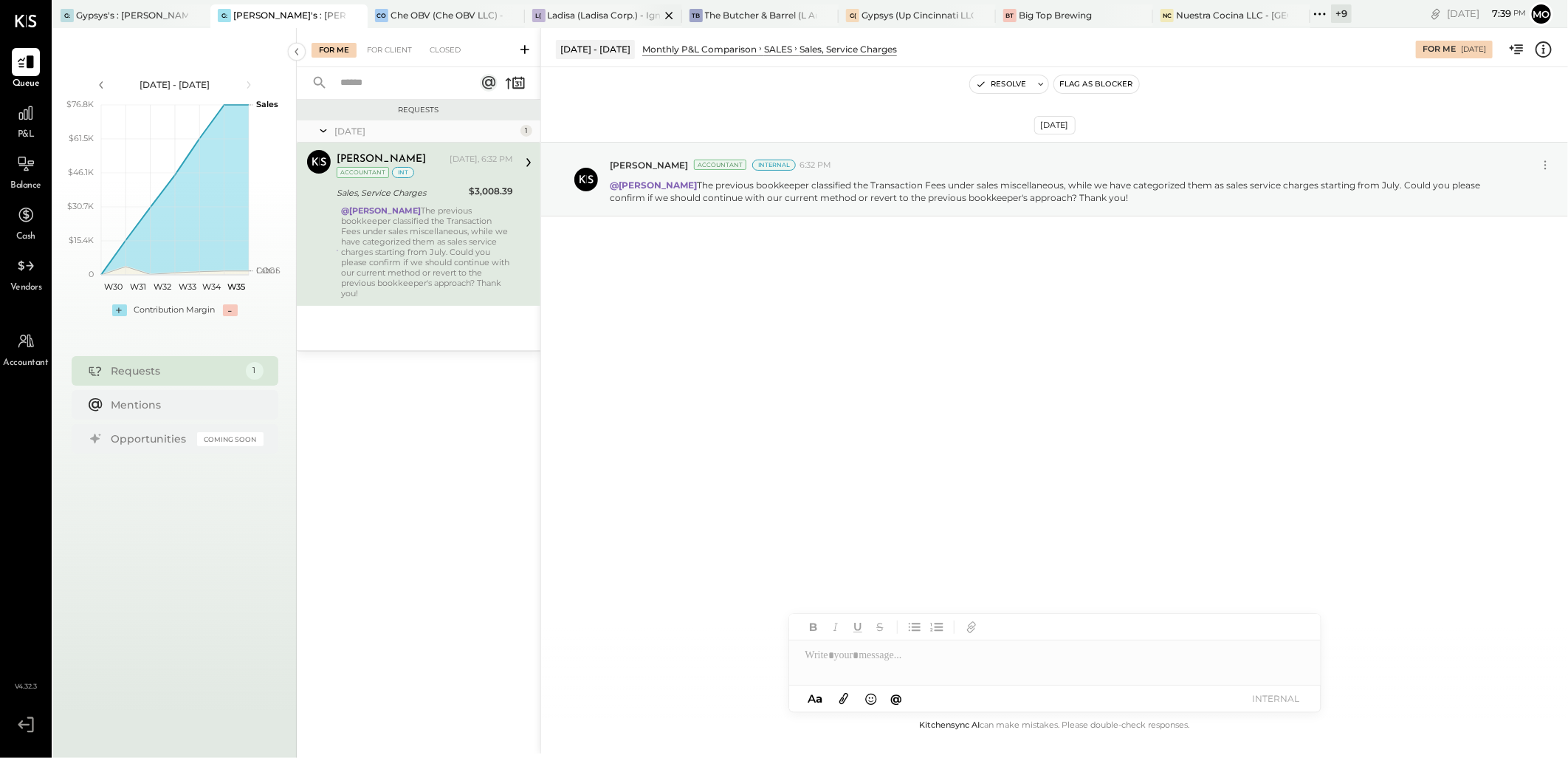
click at [585, 20] on div "Ladisa (Ladisa Corp.) - Ignite" at bounding box center [604, 14] width 112 height 13
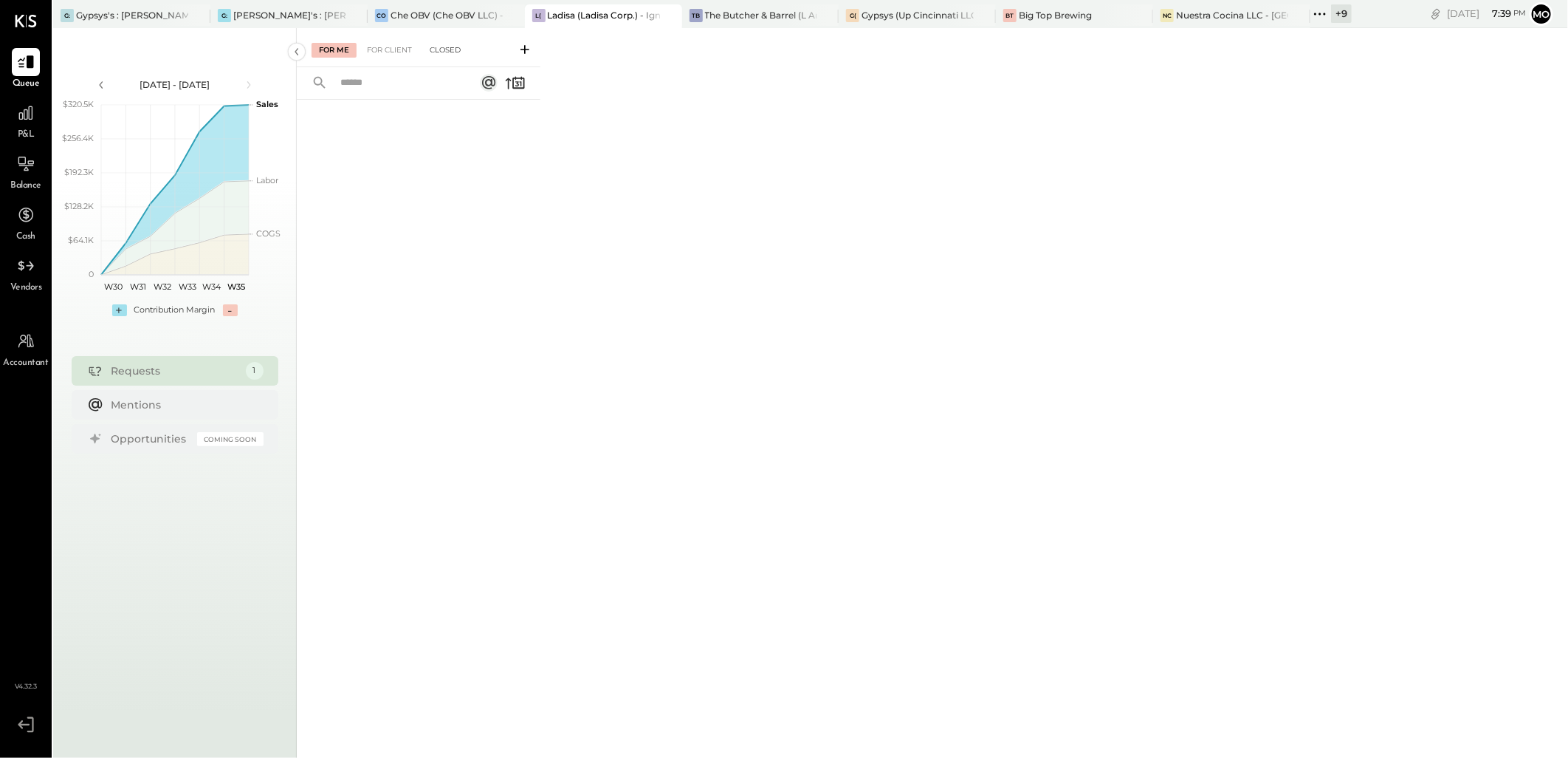
click at [428, 48] on div "Closed" at bounding box center [445, 50] width 46 height 14
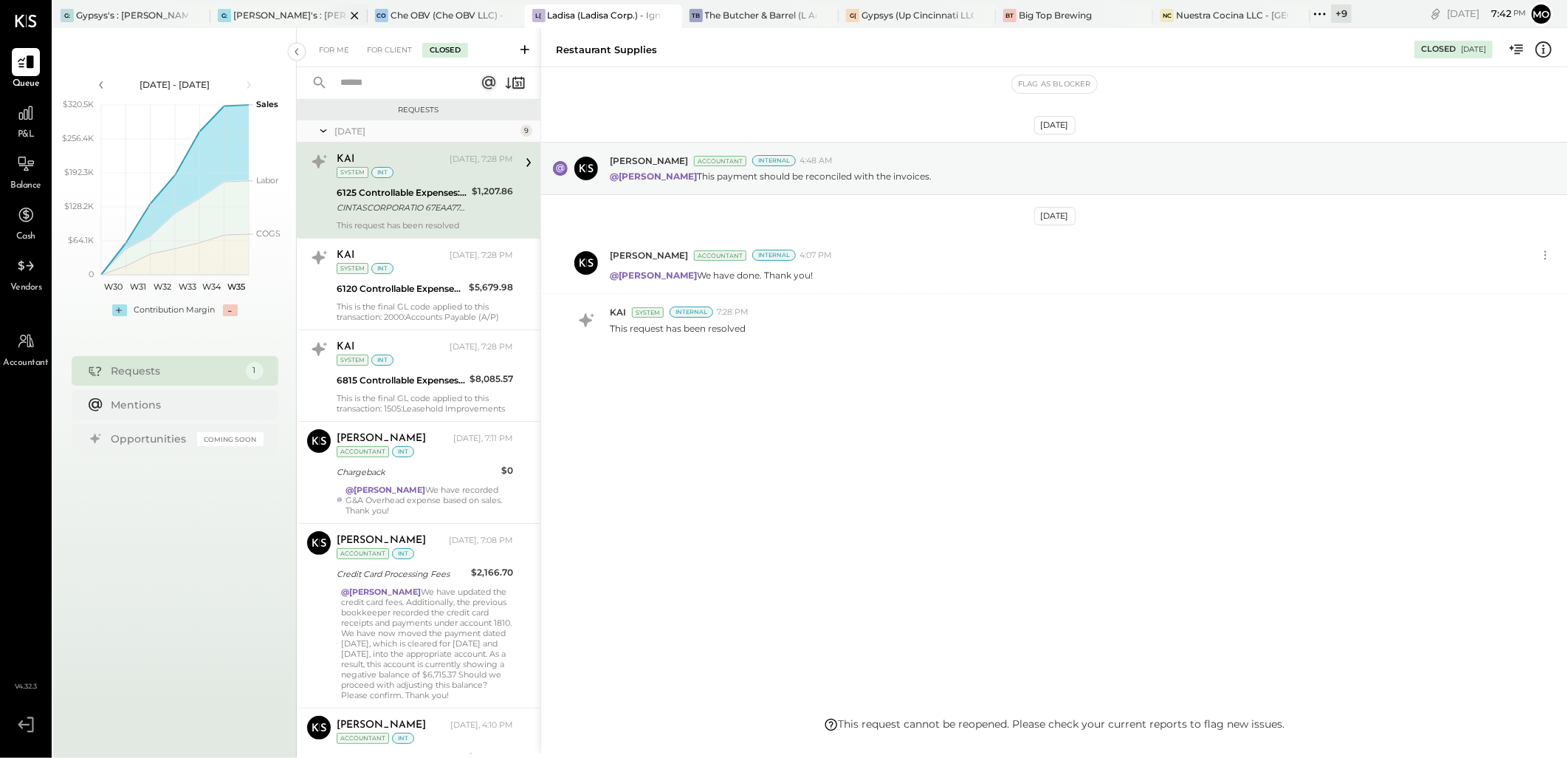
click at [258, 13] on div "[PERSON_NAME]'s : [PERSON_NAME]'s" at bounding box center [289, 14] width 112 height 13
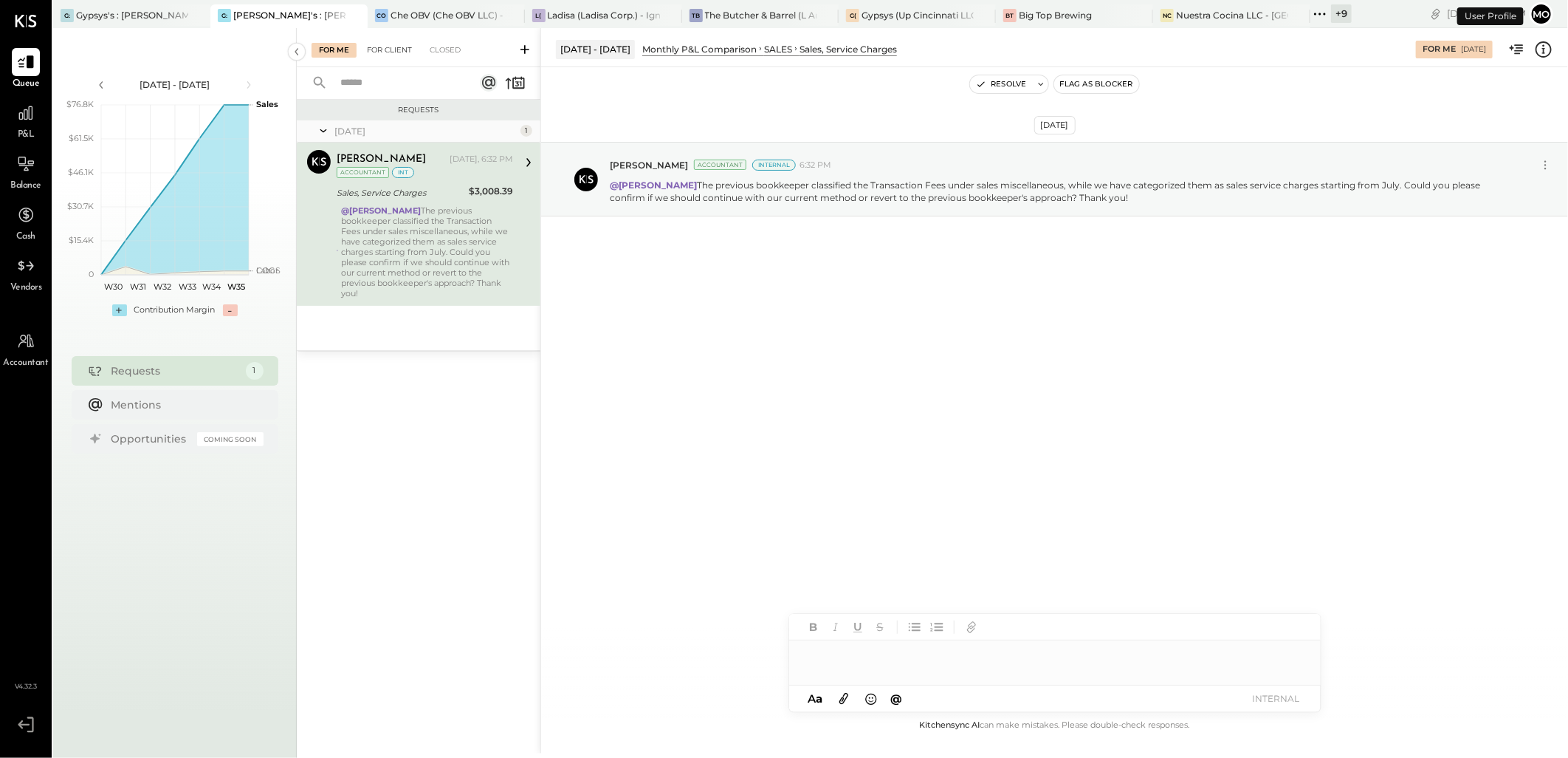
click at [394, 49] on div "For Client" at bounding box center [389, 50] width 60 height 14
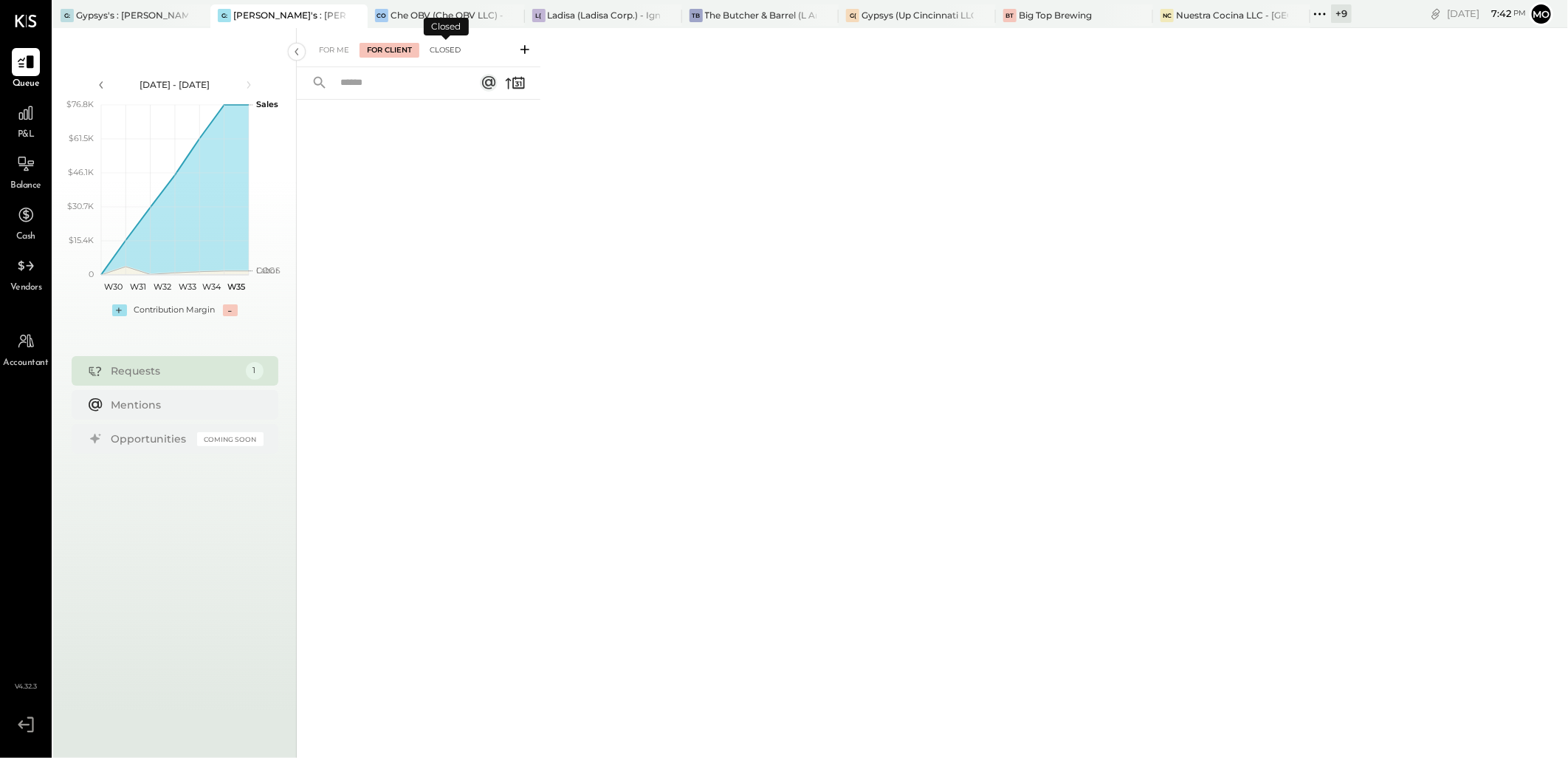
click at [443, 50] on div "Closed" at bounding box center [445, 50] width 46 height 14
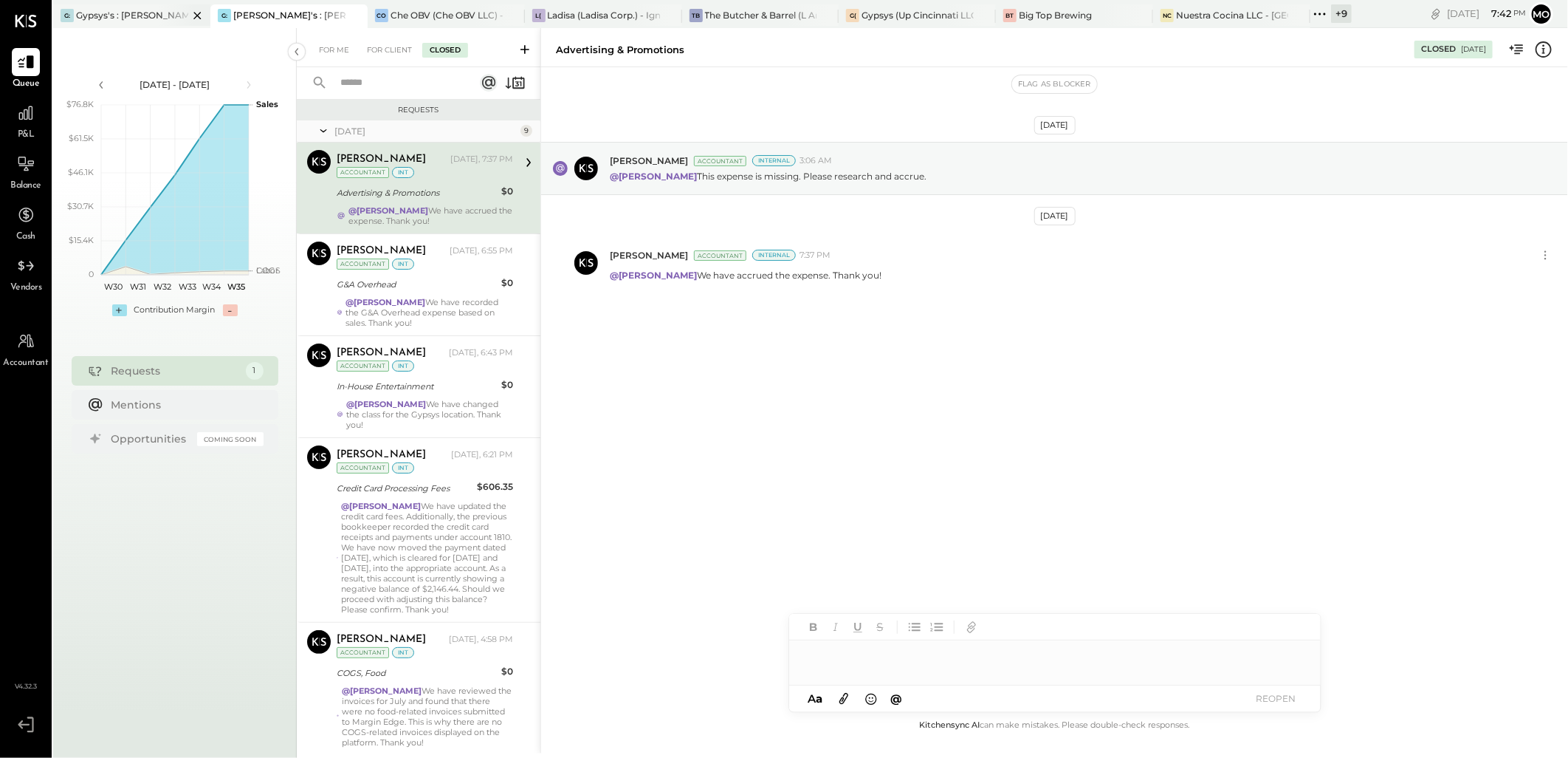
click at [109, 16] on div "Gypsys's : [PERSON_NAME] on the levee" at bounding box center [132, 14] width 112 height 13
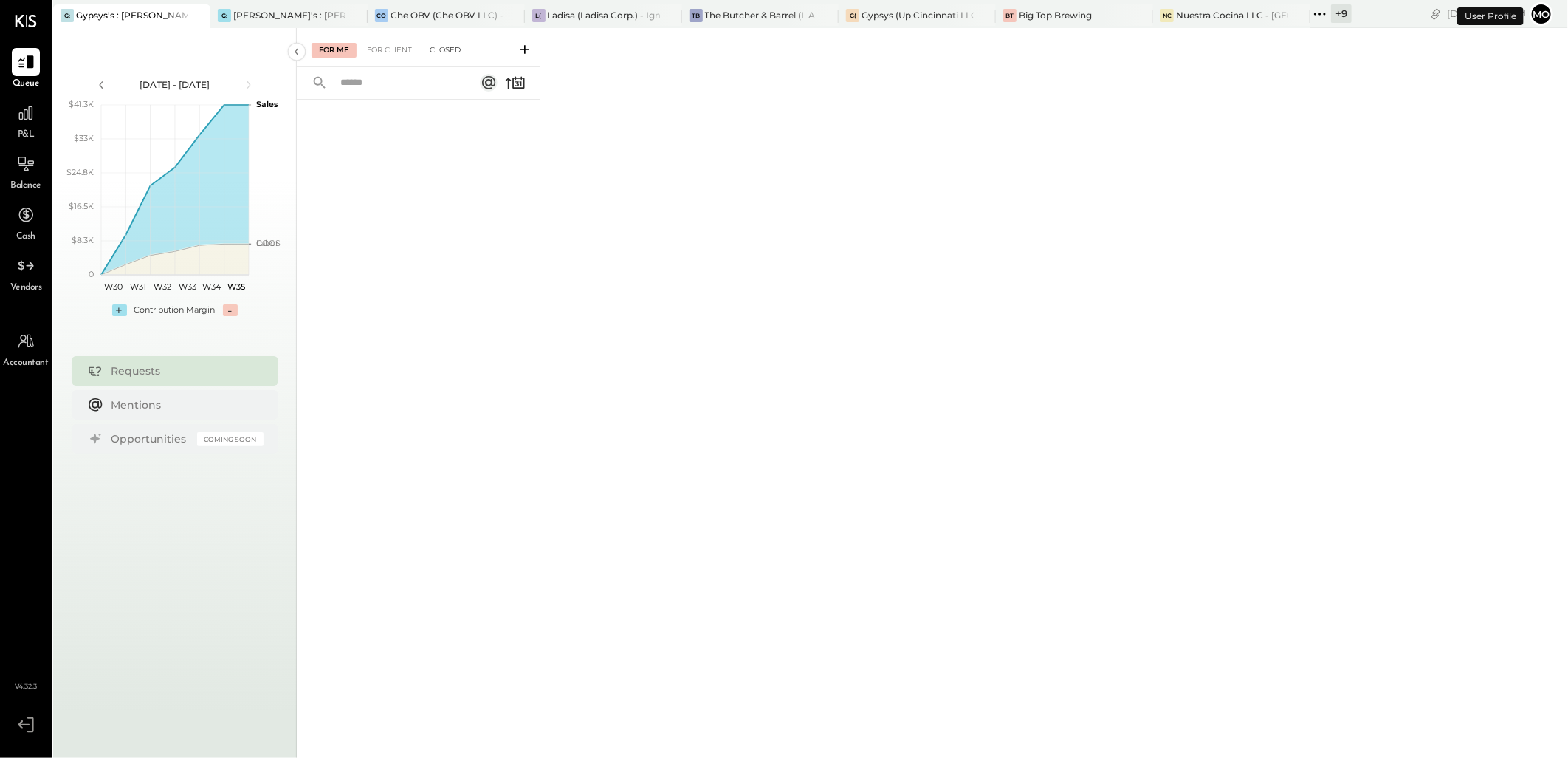
click at [445, 46] on div "Closed" at bounding box center [445, 50] width 46 height 14
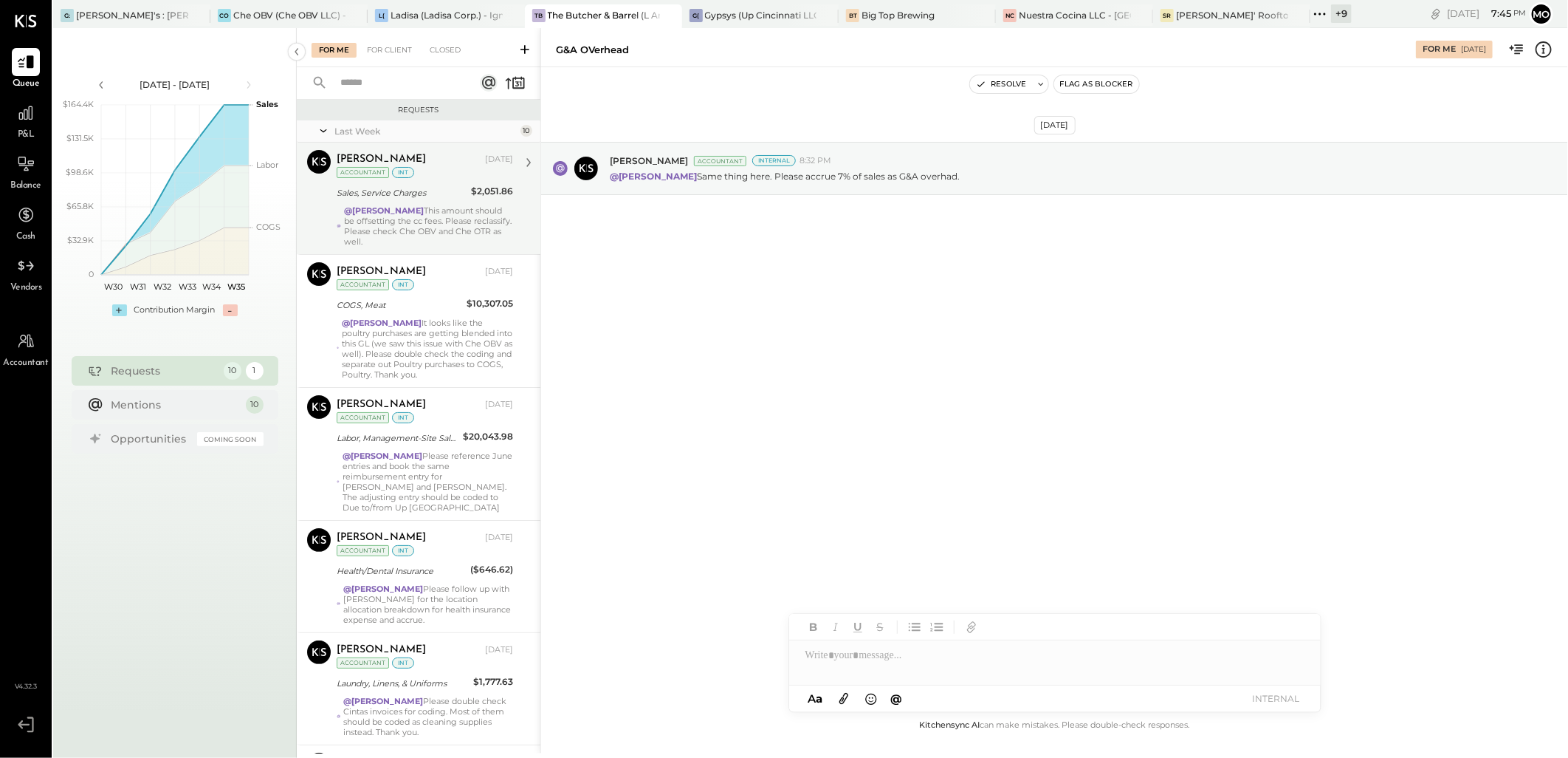
click at [454, 227] on div "@Mohammadsalkin Ansari This amount should be offsetting the cc fees. Please rec…" at bounding box center [429, 226] width 169 height 41
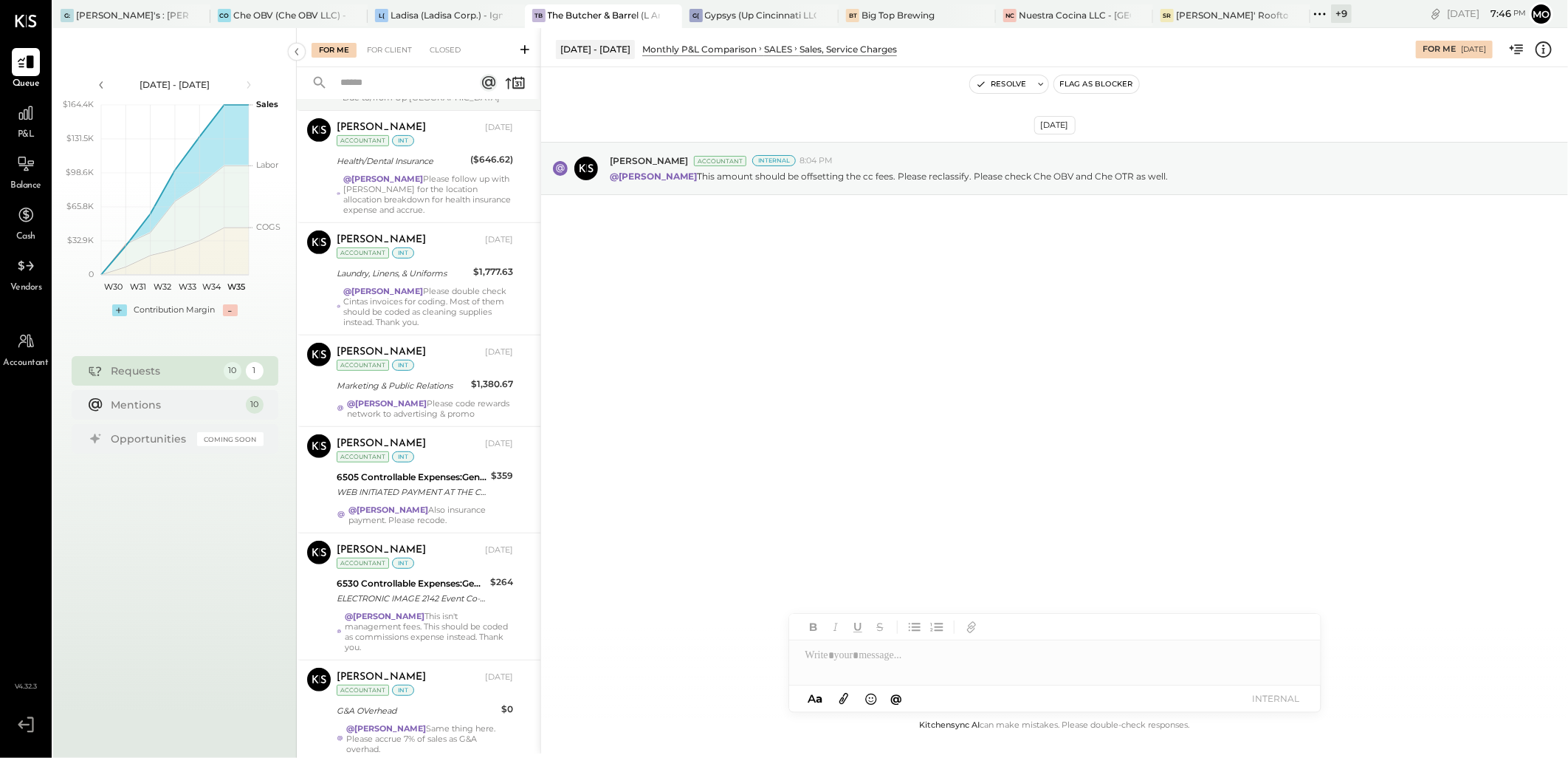
scroll to position [612, 0]
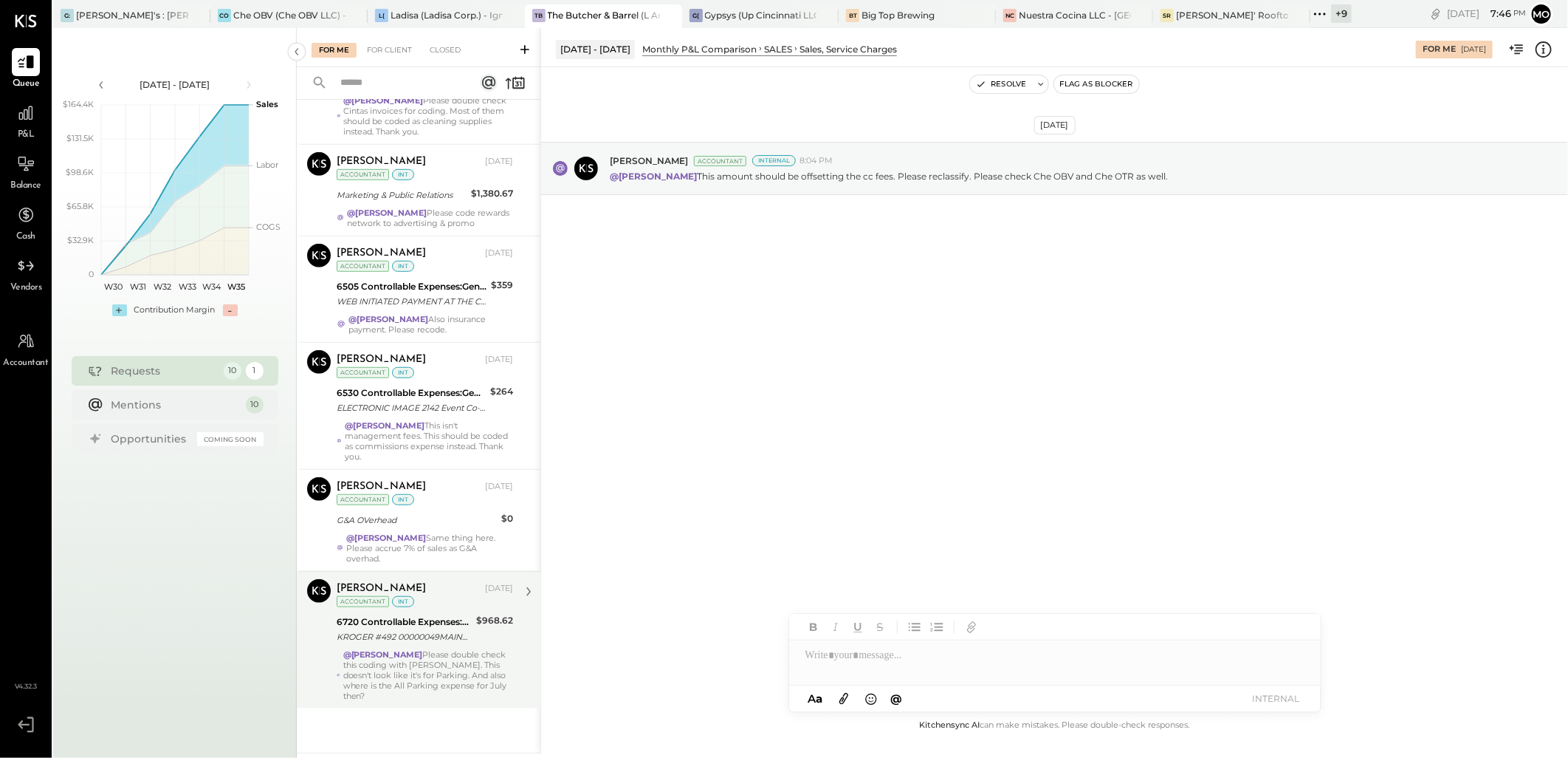
click at [483, 629] on div "$968.62" at bounding box center [495, 629] width 37 height 32
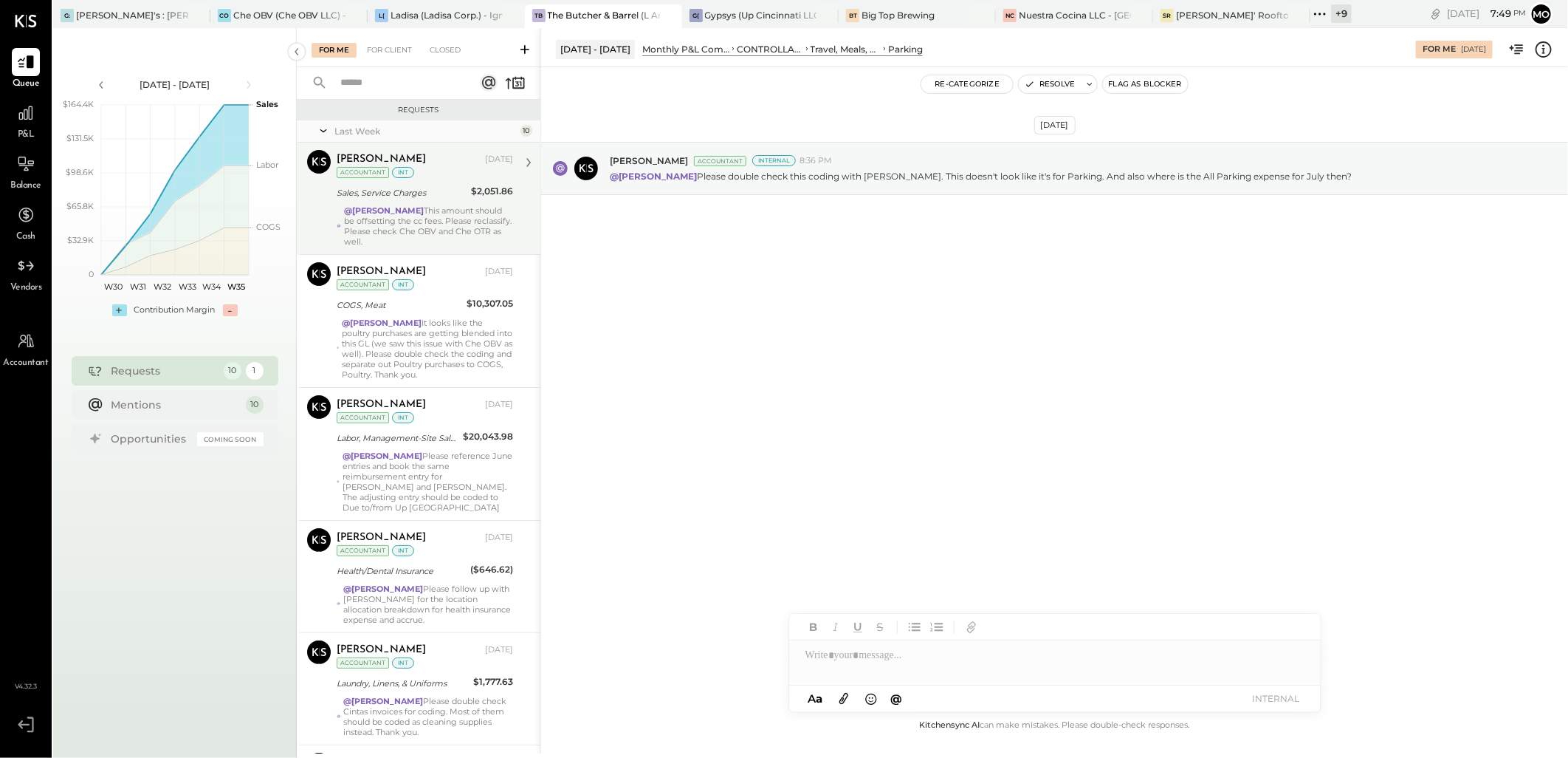
click at [441, 235] on div "@Mohammadsalkin Ansari This amount should be offsetting the cc fees. Please rec…" at bounding box center [429, 226] width 169 height 41
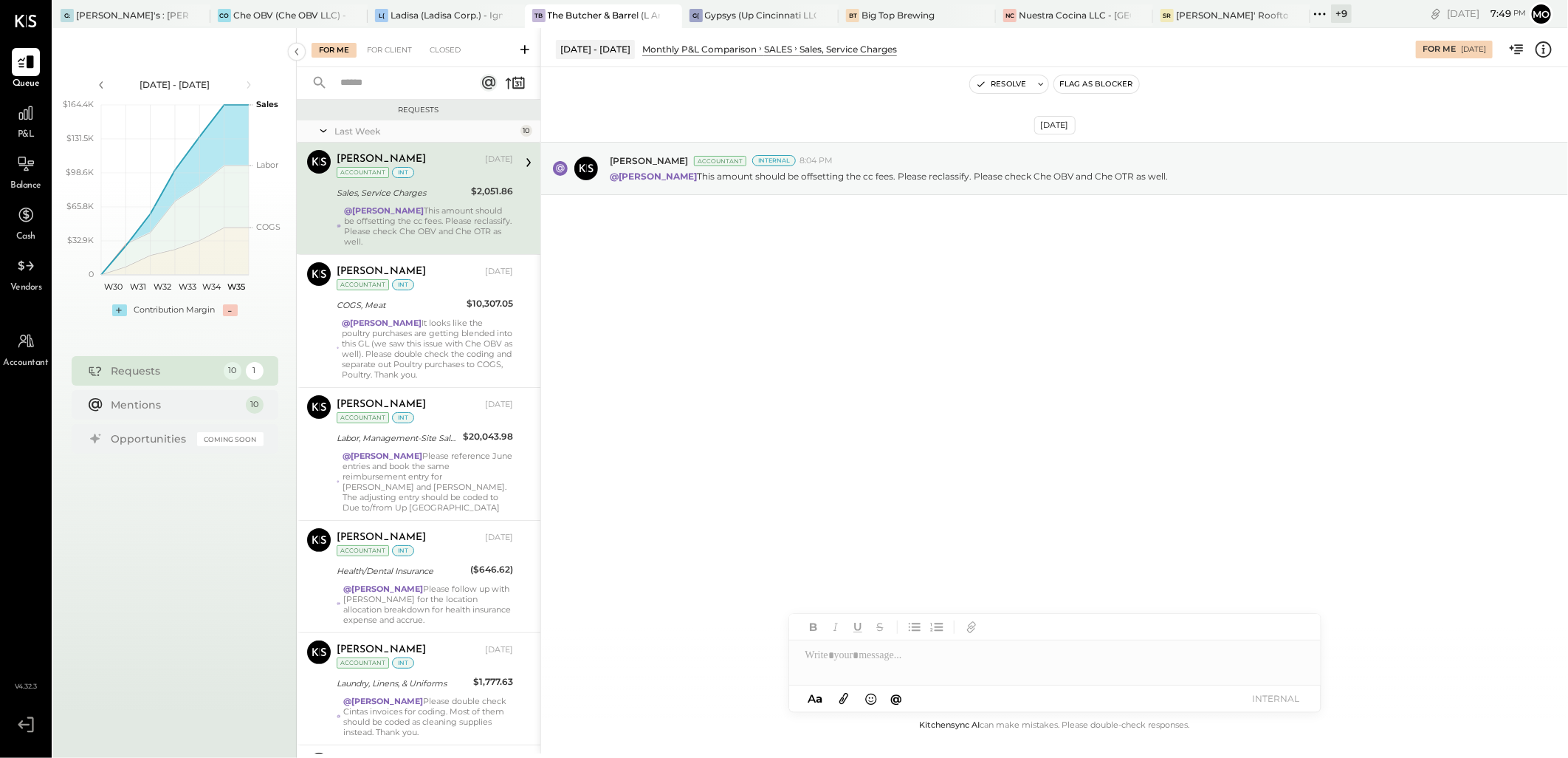
click at [833, 663] on div at bounding box center [1055, 655] width 531 height 30
click at [882, 613] on div "JS [PERSON_NAME]" at bounding box center [911, 623] width 169 height 30
click at [1264, 695] on button "INTERNAL" at bounding box center [1276, 698] width 59 height 20
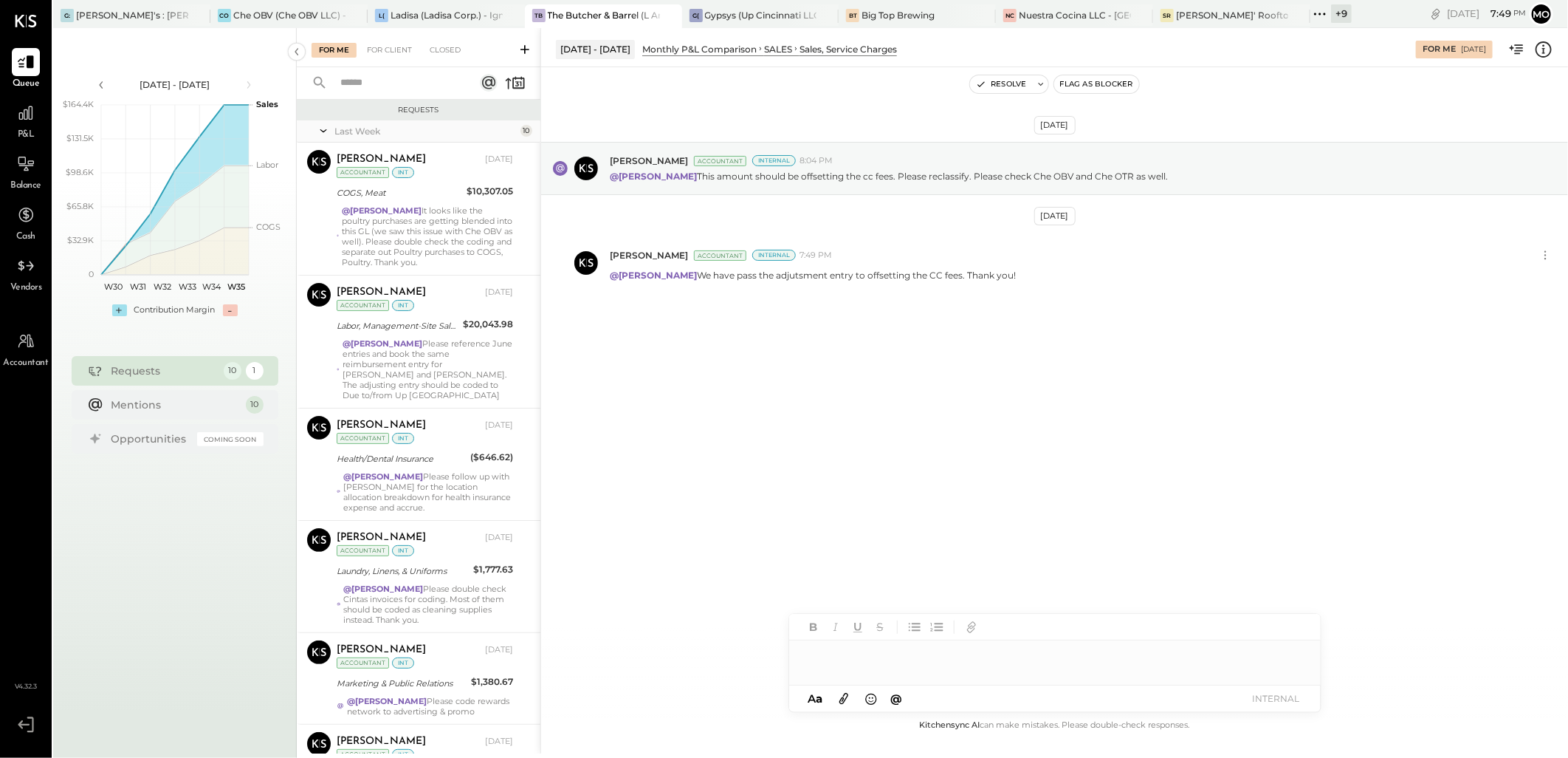
scroll to position [586, 0]
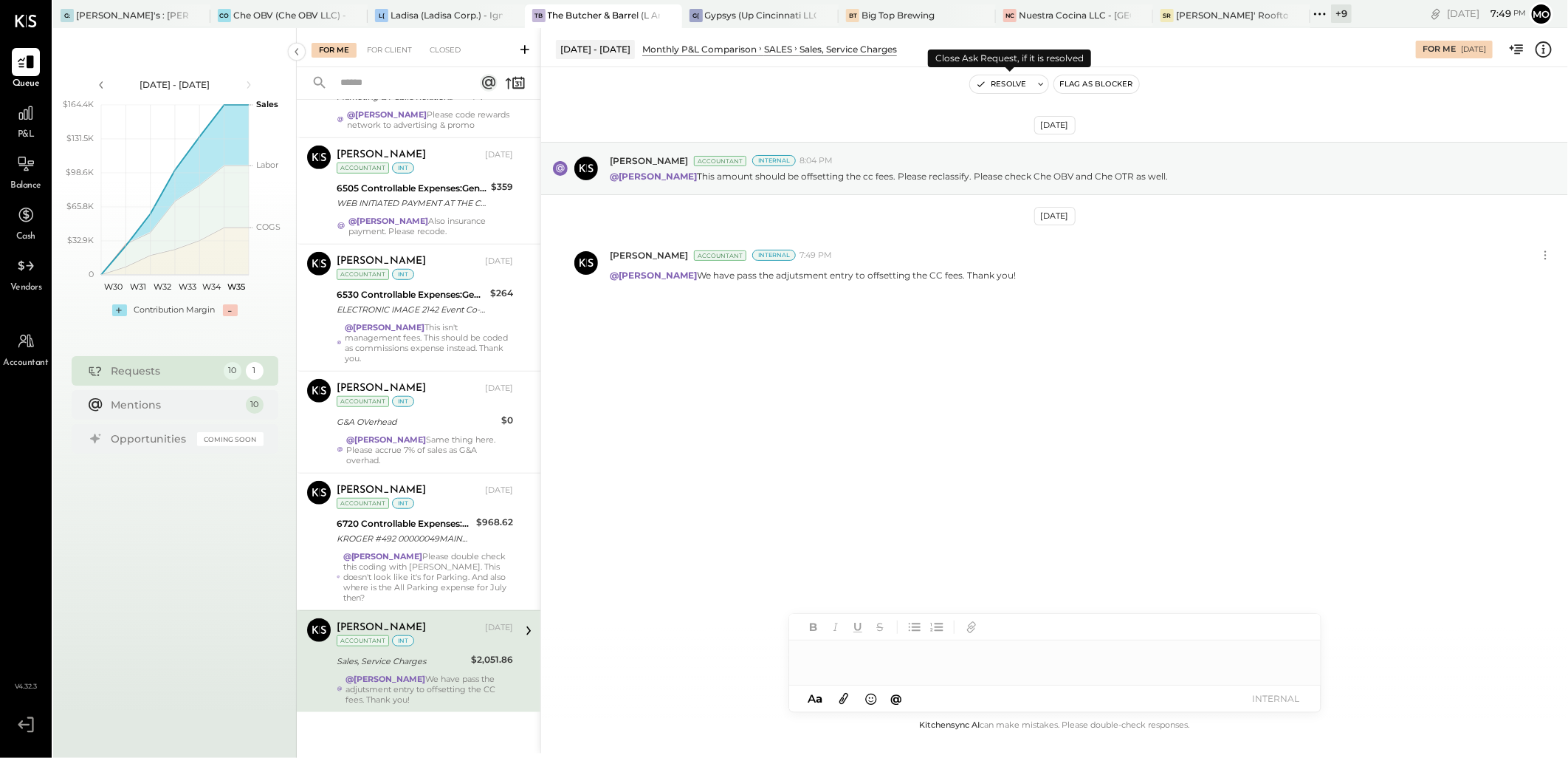
click at [987, 83] on button "Resolve" at bounding box center [1001, 84] width 62 height 18
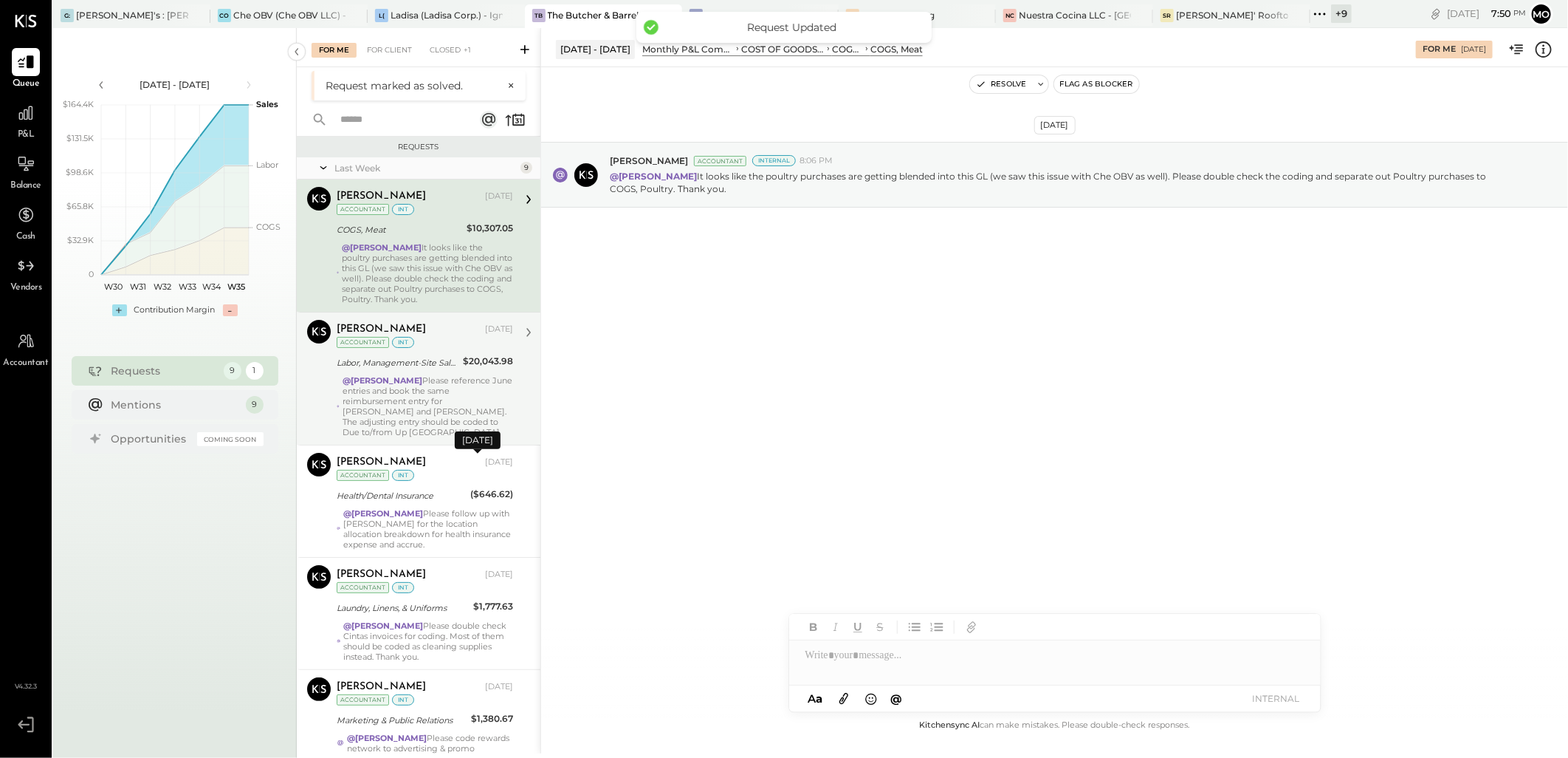
click at [430, 371] on div "Labor, Management-Site Salaried" at bounding box center [397, 362] width 122 height 18
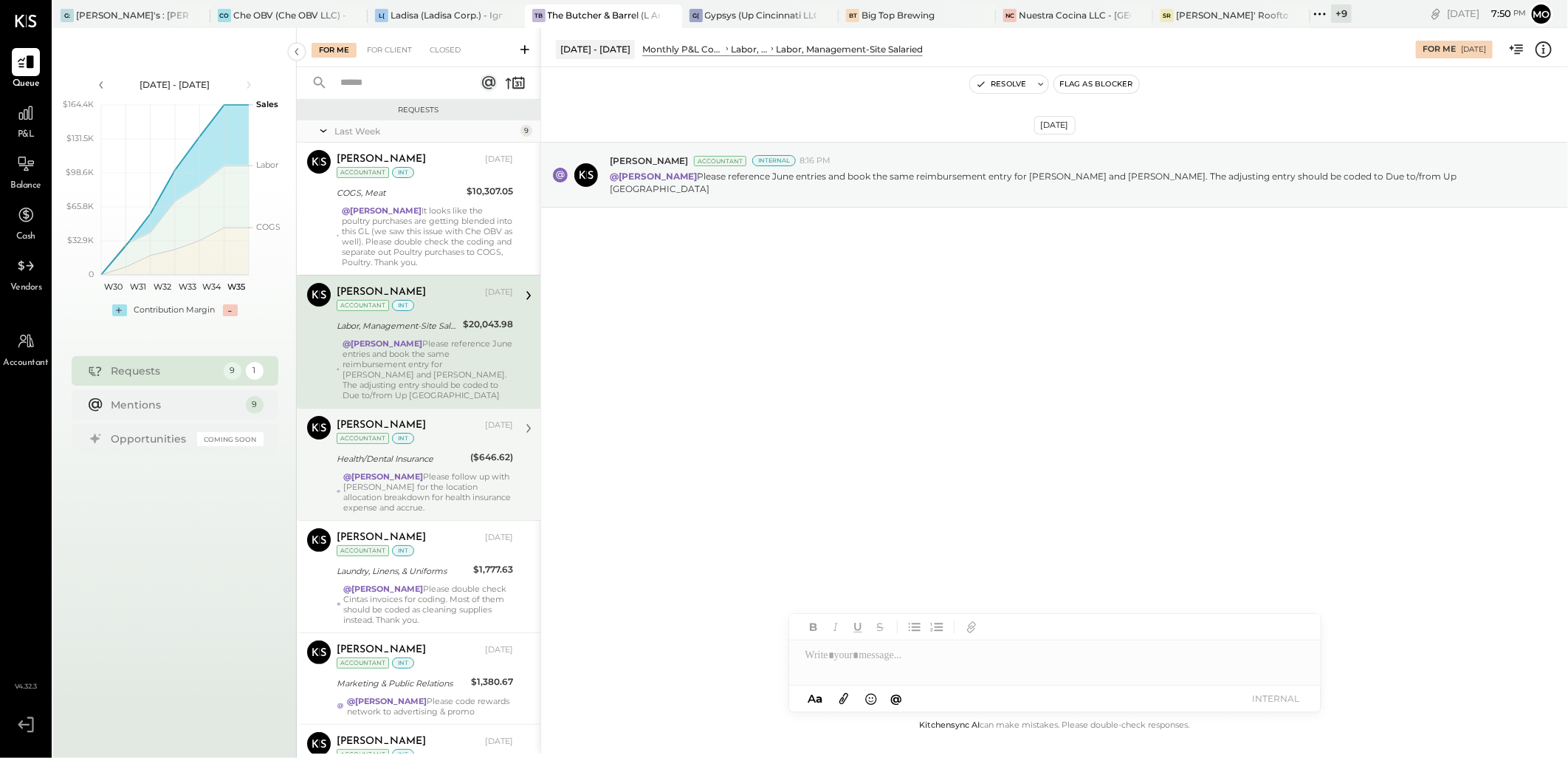
click at [417, 503] on div "@Mohammadsalkin Ansari Please follow up with Jane for the location allocation b…" at bounding box center [428, 492] width 170 height 41
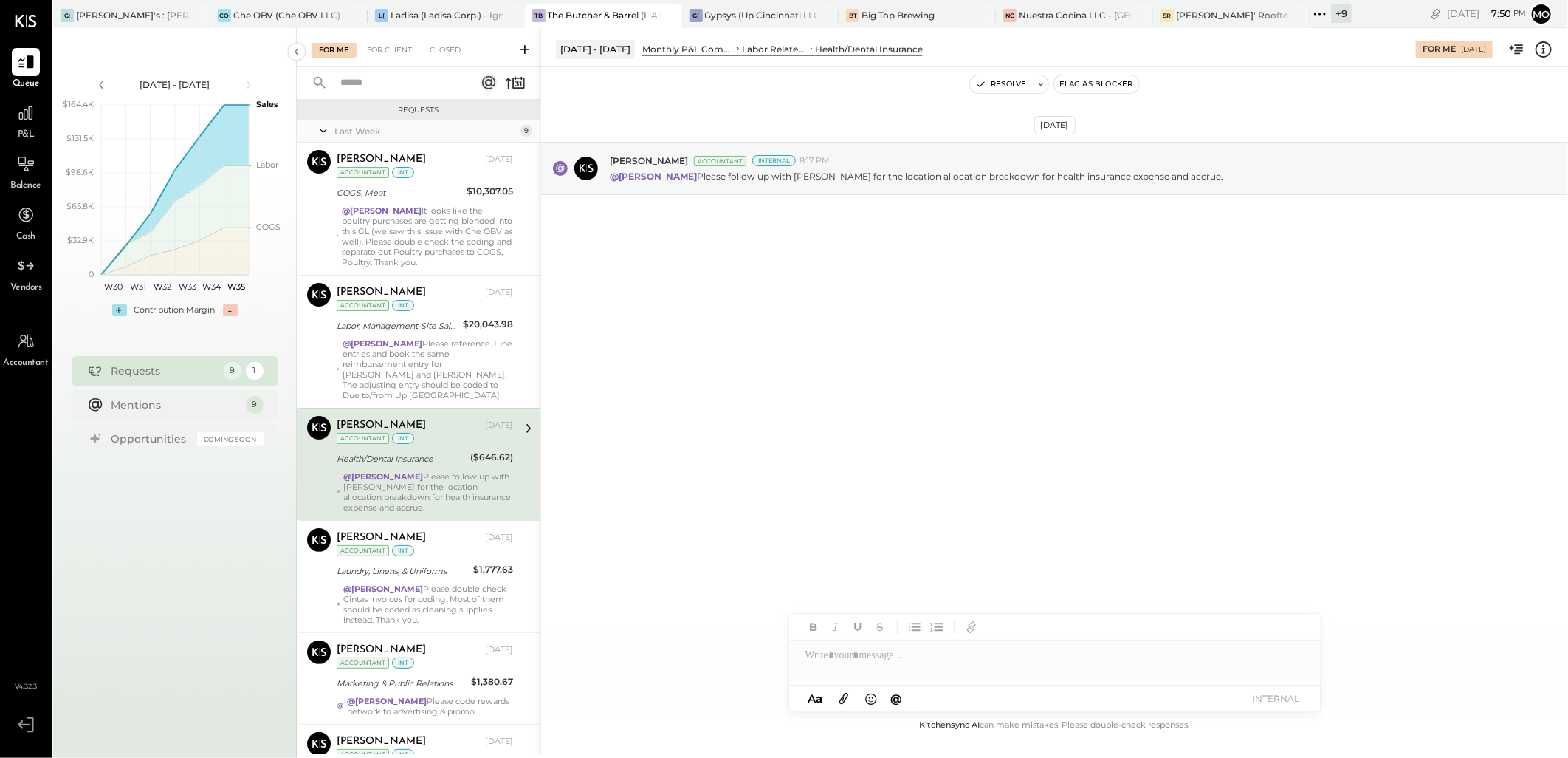
click at [854, 640] on div at bounding box center [1055, 626] width 531 height 26
click at [852, 653] on div at bounding box center [1055, 655] width 531 height 30
click at [887, 615] on div "JS [PERSON_NAME]" at bounding box center [911, 623] width 169 height 30
click at [1286, 703] on button "INTERNAL" at bounding box center [1276, 698] width 59 height 20
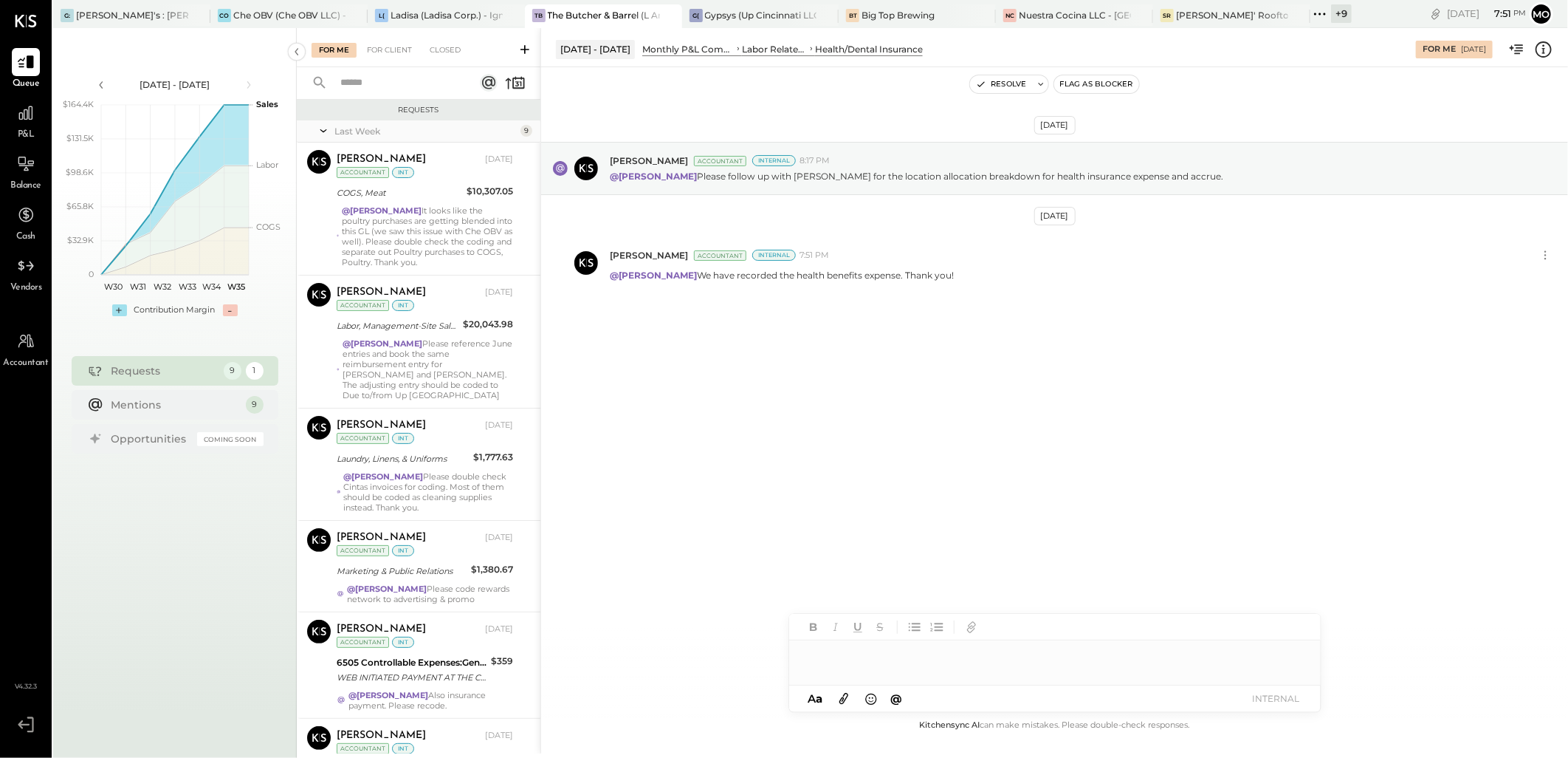
scroll to position [479, 0]
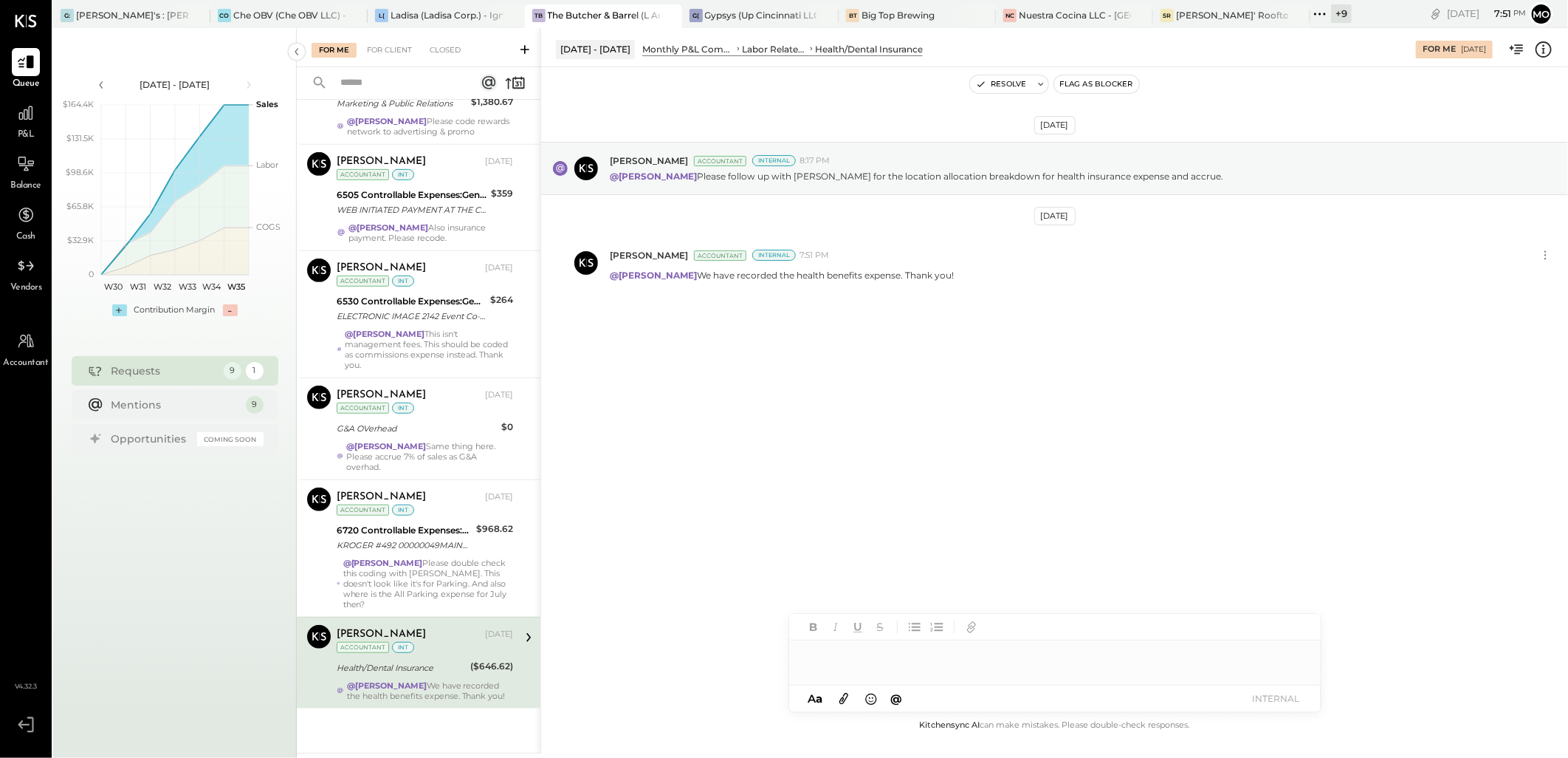
click at [984, 87] on icon "button" at bounding box center [981, 84] width 10 height 10
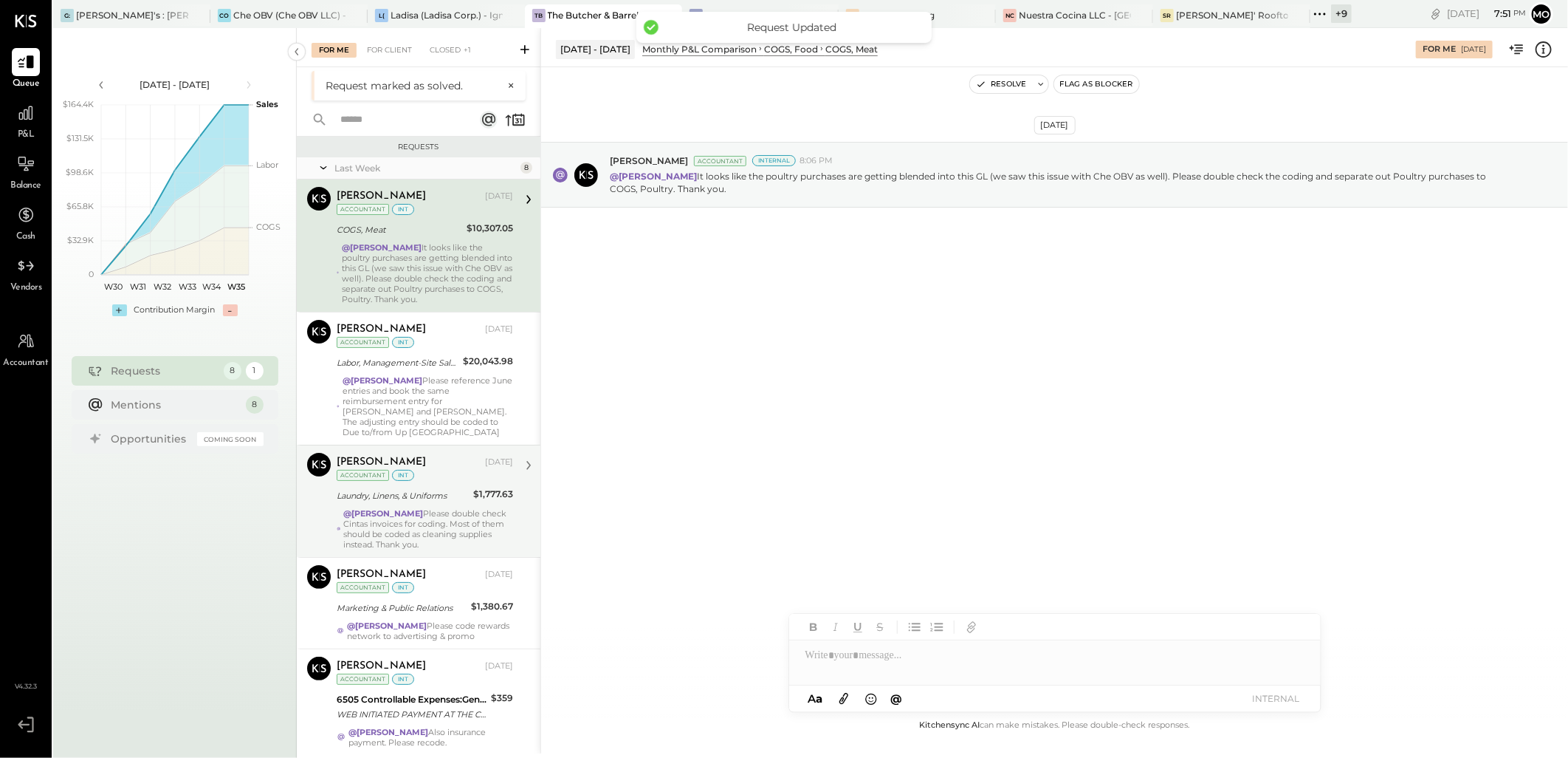
click at [509, 519] on div "@Mohammadsalkin Ansari Please double check Cintas invoices for coding. Most of …" at bounding box center [429, 529] width 170 height 41
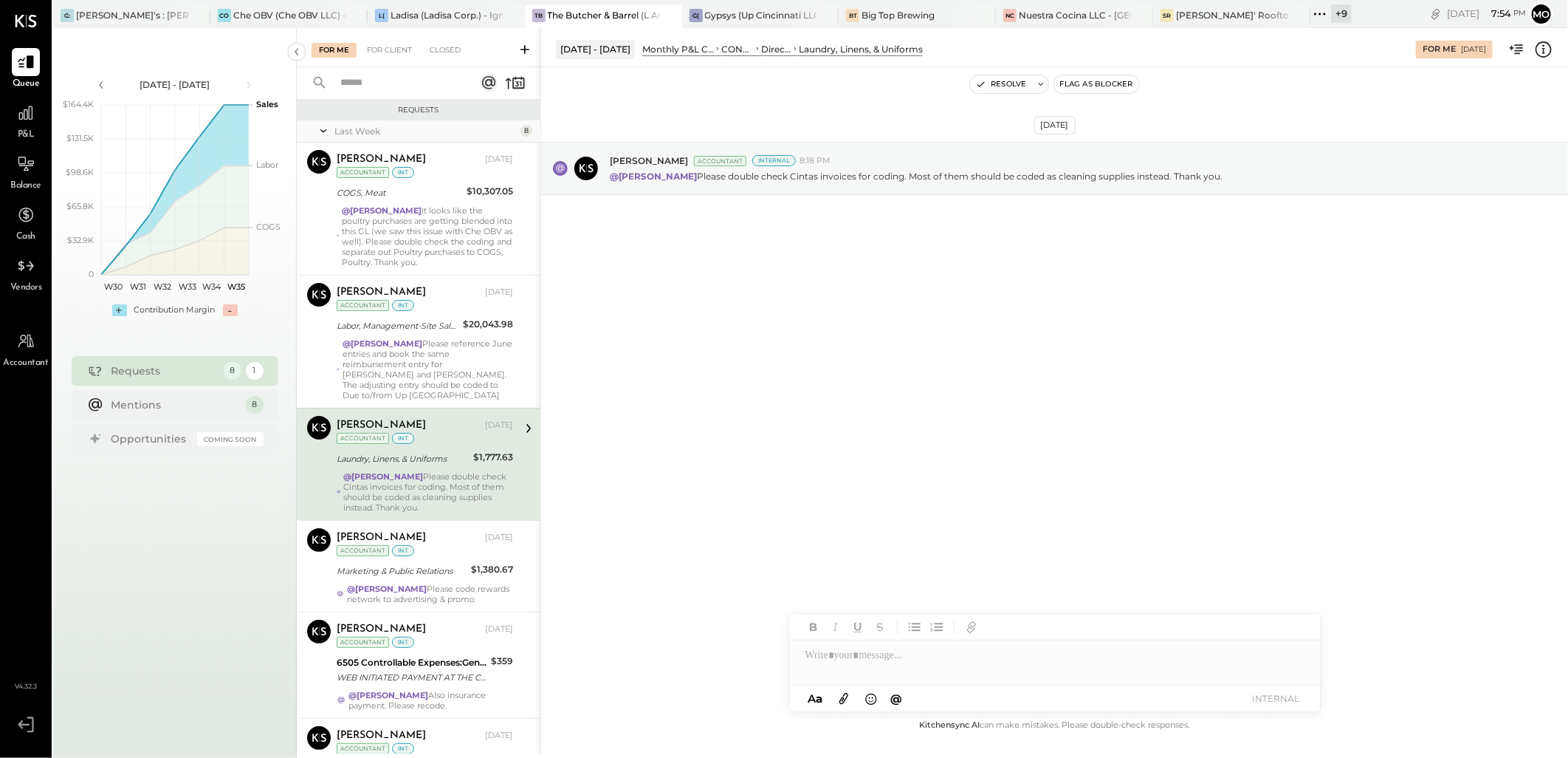
click at [853, 663] on div at bounding box center [1055, 655] width 531 height 30
drag, startPoint x: 880, startPoint y: 622, endPoint x: 978, endPoint y: 662, distance: 105.8
click at [884, 623] on span "[PERSON_NAME]" at bounding box center [931, 623] width 116 height 14
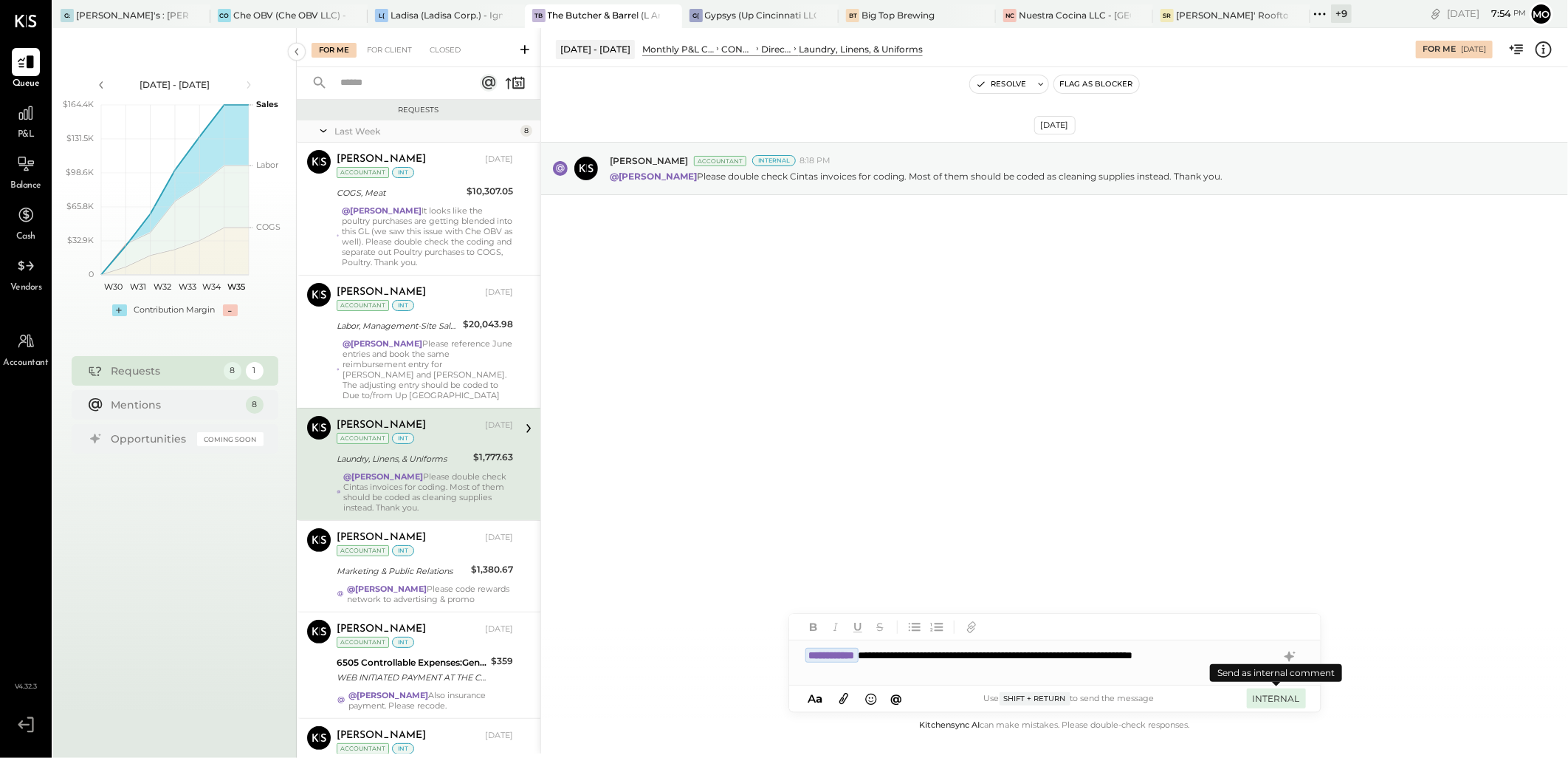
click at [1267, 700] on button "INTERNAL" at bounding box center [1276, 698] width 59 height 20
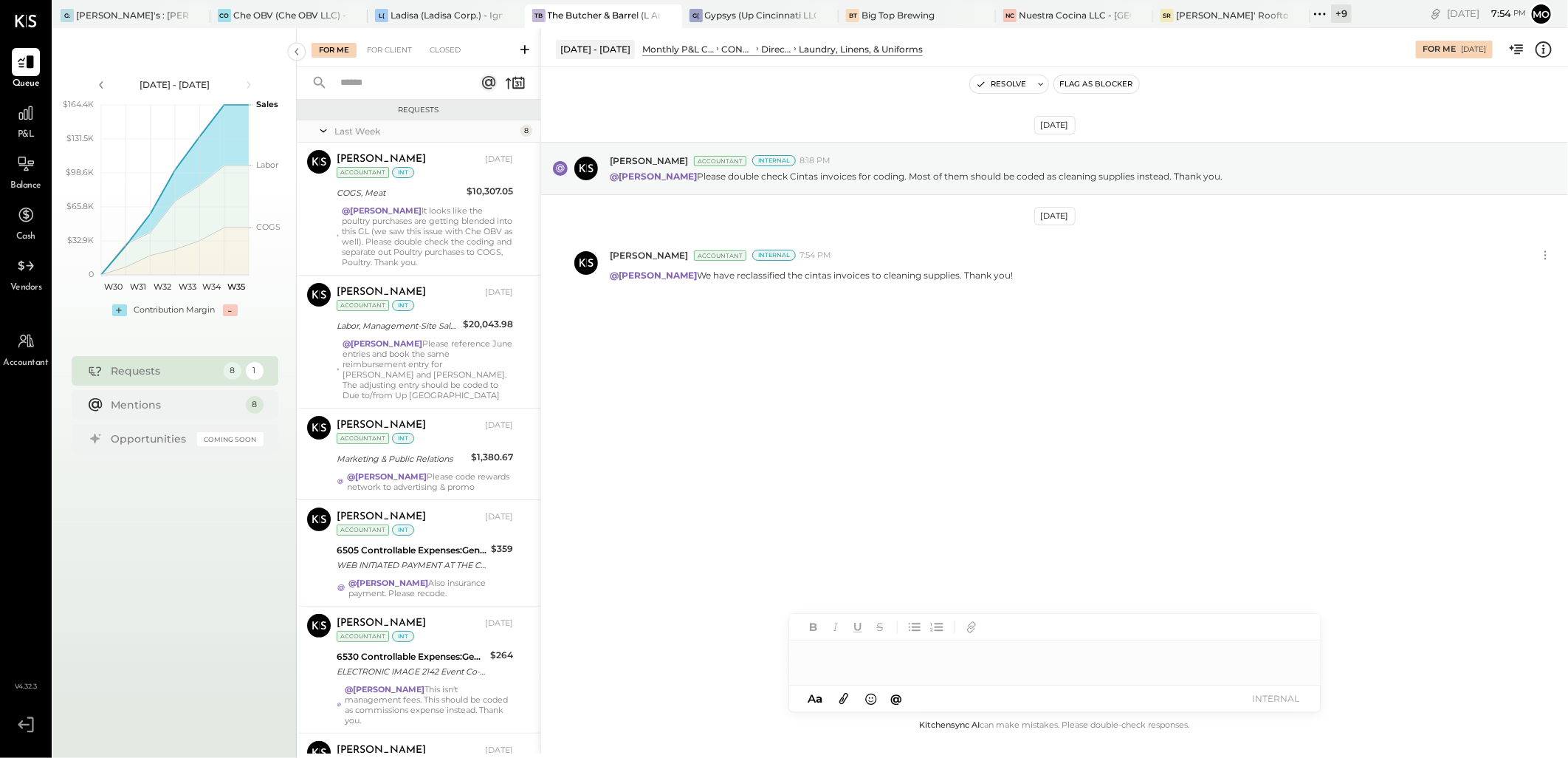
scroll to position [377, 0]
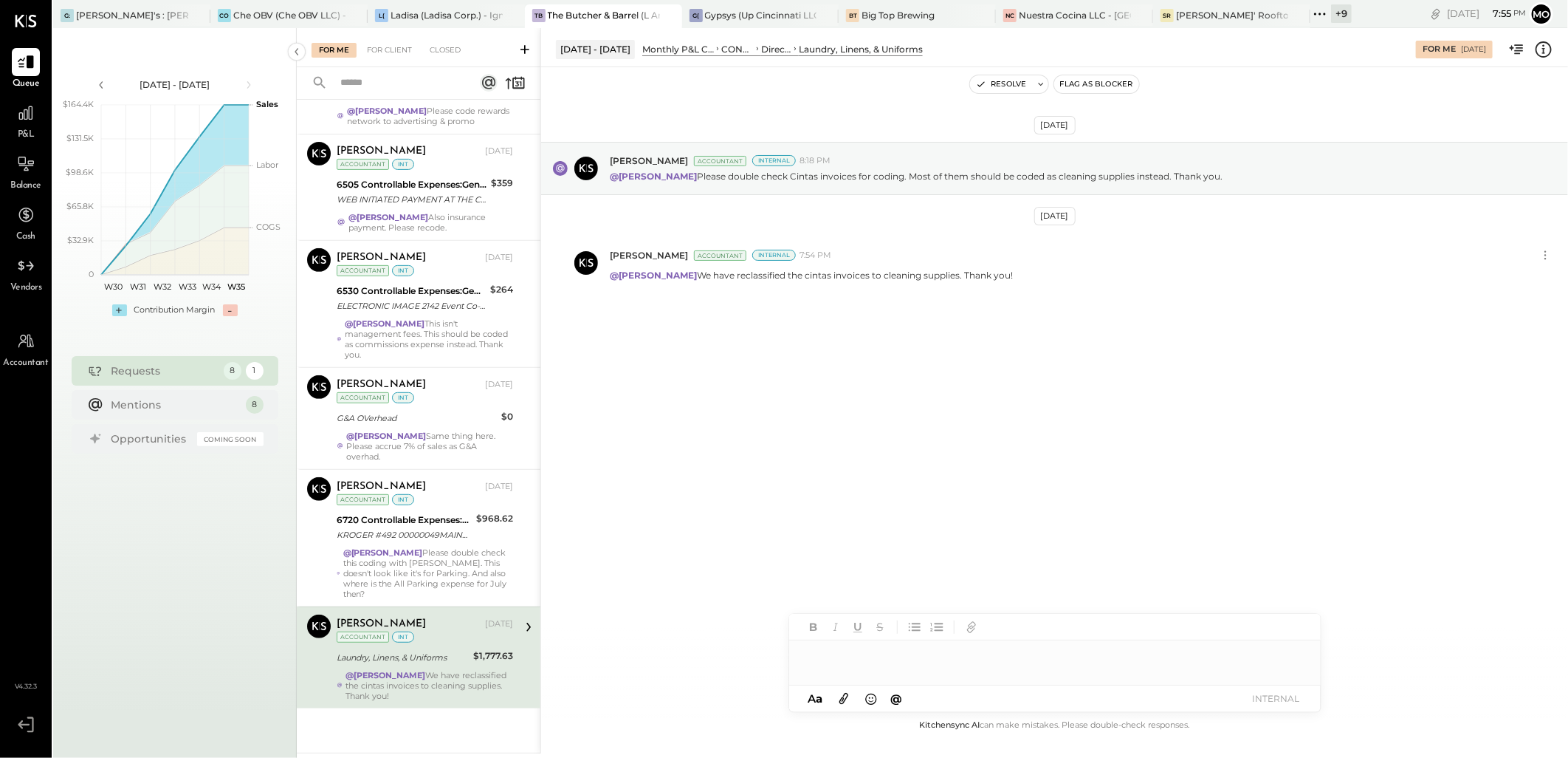
click at [1004, 79] on button "Resolve" at bounding box center [1001, 84] width 62 height 18
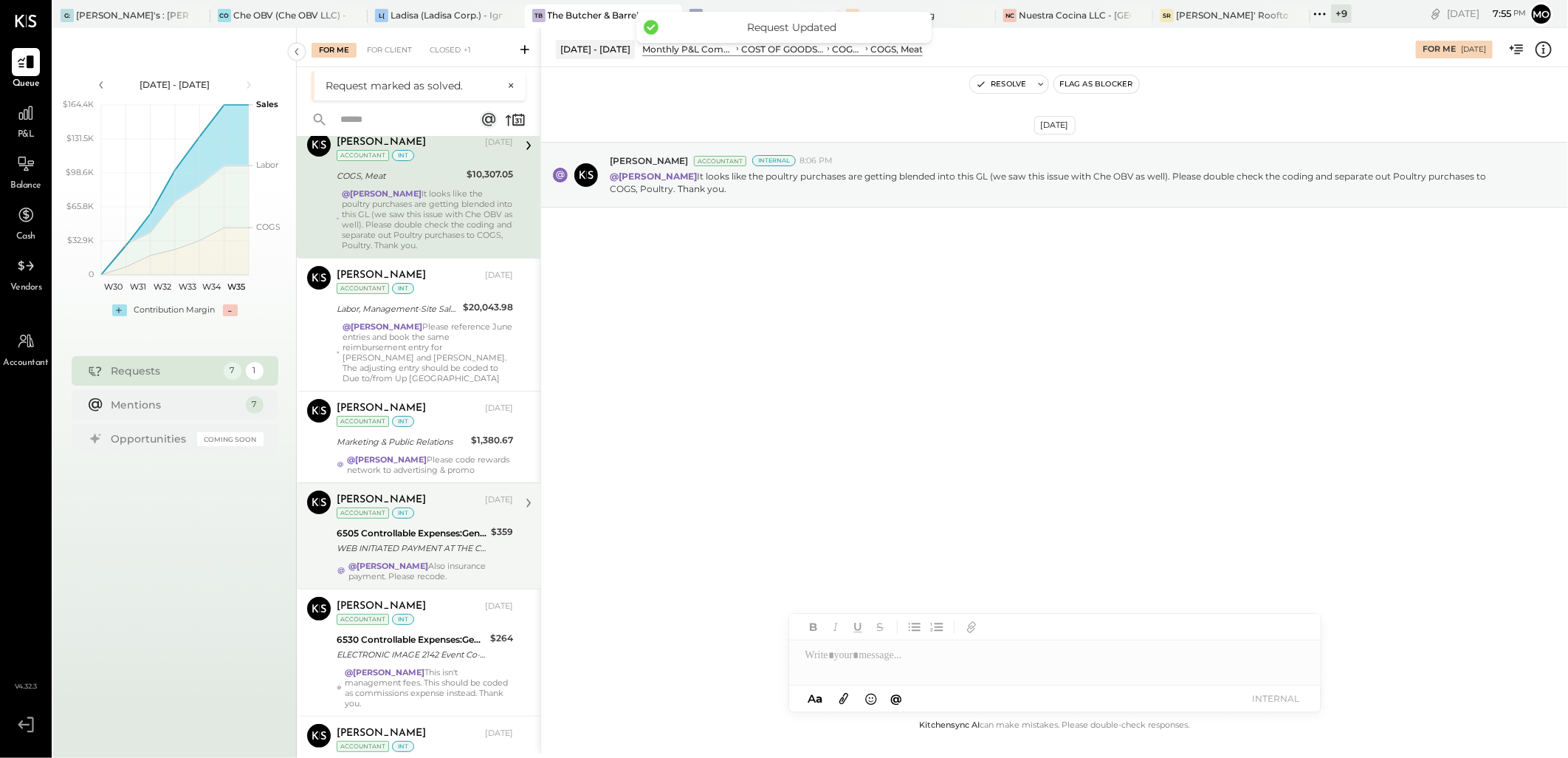
scroll to position [82, 0]
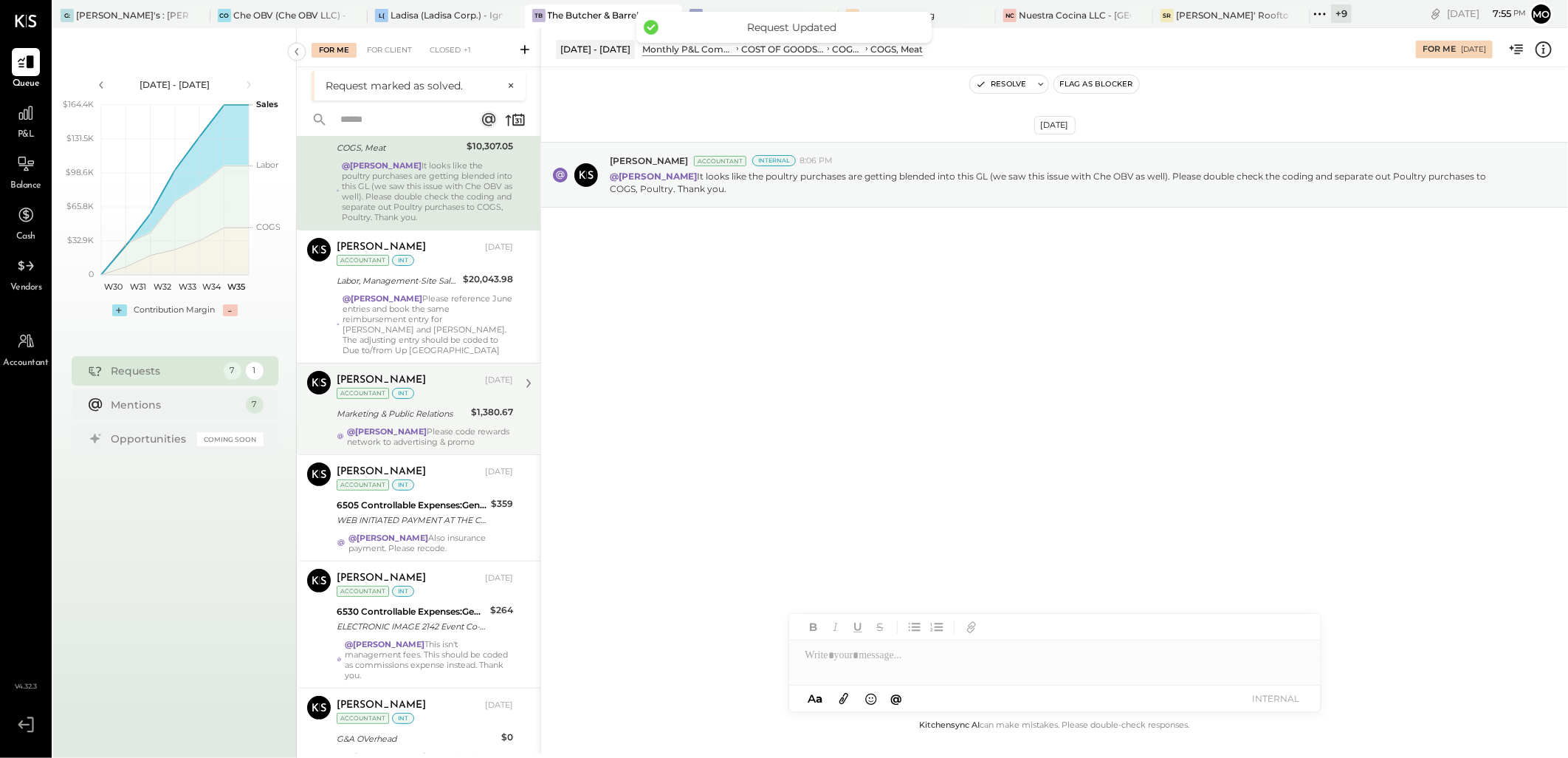
click at [462, 414] on div "Marketing & Public Relations" at bounding box center [402, 413] width 130 height 14
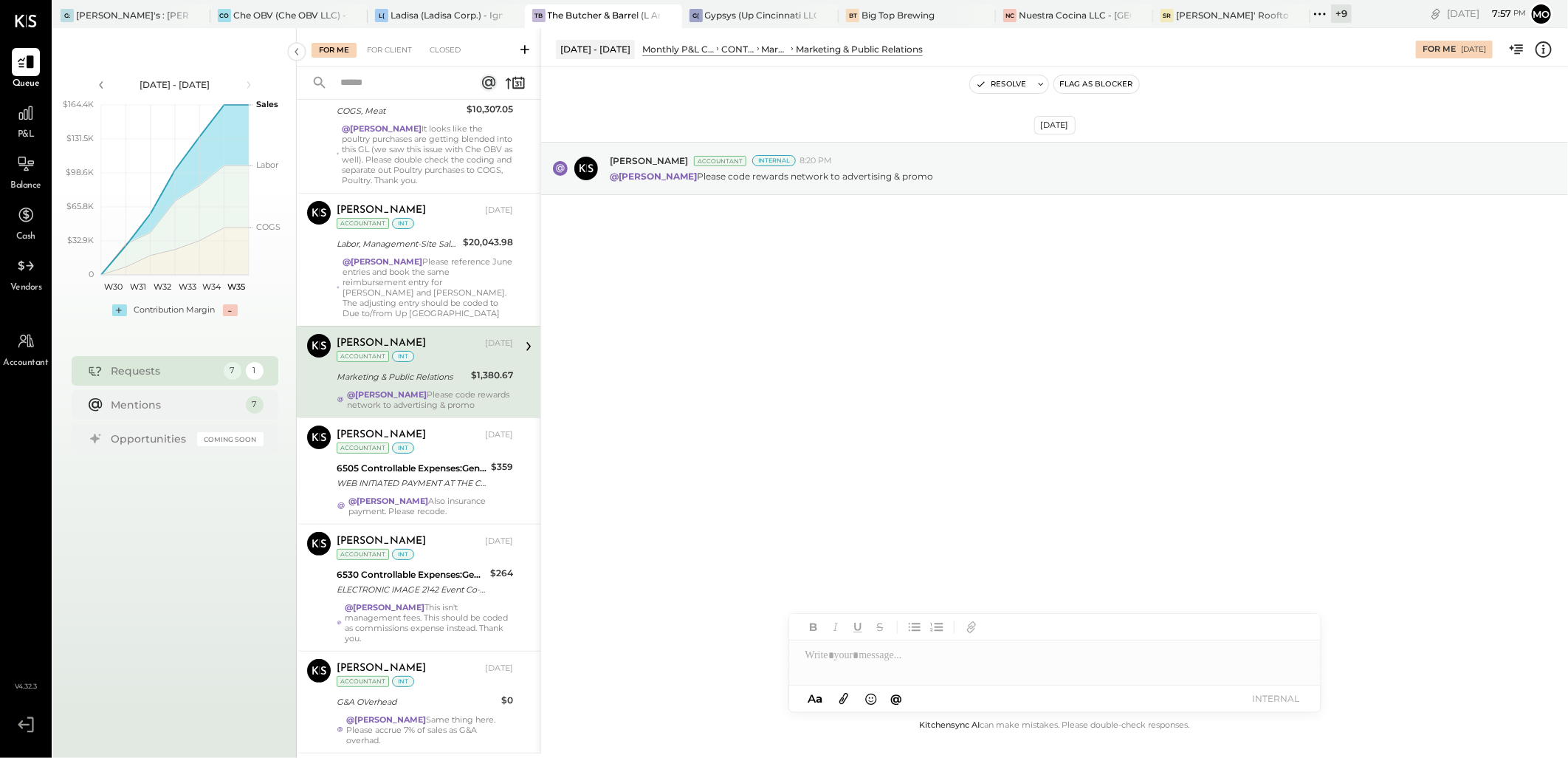
drag, startPoint x: 424, startPoint y: 401, endPoint x: 513, endPoint y: 399, distance: 89.0
click at [424, 401] on div "@Mohammadsalkin Ansari Please code rewards network to advertising & promo" at bounding box center [430, 399] width 166 height 20
click at [836, 662] on div at bounding box center [1055, 655] width 531 height 30
drag, startPoint x: 874, startPoint y: 630, endPoint x: 960, endPoint y: 642, distance: 86.8
click at [874, 630] on div "JS [PERSON_NAME]" at bounding box center [911, 623] width 169 height 30
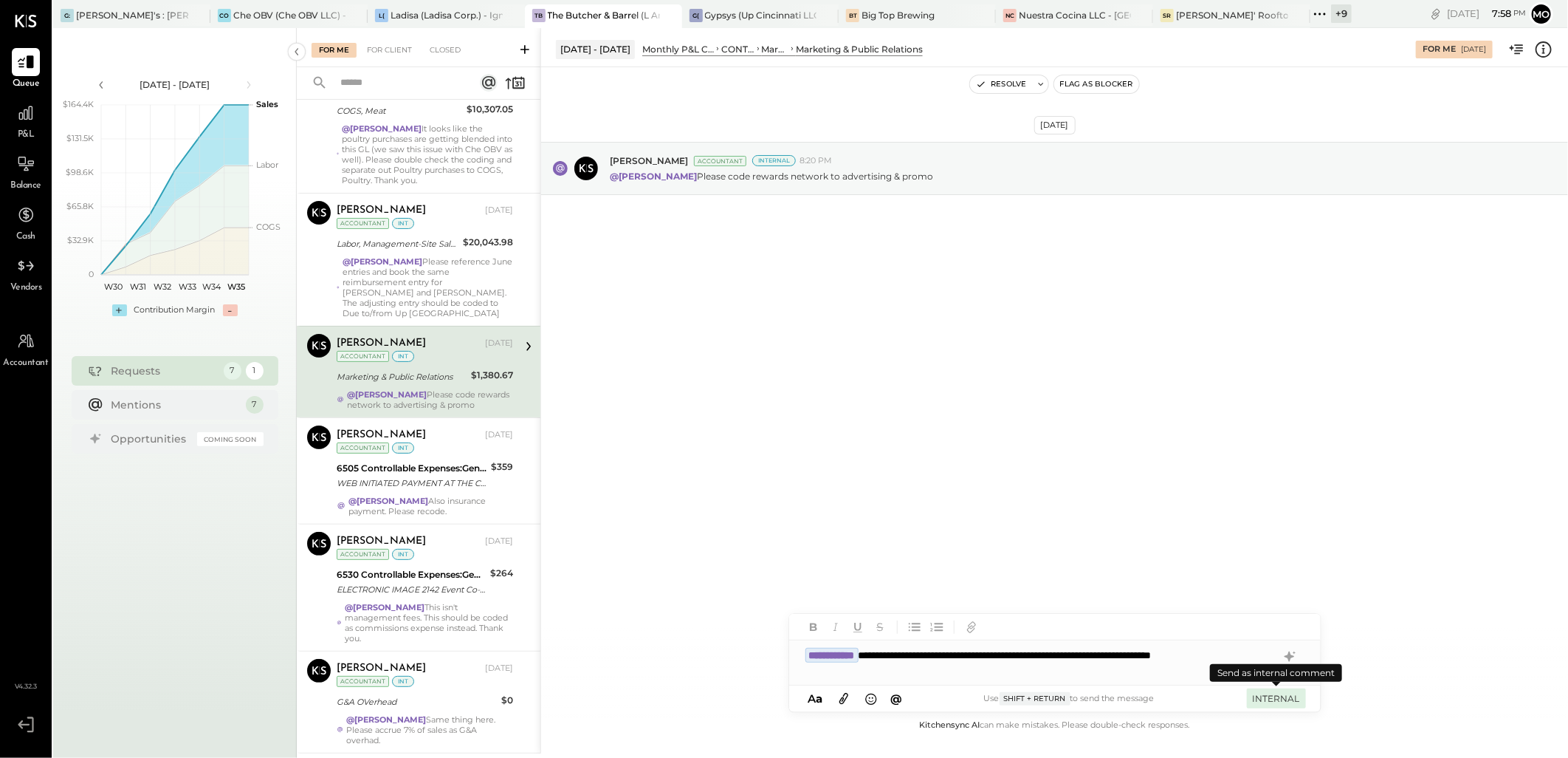
click at [1271, 697] on button "INTERNAL" at bounding box center [1276, 698] width 59 height 20
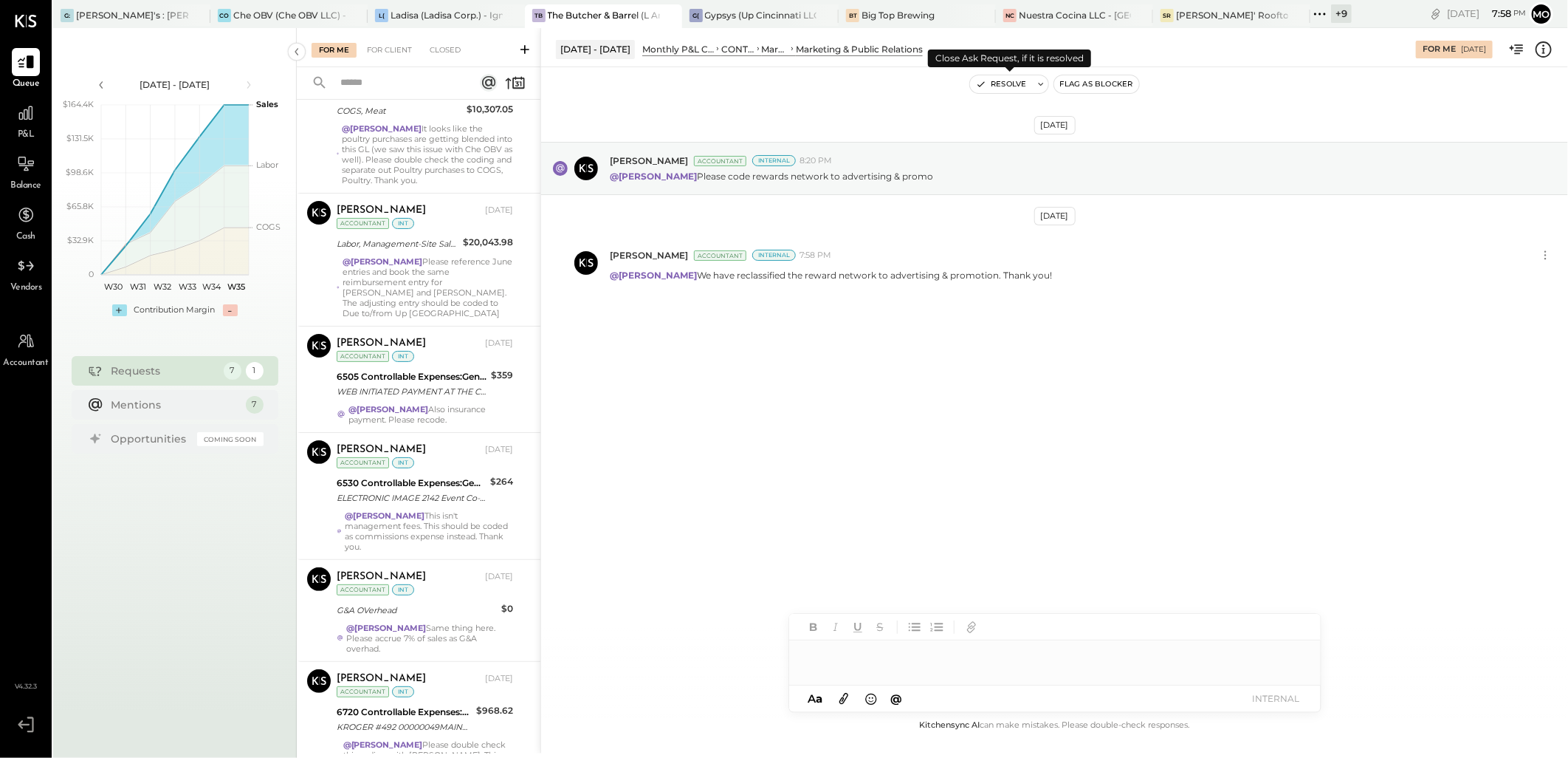
click at [1006, 85] on button "Resolve" at bounding box center [1001, 84] width 62 height 18
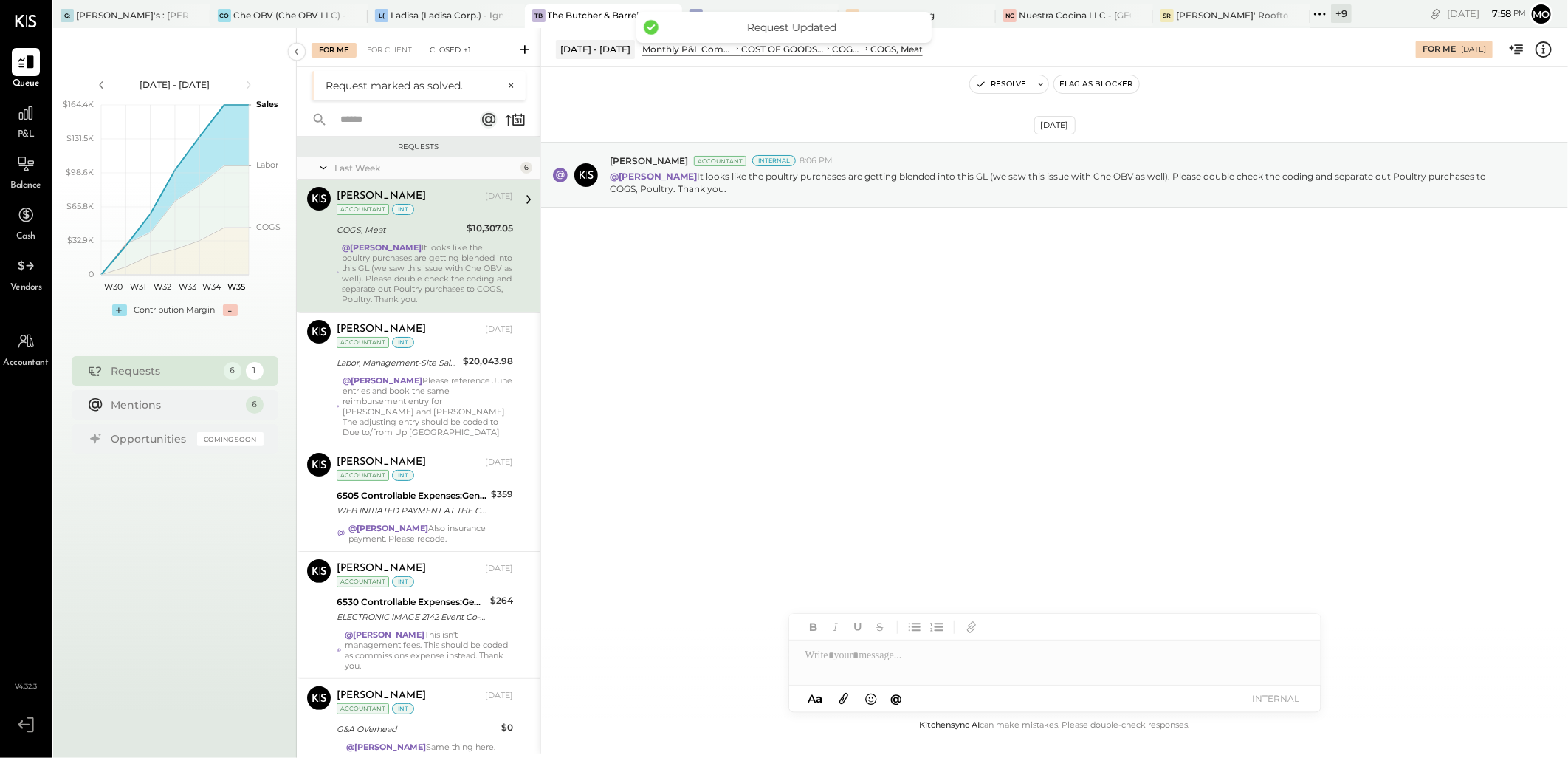
click at [438, 47] on div "Closed +1" at bounding box center [450, 50] width 56 height 14
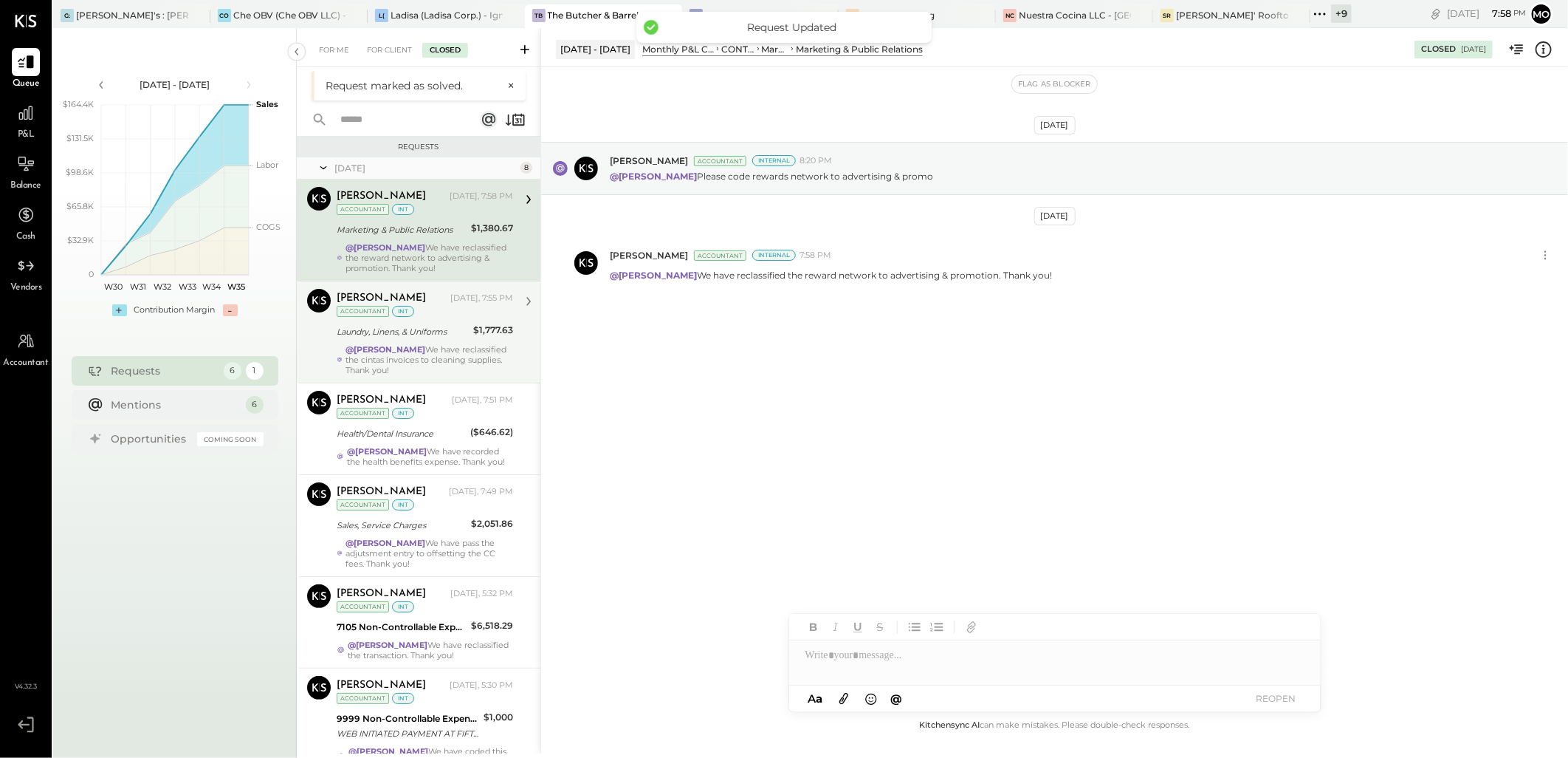
click at [426, 351] on div "@Joseph Shin We have reclassified the cintas invoices to cleaning supplies. Tha…" at bounding box center [429, 360] width 167 height 31
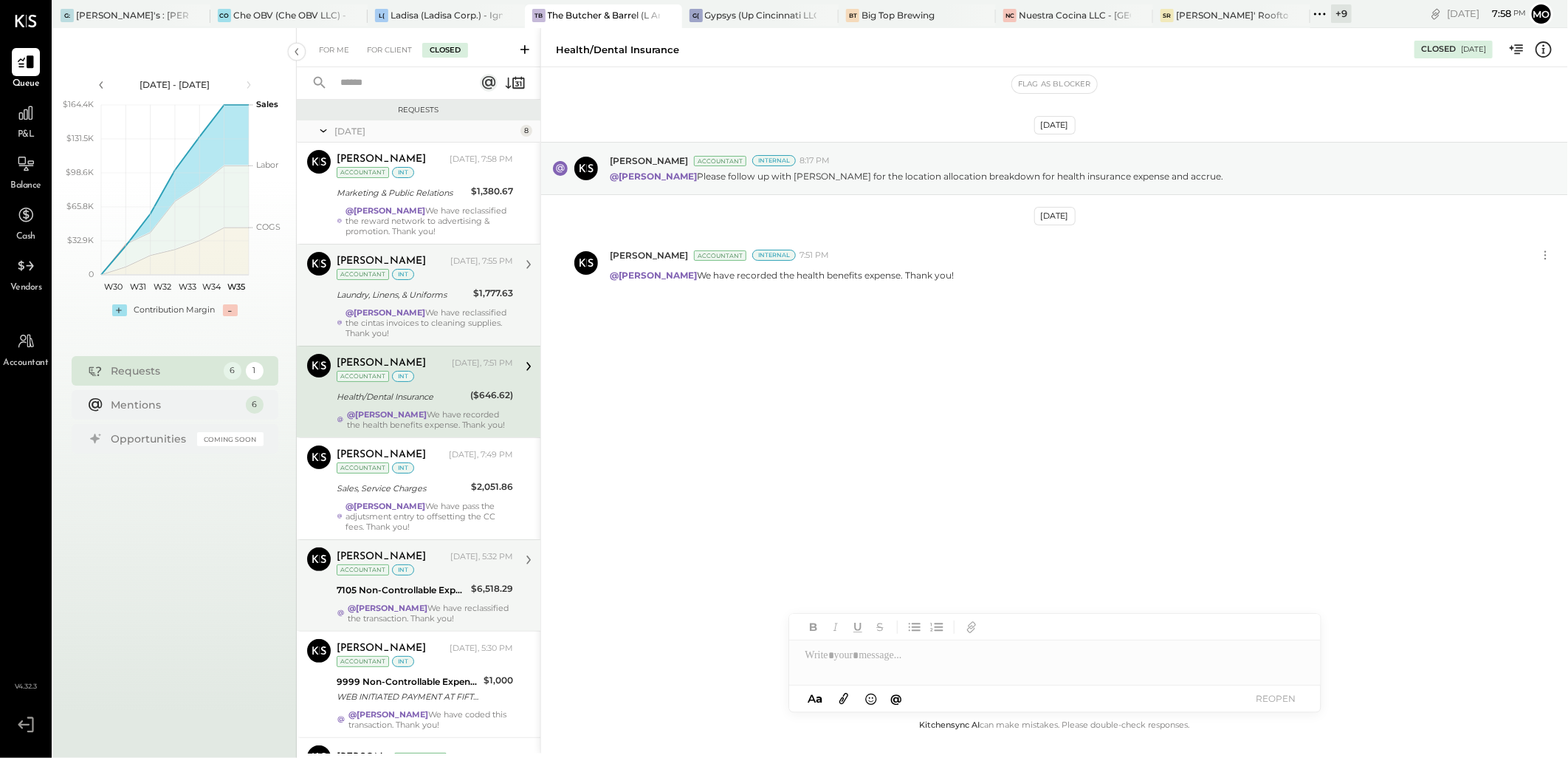
scroll to position [164, 0]
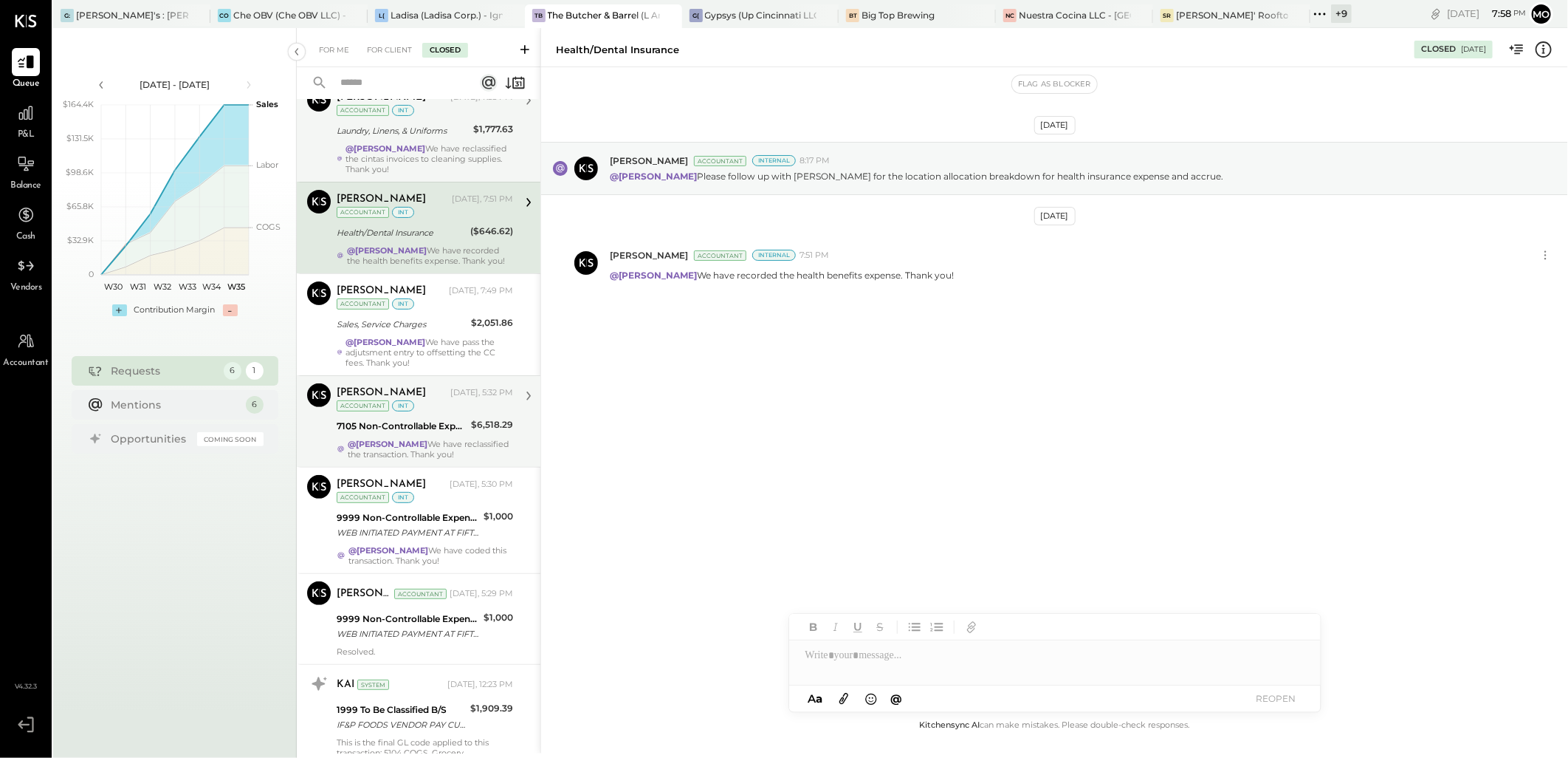
click at [440, 404] on div "Mohammadsalkin Ansari Today, 5:32 PM Accountant int" at bounding box center [425, 398] width 177 height 30
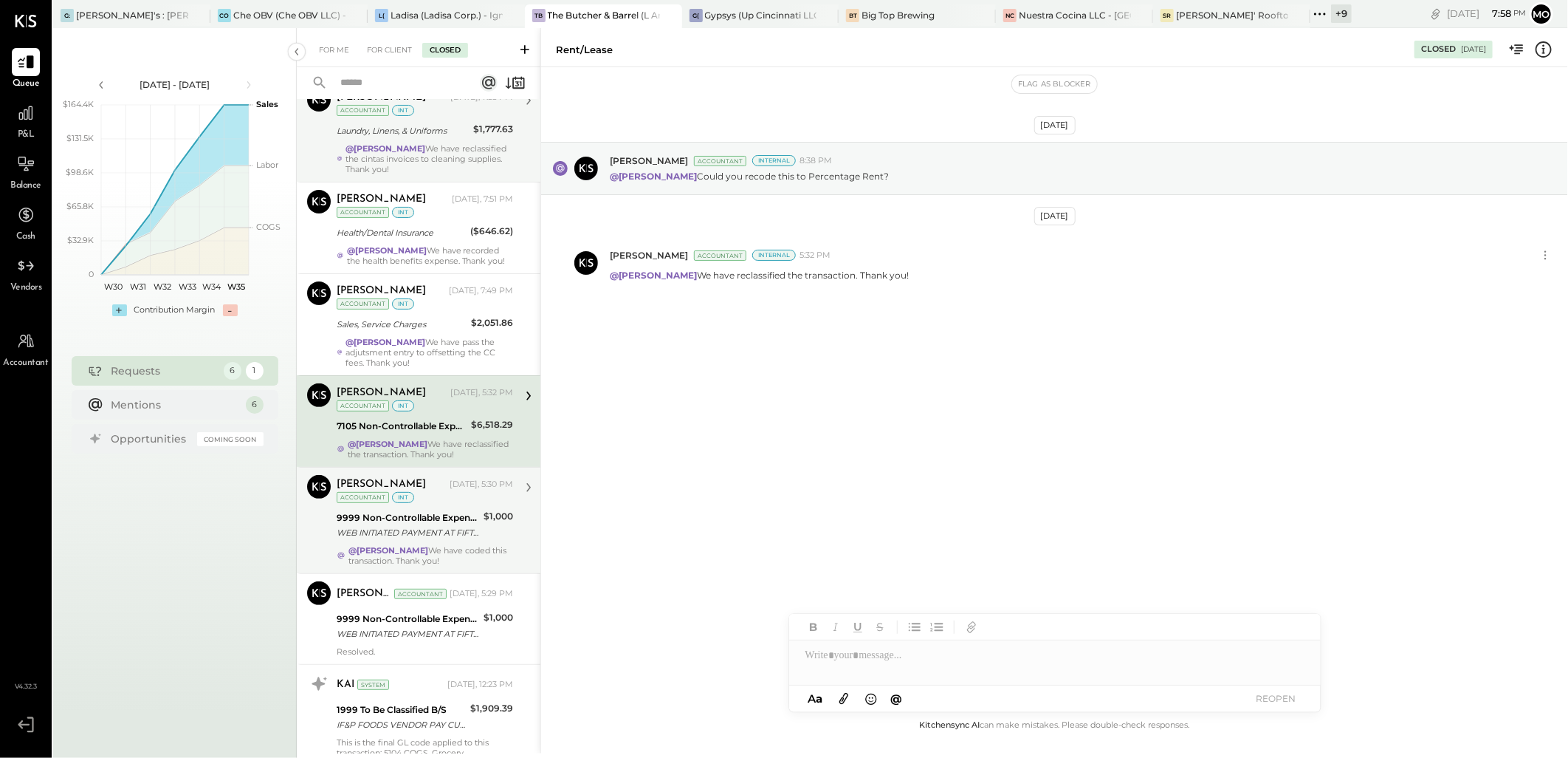
scroll to position [288, 0]
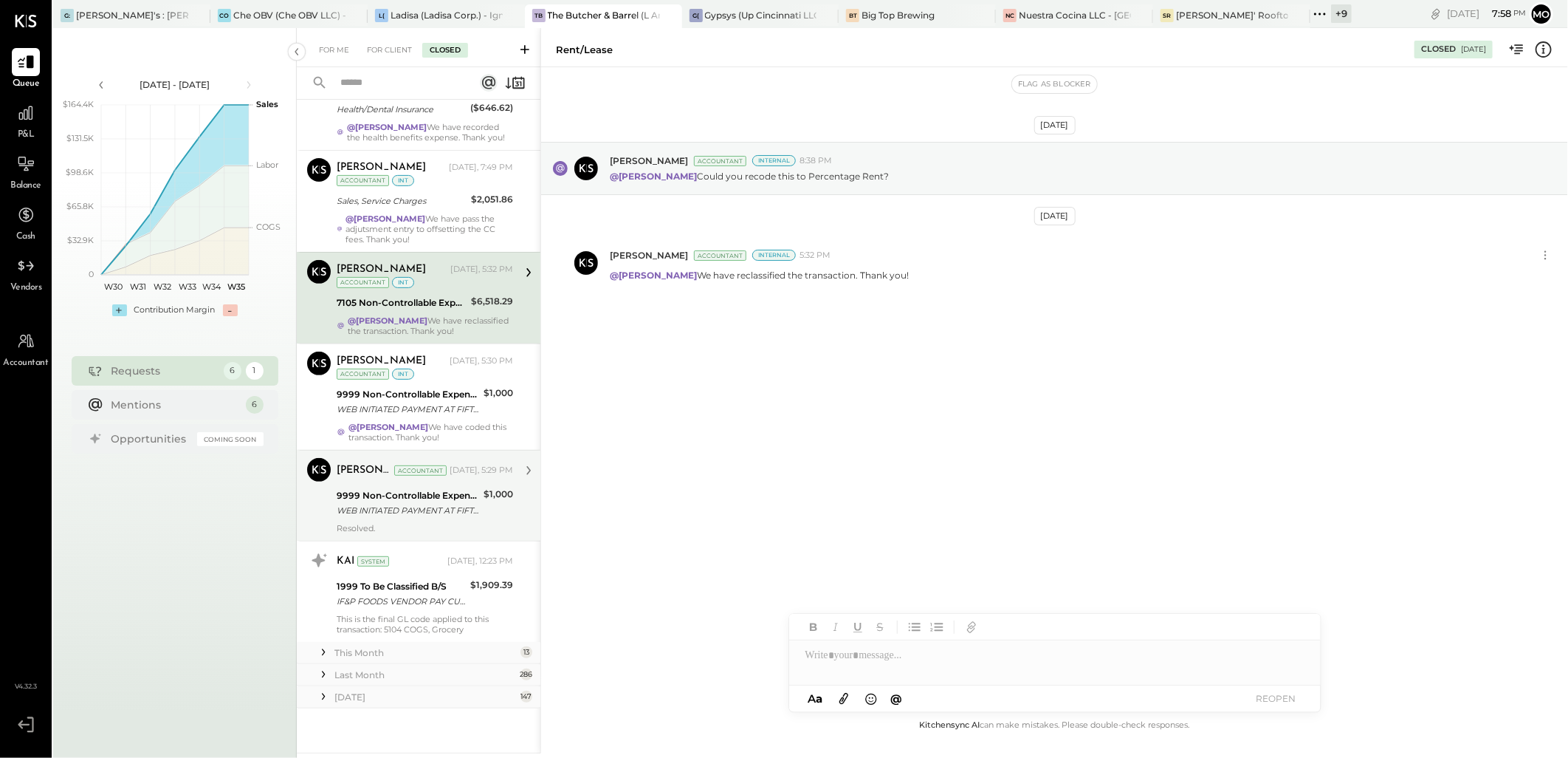
click at [432, 397] on div "9999 Non-Controllable Expenses:Other Income and Expenses:To Be Classified P&L" at bounding box center [408, 393] width 142 height 14
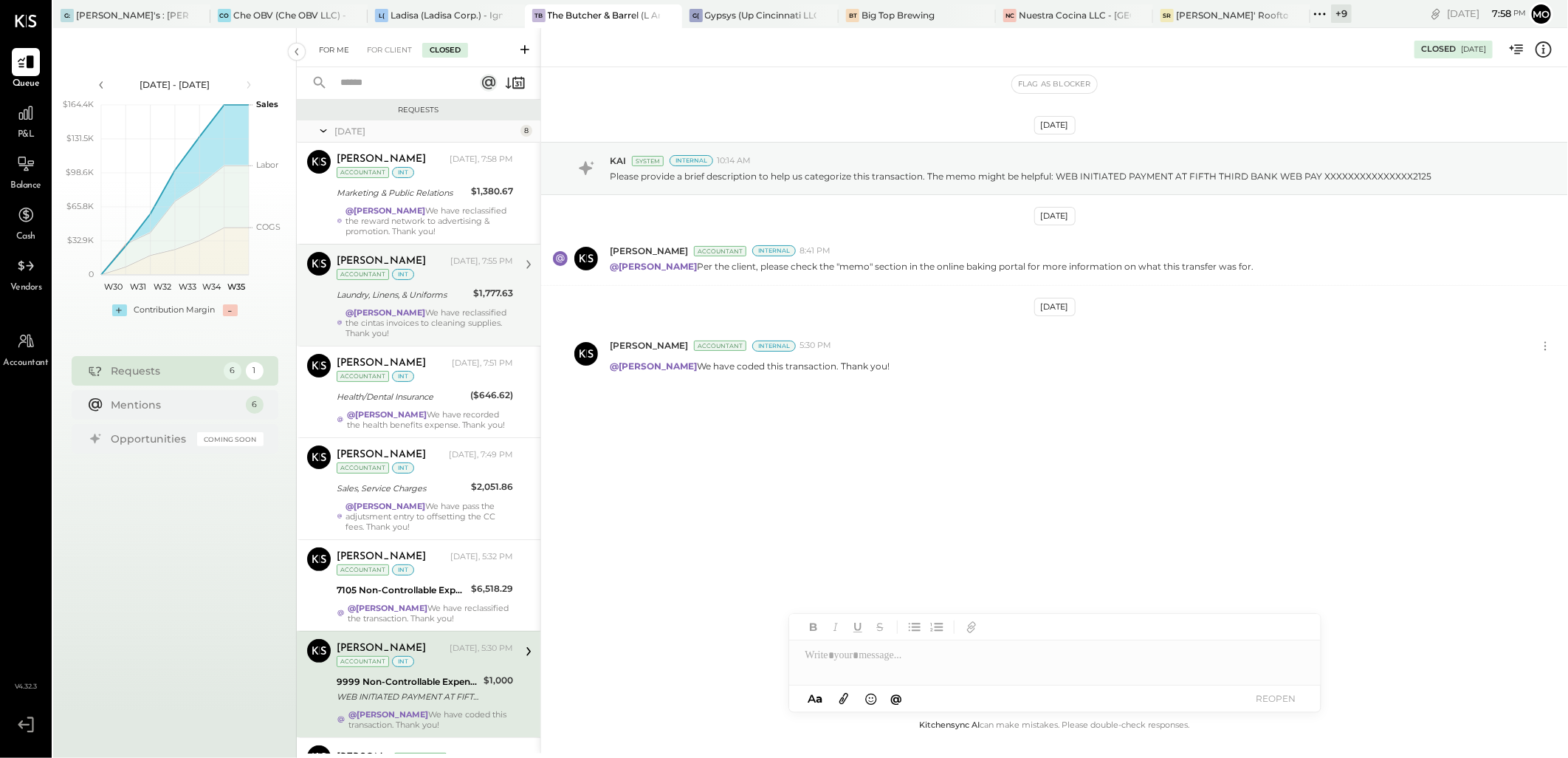
click at [342, 49] on div "For Me" at bounding box center [333, 50] width 45 height 14
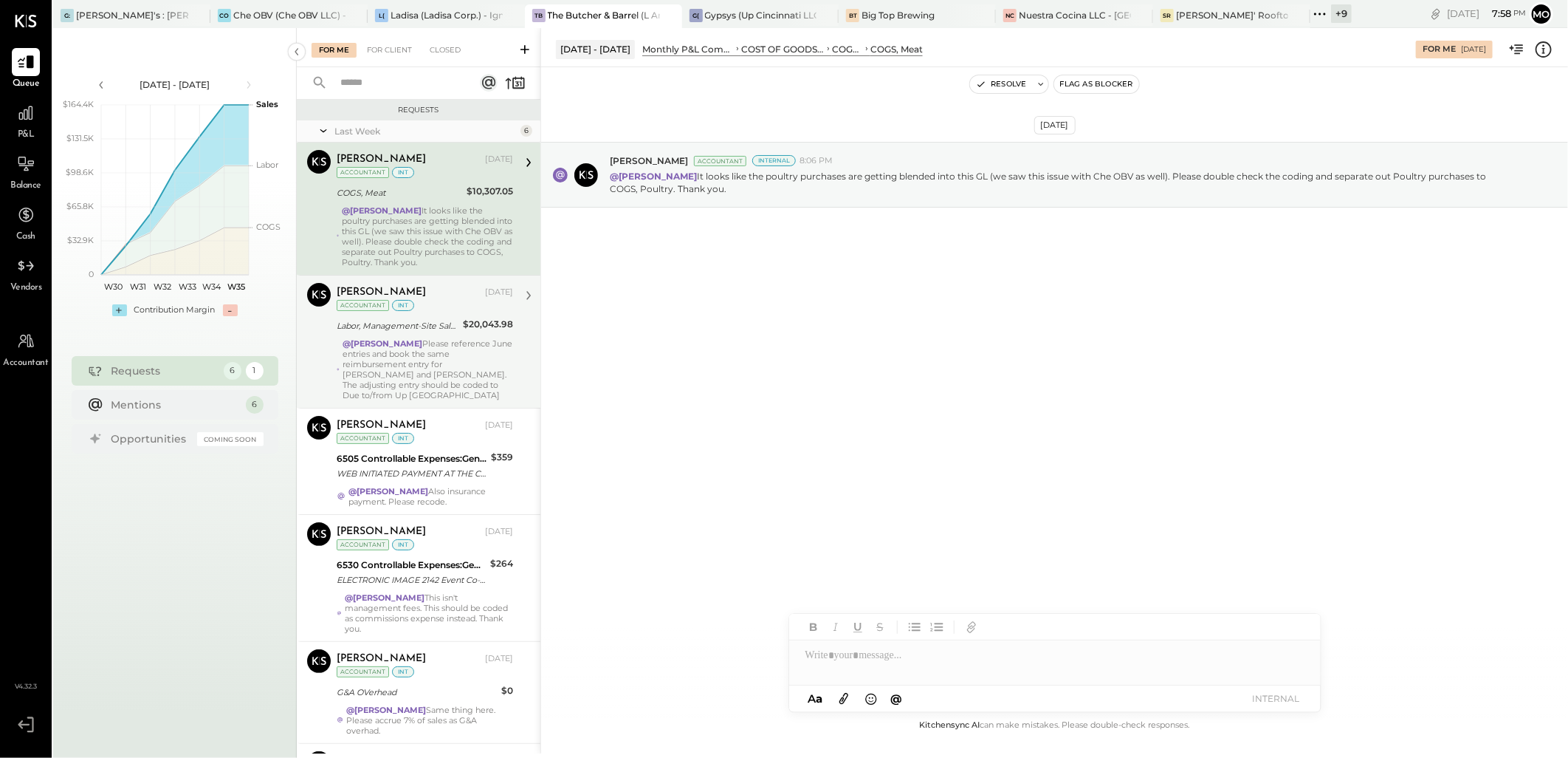
click at [445, 387] on div "@[PERSON_NAME] Please reference June entries and book the same reimbursement en…" at bounding box center [428, 369] width 171 height 62
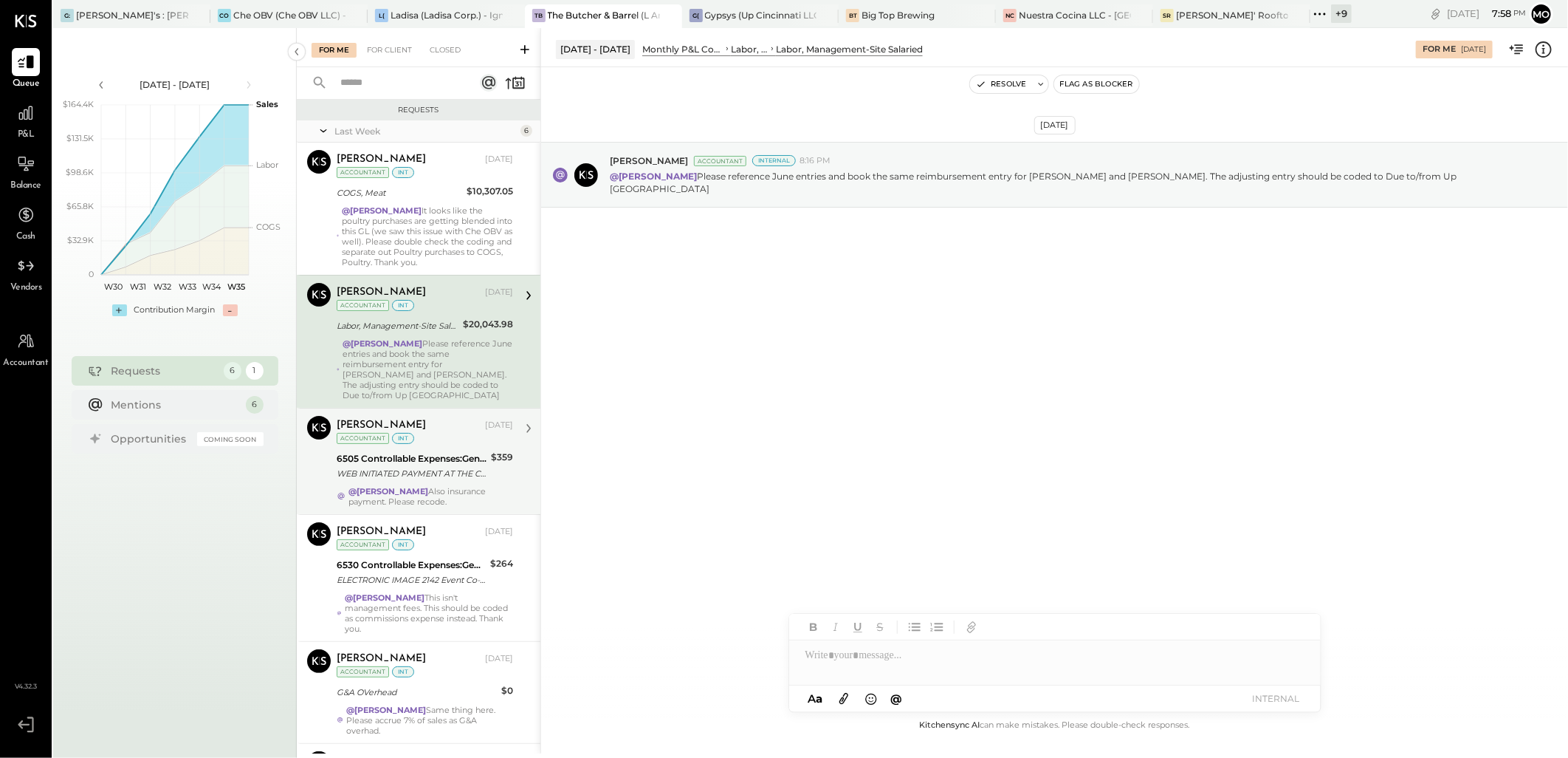
click at [482, 462] on div "6505 Controllable Expenses:General & Administrative Expenses:Accounting & Bookk…" at bounding box center [411, 458] width 150 height 14
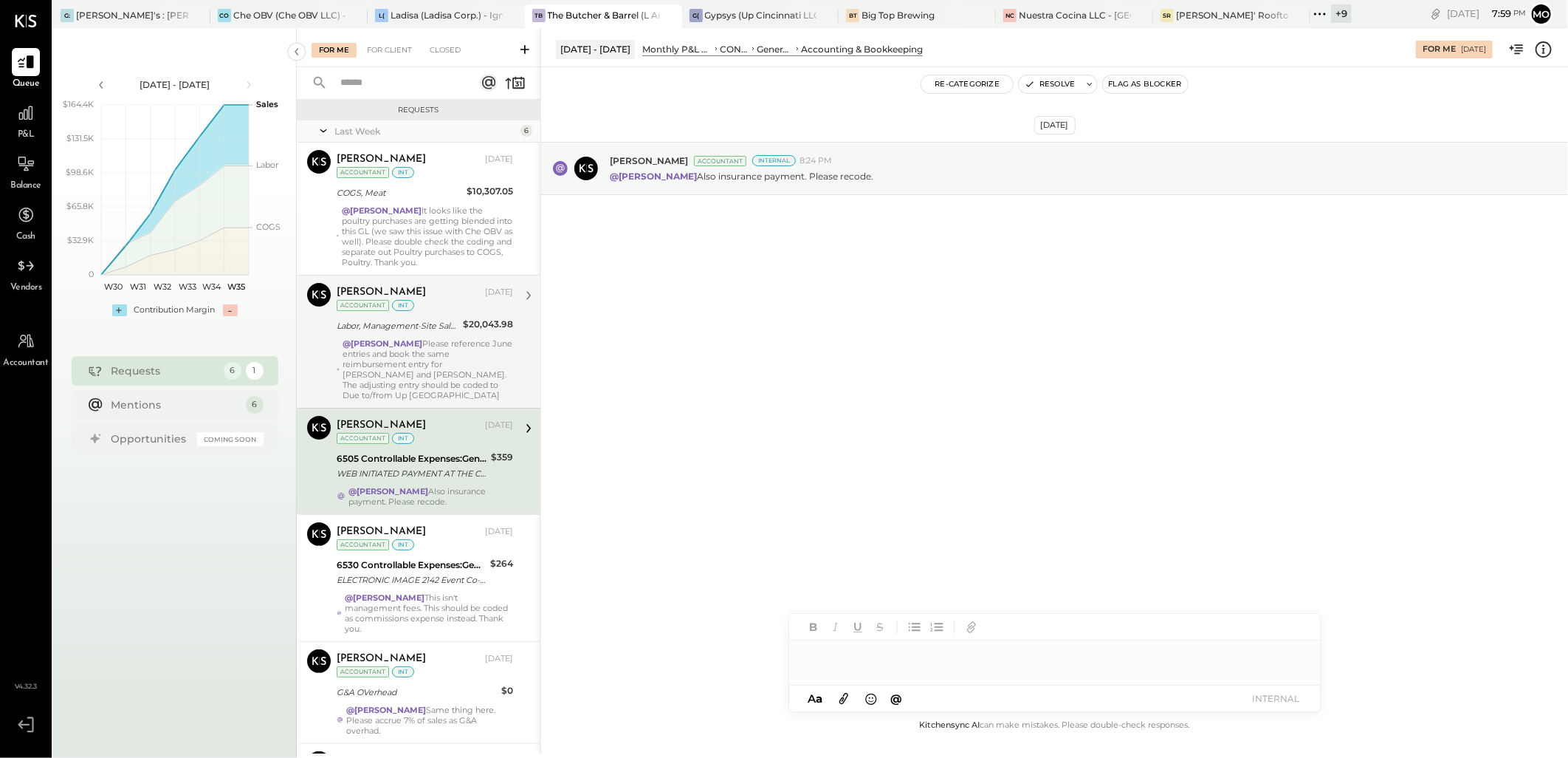
click at [853, 665] on div at bounding box center [1055, 662] width 531 height 44
click at [896, 625] on span "[PERSON_NAME]" at bounding box center [931, 623] width 116 height 14
click at [1264, 703] on button "INTERNAL" at bounding box center [1276, 698] width 59 height 20
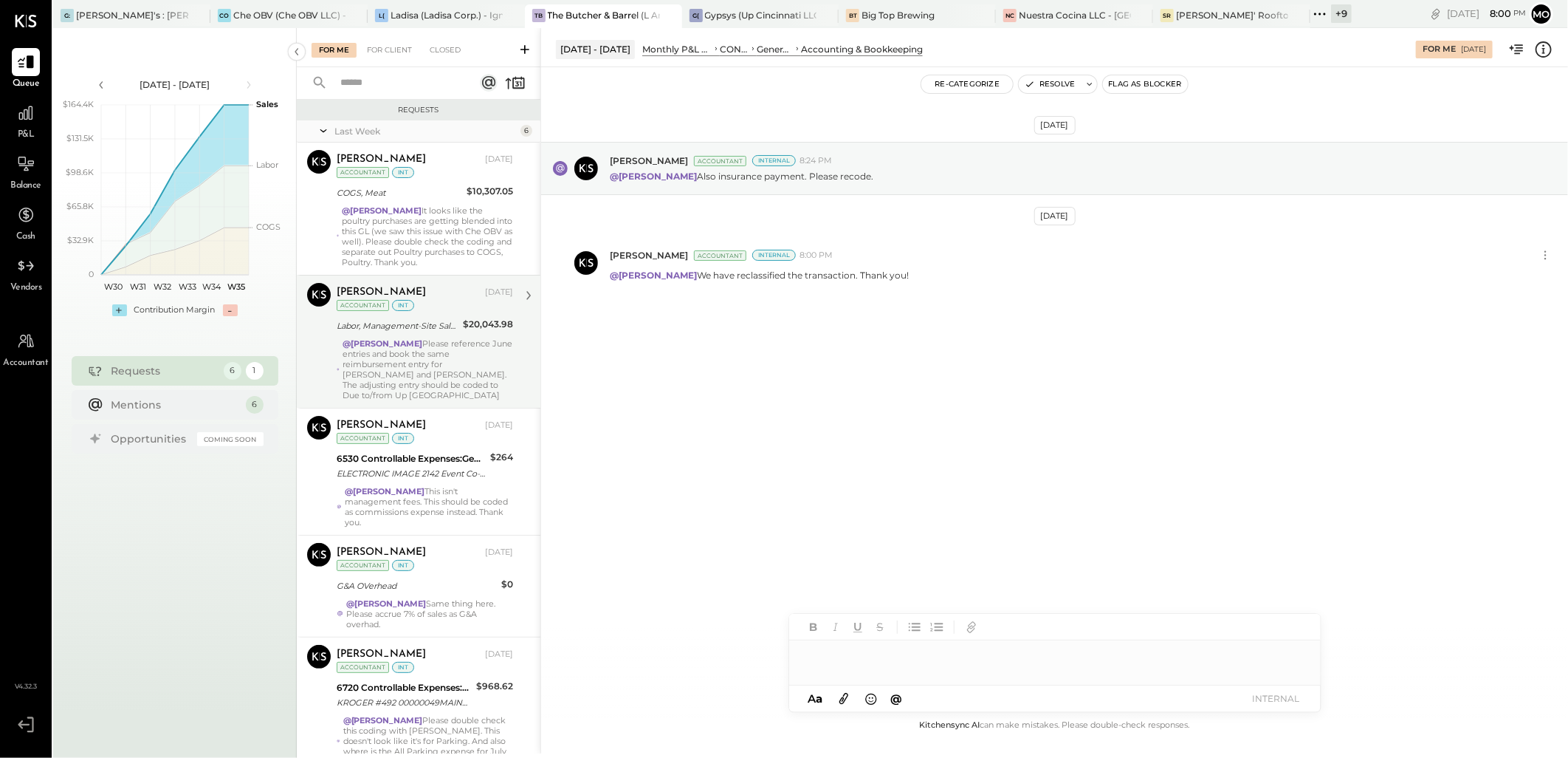
scroll to position [173, 0]
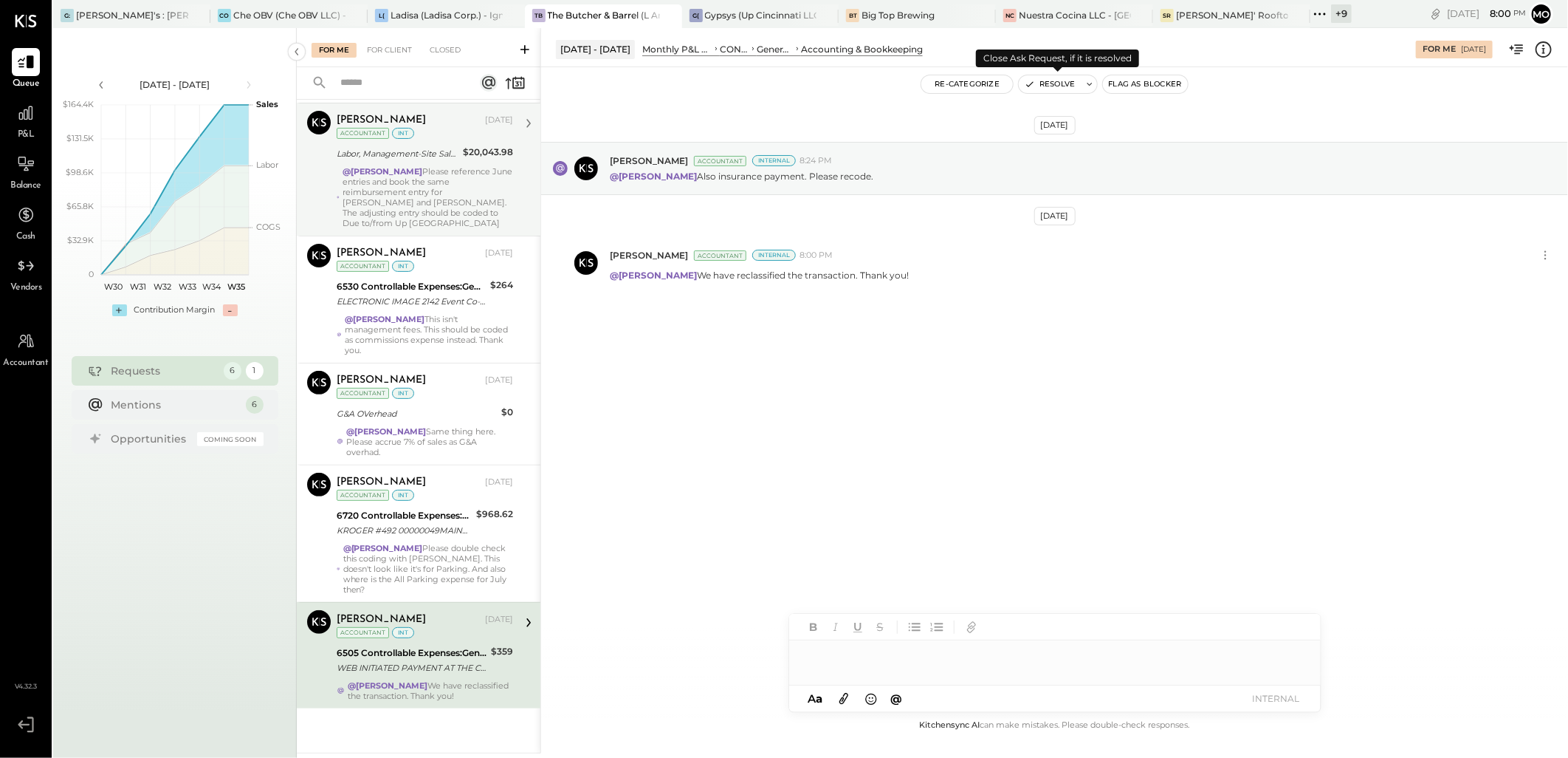
click at [1066, 81] on button "Resolve" at bounding box center [1049, 84] width 62 height 18
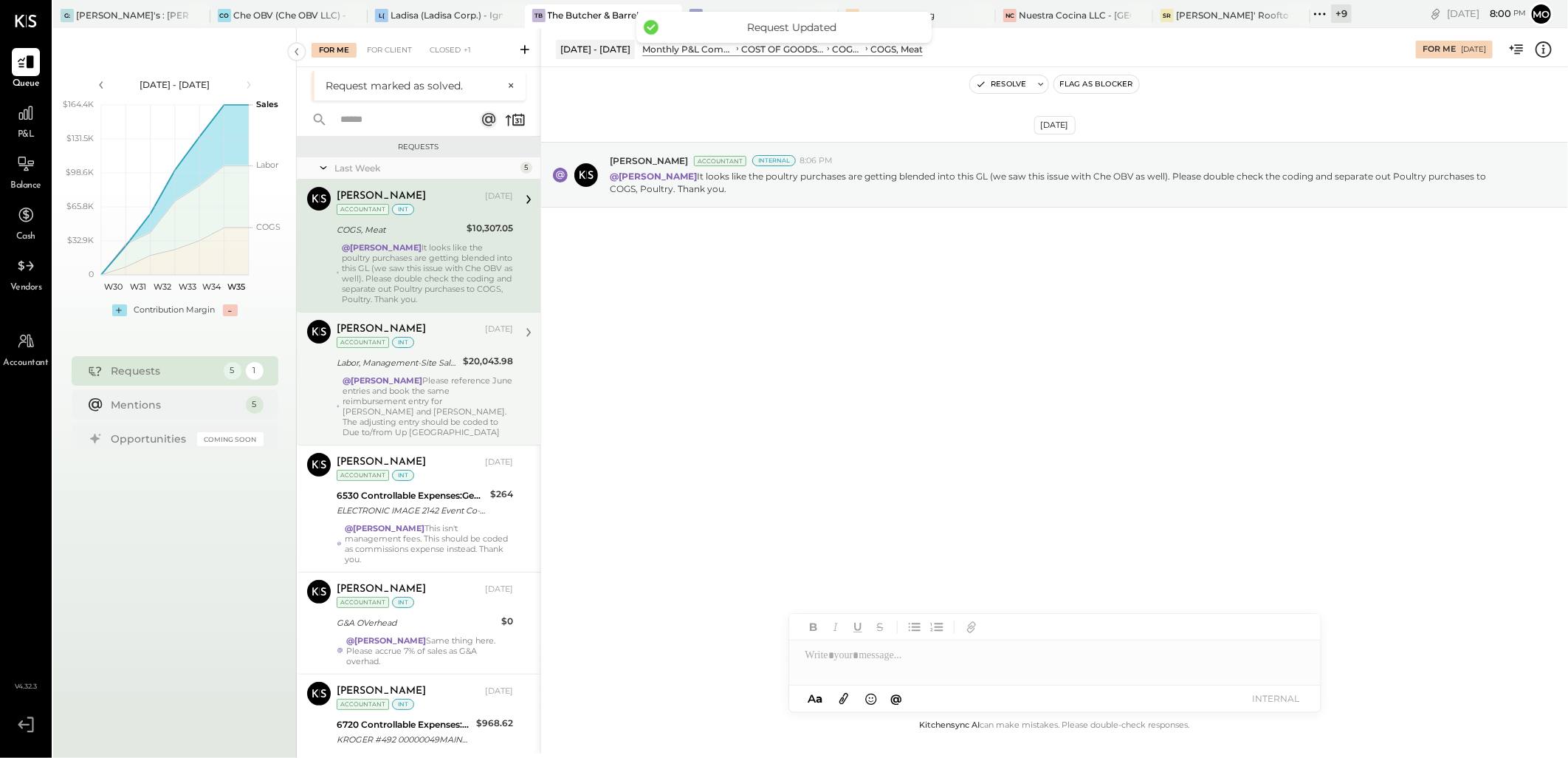
click at [511, 398] on div "Joseph Shin Accountant Joseph Shin Aug 21, 2025 Accountant int Labor, Managemen…" at bounding box center [419, 377] width 244 height 133
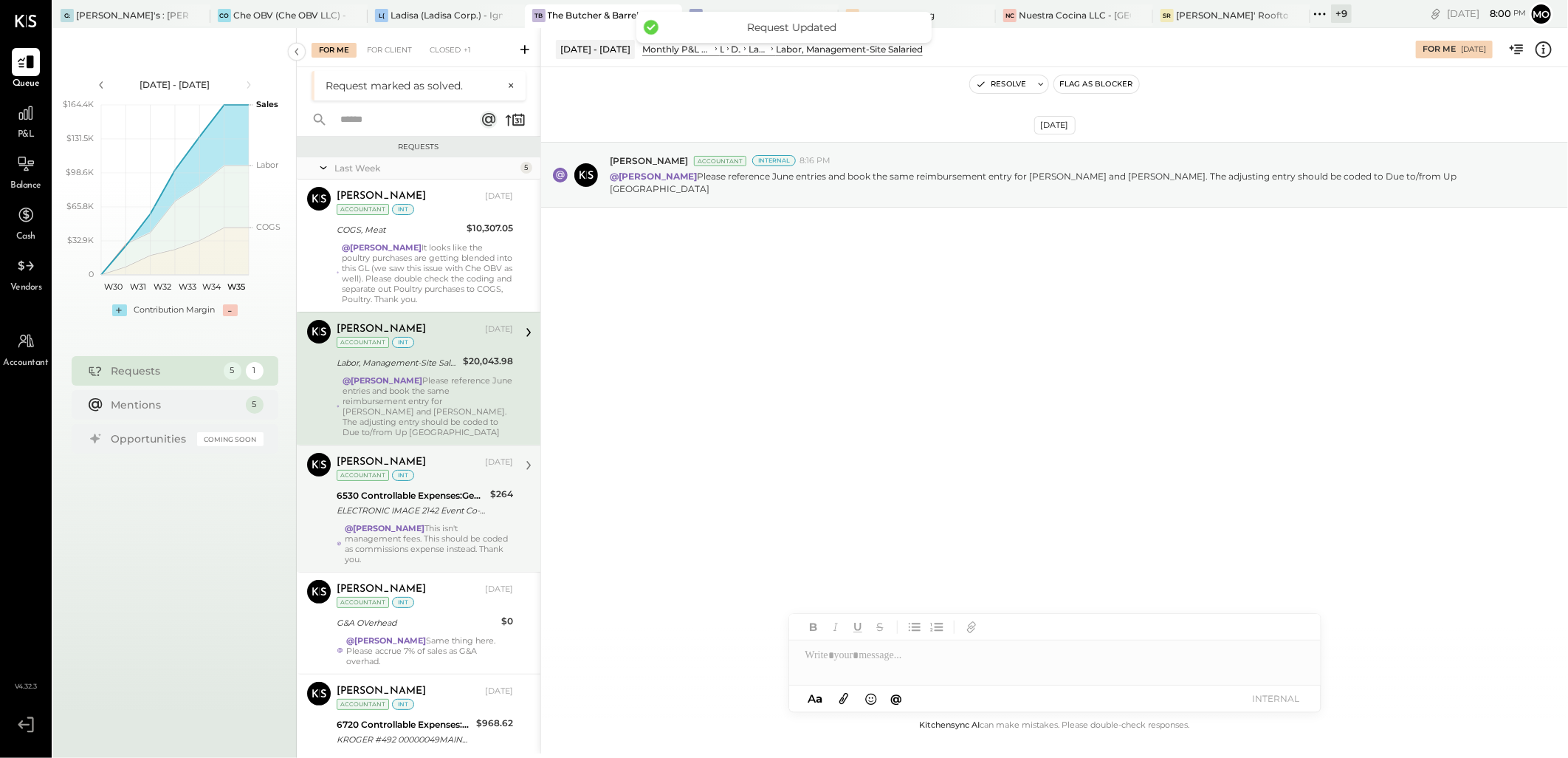
click at [501, 519] on div "$264" at bounding box center [502, 503] width 23 height 32
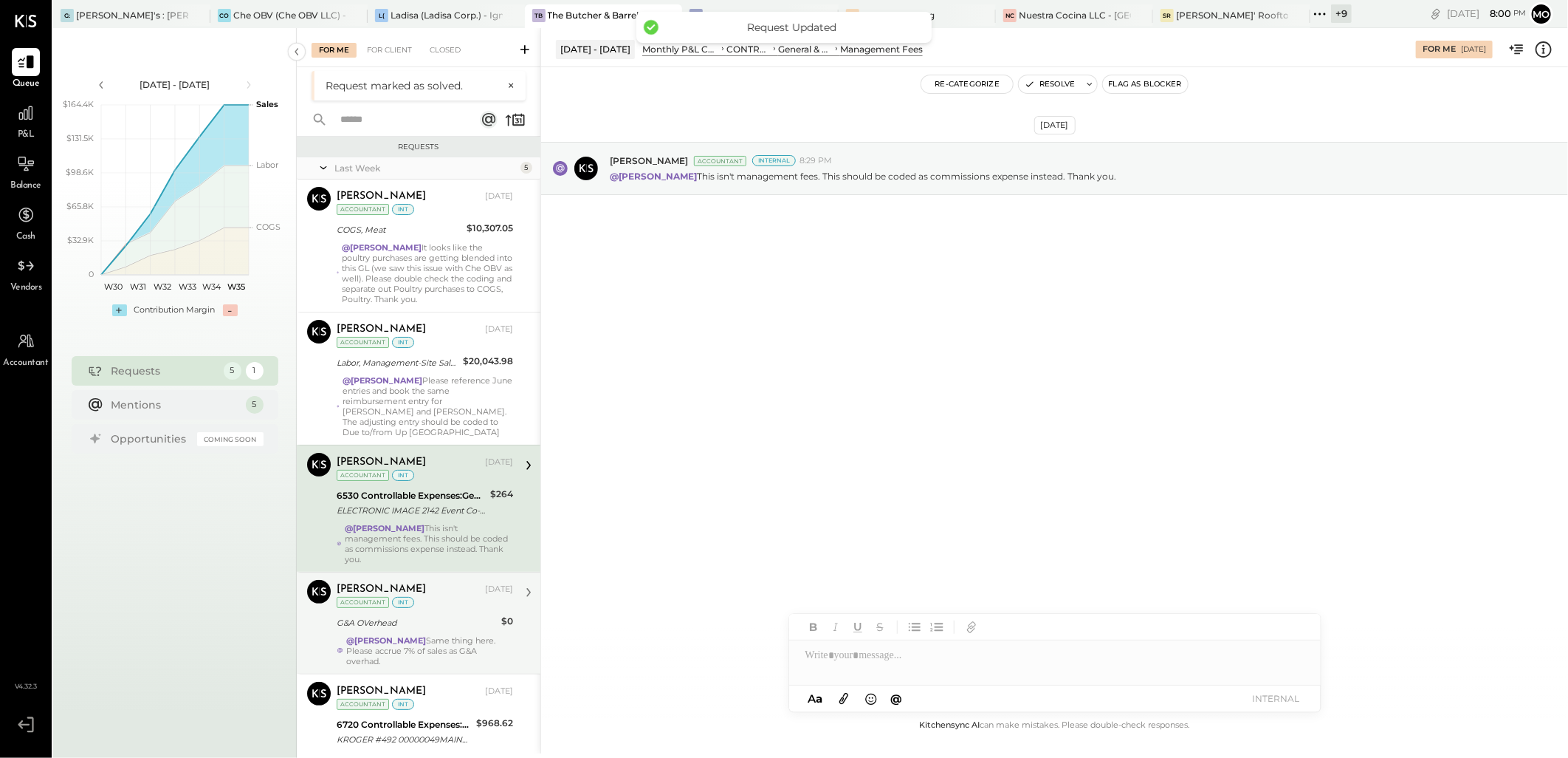
click at [481, 642] on div "@Mohammadsalkin Ansari Same thing here. Please accrue 7% of sales as G&A overha…" at bounding box center [429, 651] width 167 height 31
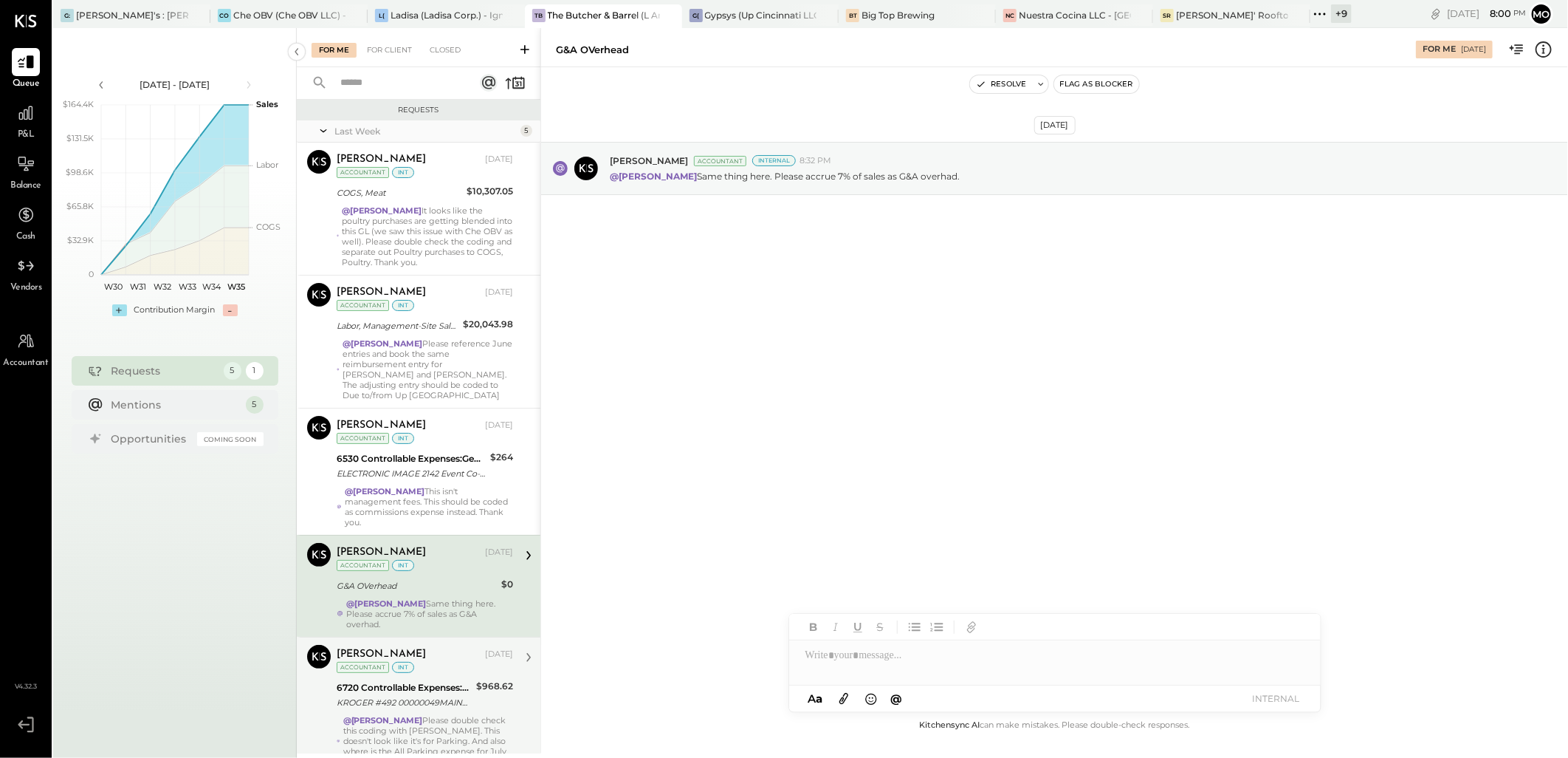
click at [423, 718] on strong "@[PERSON_NAME]" at bounding box center [383, 720] width 79 height 10
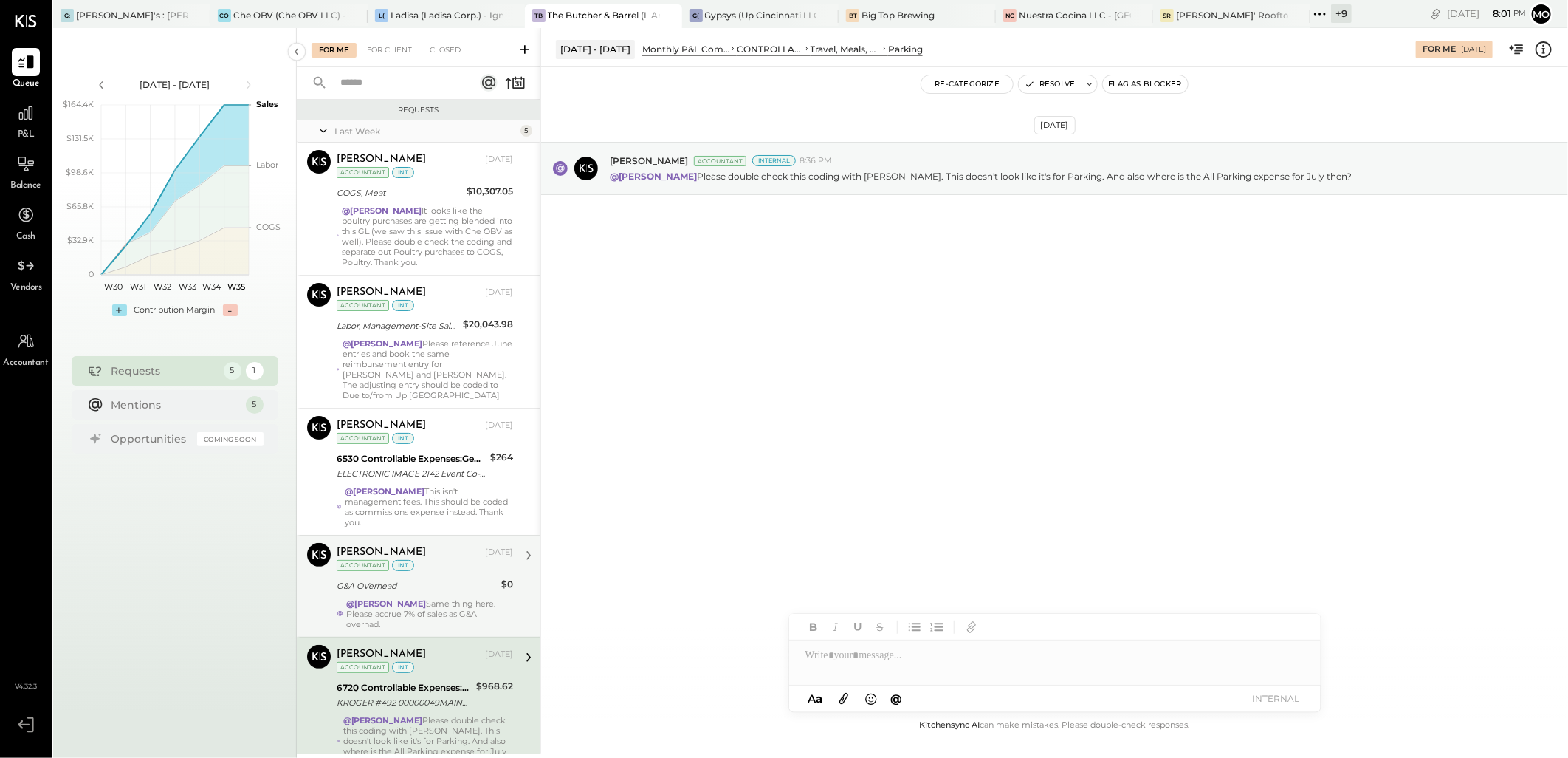
click at [835, 656] on div at bounding box center [1055, 655] width 531 height 30
drag, startPoint x: 880, startPoint y: 629, endPoint x: 961, endPoint y: 660, distance: 86.7
click at [880, 629] on span "[PERSON_NAME]" at bounding box center [931, 623] width 116 height 14
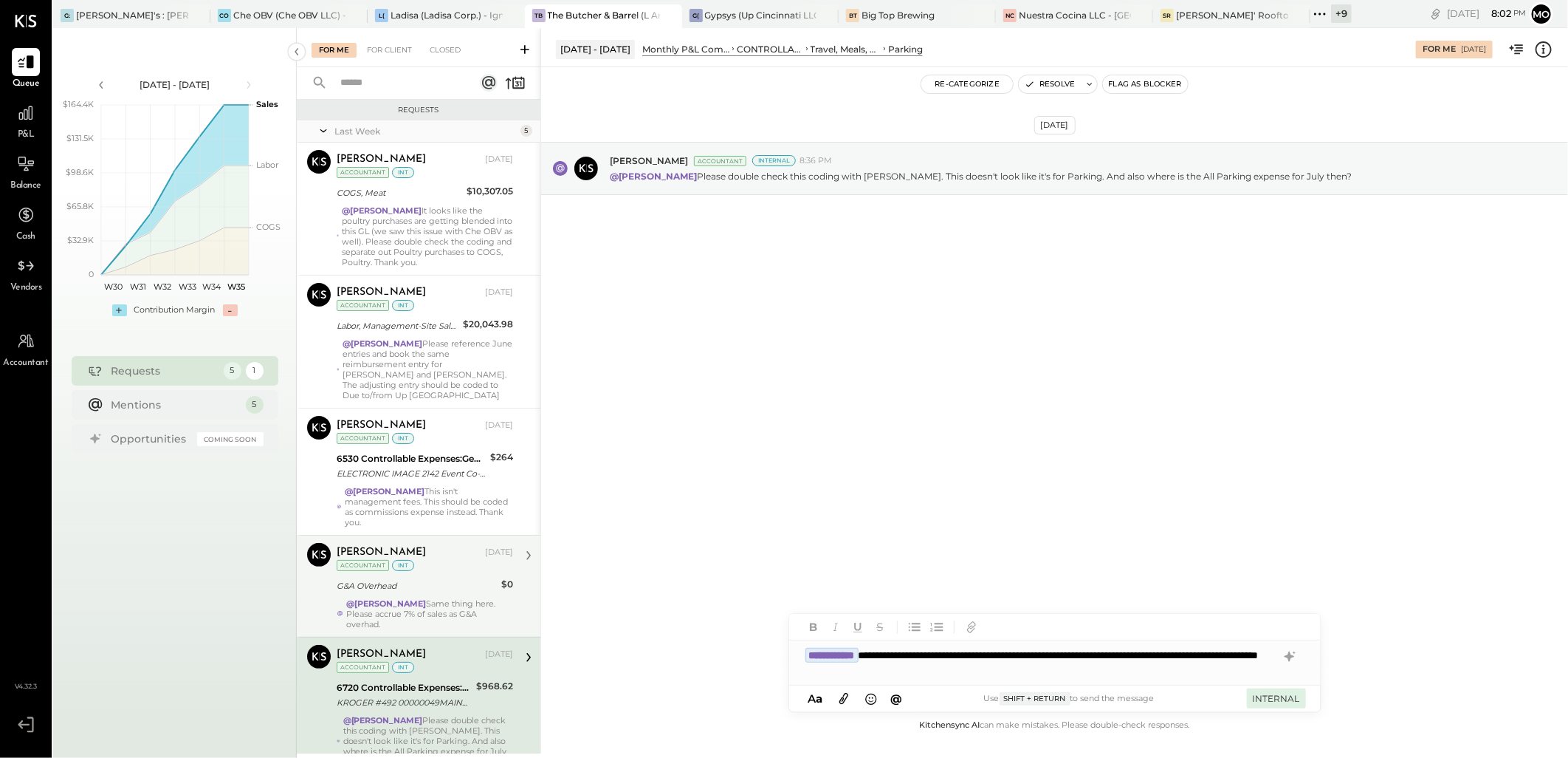
click at [1266, 697] on button "INTERNAL" at bounding box center [1276, 698] width 59 height 20
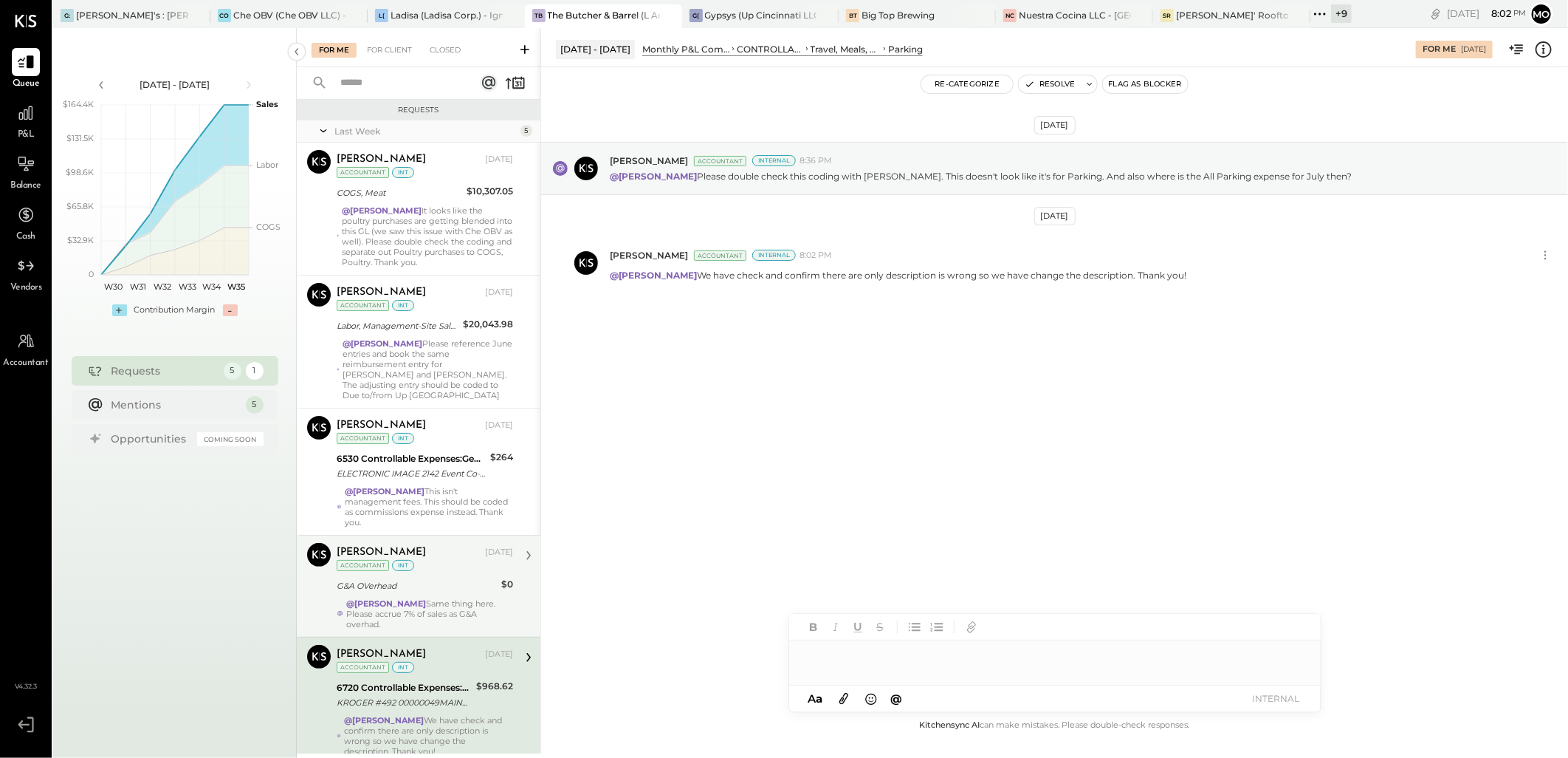
scroll to position [55, 0]
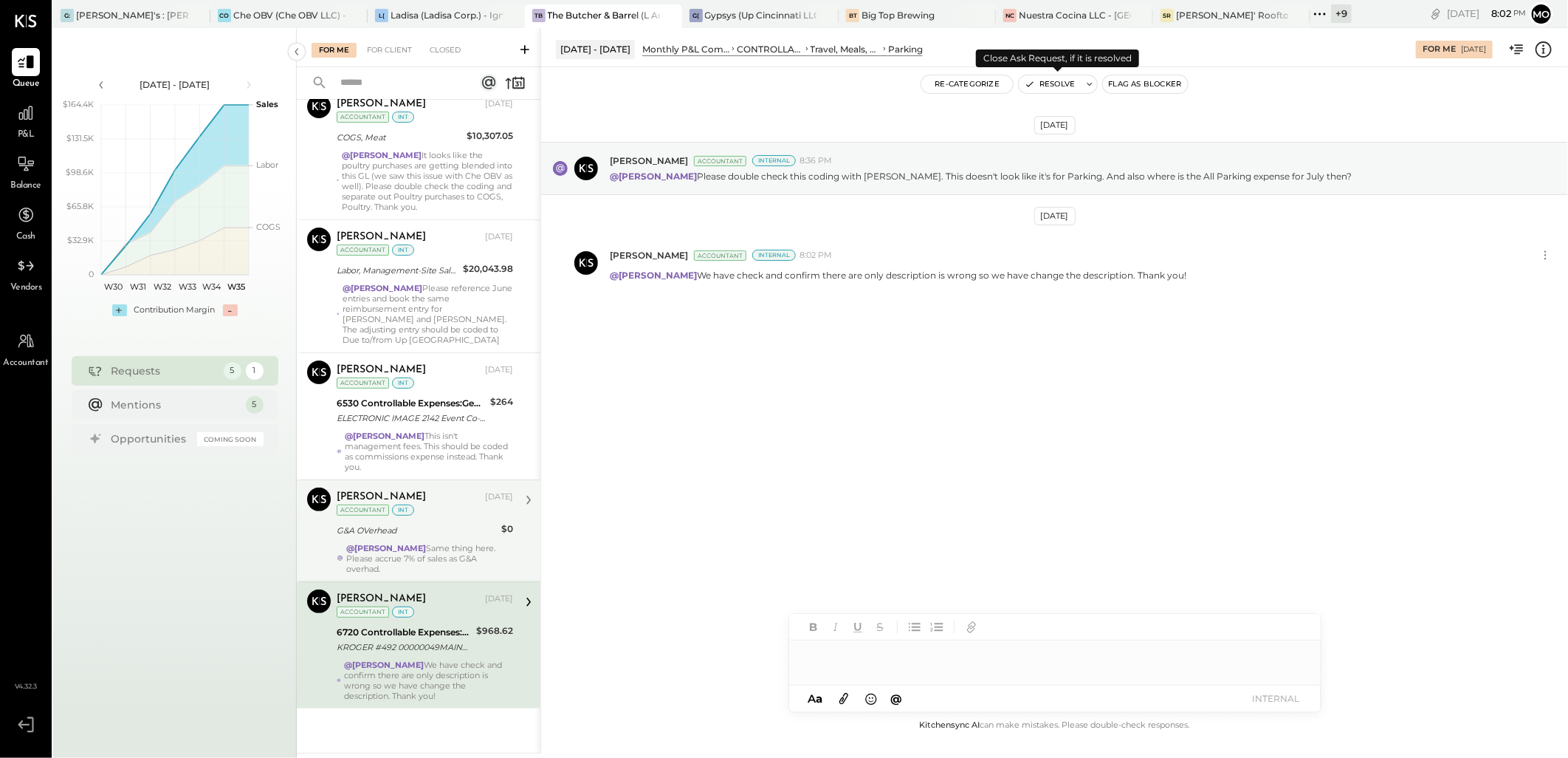
click at [1044, 85] on button "Resolve" at bounding box center [1049, 84] width 62 height 18
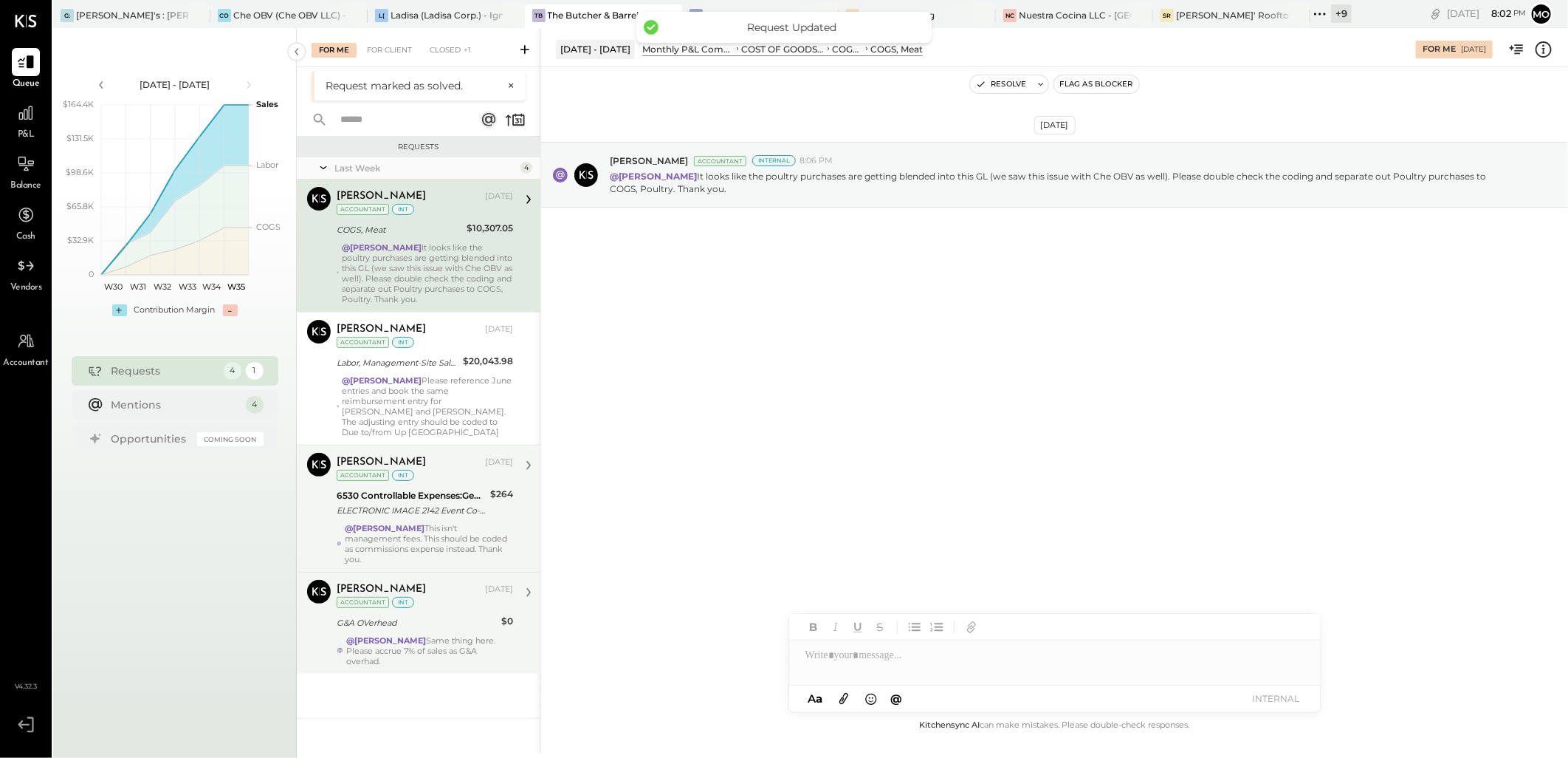
click at [426, 512] on div "ELECTRONIC IMAGE 2142 Event Co-ordinators Fess" at bounding box center [411, 509] width 149 height 14
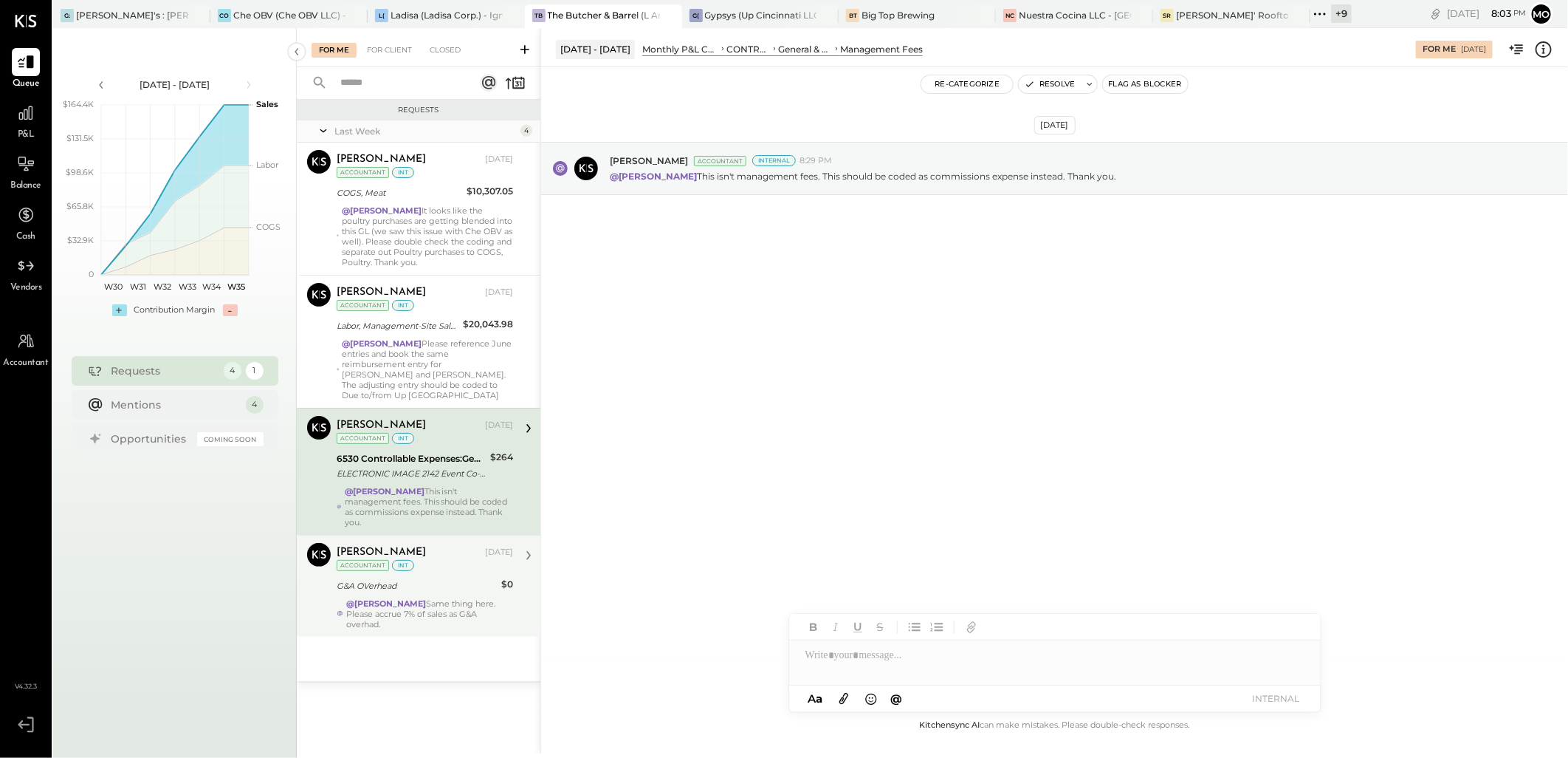
click at [855, 655] on div at bounding box center [1055, 662] width 531 height 44
drag, startPoint x: 909, startPoint y: 595, endPoint x: 976, endPoint y: 584, distance: 67.9
click at [909, 595] on span "[PERSON_NAME]" at bounding box center [931, 594] width 116 height 14
click at [1204, 657] on div "**********" at bounding box center [1055, 655] width 531 height 30
drag, startPoint x: 1289, startPoint y: 706, endPoint x: 1352, endPoint y: 653, distance: 82.3
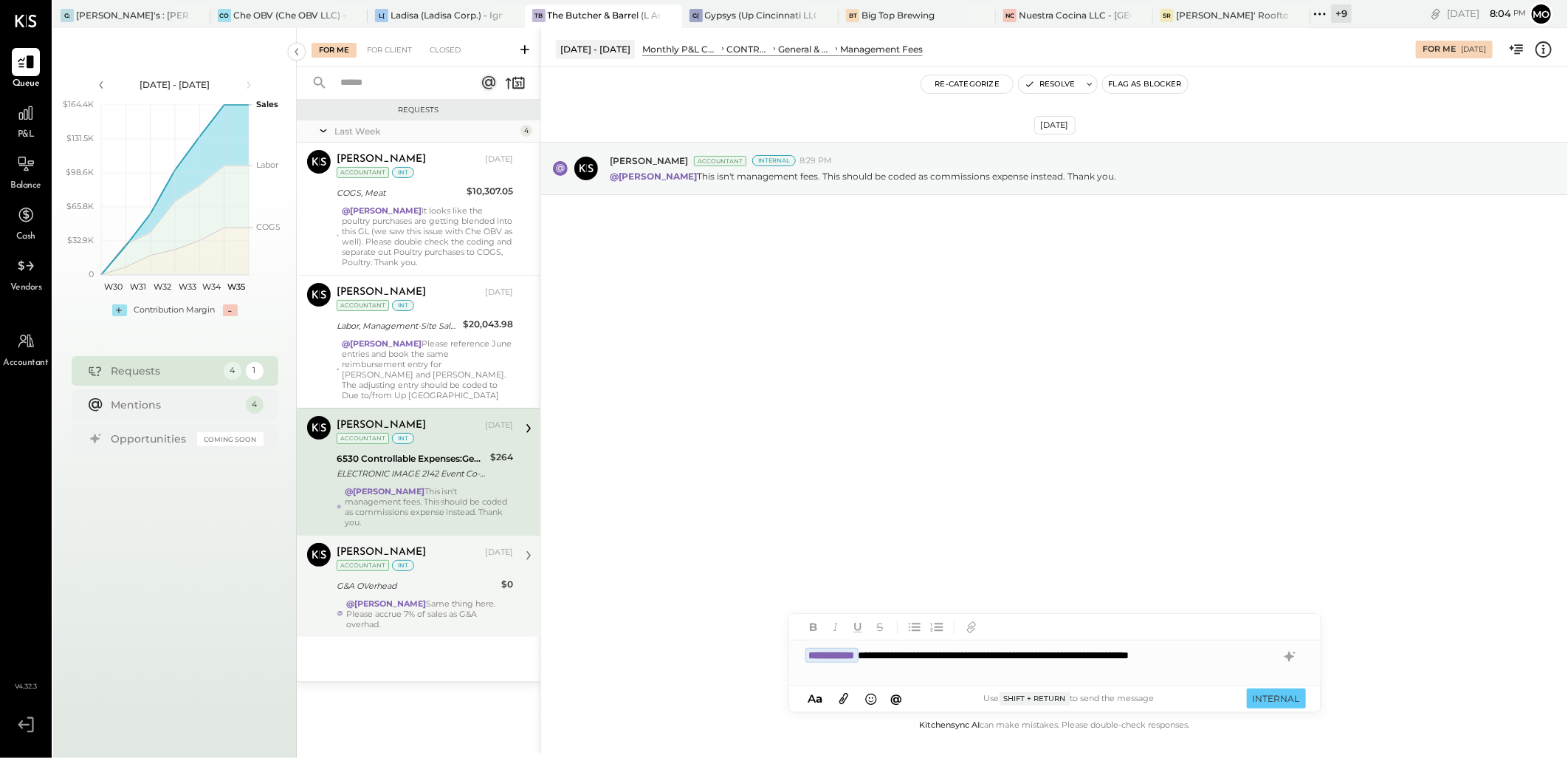
click at [1289, 706] on button "INTERNAL" at bounding box center [1276, 698] width 59 height 20
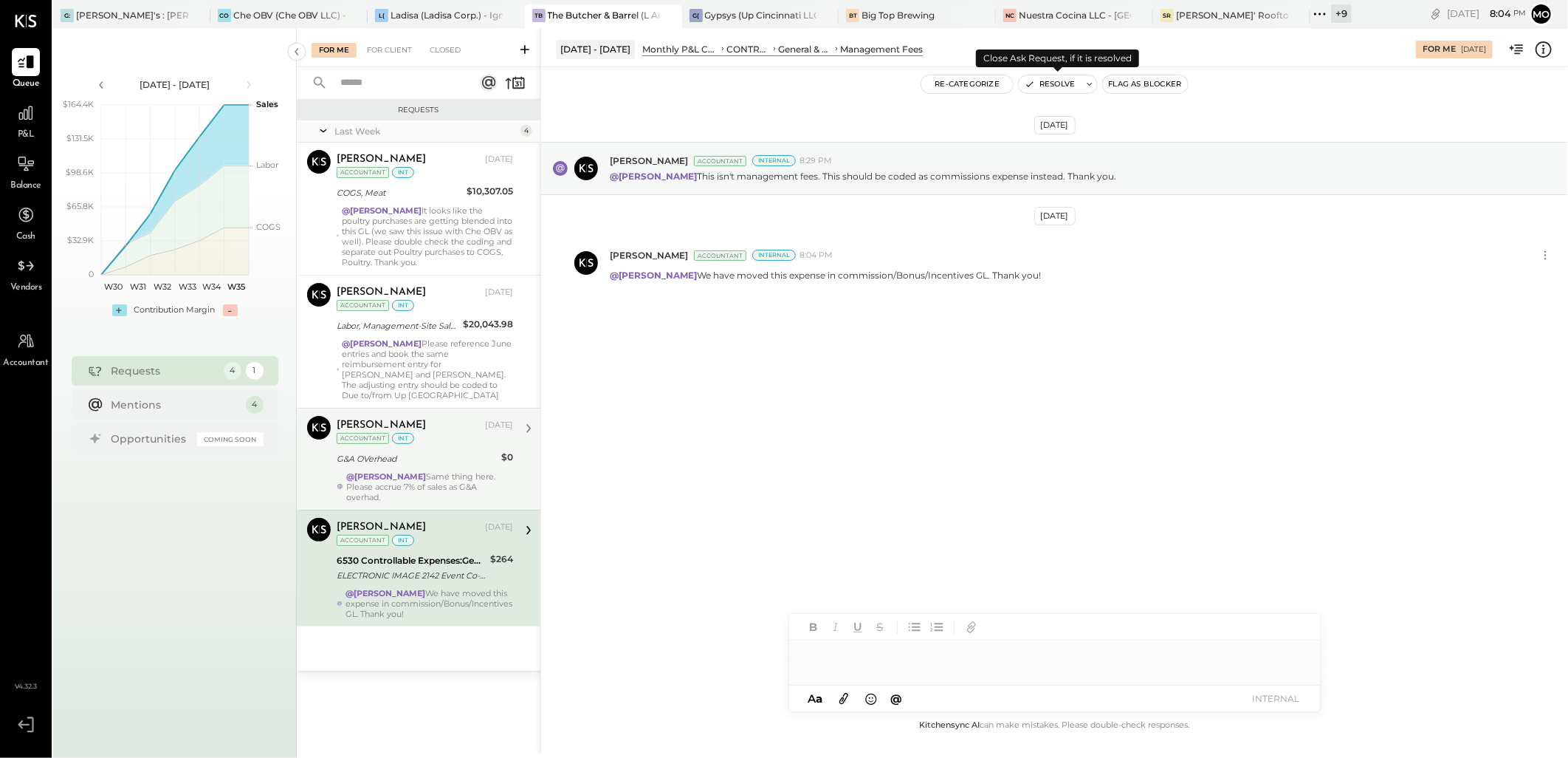
click at [1037, 85] on button "Resolve" at bounding box center [1049, 84] width 62 height 18
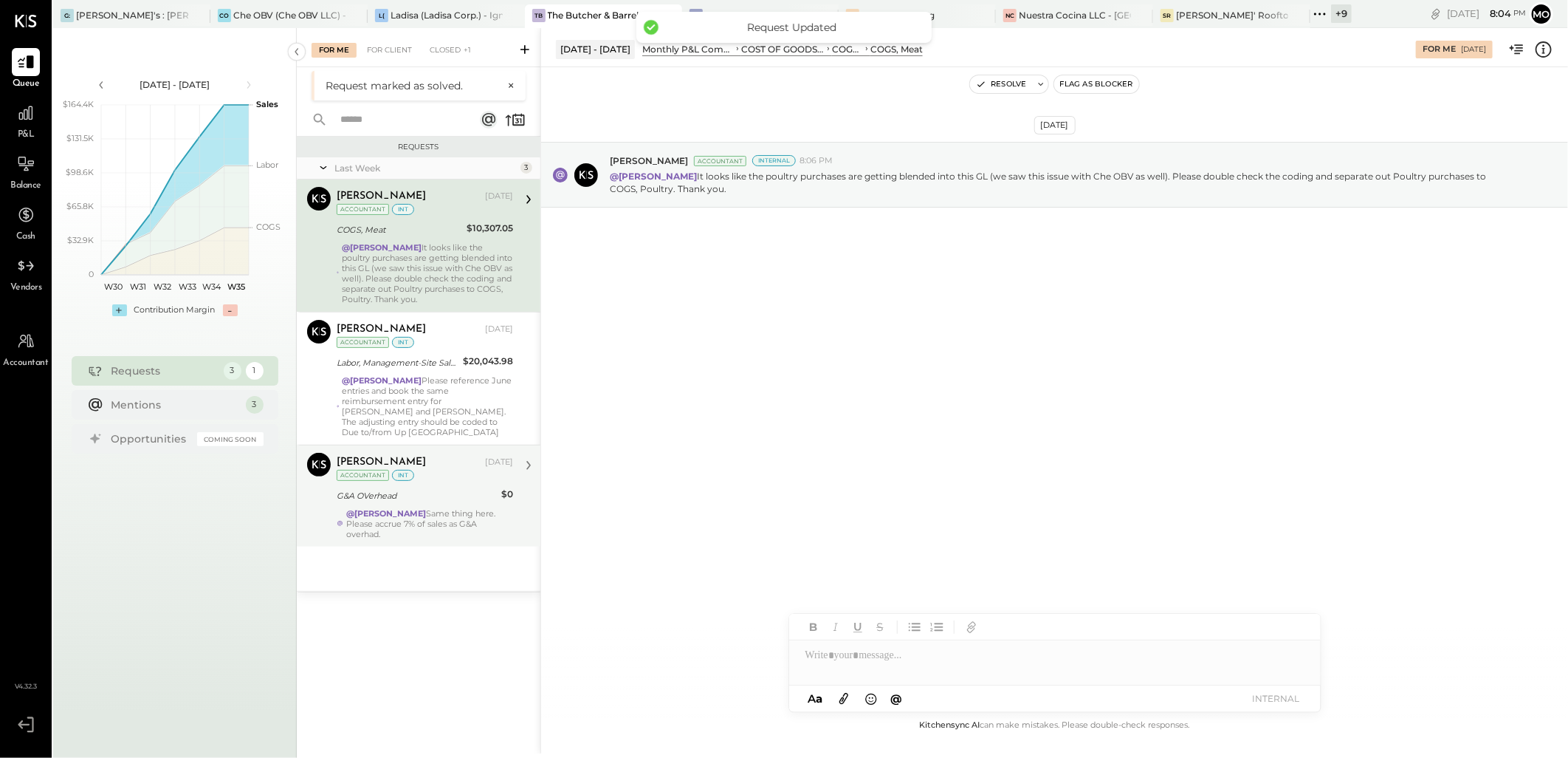
click at [455, 521] on div "@Mohammadsalkin Ansari Same thing here. Please accrue 7% of sales as G&A overha…" at bounding box center [429, 524] width 167 height 31
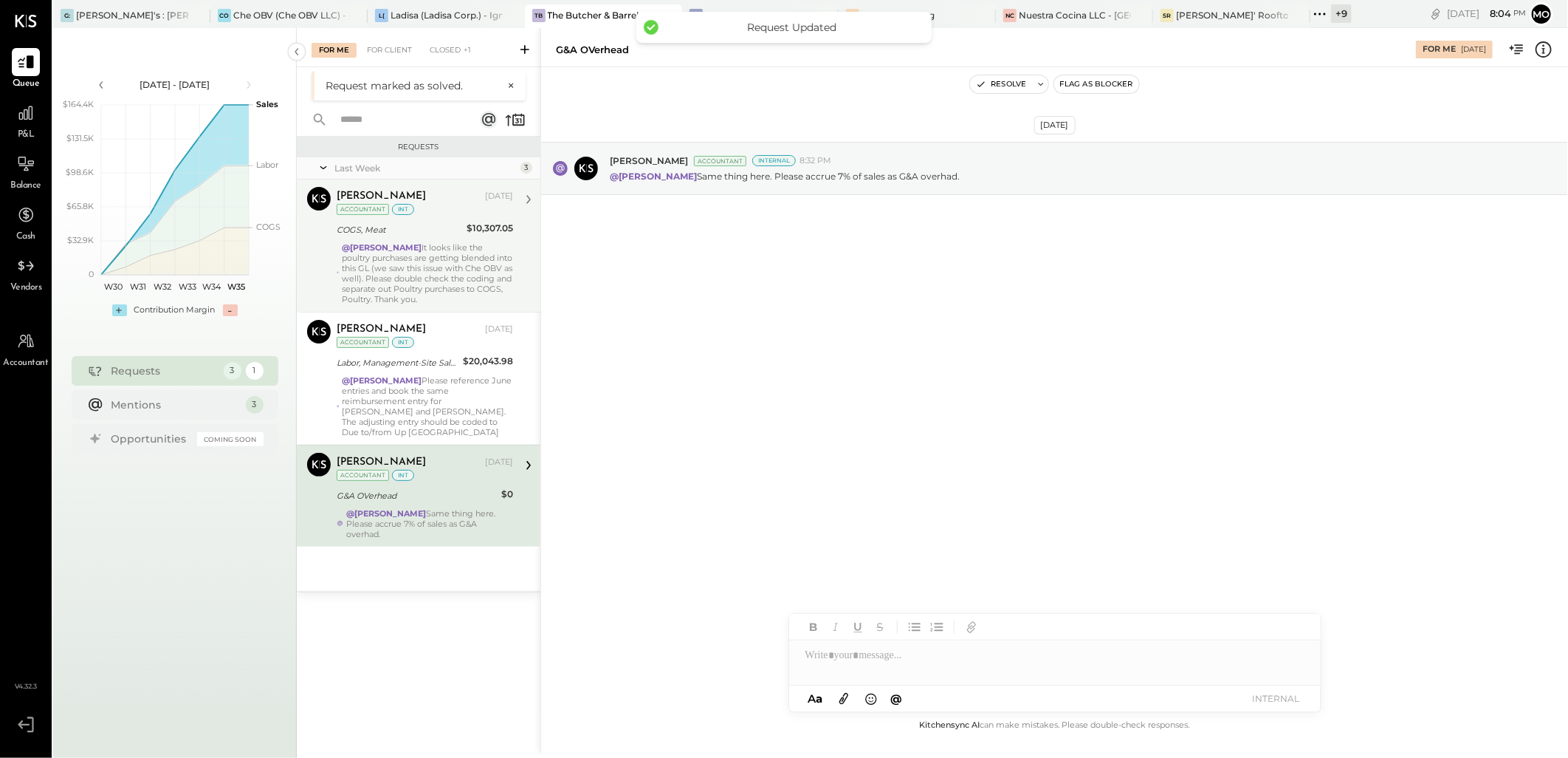
click at [468, 279] on div "@Mohammadsalkin Ansari It looks like the poultry purchases are getting blended …" at bounding box center [427, 272] width 171 height 62
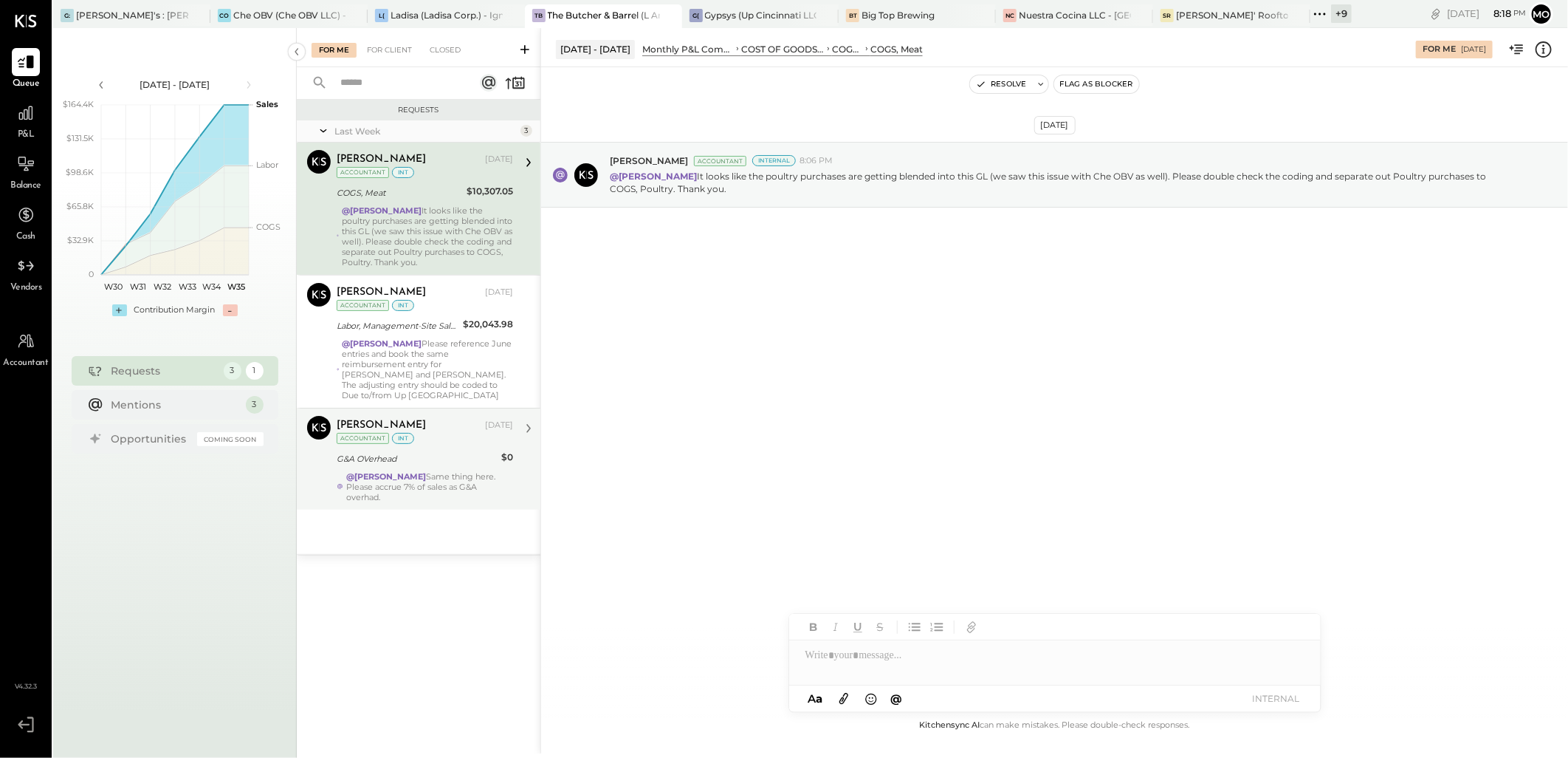
drag, startPoint x: 822, startPoint y: 0, endPoint x: 1164, endPoint y: 69, distance: 348.9
click at [1069, 364] on div "Aug 21st, 2025 Joseph Shin Accountant Internal 8:06 PM @Mohammadsalkin Ansari I…" at bounding box center [1055, 391] width 1027 height 649
click at [858, 658] on div at bounding box center [1055, 662] width 531 height 44
drag, startPoint x: 876, startPoint y: 625, endPoint x: 1009, endPoint y: 695, distance: 150.3
click at [879, 625] on span "[PERSON_NAME]" at bounding box center [931, 623] width 116 height 14
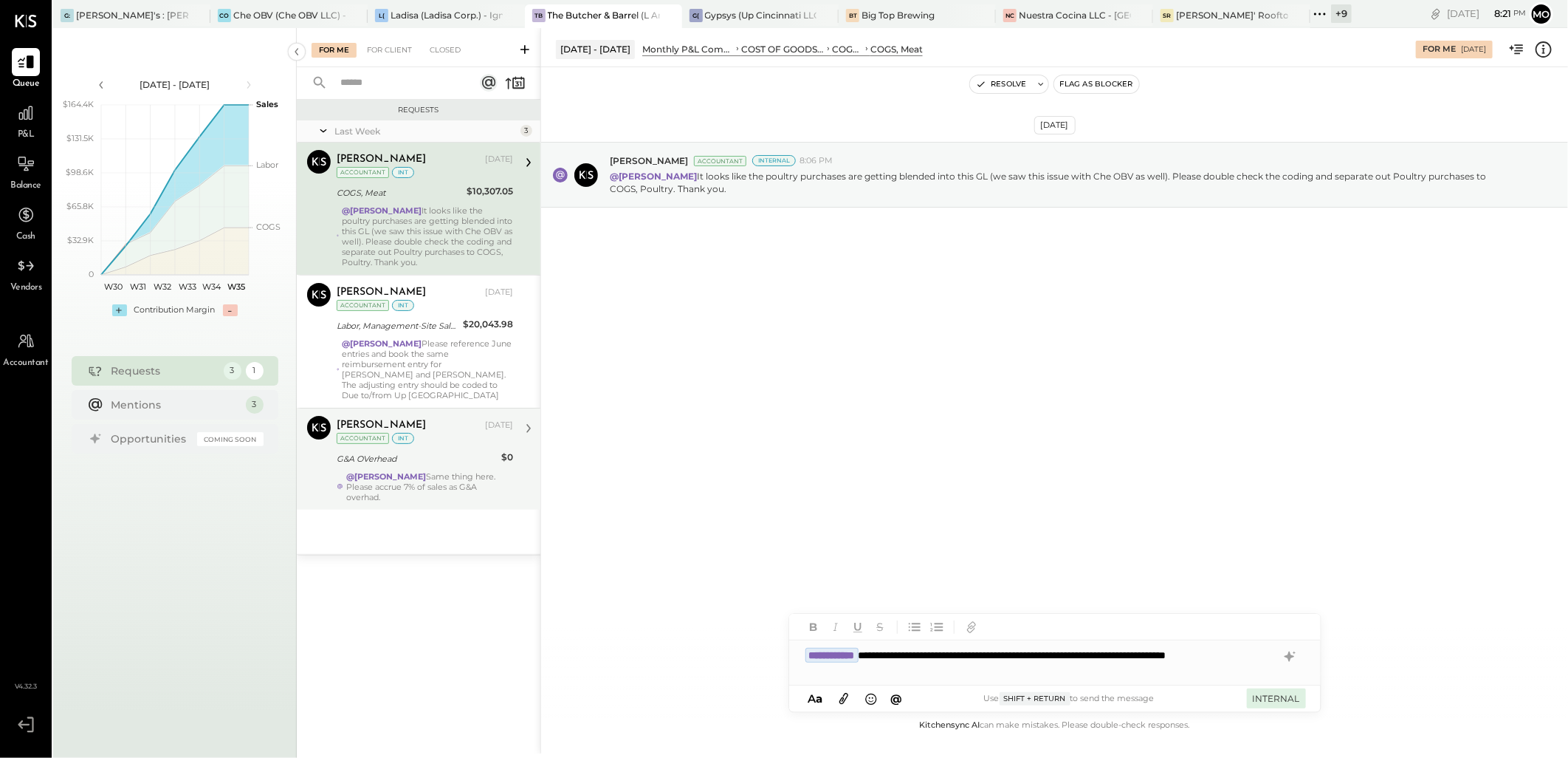
click at [1280, 704] on button "INTERNAL" at bounding box center [1276, 698] width 59 height 20
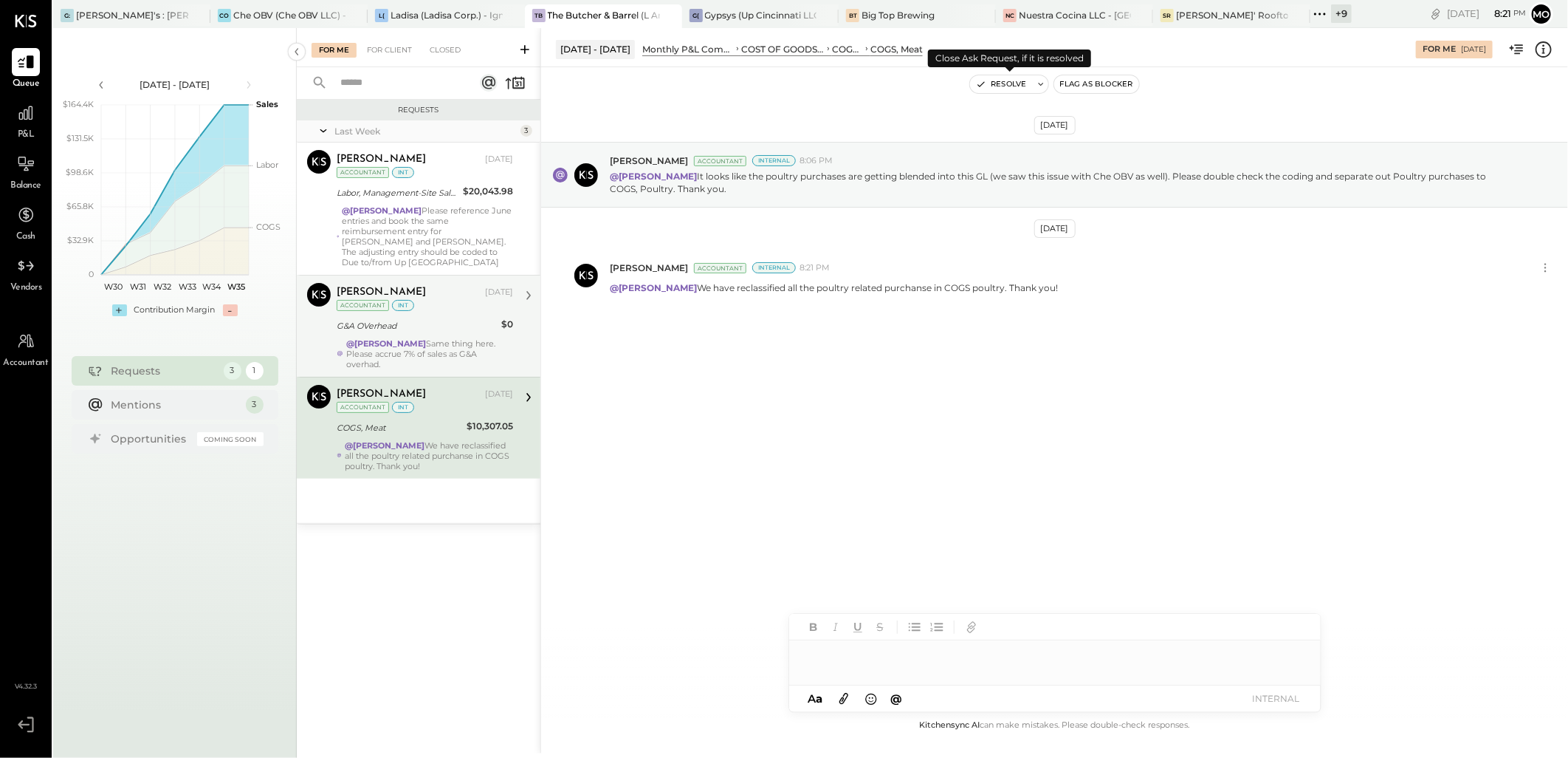
click at [995, 86] on button "Resolve" at bounding box center [1001, 84] width 62 height 18
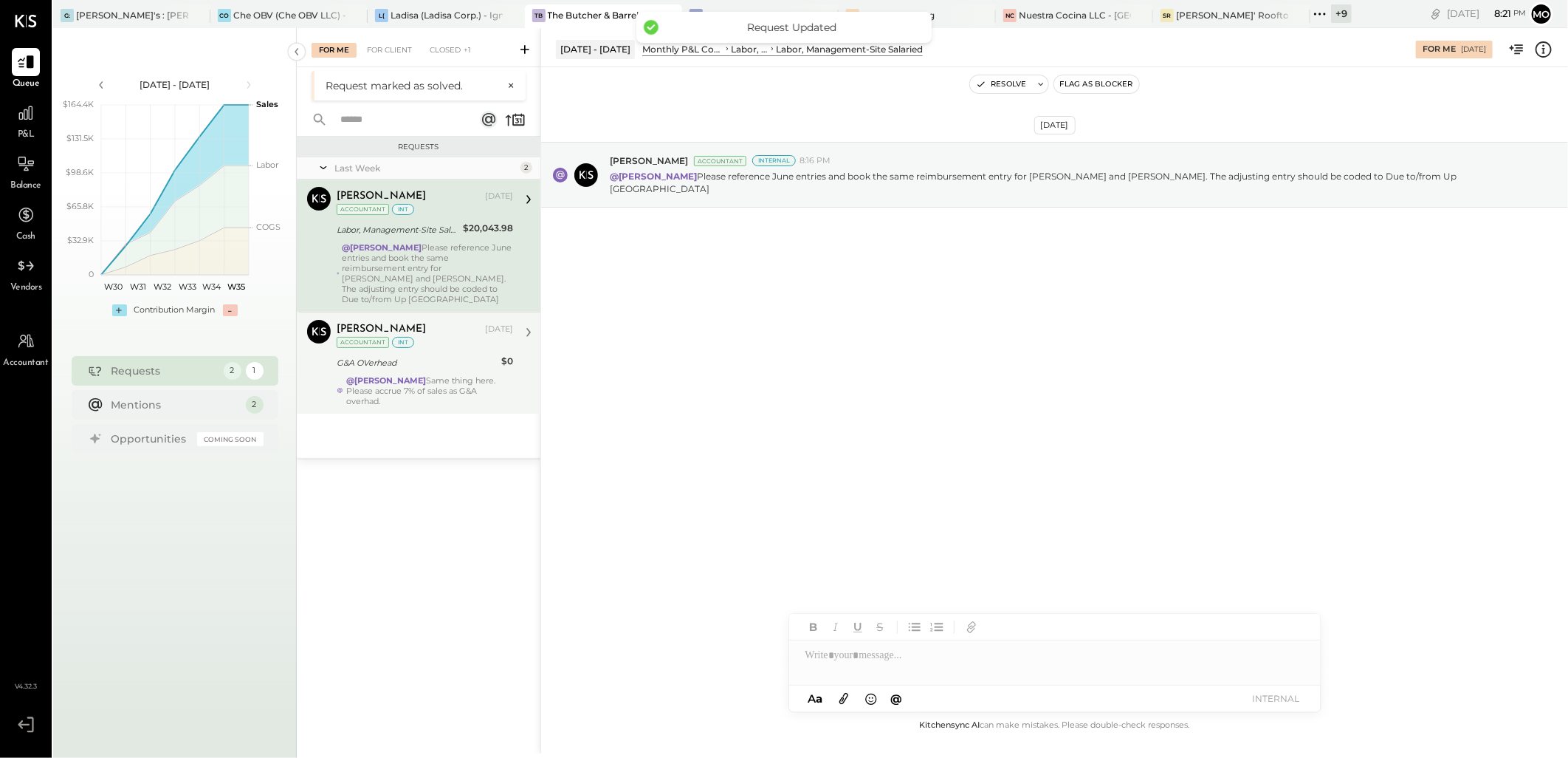
click at [456, 276] on div "@[PERSON_NAME] Please reference June entries and book the same reimbursement en…" at bounding box center [428, 272] width 171 height 62
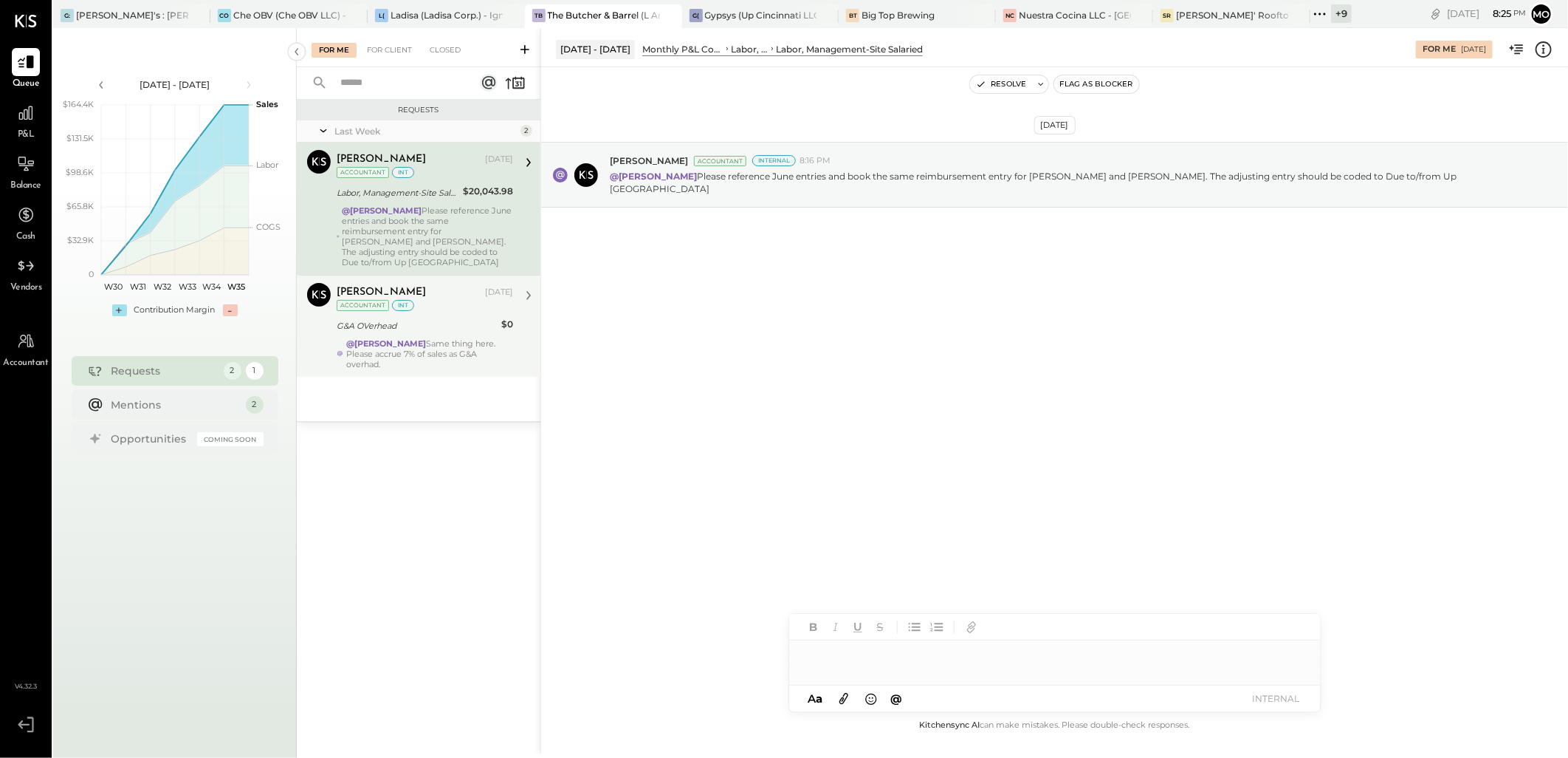
click at [869, 665] on div at bounding box center [1055, 662] width 531 height 44
click at [962, 620] on span "[PERSON_NAME]" at bounding box center [931, 623] width 116 height 14
drag, startPoint x: 1208, startPoint y: 654, endPoint x: 1281, endPoint y: 650, distance: 73.1
click at [1281, 650] on div "**********" at bounding box center [1055, 662] width 531 height 98
click at [1251, 702] on button "INTERNAL" at bounding box center [1276, 698] width 59 height 20
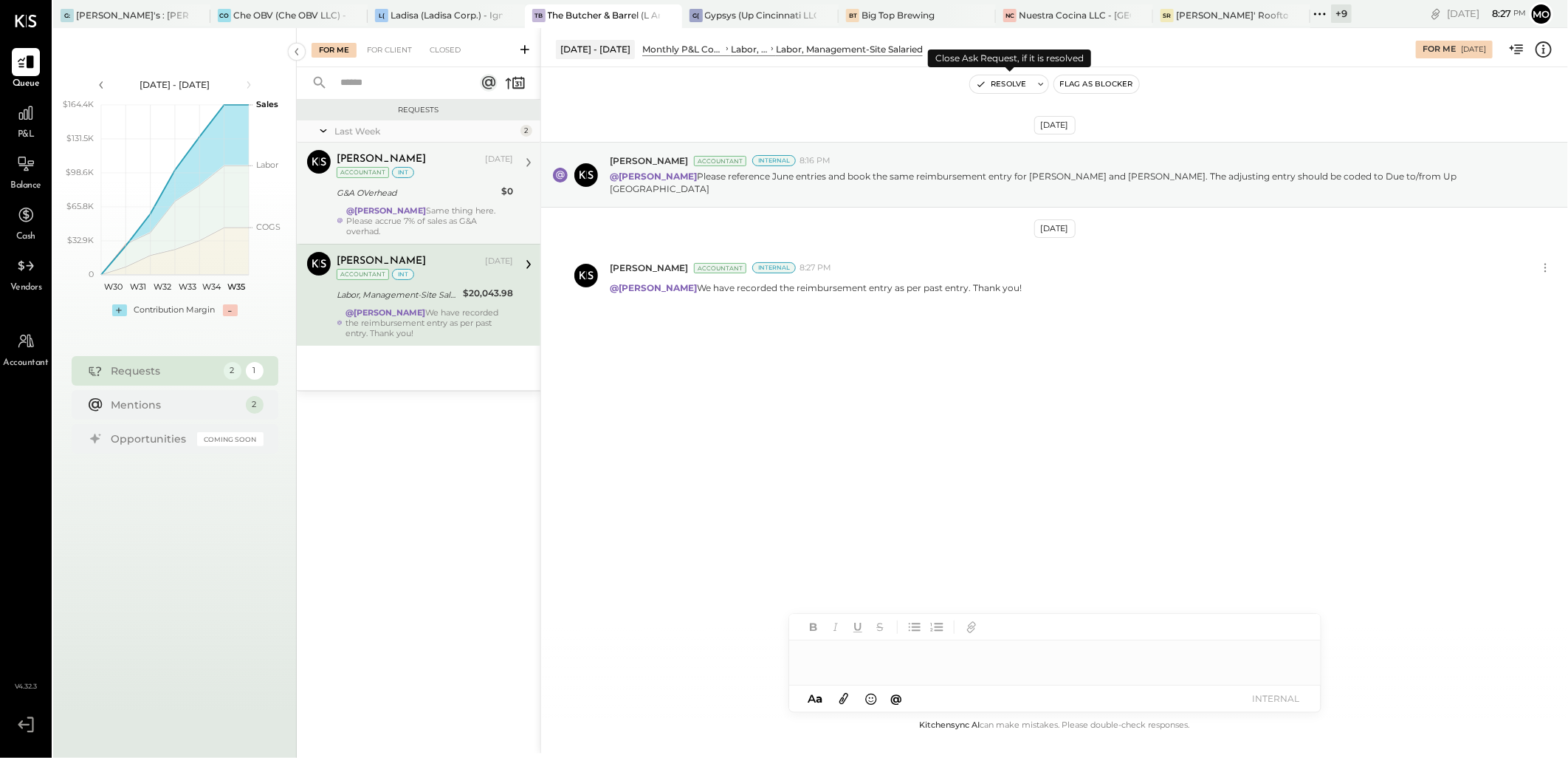
click at [1005, 90] on button "Resolve" at bounding box center [1001, 84] width 62 height 18
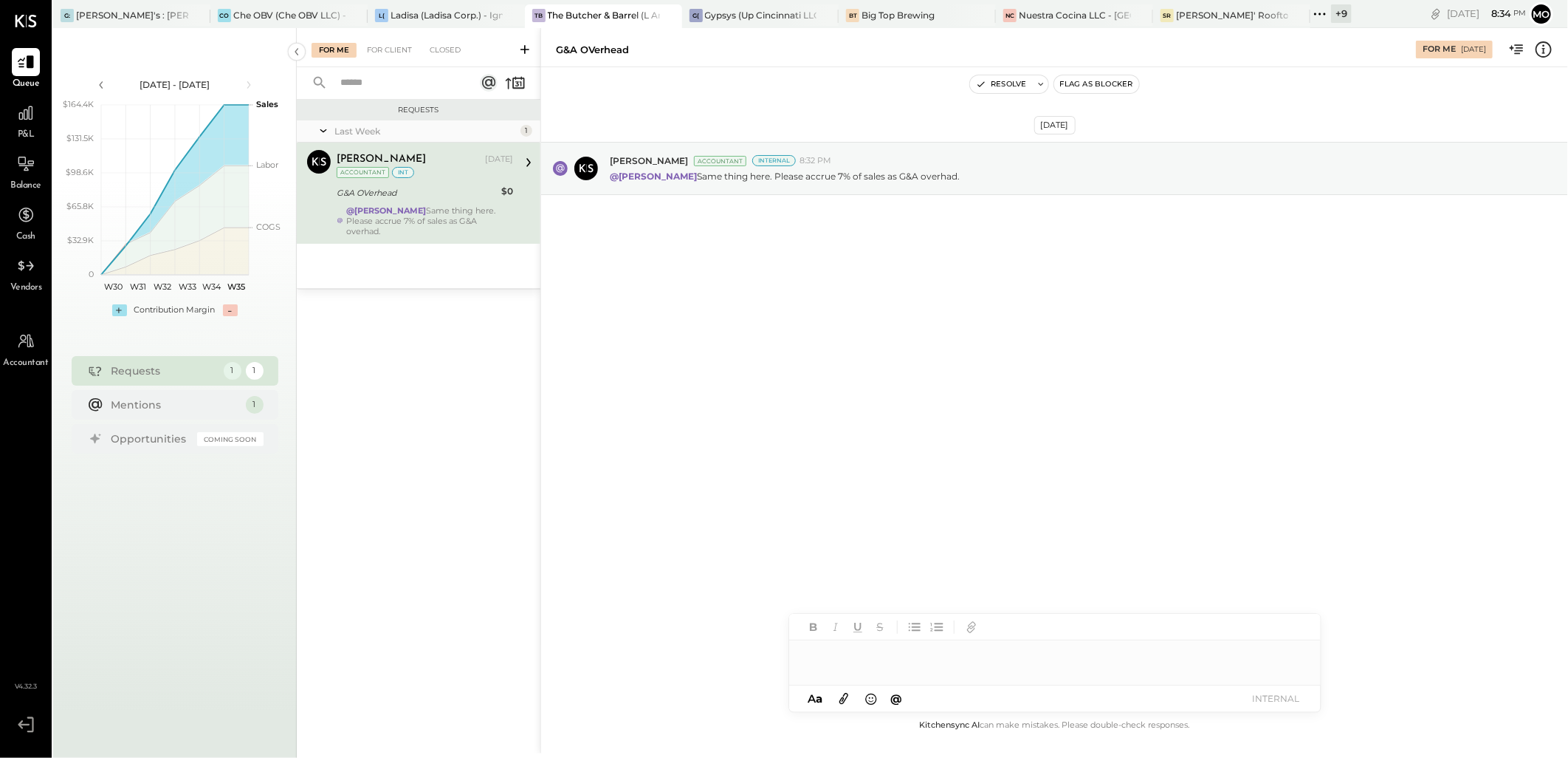
click at [815, 651] on div at bounding box center [1055, 655] width 531 height 30
type input "****"
click at [918, 628] on span "[PERSON_NAME]" at bounding box center [931, 623] width 116 height 14
click at [1297, 700] on button "INTERNAL" at bounding box center [1276, 698] width 59 height 20
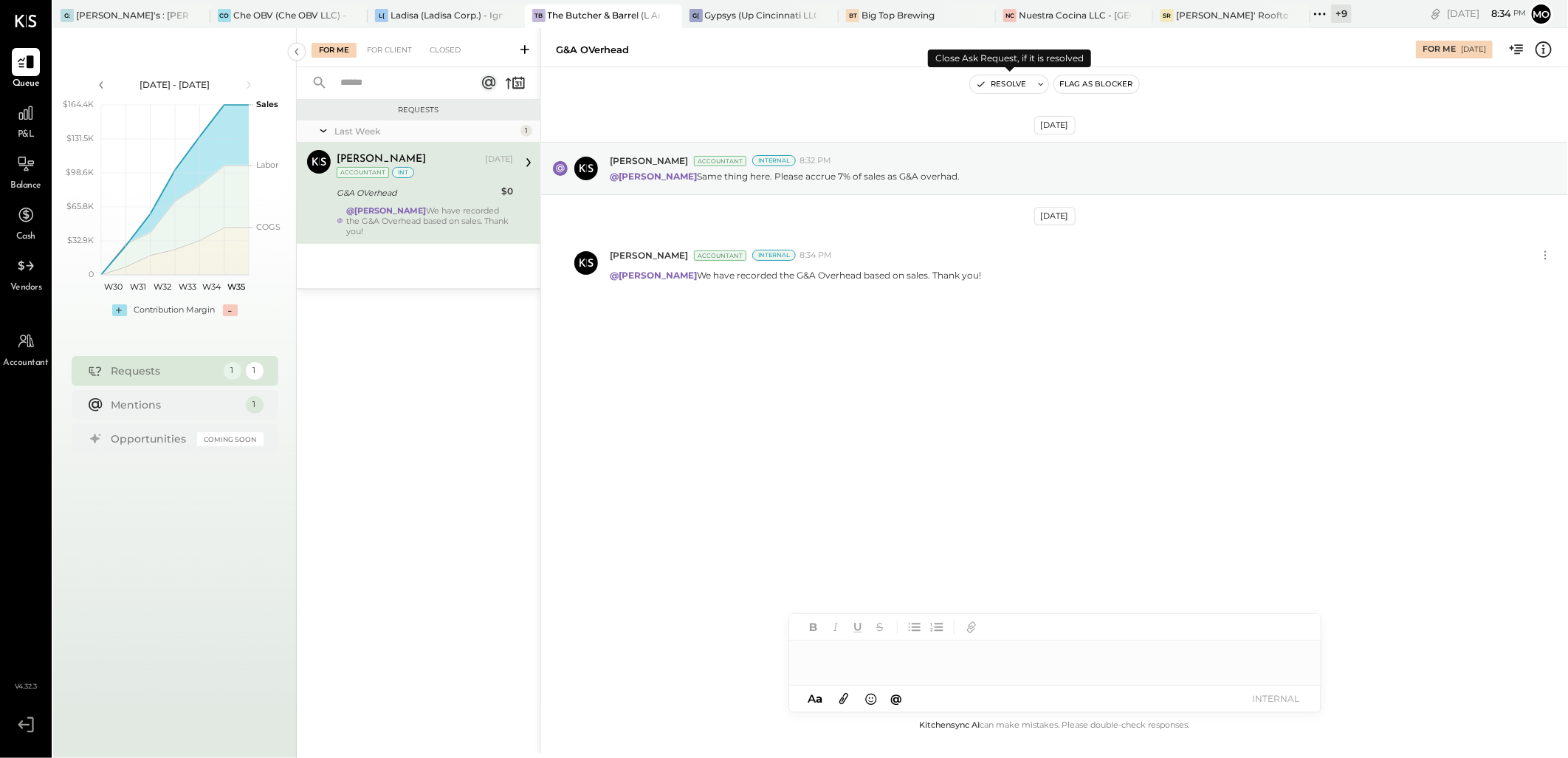
click at [985, 79] on icon "button" at bounding box center [981, 84] width 10 height 10
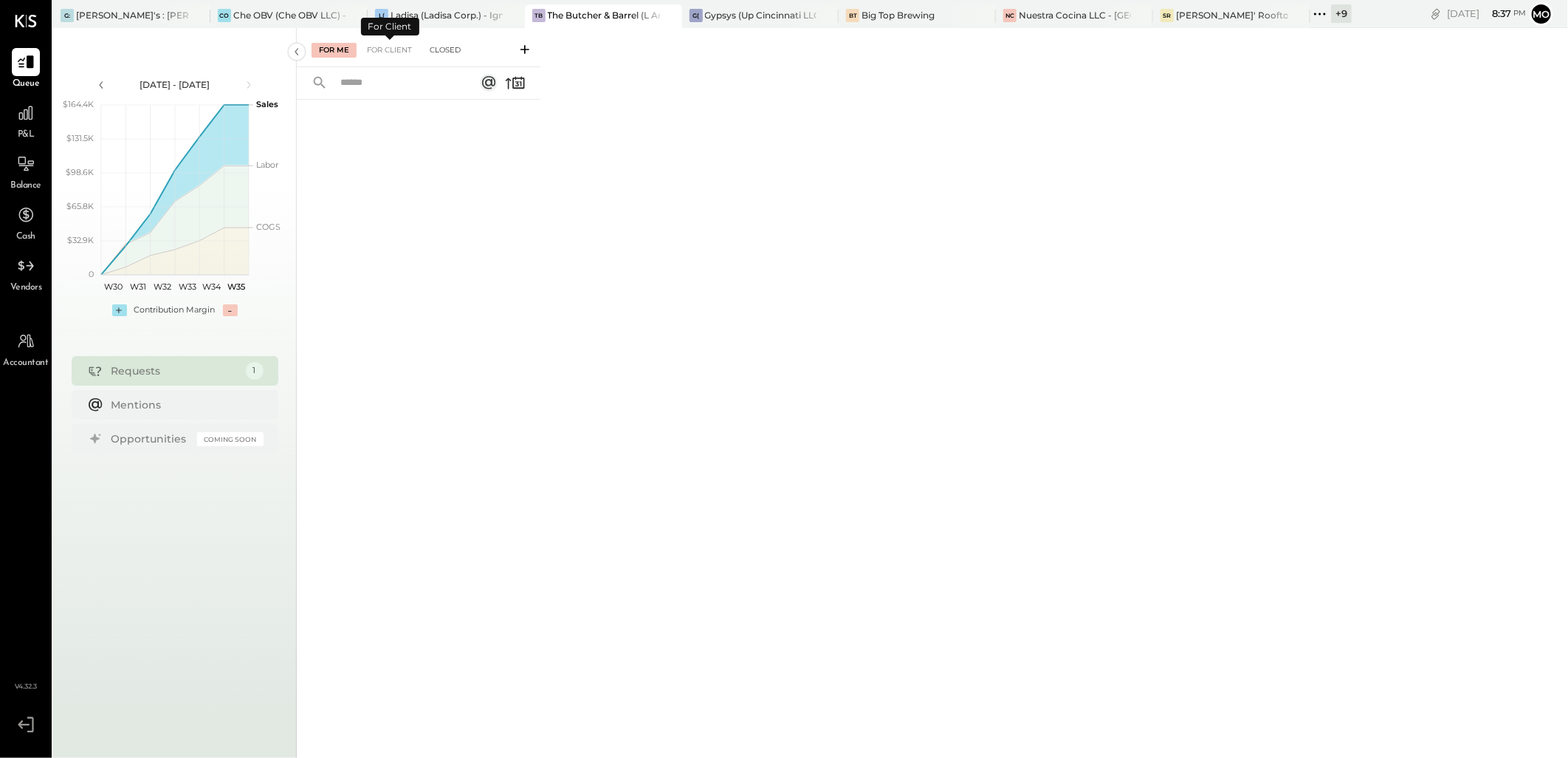
click at [430, 49] on div "Closed" at bounding box center [445, 50] width 46 height 14
click at [446, 50] on div "Closed" at bounding box center [445, 50] width 46 height 14
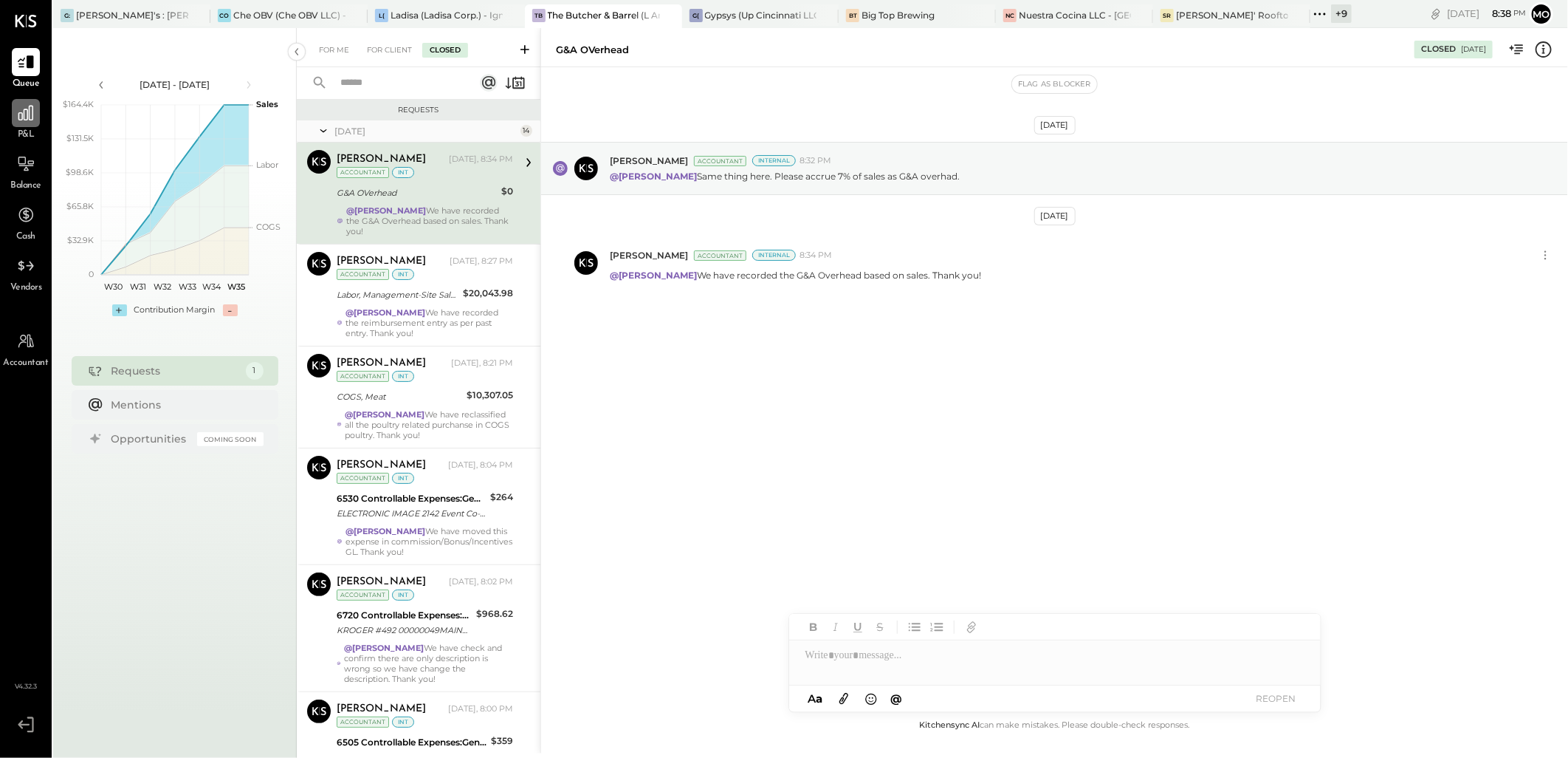
click at [20, 106] on icon at bounding box center [25, 113] width 19 height 19
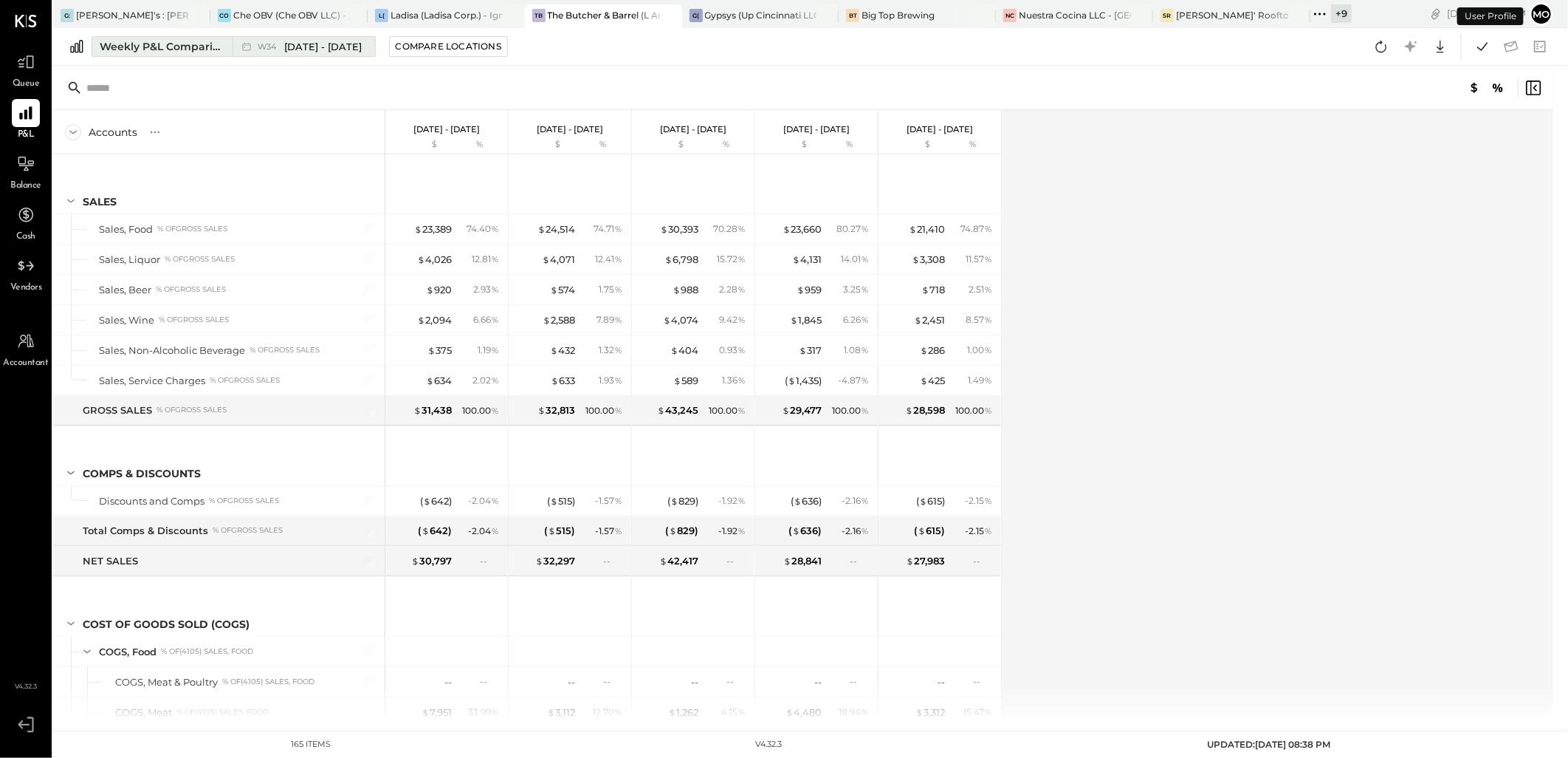
click at [143, 42] on div "Weekly P&L Comparison" at bounding box center [162, 46] width 124 height 14
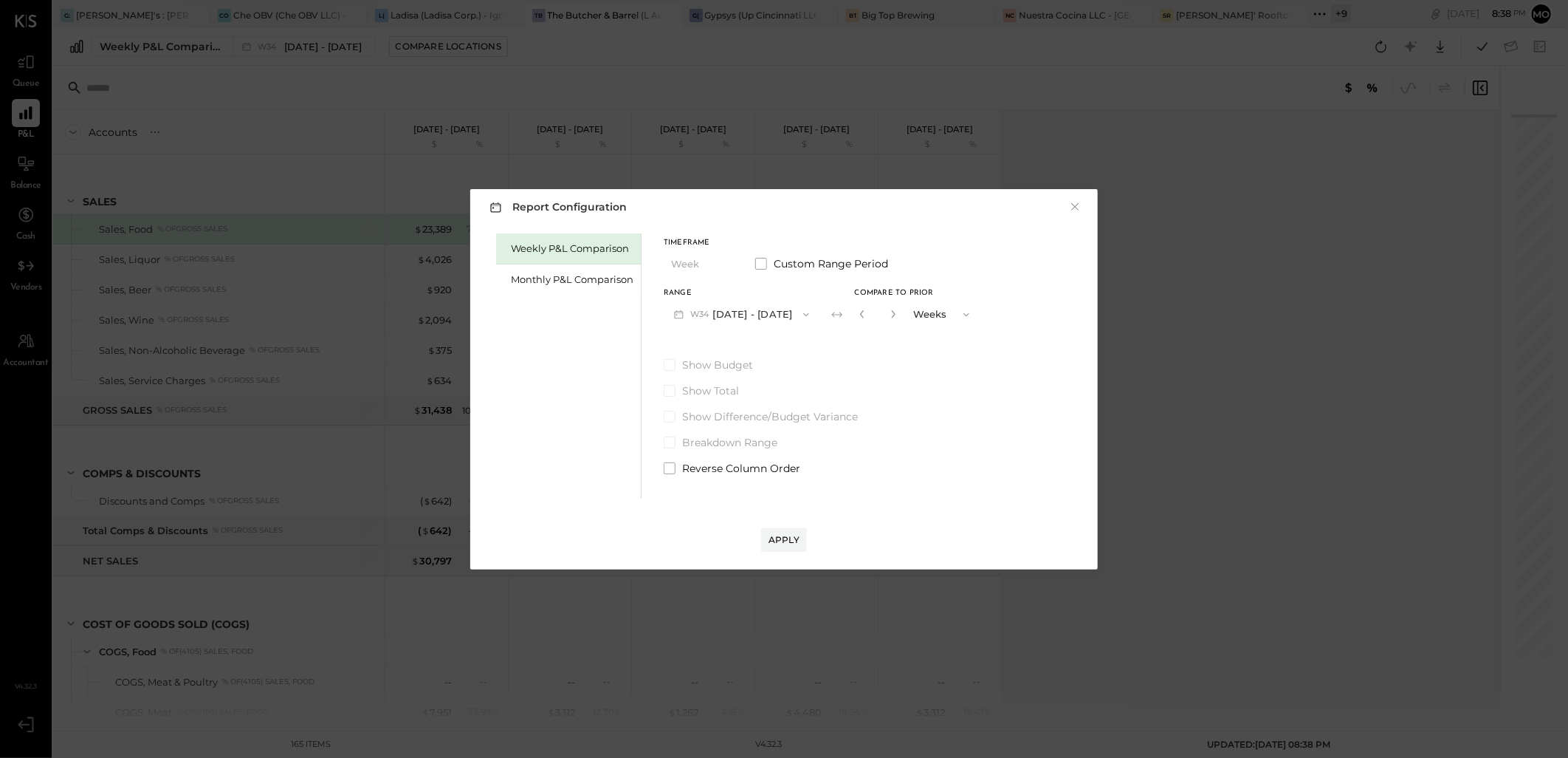
click at [573, 287] on div "Monthly P&L Comparison" at bounding box center [568, 279] width 145 height 31
click at [748, 305] on button "M08 Aug 1 - 31, 2025" at bounding box center [742, 314] width 156 height 27
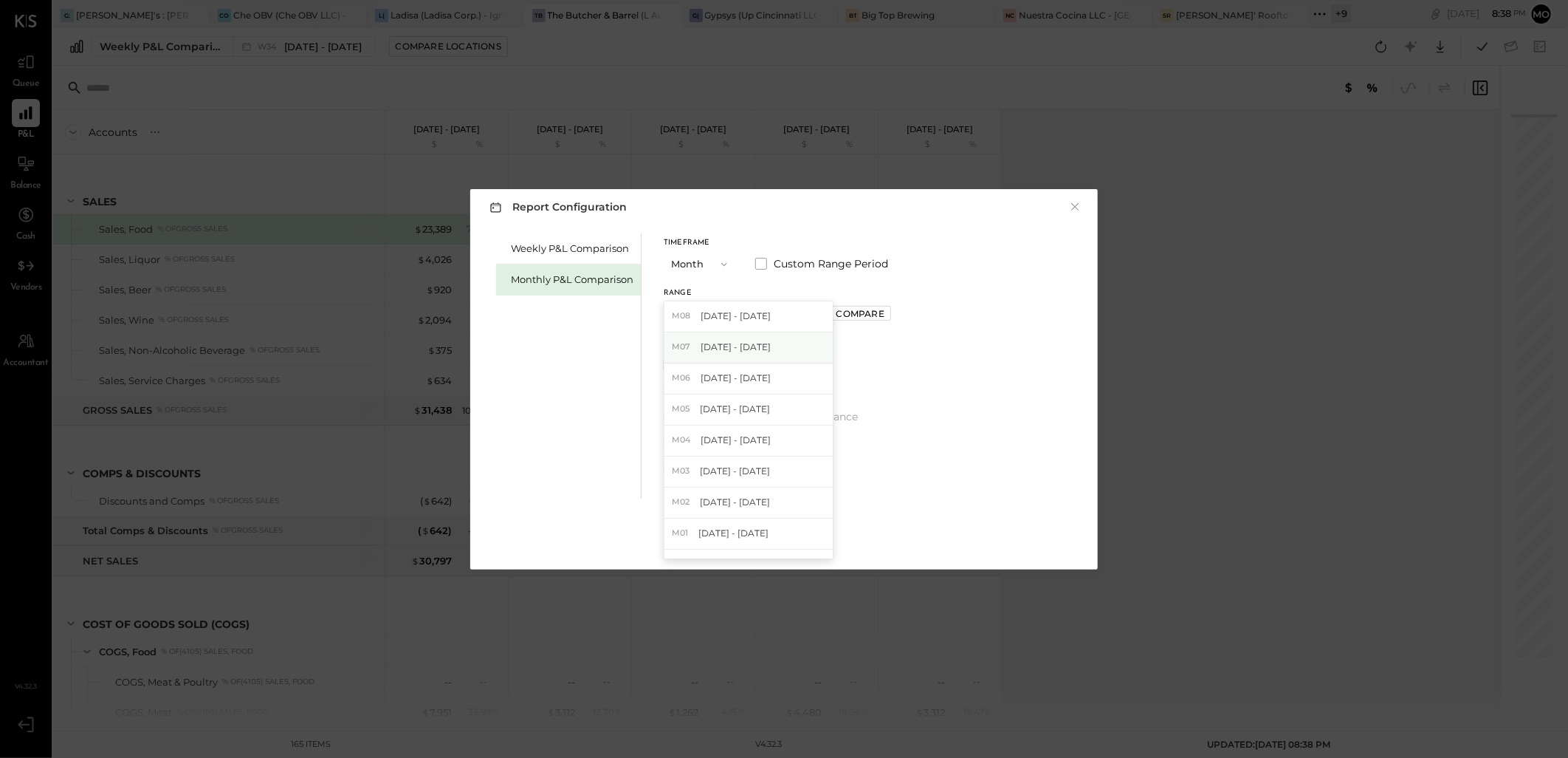
click at [756, 350] on span "[DATE] - [DATE]" at bounding box center [735, 346] width 70 height 13
click at [791, 536] on div "Apply" at bounding box center [784, 539] width 31 height 13
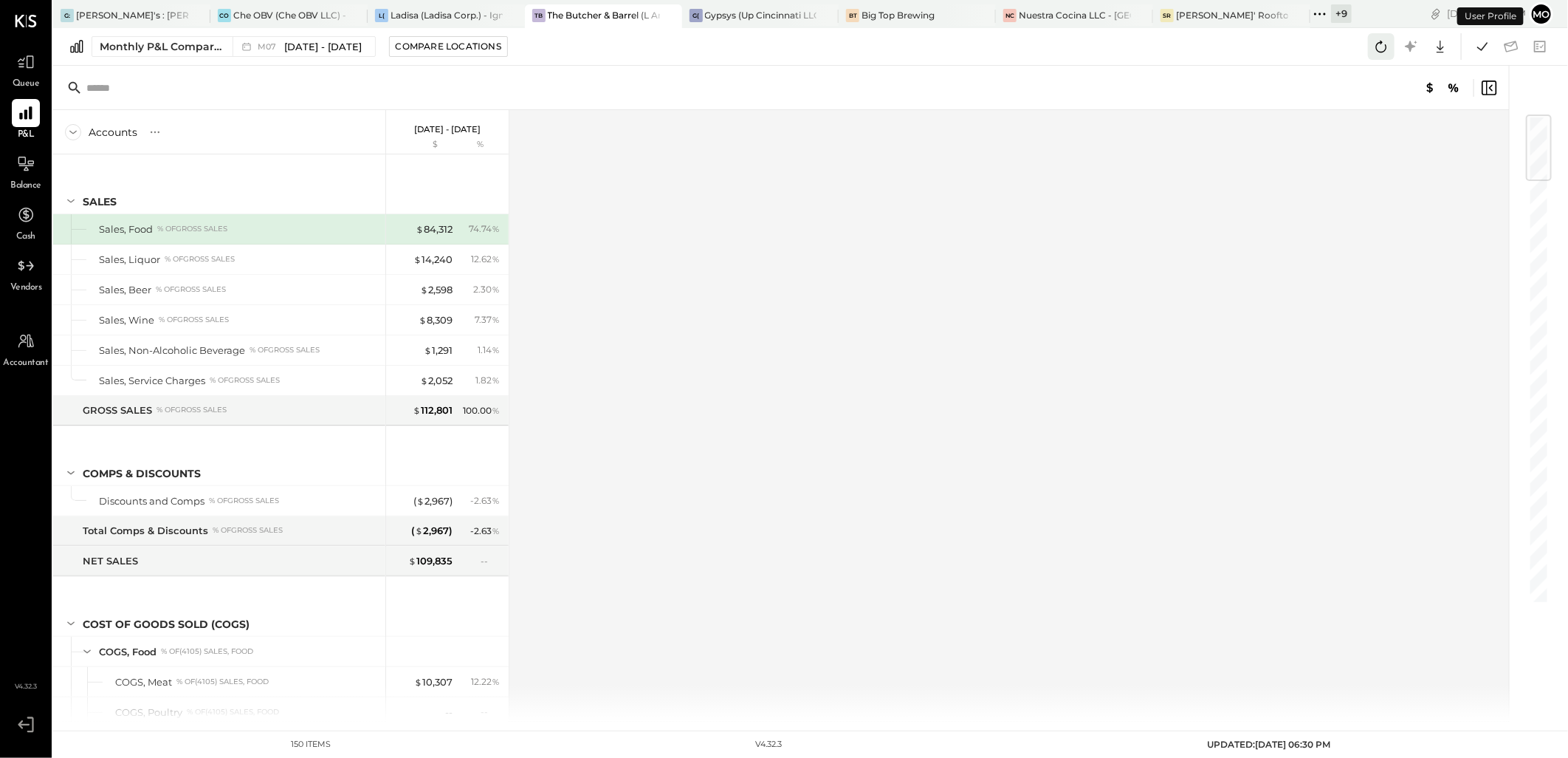
click at [1374, 52] on icon at bounding box center [1381, 47] width 19 height 19
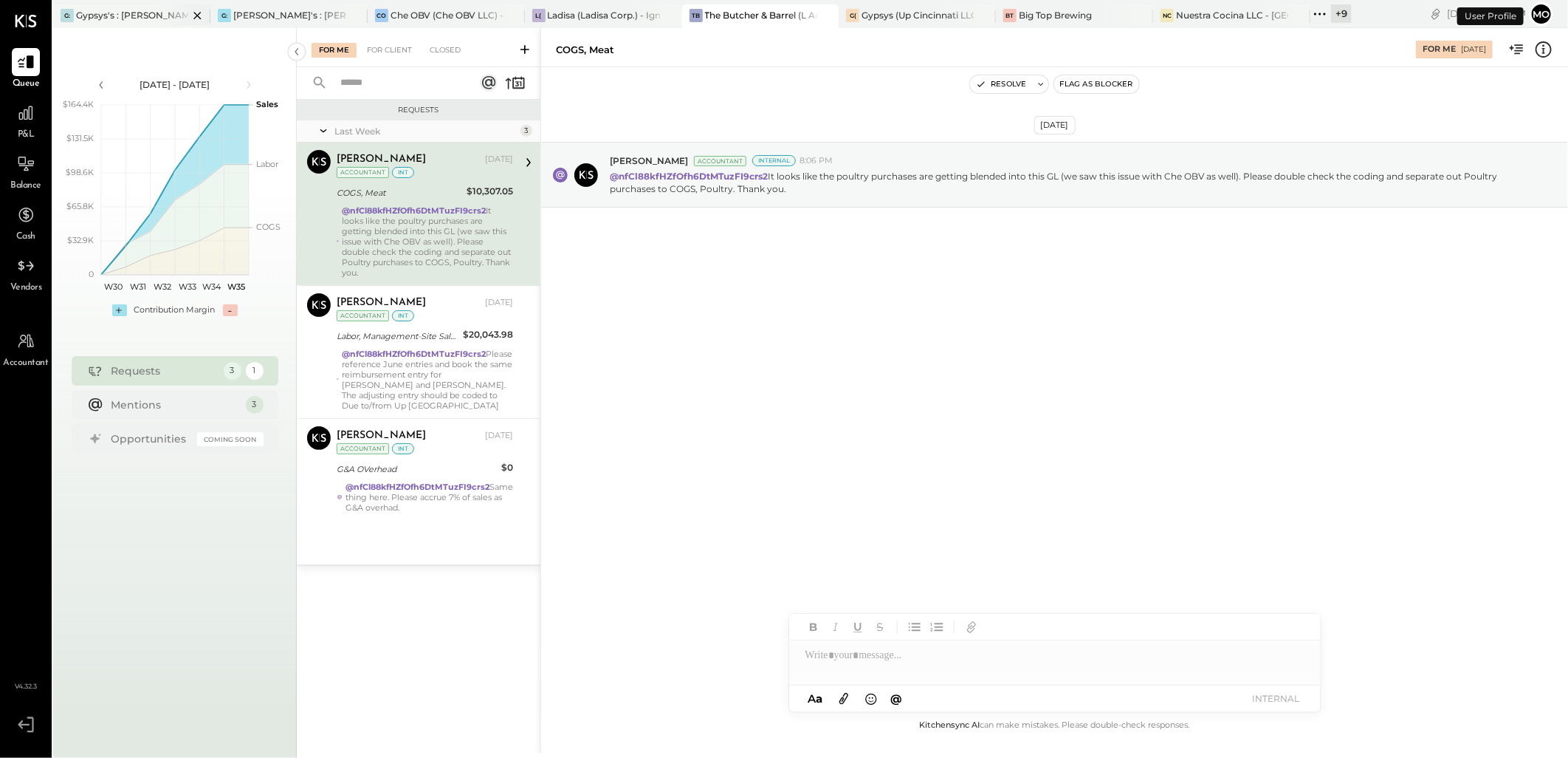
click at [101, 13] on div "Gypsys's : [PERSON_NAME] on the levee" at bounding box center [132, 14] width 112 height 13
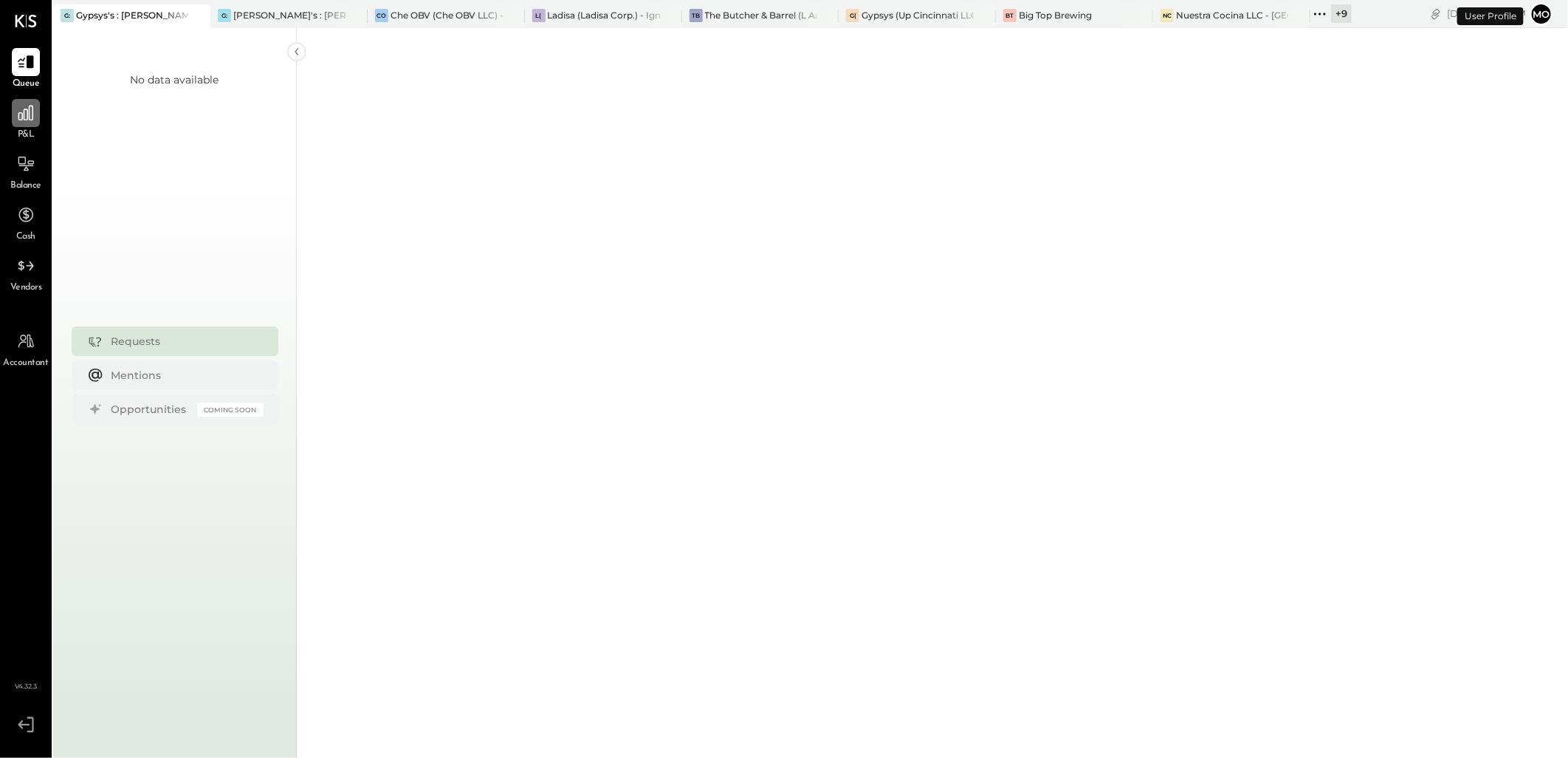
click at [27, 117] on icon at bounding box center [25, 113] width 14 height 14
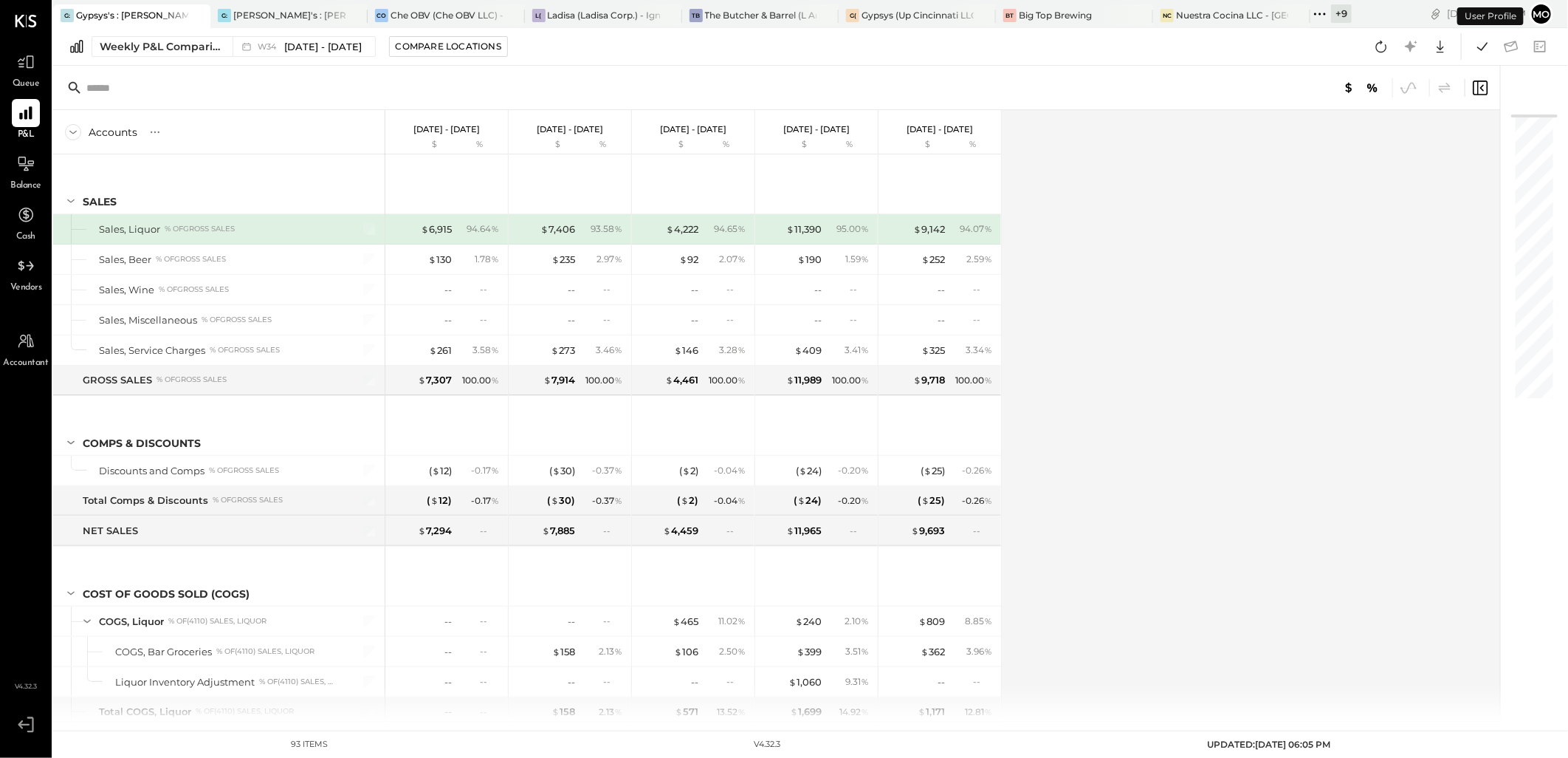
click at [1384, 48] on icon at bounding box center [1381, 47] width 19 height 19
click at [336, 44] on span "[DATE] - [DATE]" at bounding box center [323, 47] width 78 height 14
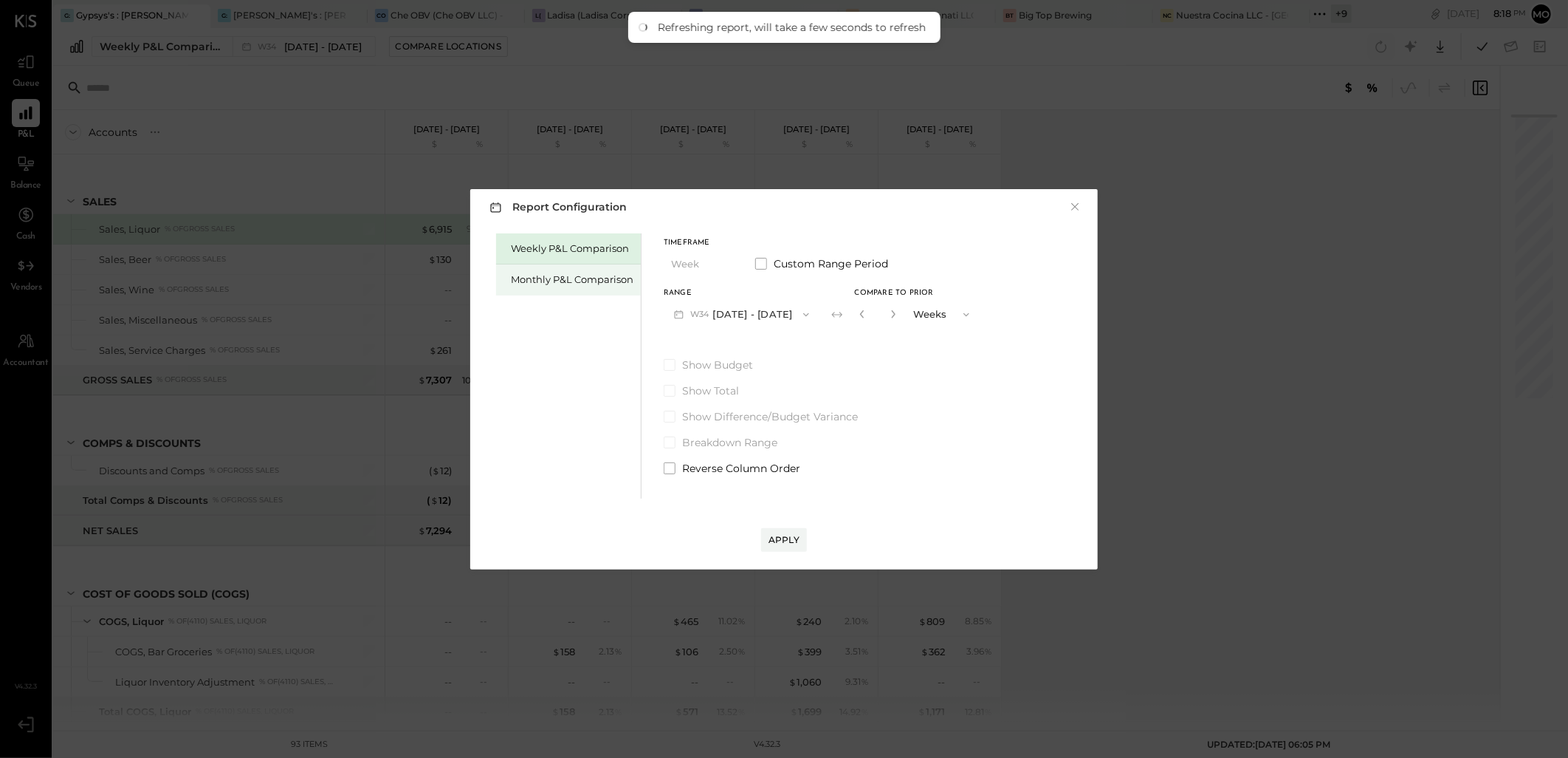
click at [595, 277] on div "Monthly P&L Comparison" at bounding box center [572, 279] width 123 height 14
click at [792, 537] on div "Apply" at bounding box center [784, 539] width 31 height 13
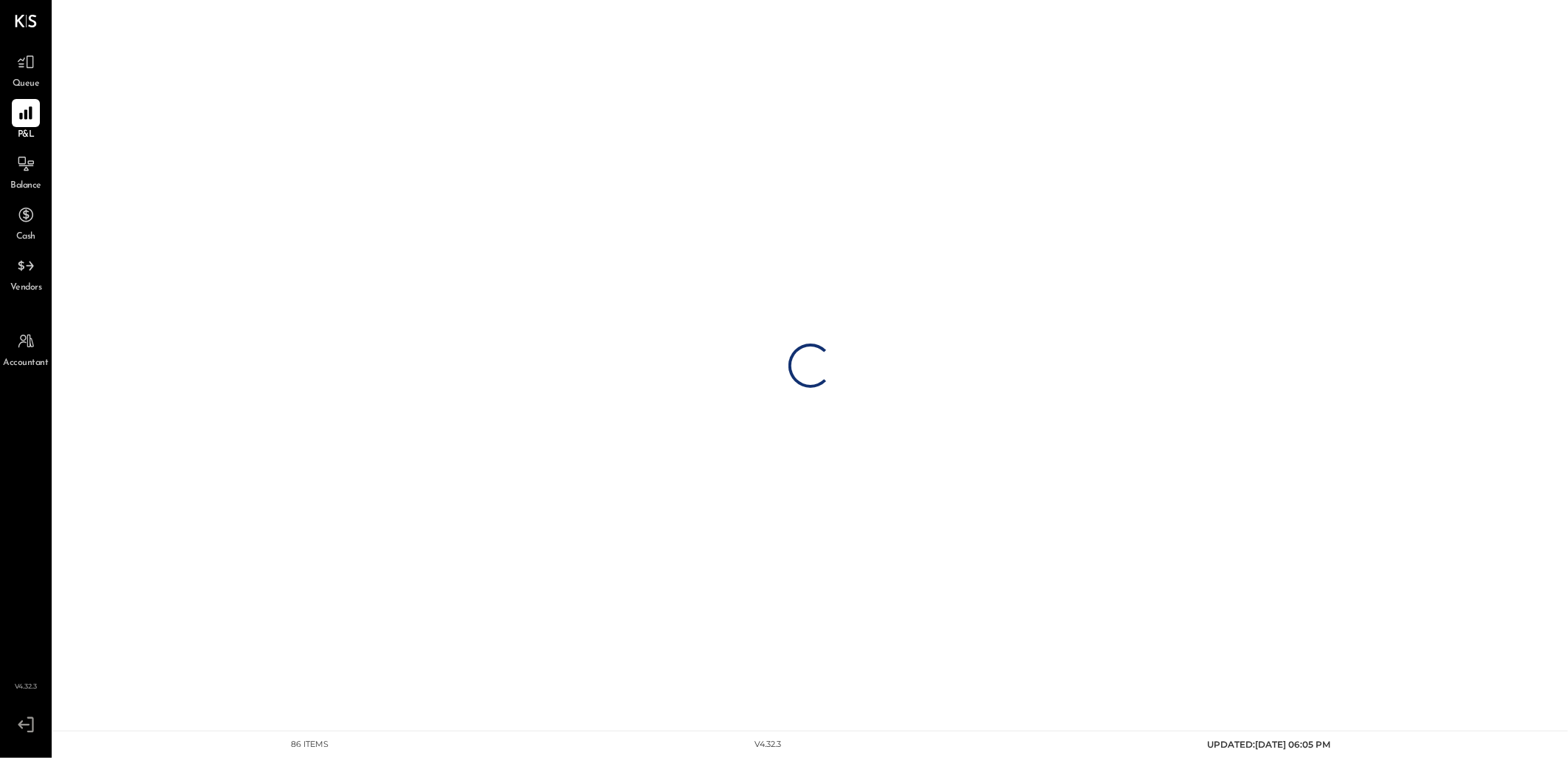
click at [14, 130] on div "P&L" at bounding box center [25, 120] width 28 height 43
click at [19, 116] on icon at bounding box center [25, 113] width 19 height 19
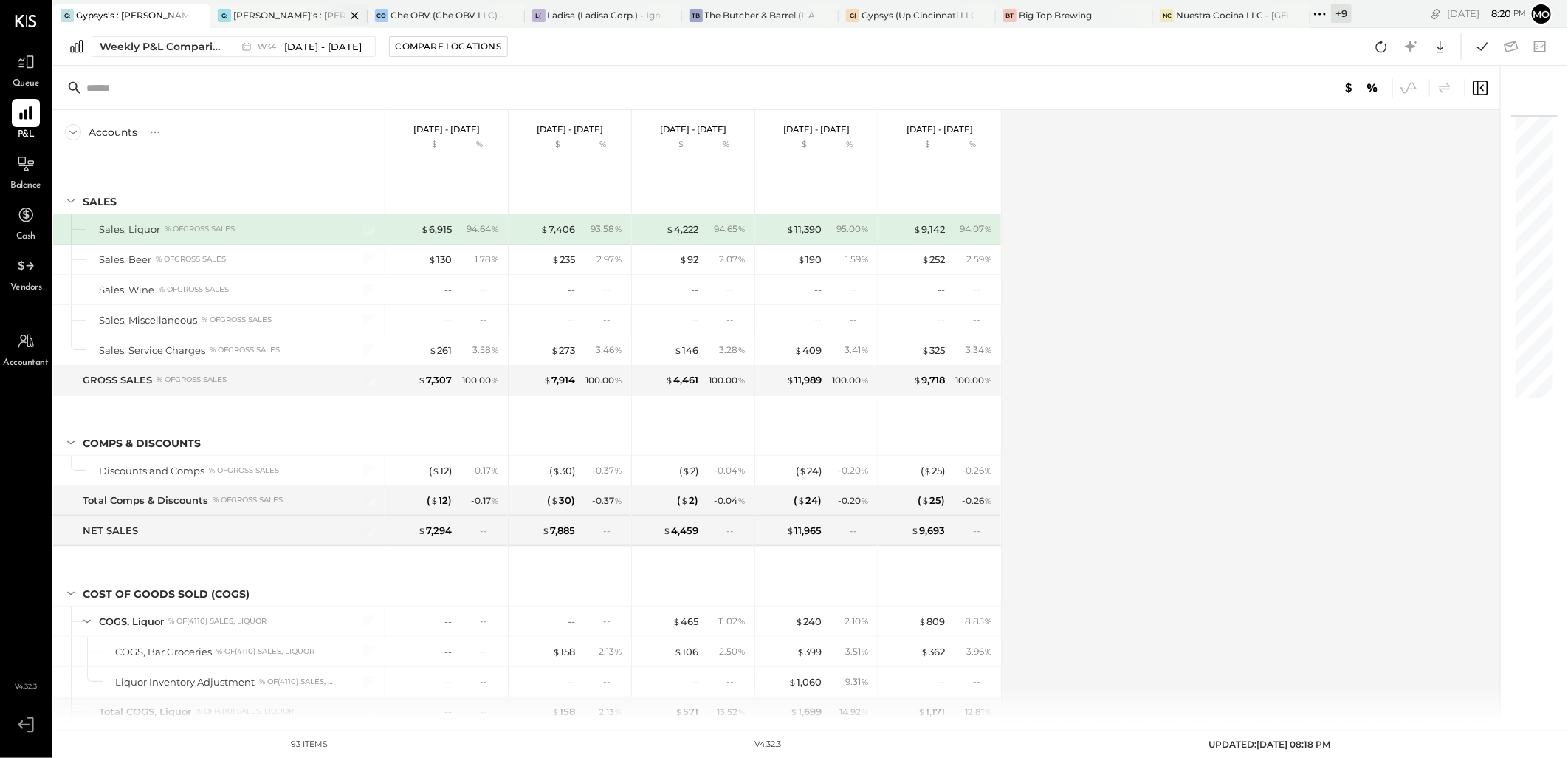
click at [253, 22] on div "G: Gypsys's : Gypsys's" at bounding box center [289, 16] width 157 height 24
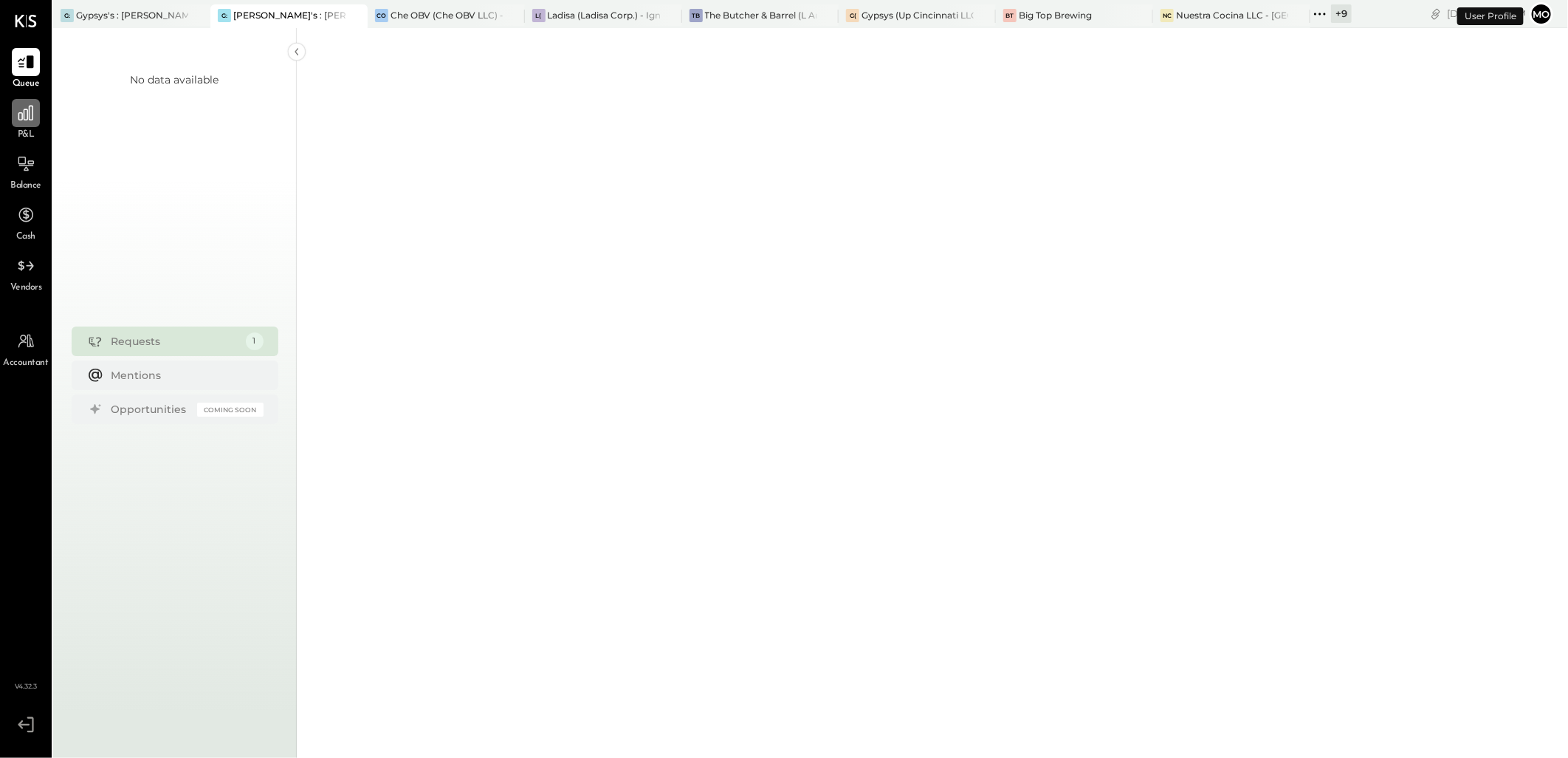
click at [22, 115] on icon at bounding box center [25, 113] width 14 height 14
